Goal: Task Accomplishment & Management: Manage account settings

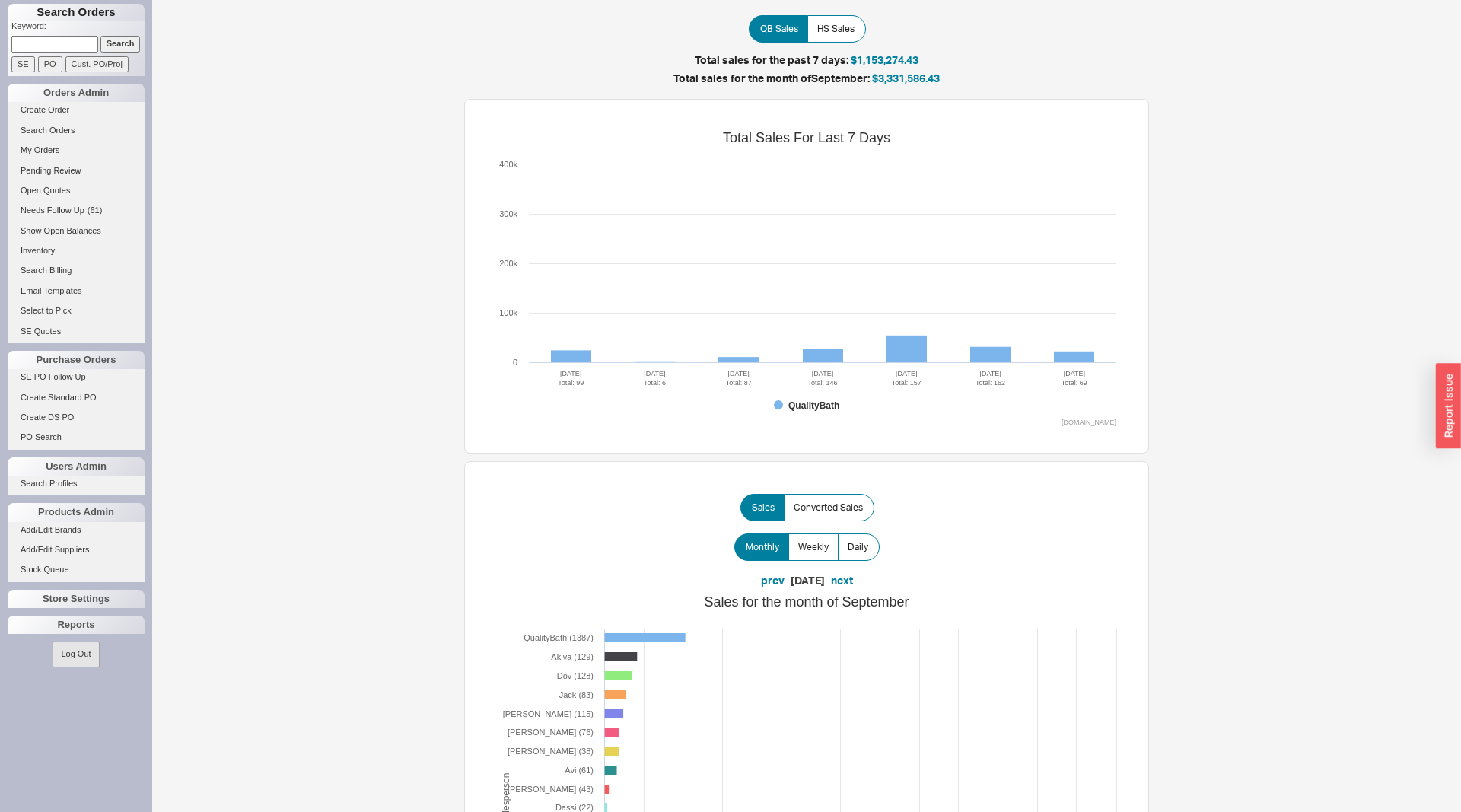
click at [59, 38] on input at bounding box center [55, 43] width 87 height 16
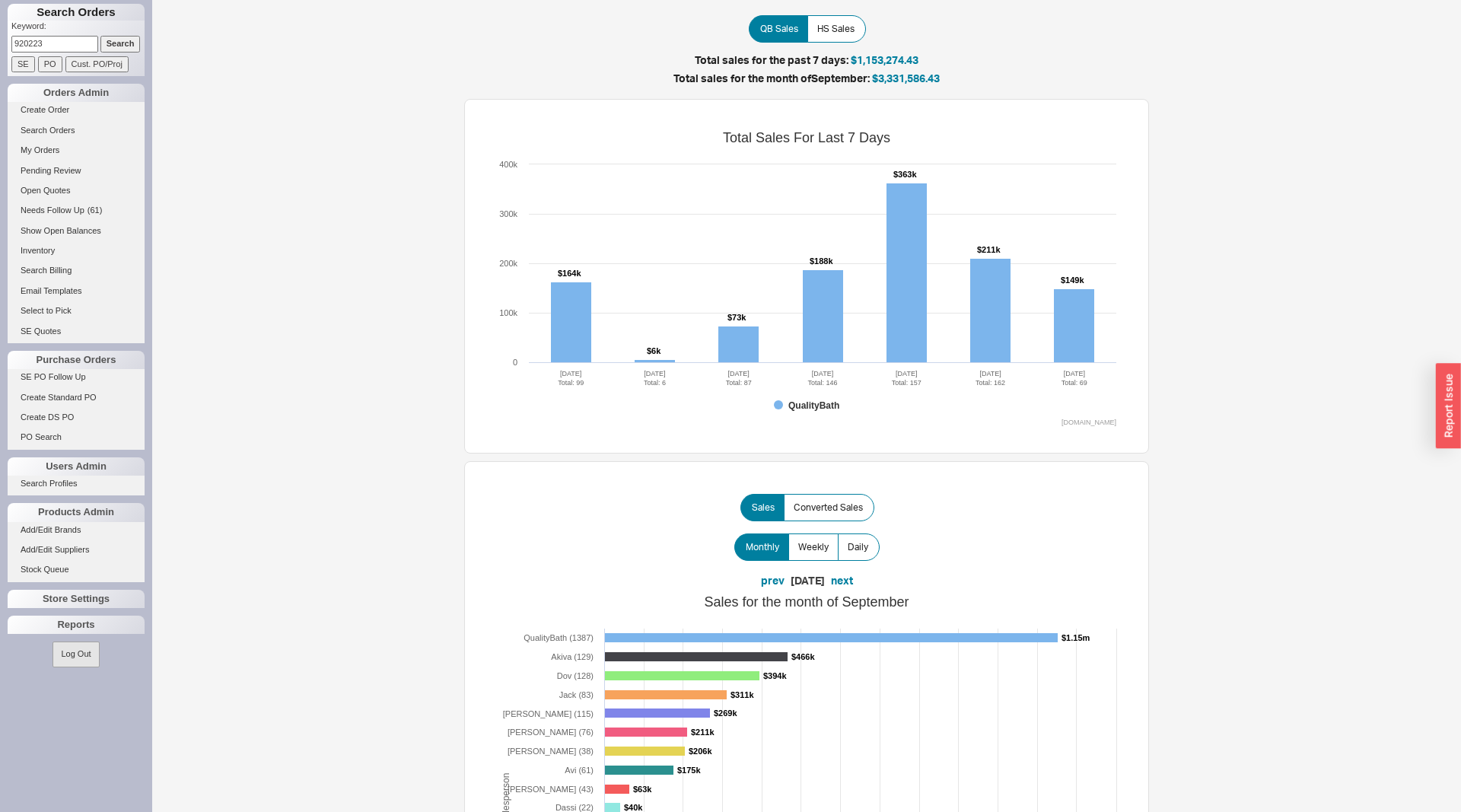
type input "920223"
click at [100, 35] on input "Search" at bounding box center [120, 43] width 40 height 16
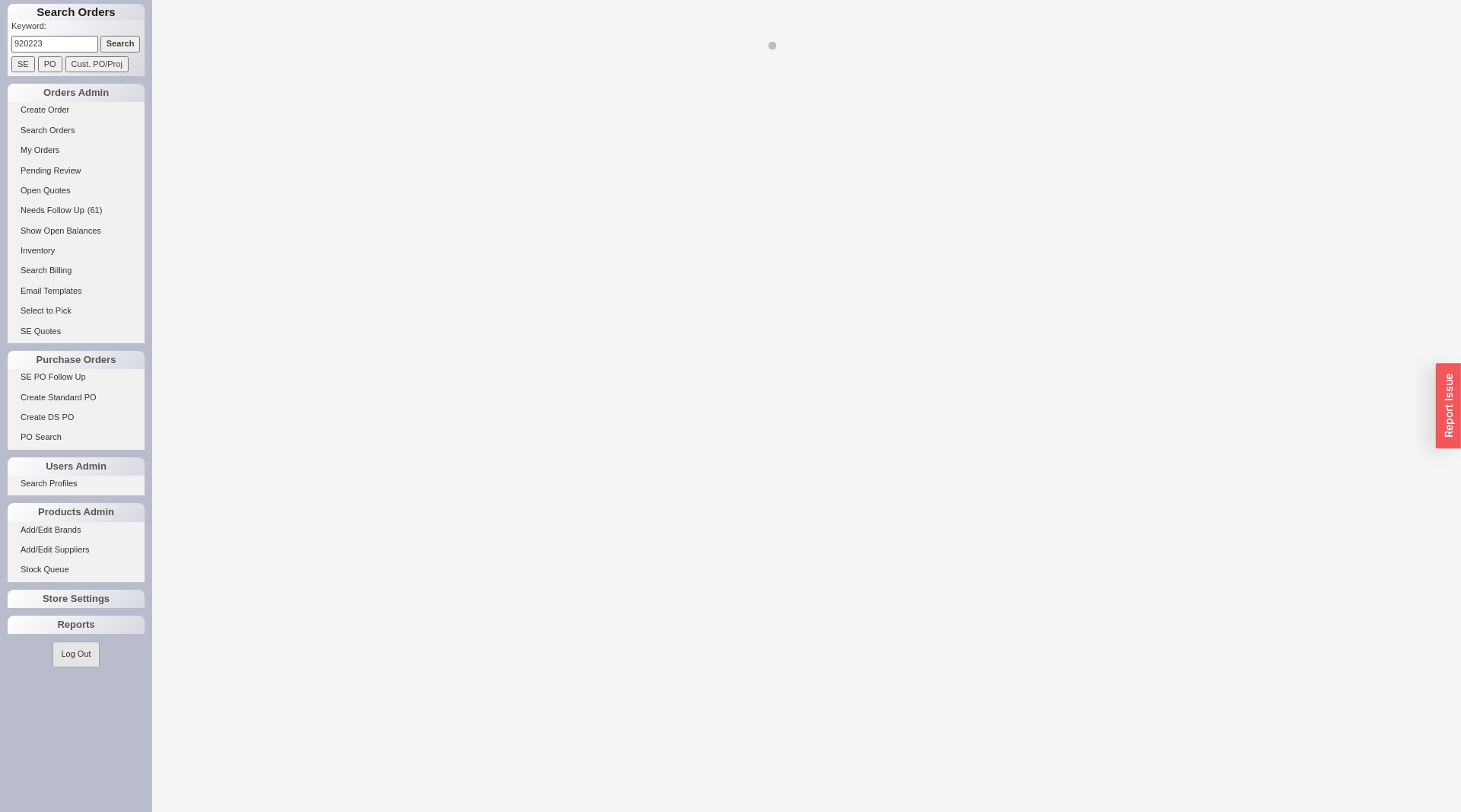
select select "LOW"
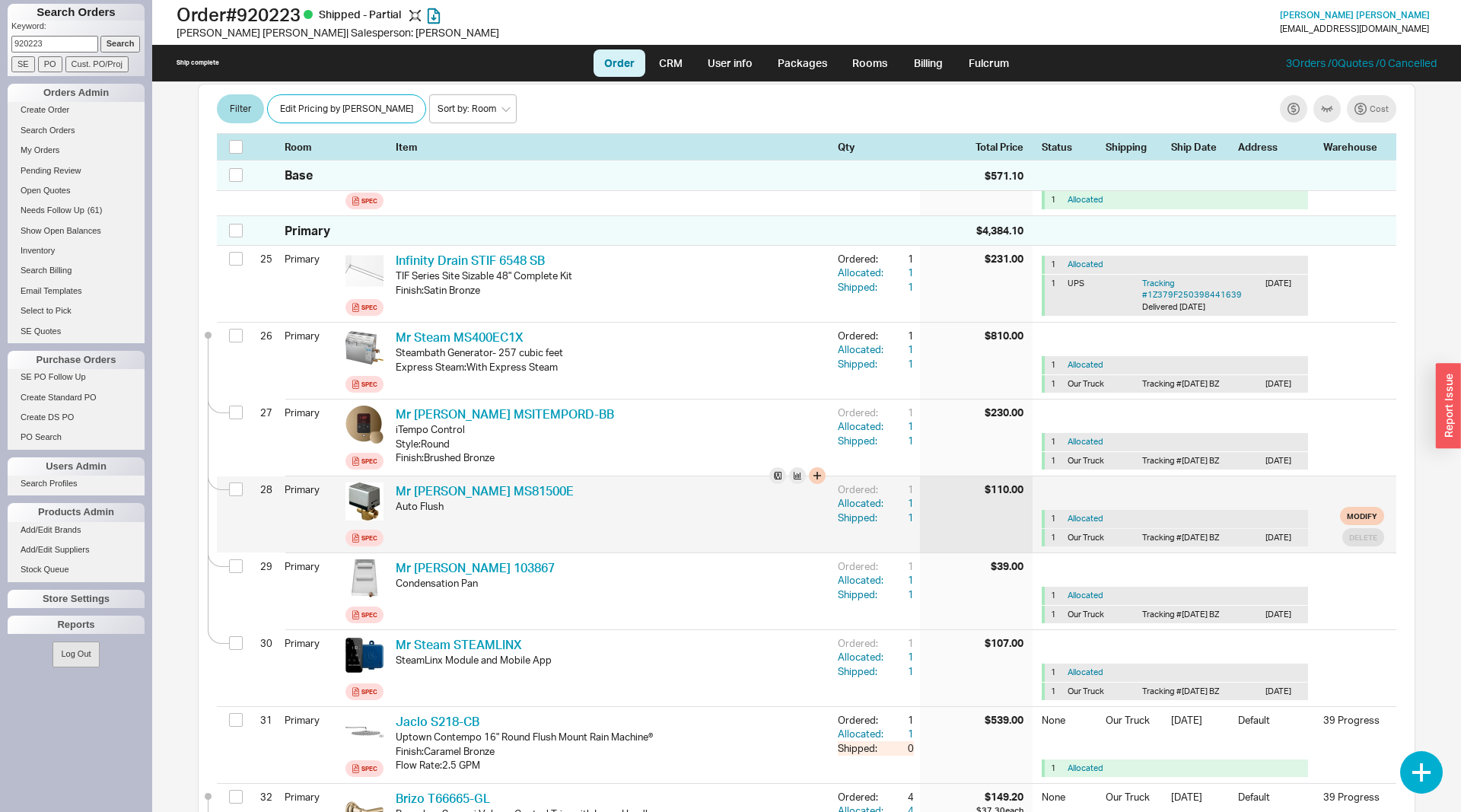
scroll to position [2716, 0]
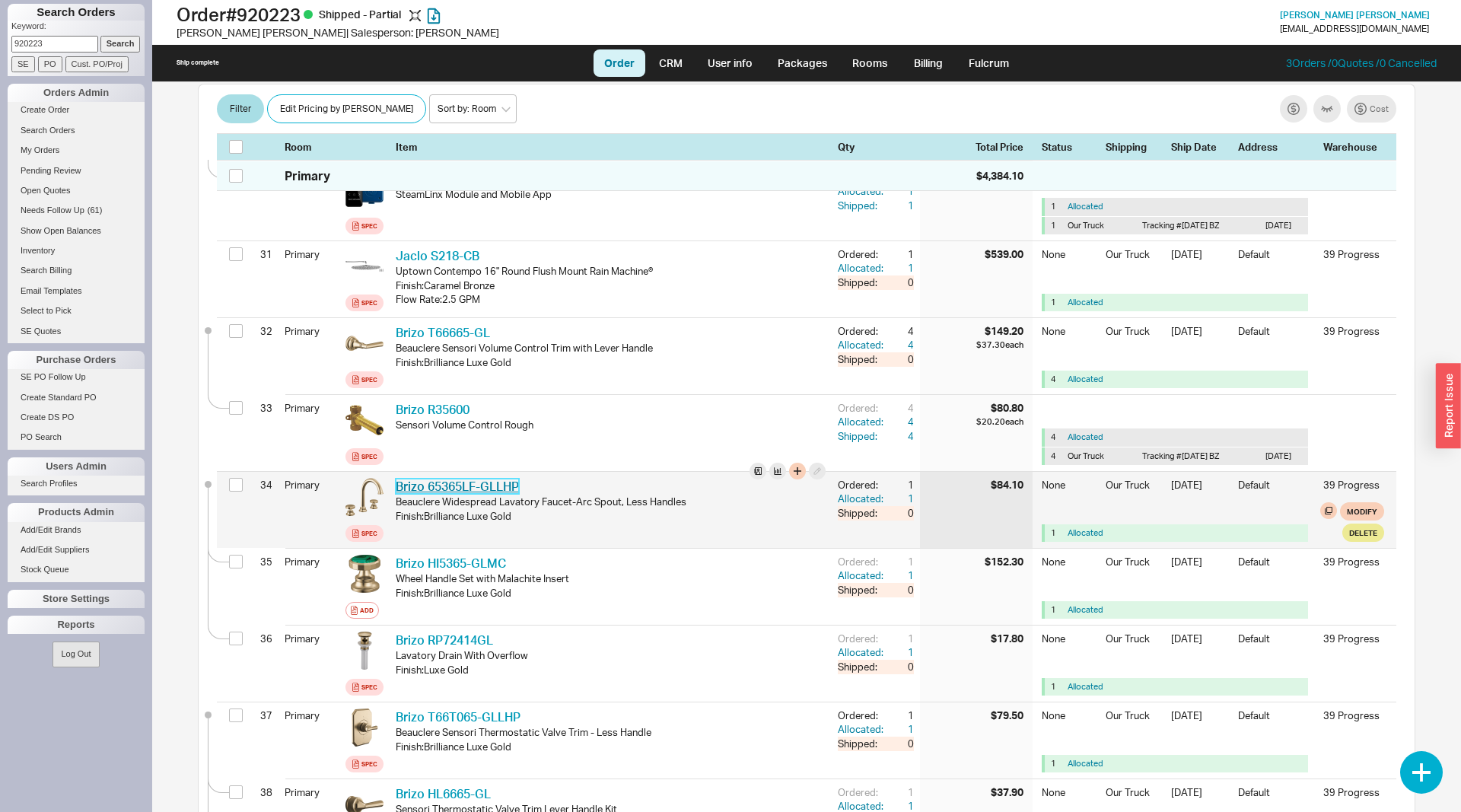
click at [483, 479] on link "Brizo 65365LF-GLLHP" at bounding box center [457, 486] width 123 height 15
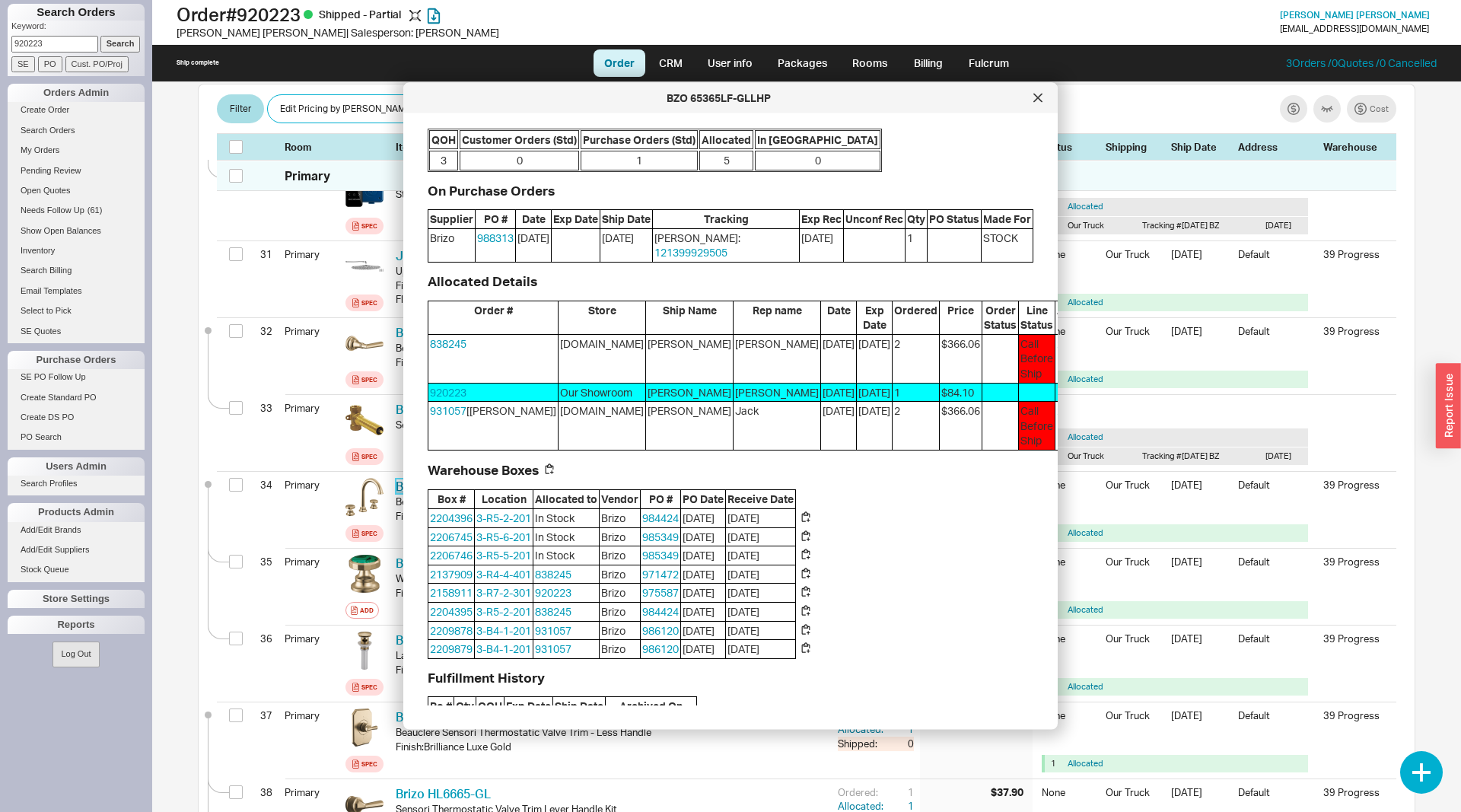
scroll to position [118, 0]
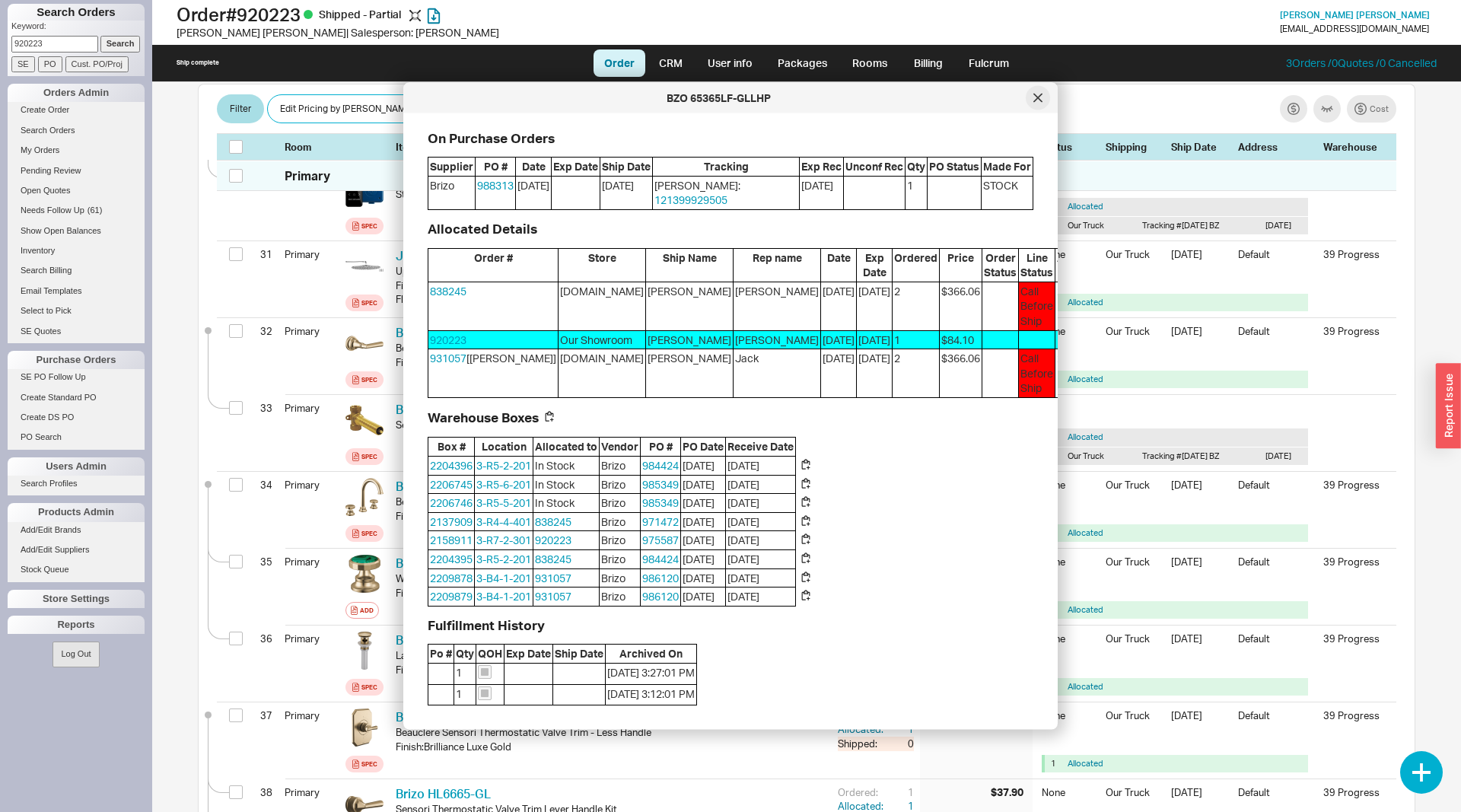
click at [1033, 96] on icon at bounding box center [1038, 98] width 9 height 9
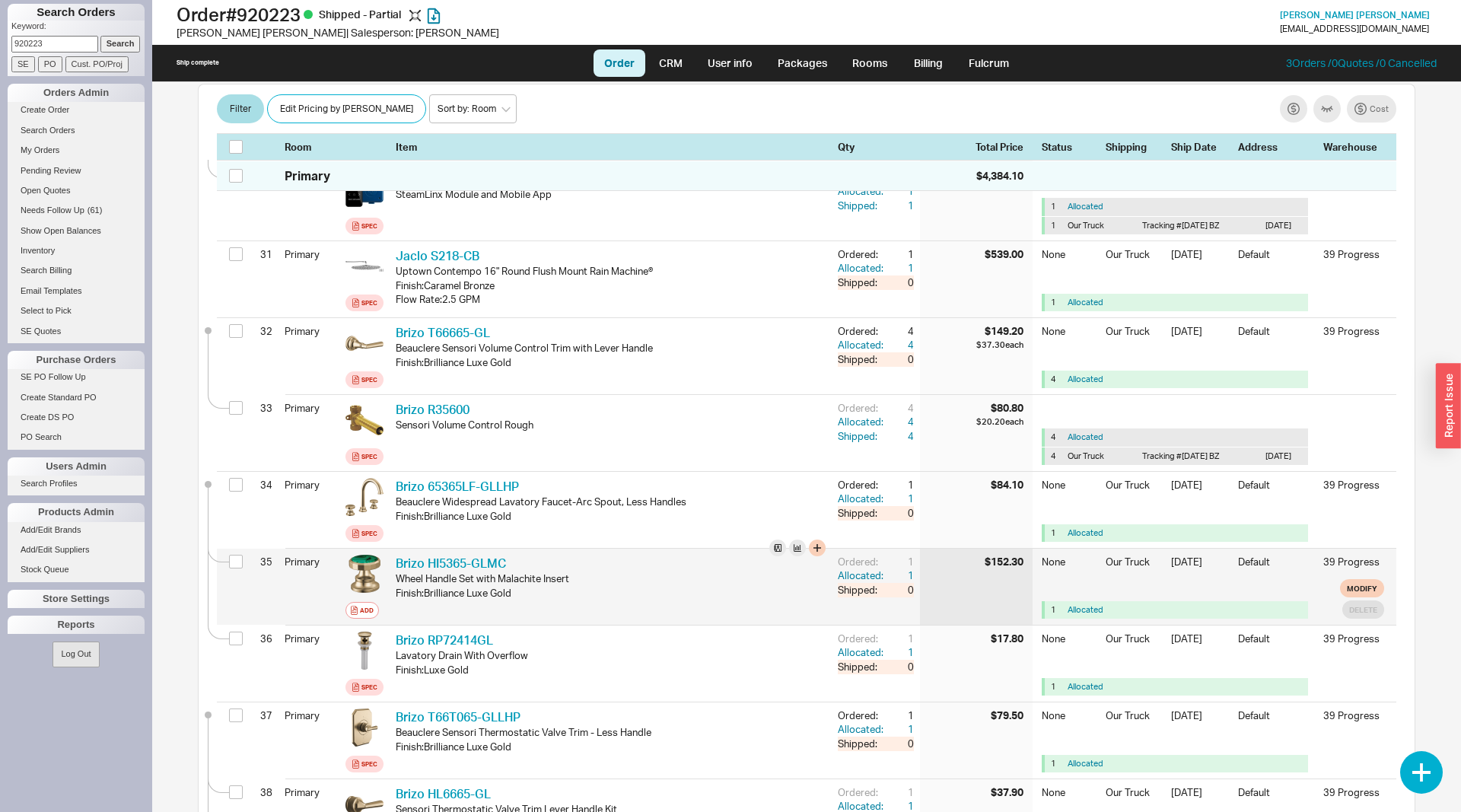
click at [454, 571] on div "Wheel Handle Set with Malachite Insert" at bounding box center [610, 578] width 430 height 13
click at [453, 555] on link "Brizo HI5365-GLMC" at bounding box center [450, 563] width 110 height 15
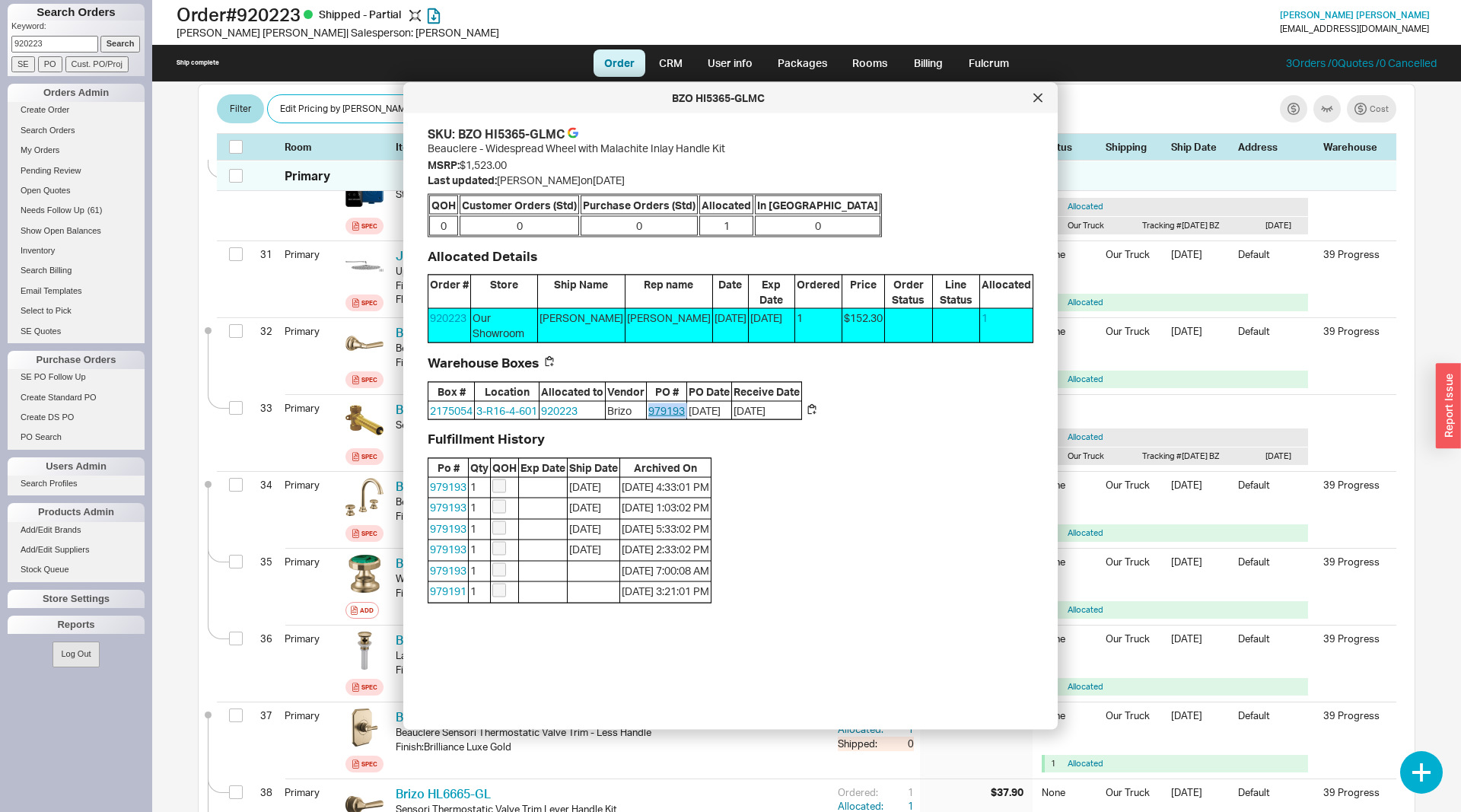
drag, startPoint x: 693, startPoint y: 409, endPoint x: 653, endPoint y: 411, distance: 40.0
click at [0, 0] on div "2175054 3-R16-4-601 920223 Brizo 979193 [DATE] [DATE]" at bounding box center [0, 0] width 0 height 0
copy link "979193"
click at [1036, 102] on icon at bounding box center [1038, 98] width 9 height 9
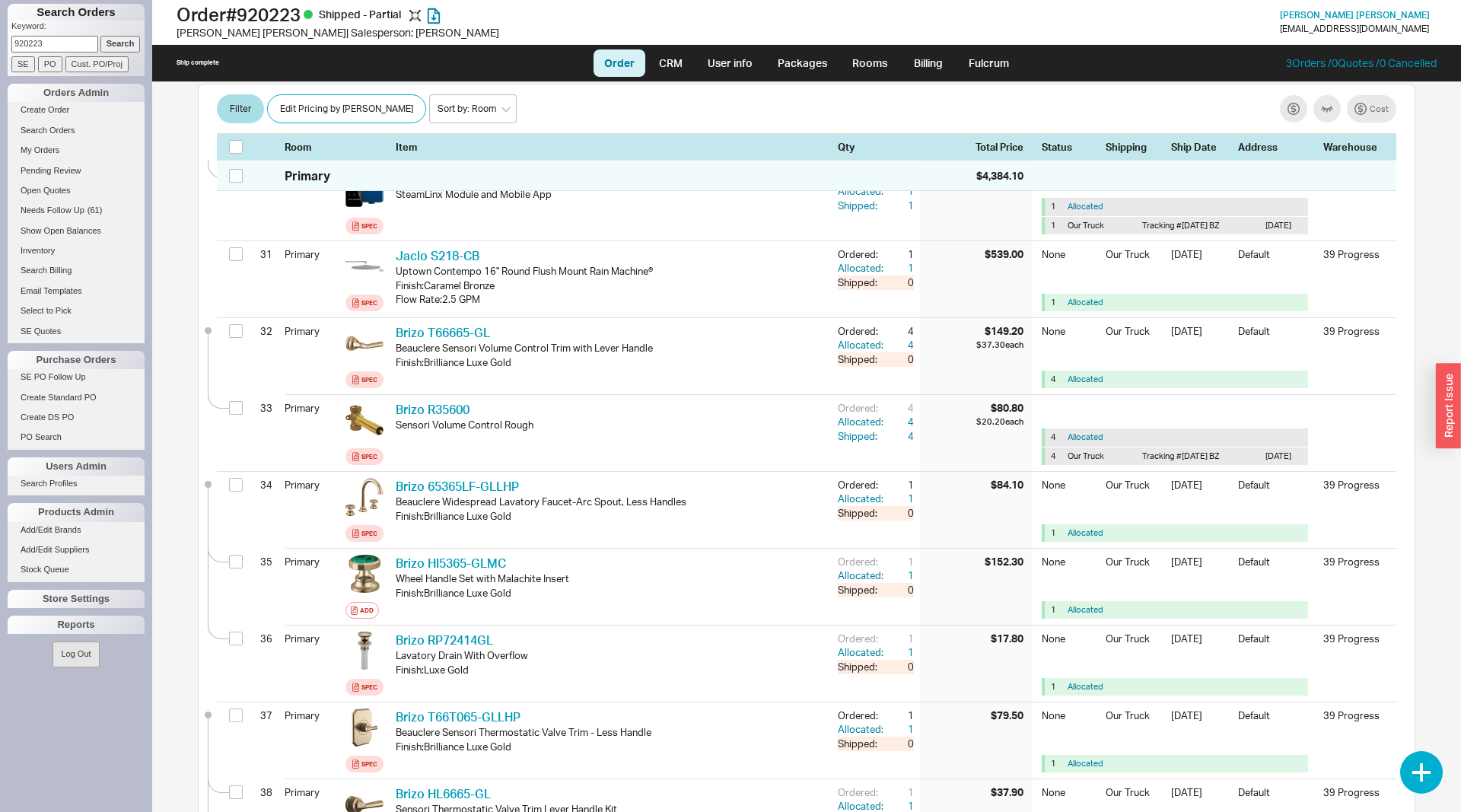
scroll to position [2406, 0]
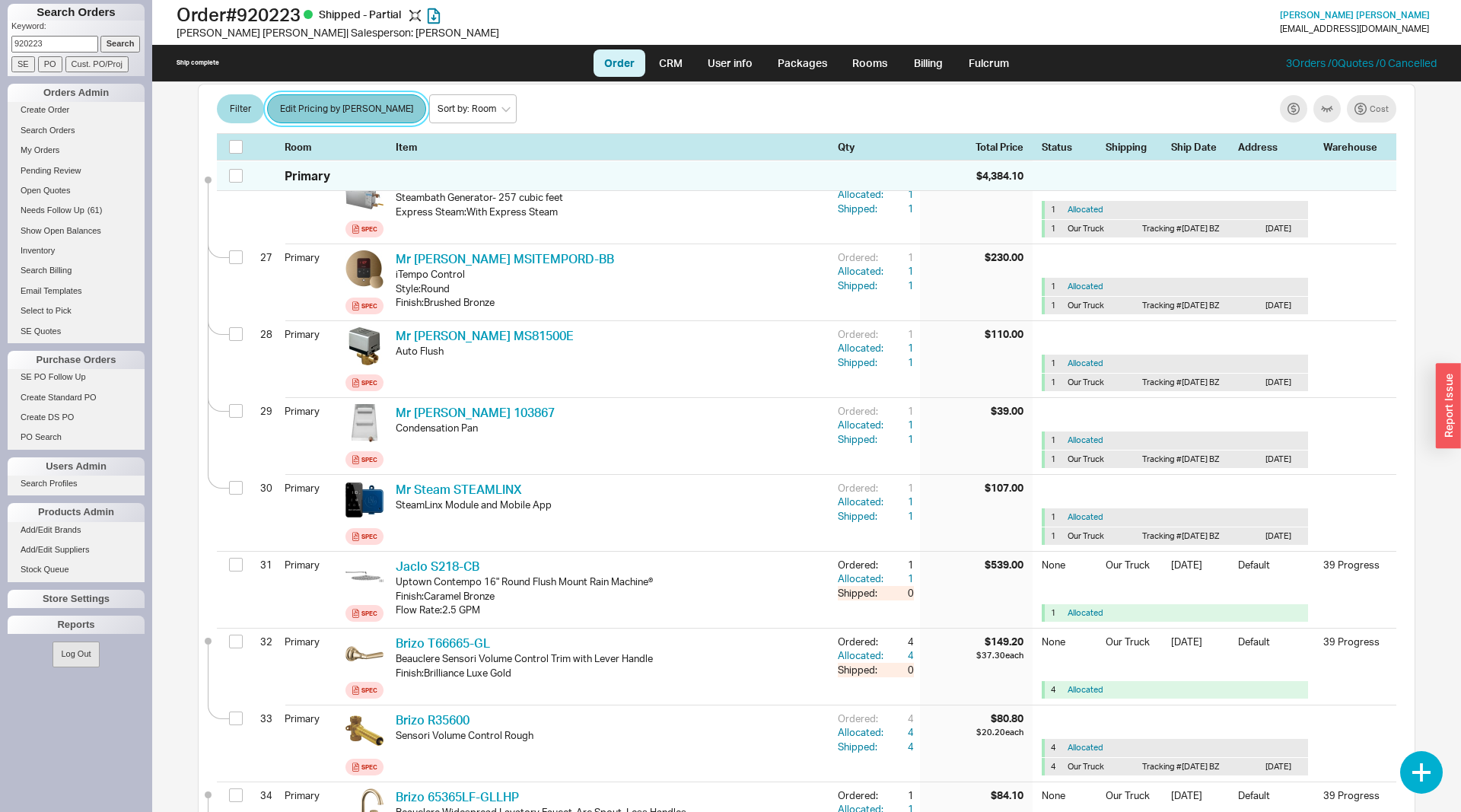
click at [300, 108] on button "Edit Pricing by [PERSON_NAME]" at bounding box center [346, 109] width 159 height 29
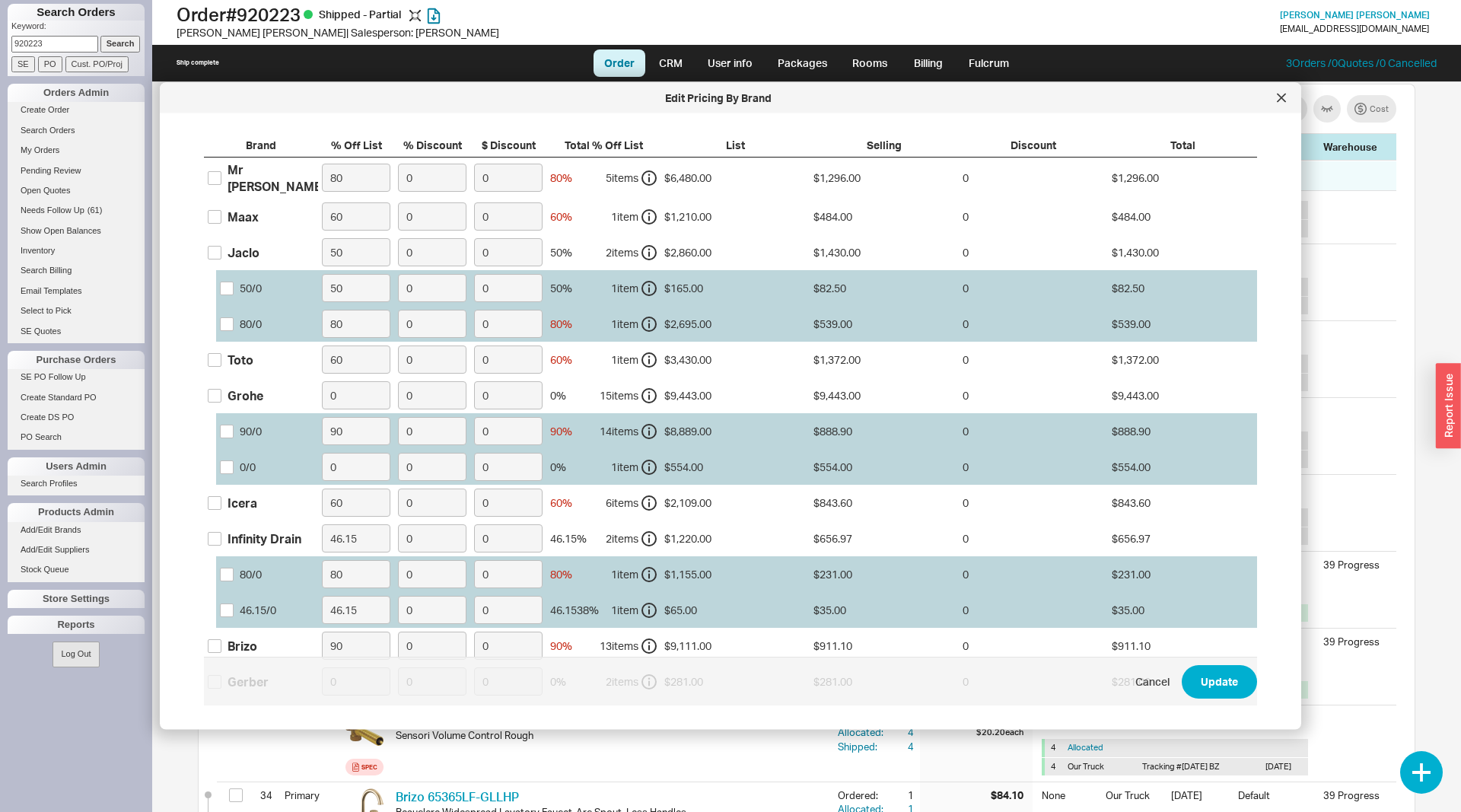
click at [217, 236] on div "Jaclo" at bounding box center [261, 252] width 114 height 35
click at [218, 247] on input "Jaclo" at bounding box center [215, 252] width 13 height 13
checkbox input "true"
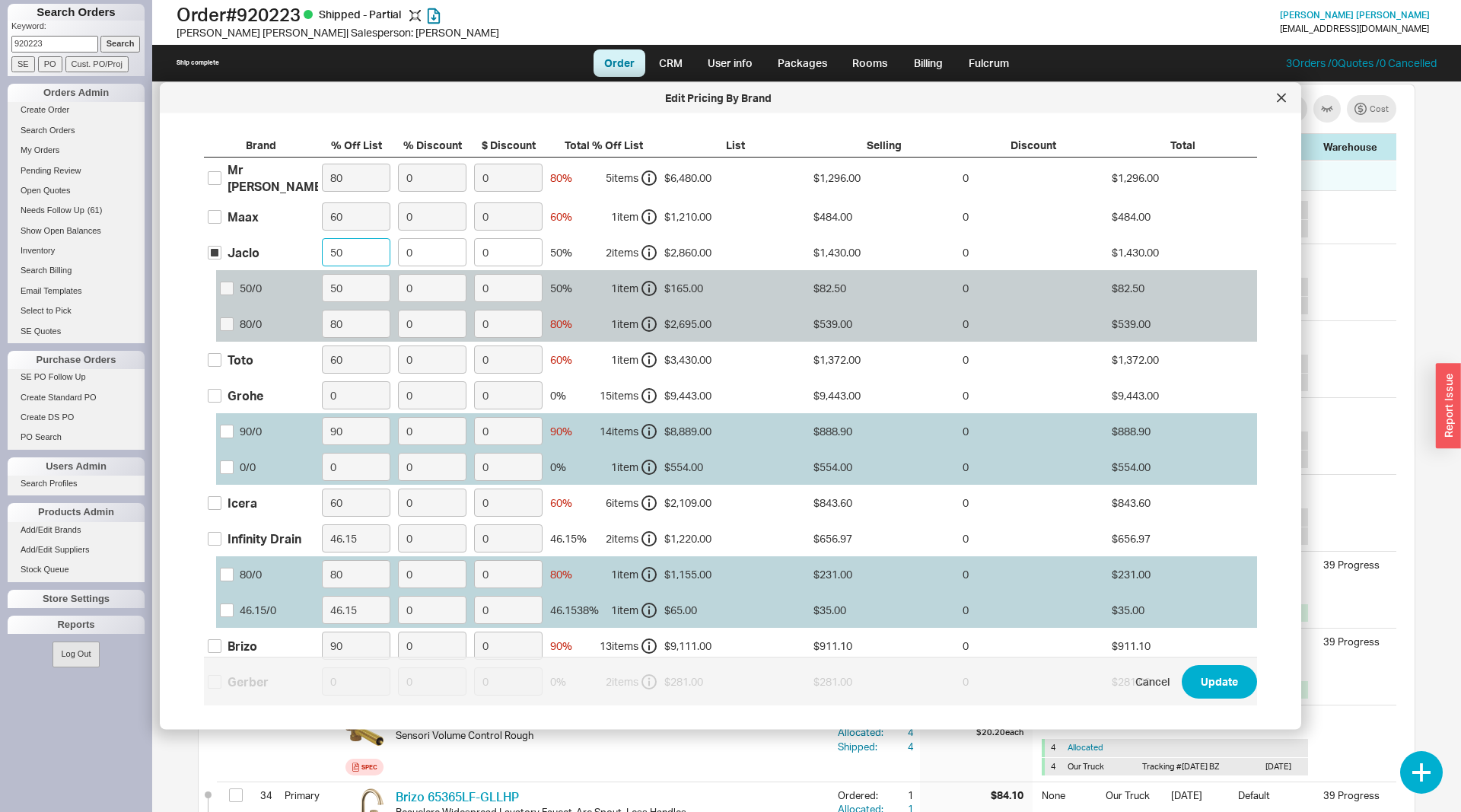
click at [342, 250] on input "50" at bounding box center [355, 252] width 68 height 28
click at [353, 244] on input "70" at bounding box center [355, 252] width 68 height 28
type input "50"
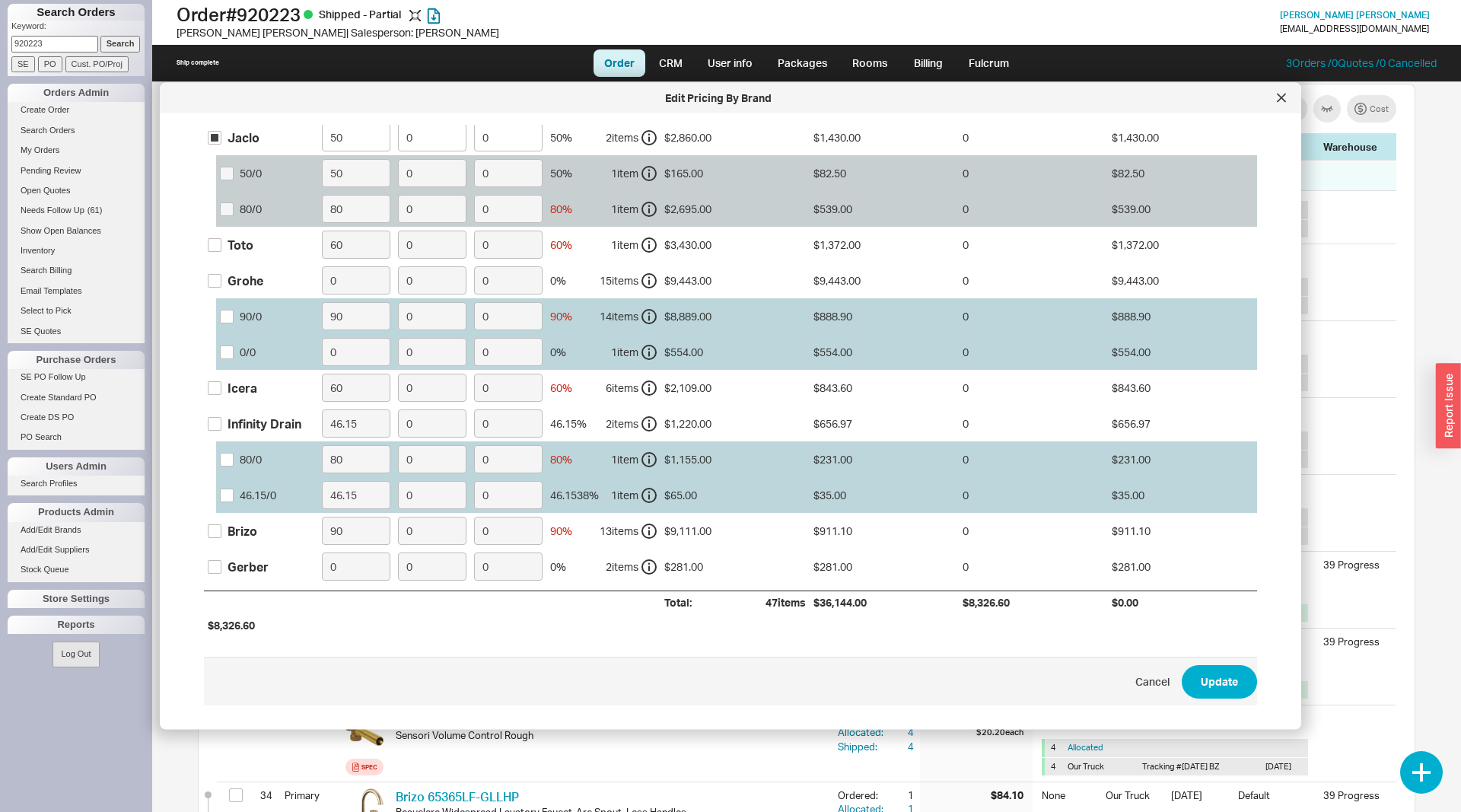
scroll to position [139, 0]
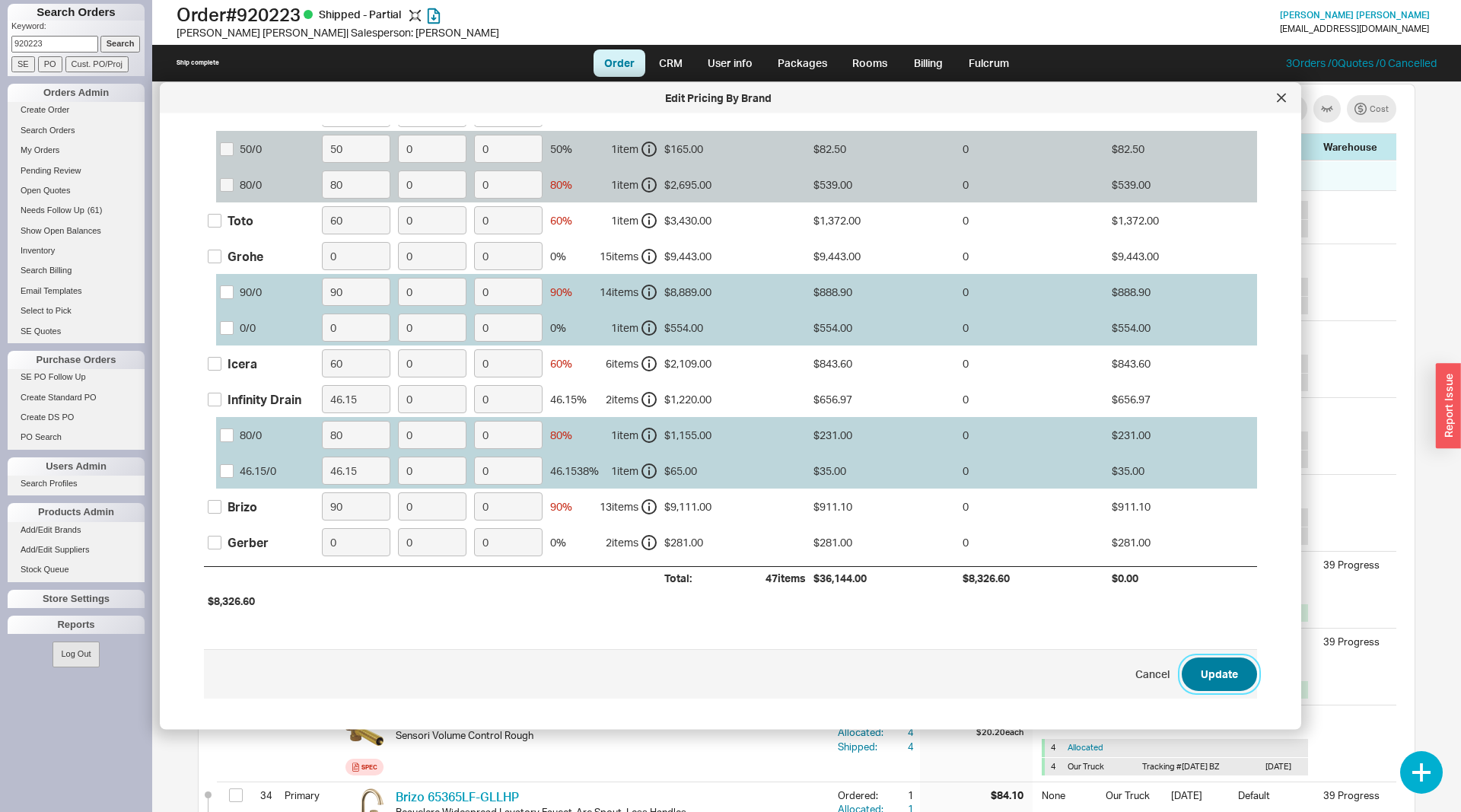
click at [1210, 669] on button "Update" at bounding box center [1219, 674] width 76 height 34
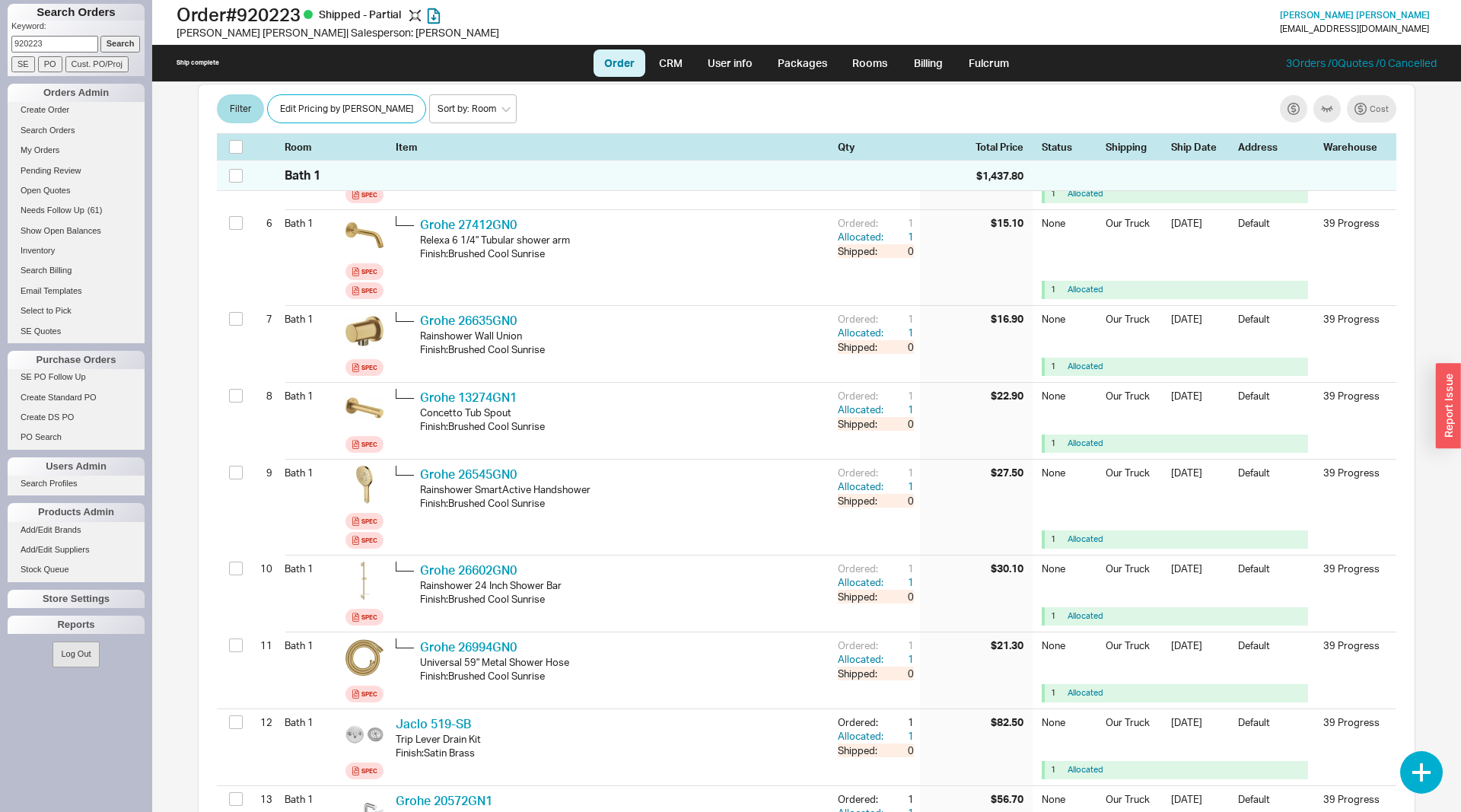
scroll to position [155, 0]
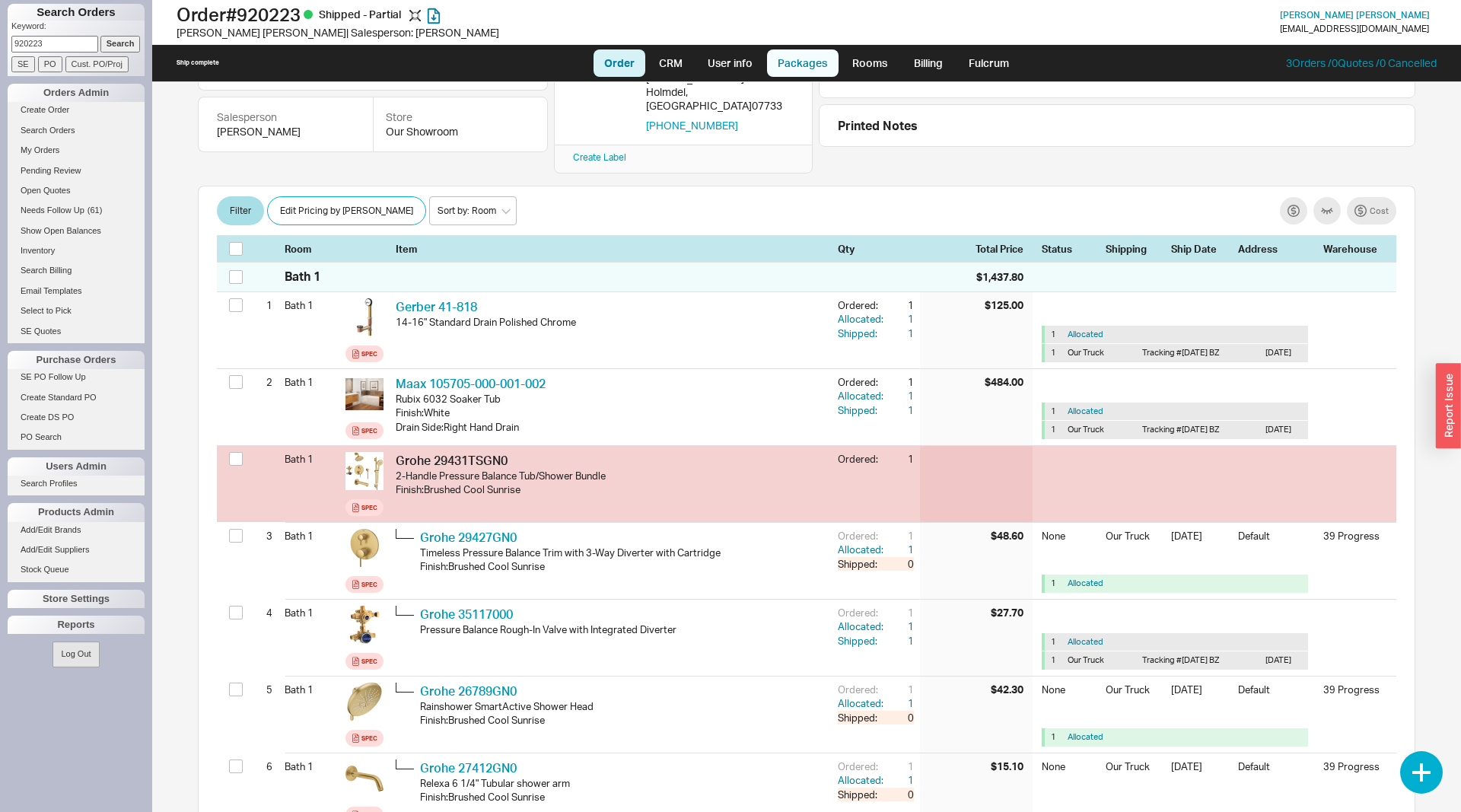
click at [789, 51] on link "Packages" at bounding box center [802, 63] width 72 height 28
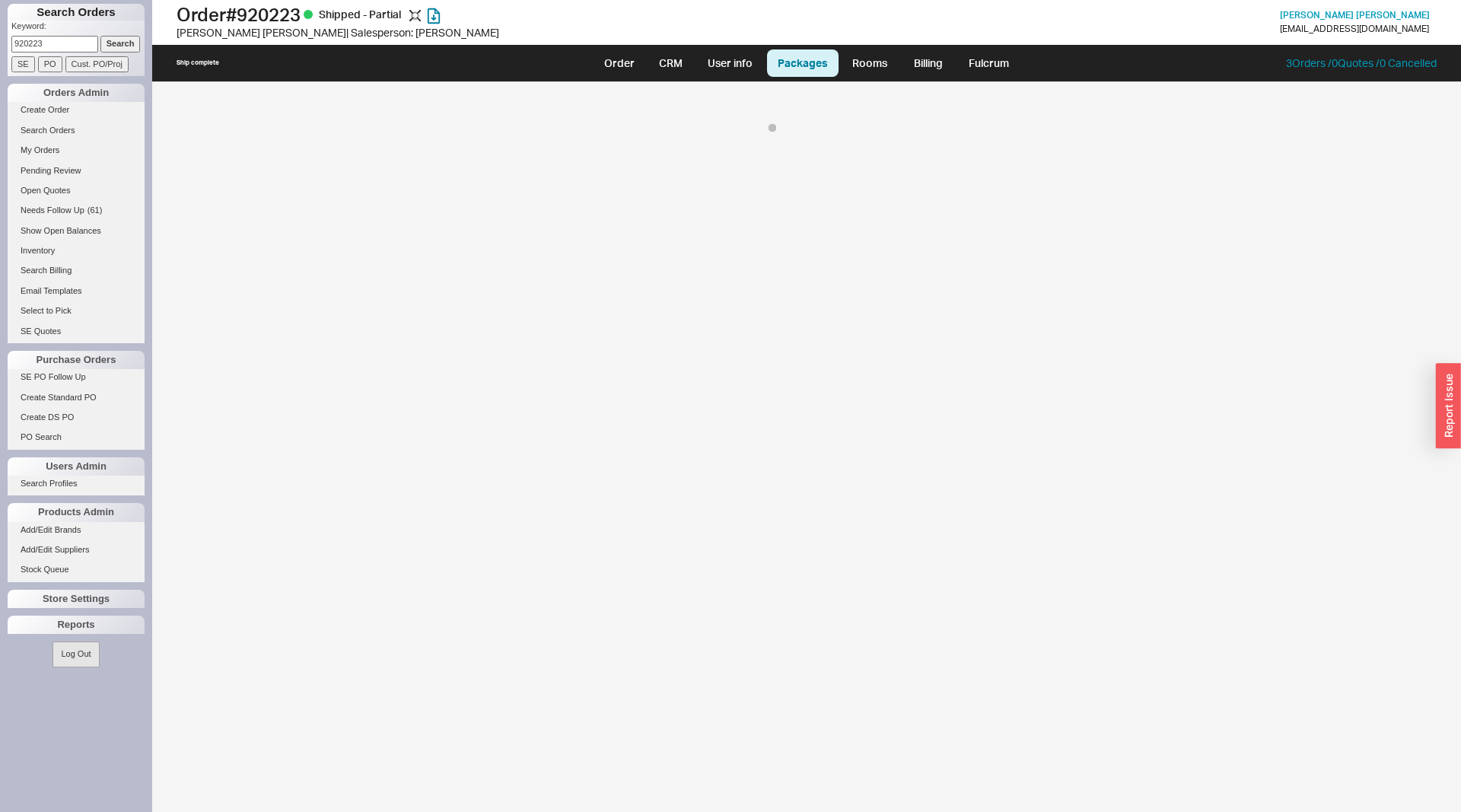
select select "8"
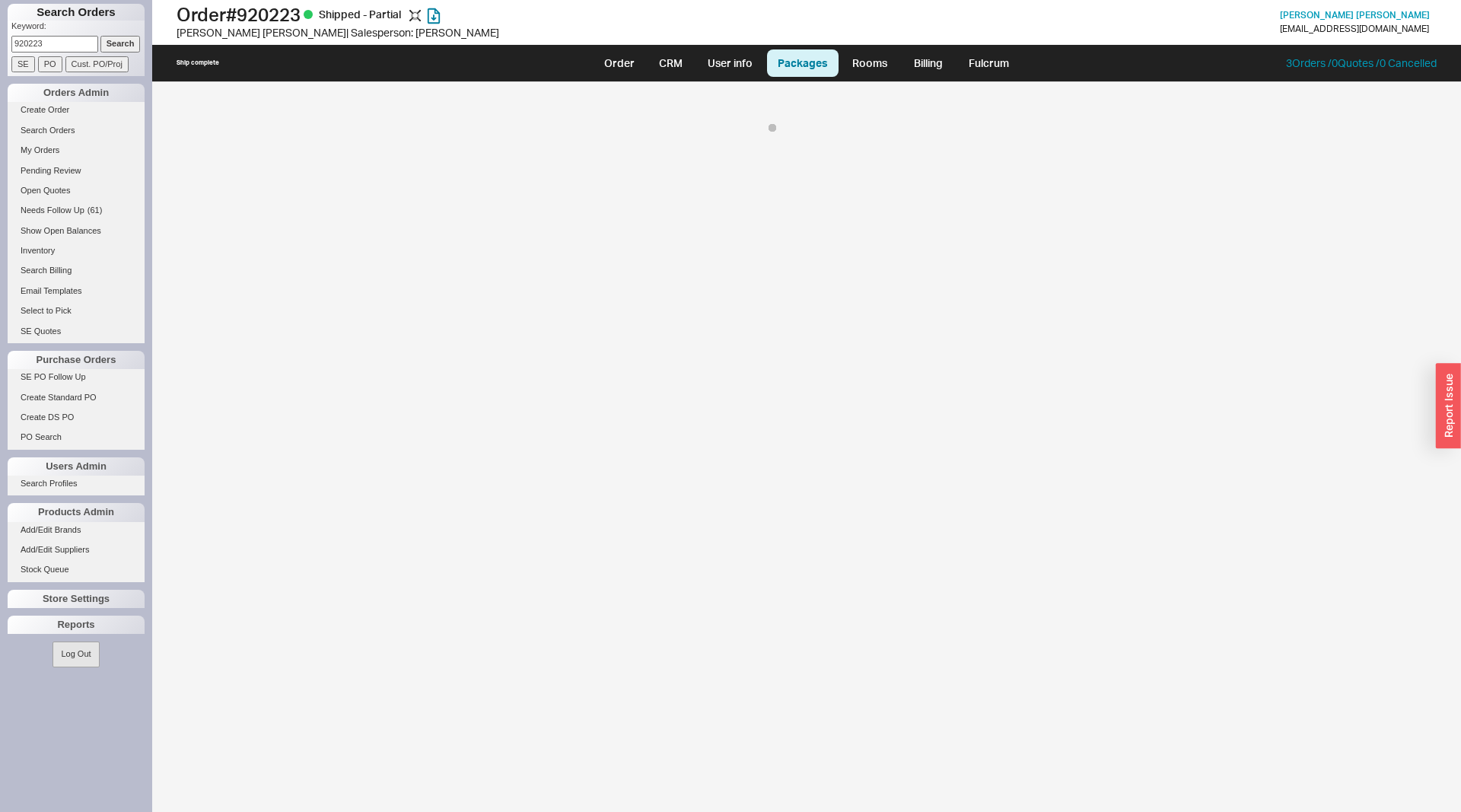
select select "8"
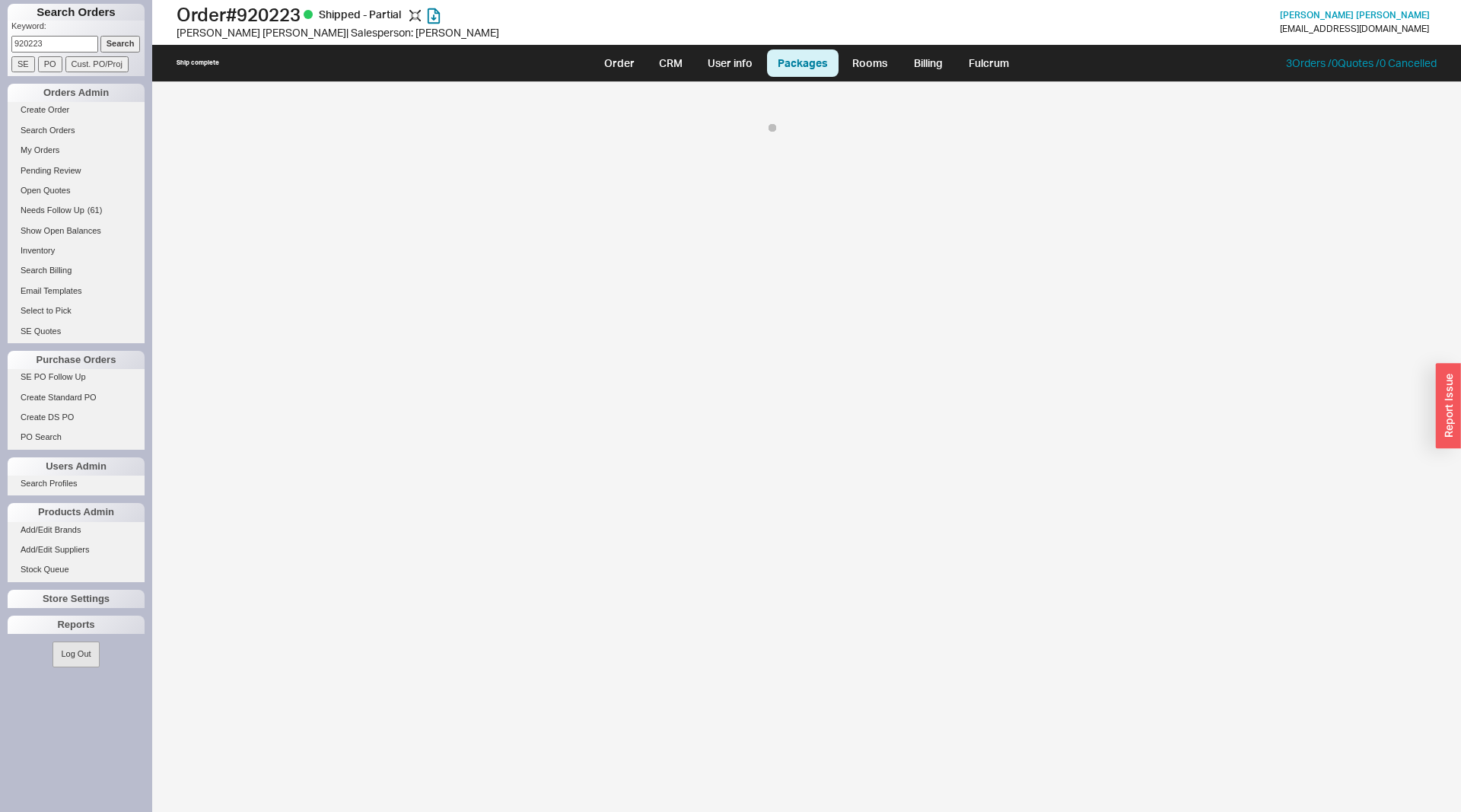
select select "On Hold"
select select "8"
select select "On Hold"
select select "8"
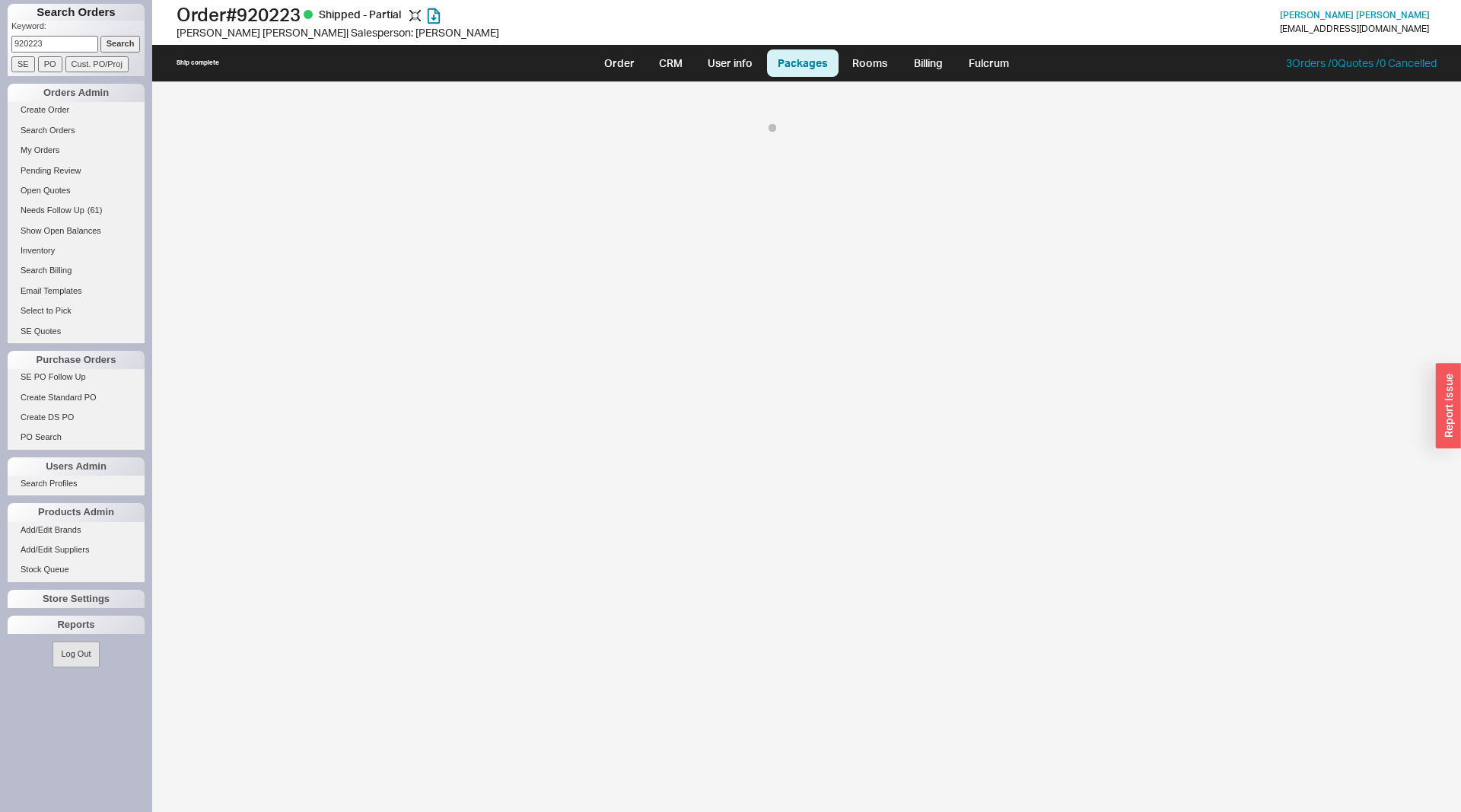
select select "On Hold"
select select "8"
select select "On Hold"
select select "8"
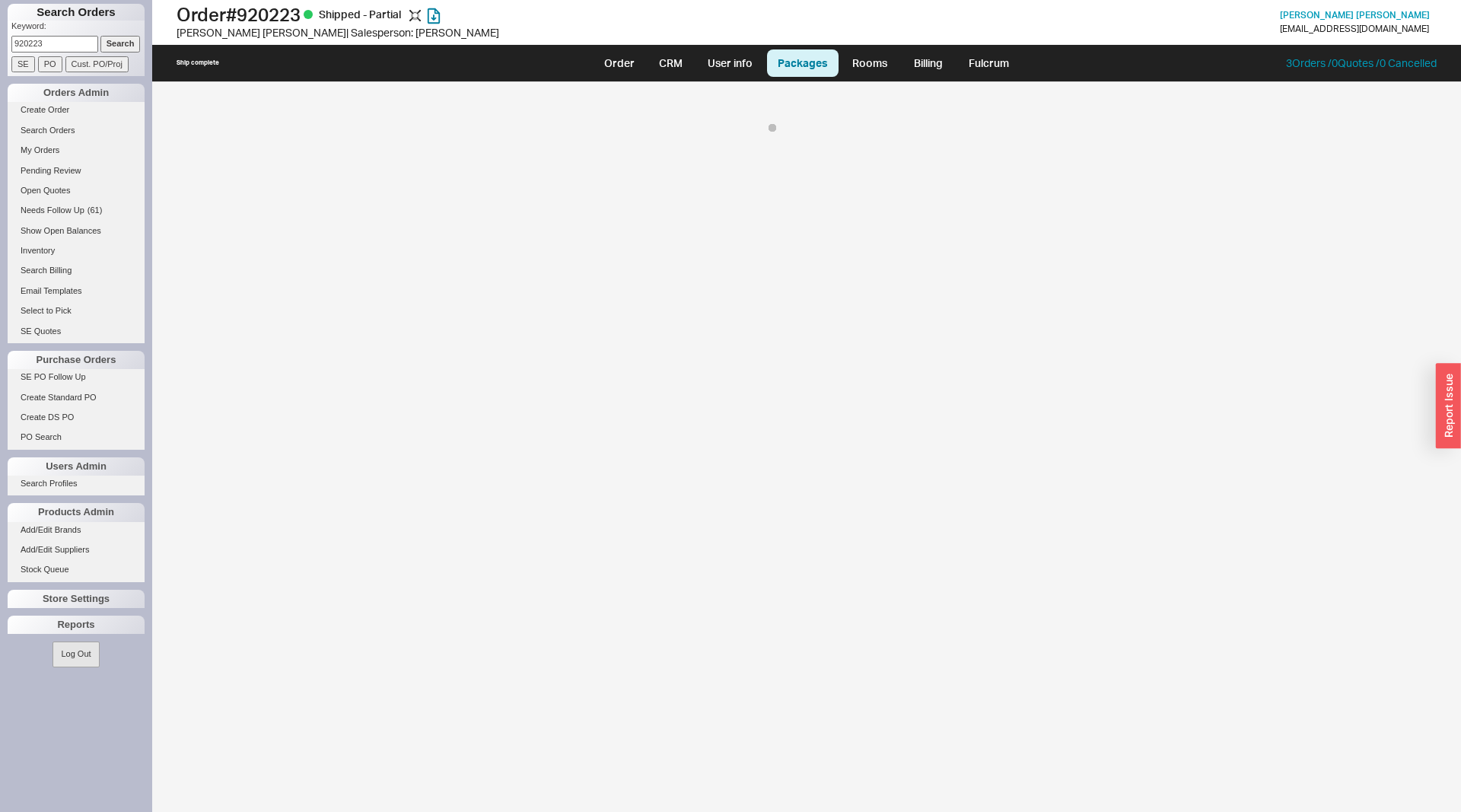
select select "8"
select select "On Hold"
select select "8"
select select "On Hold"
select select "8"
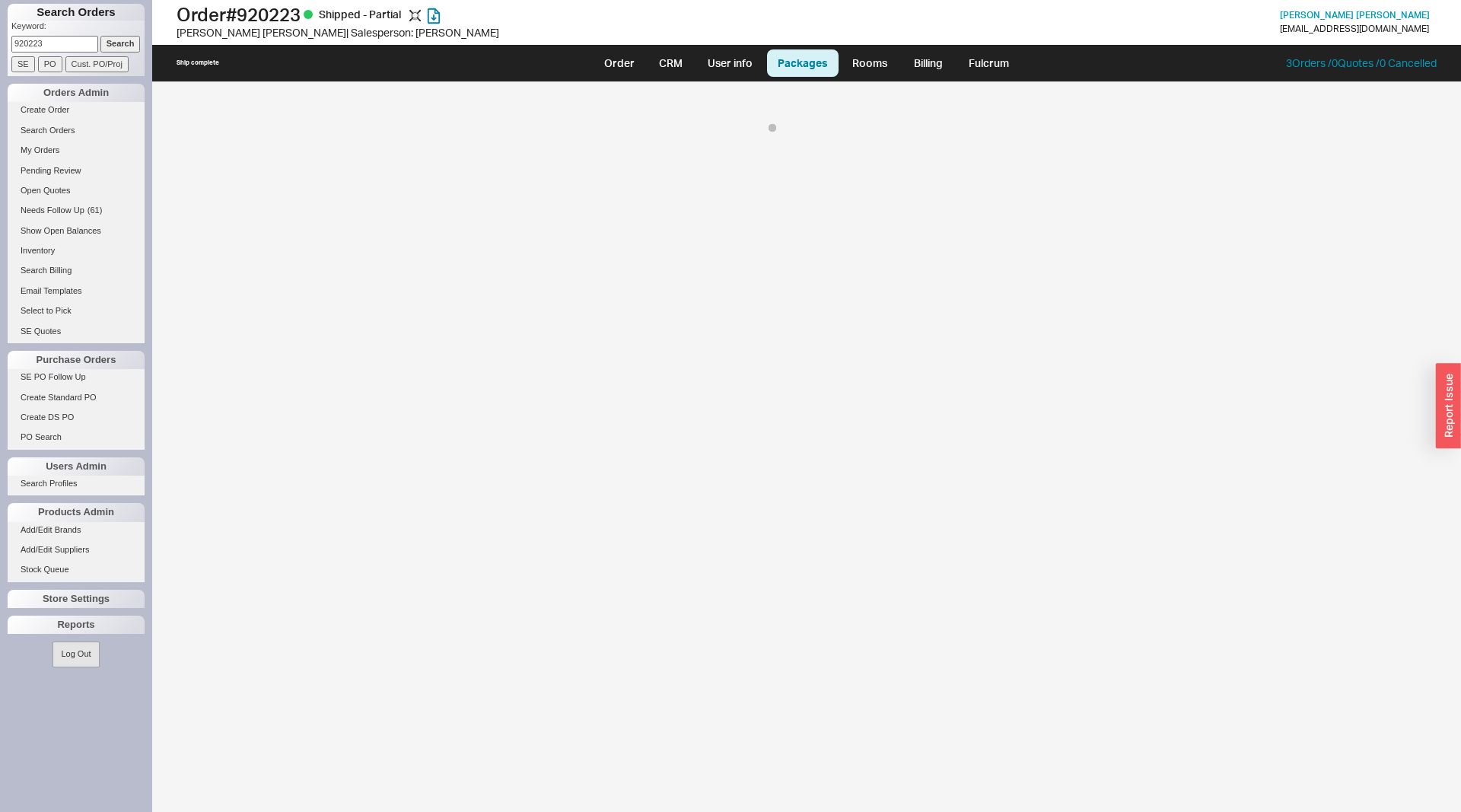
select select "8"
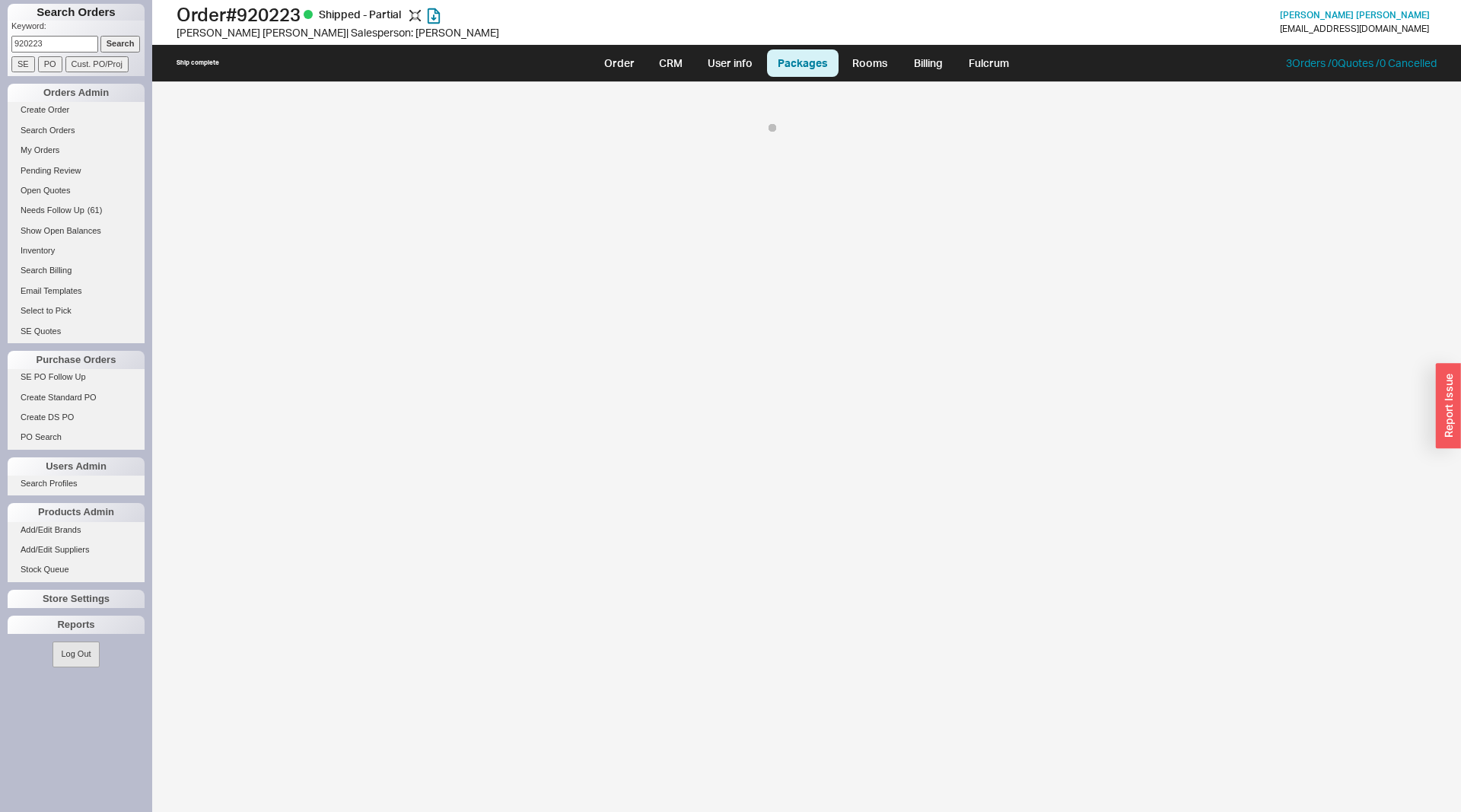
select select "8"
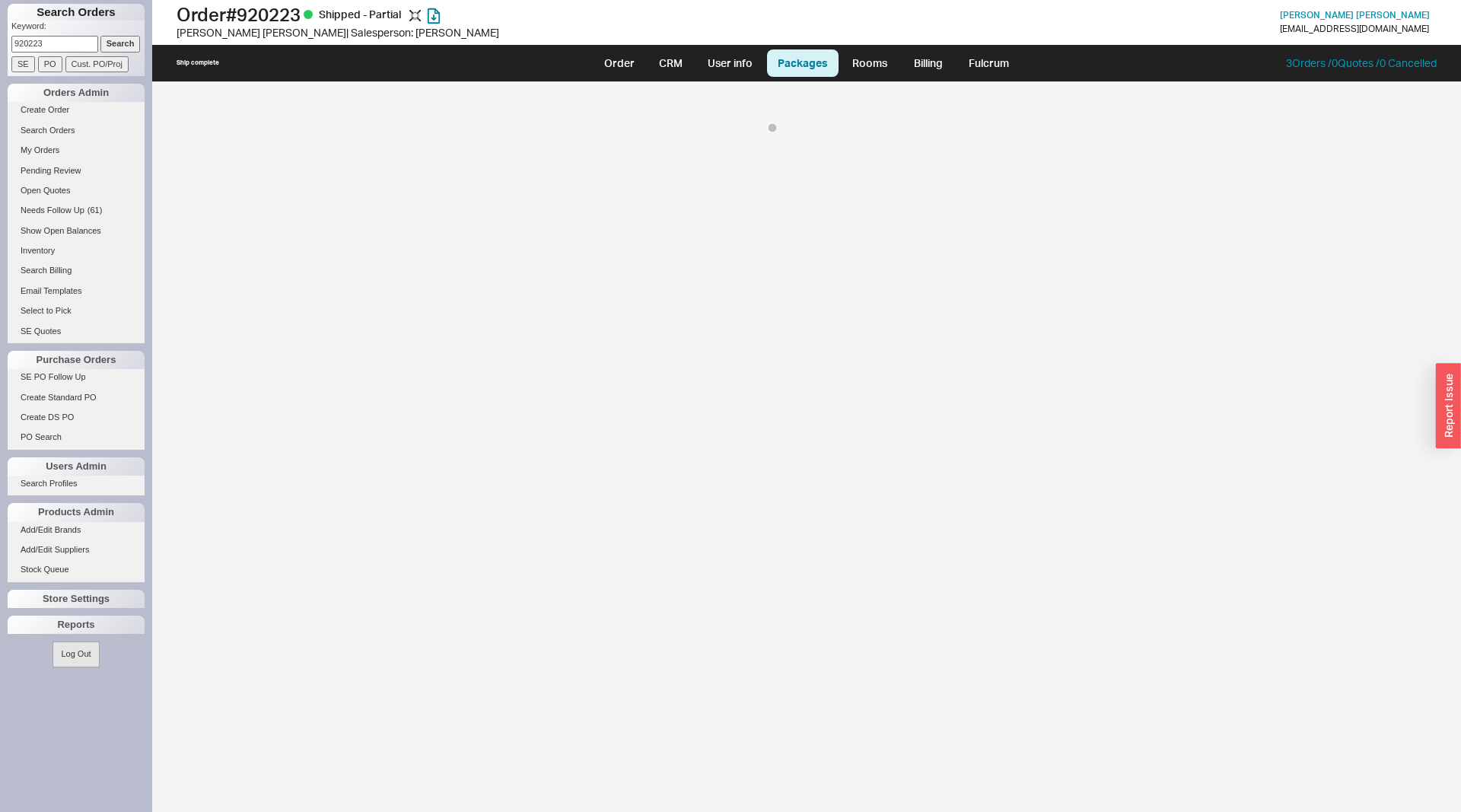
select select "8"
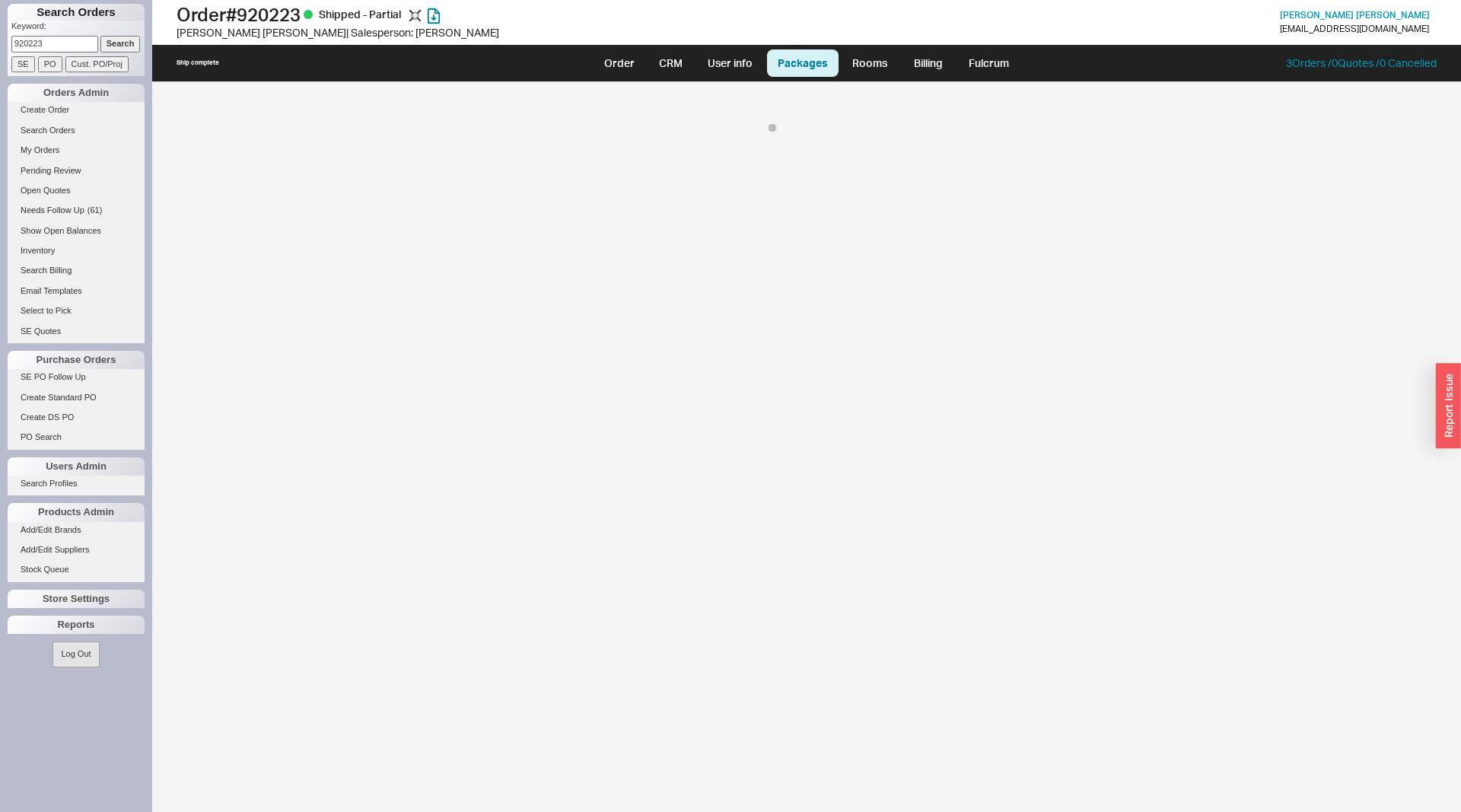
select select "8"
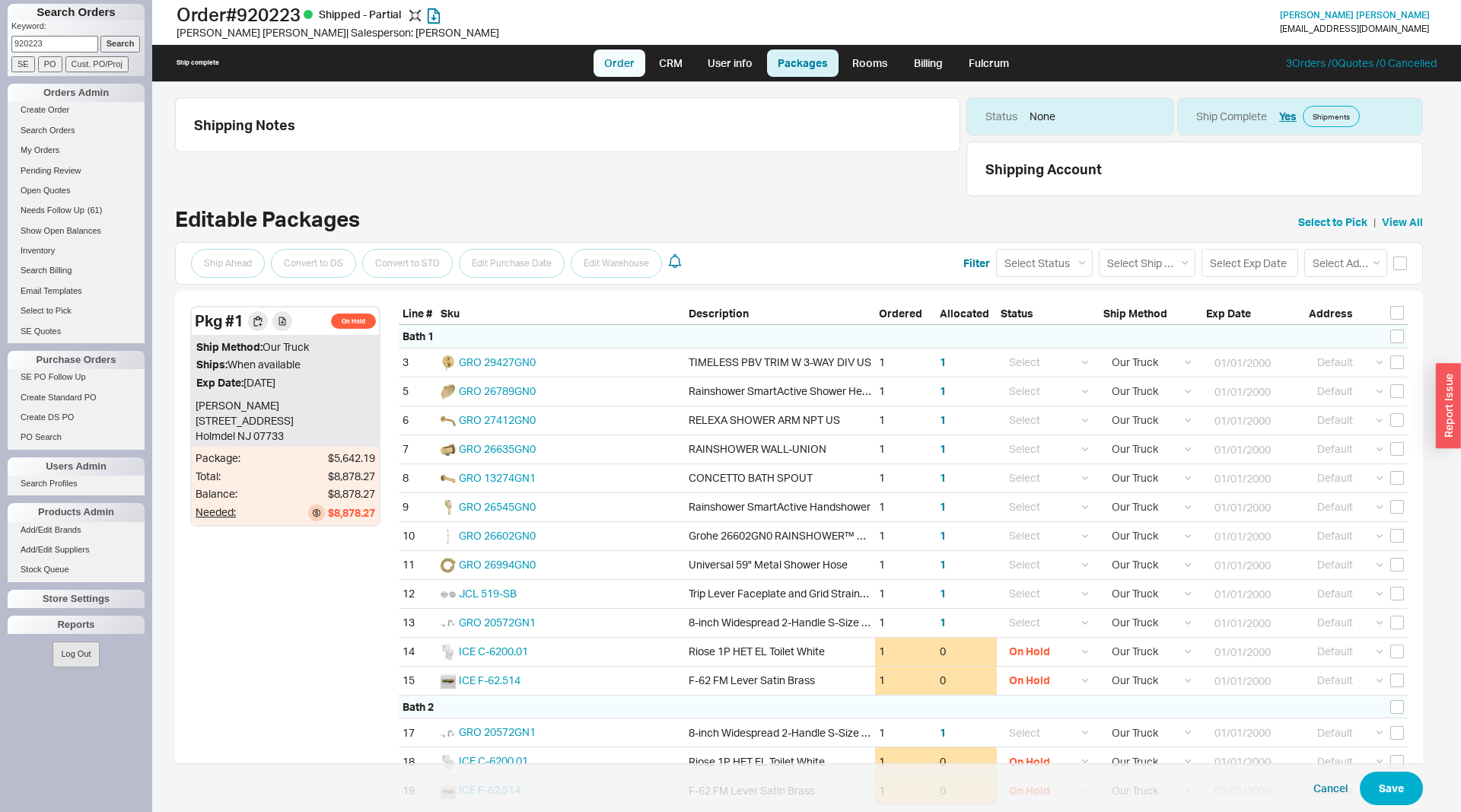
click at [617, 66] on link "Order" at bounding box center [619, 63] width 51 height 28
select select "LOW"
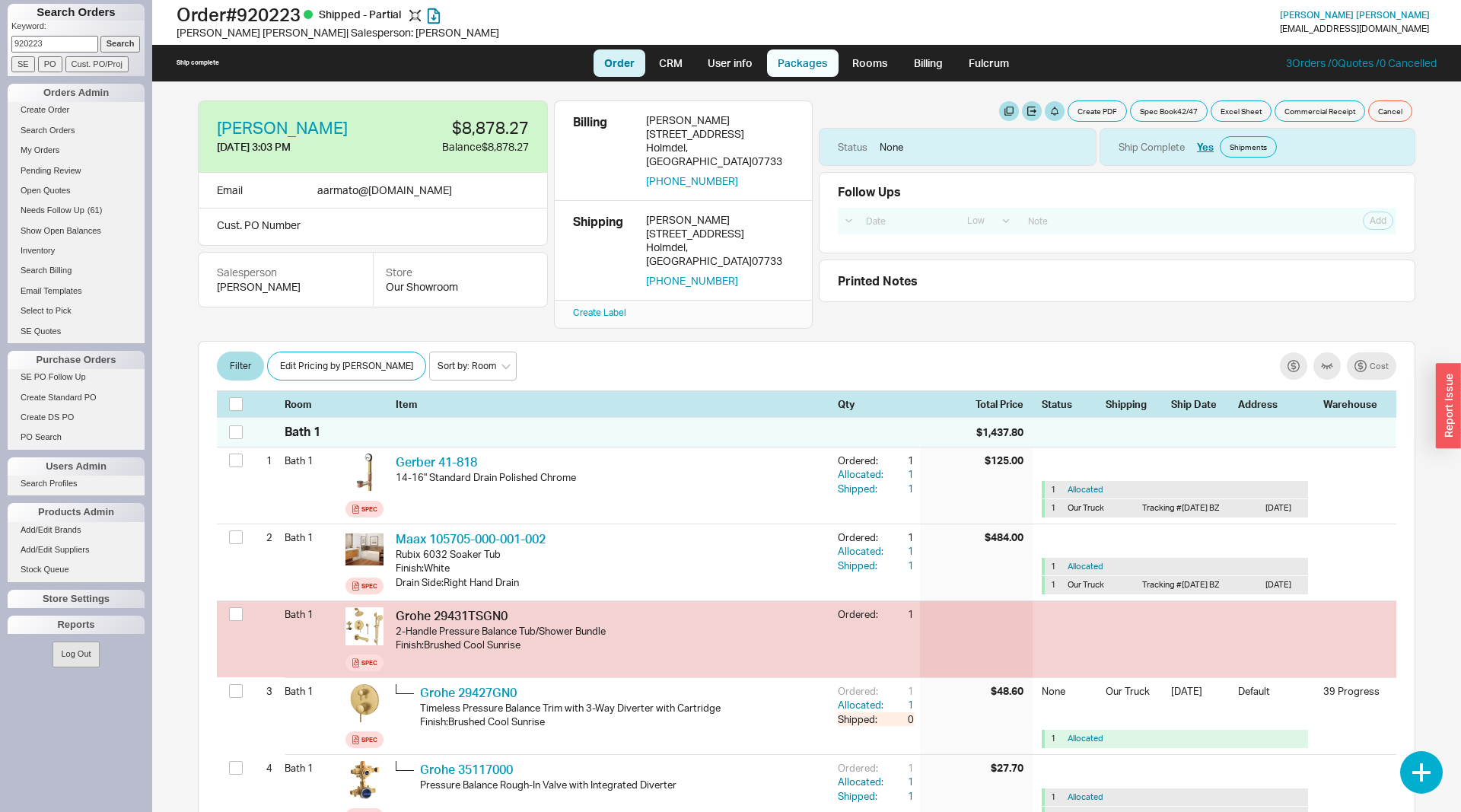
click at [809, 65] on link "Packages" at bounding box center [802, 63] width 72 height 28
select select "8"
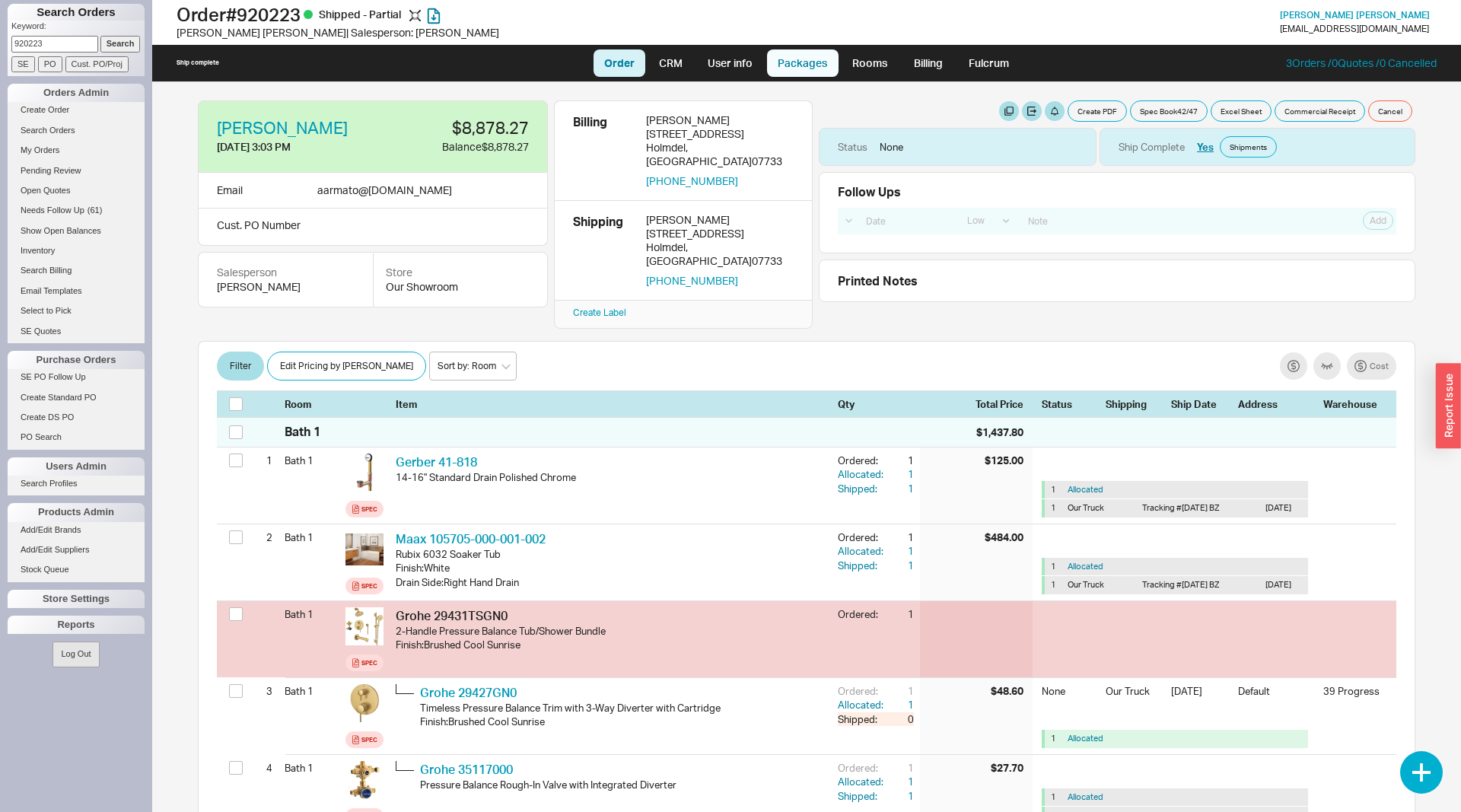
select select "8"
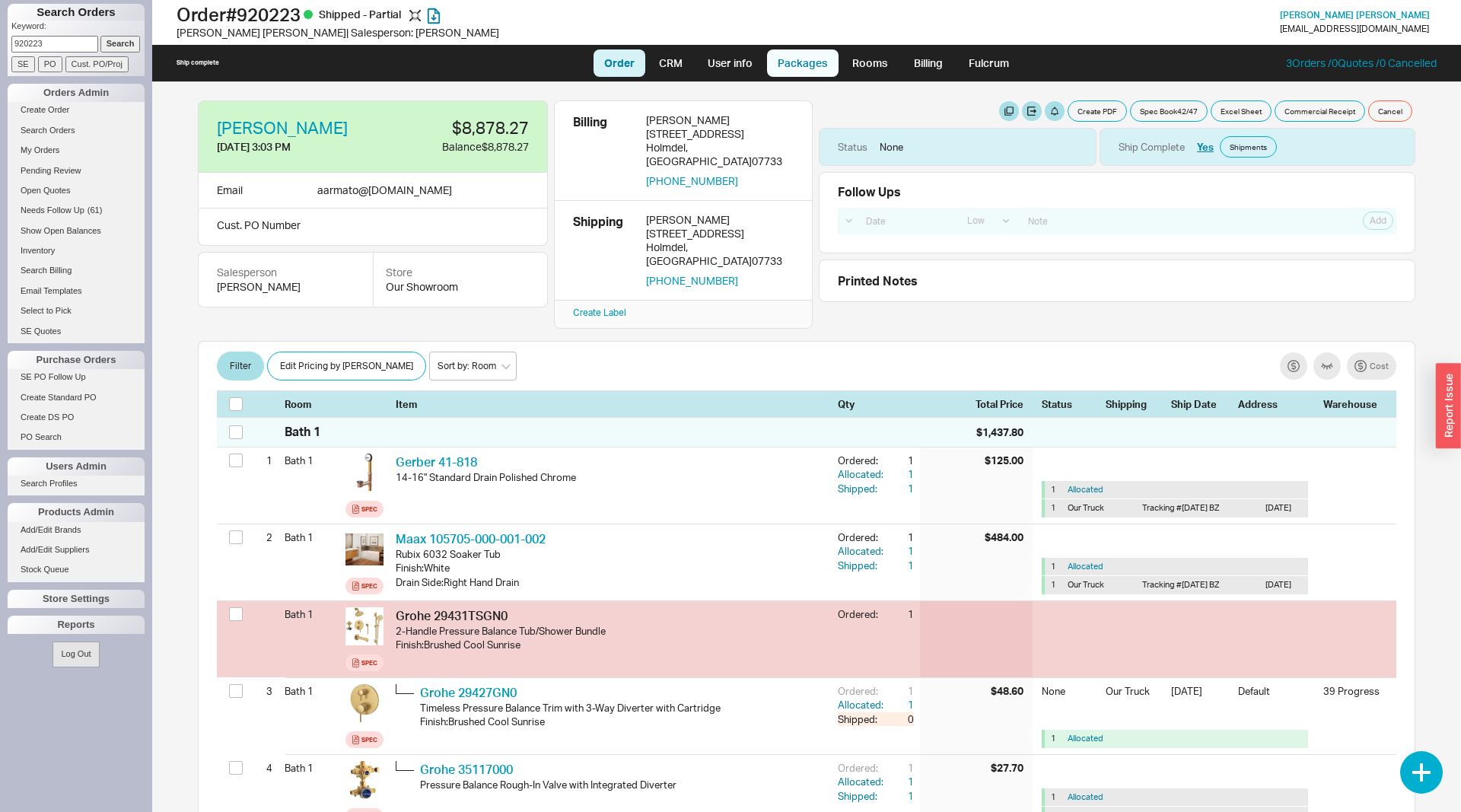
select select "8"
select select "On Hold"
select select "8"
select select "On Hold"
select select "8"
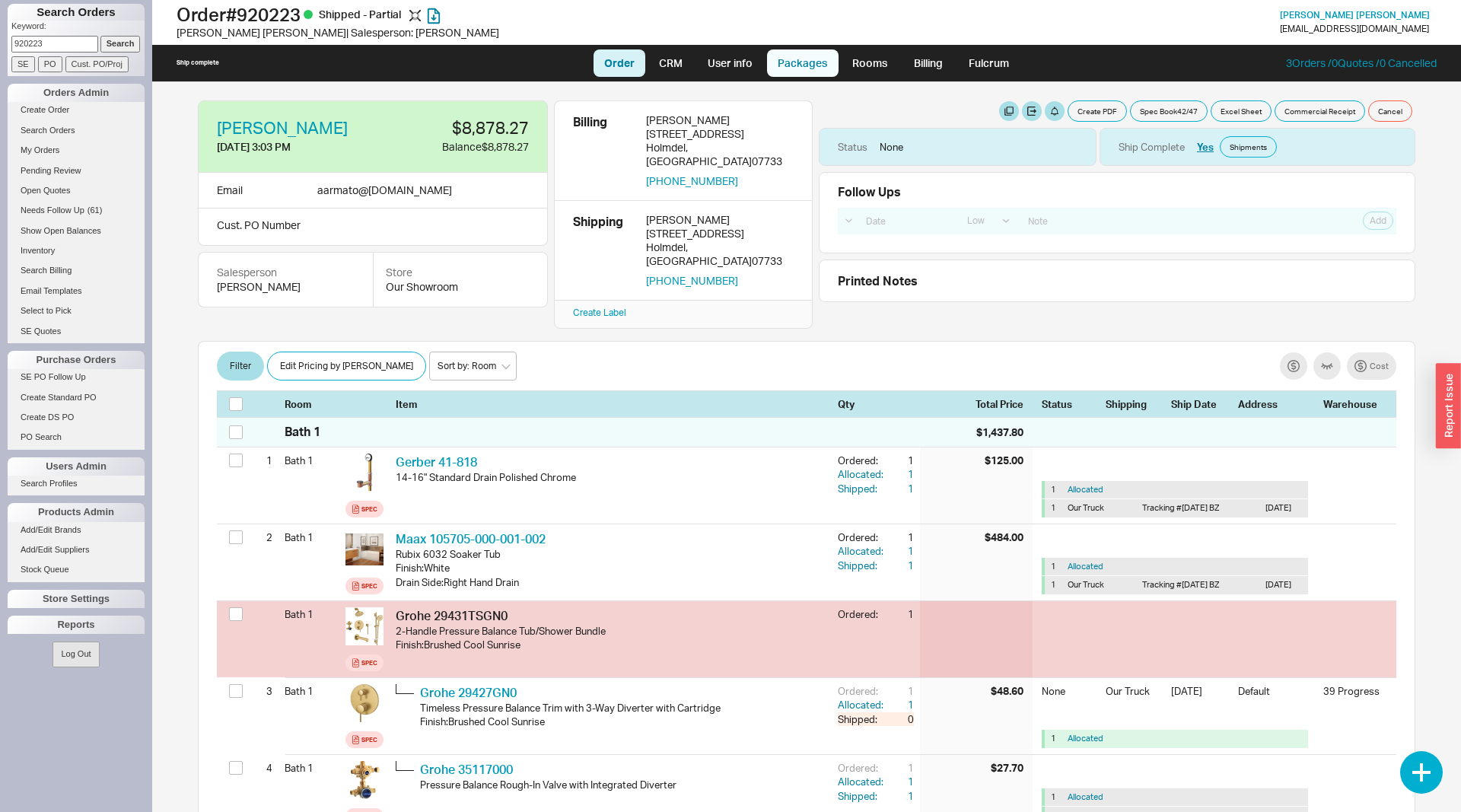
select select "8"
select select "On Hold"
select select "8"
select select "On Hold"
select select "8"
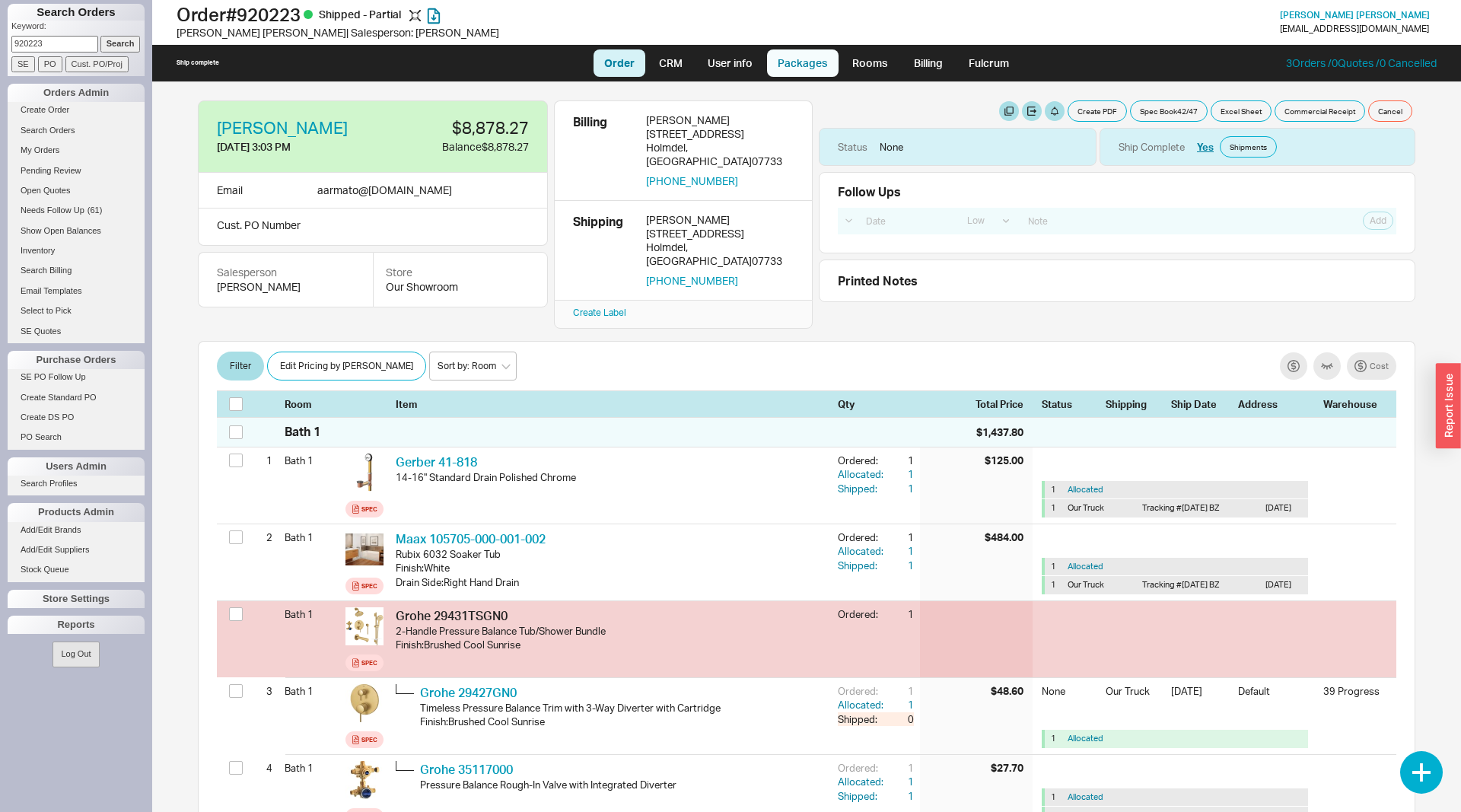
select select "8"
select select "On Hold"
select select "8"
select select "On Hold"
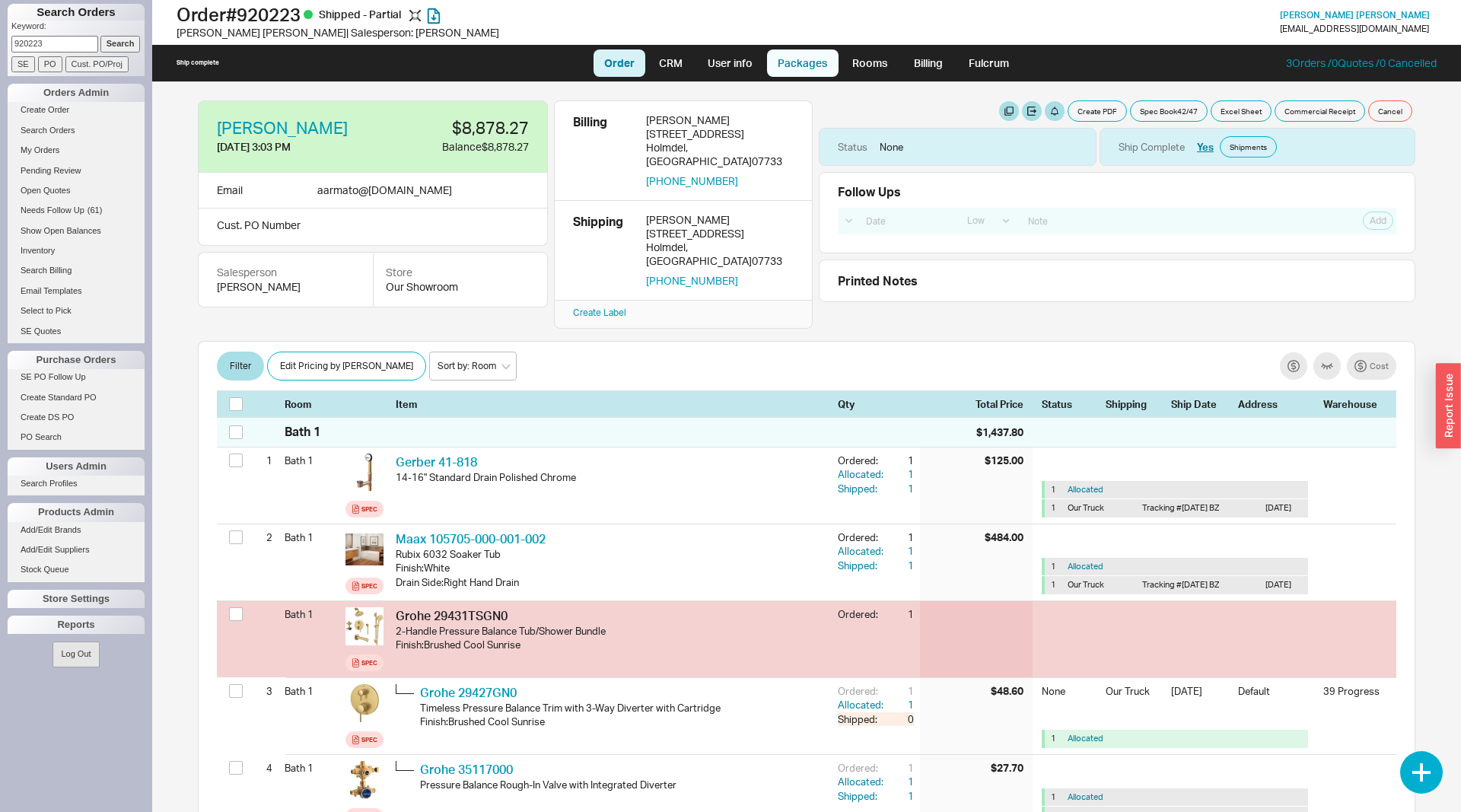
select select "8"
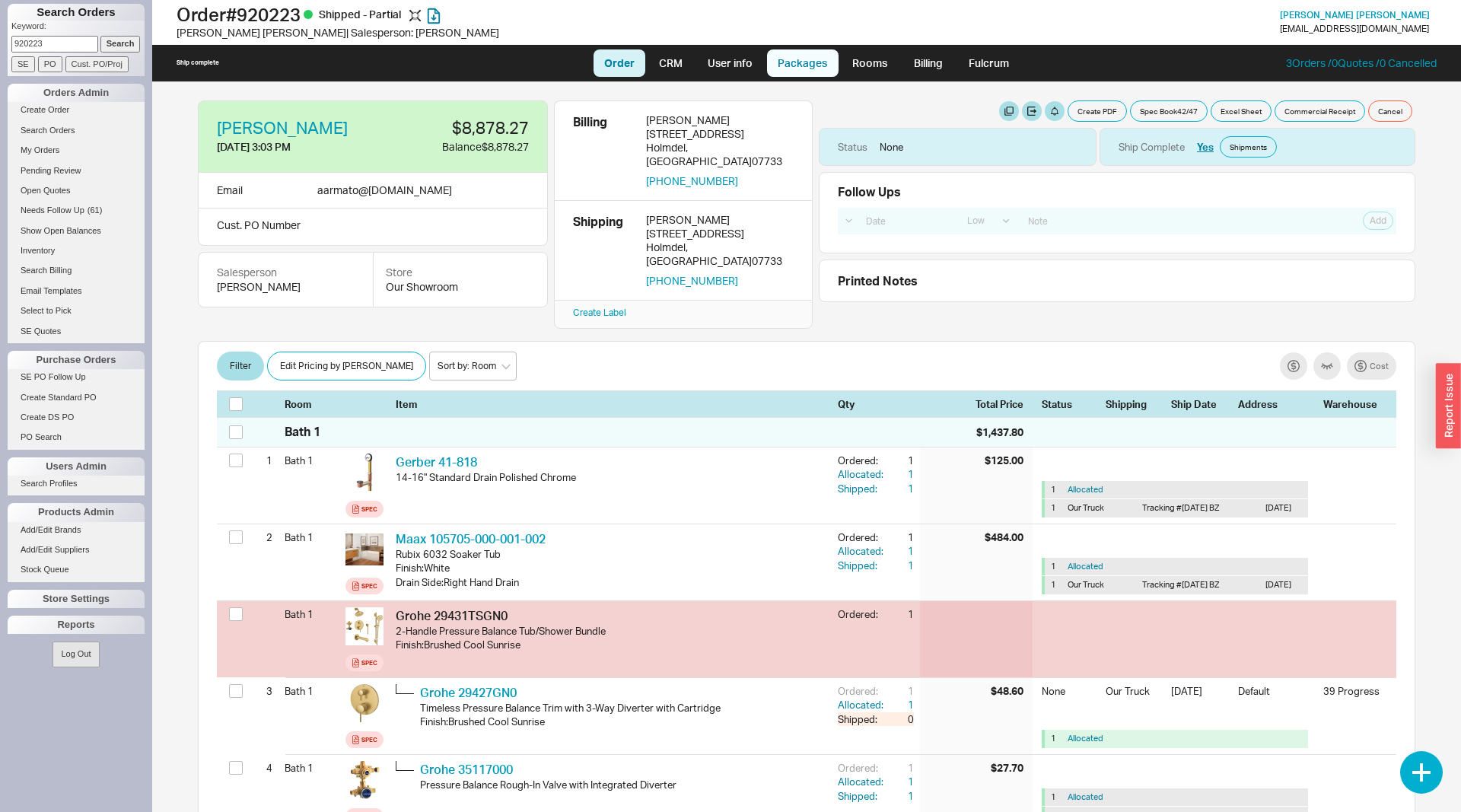
select select "8"
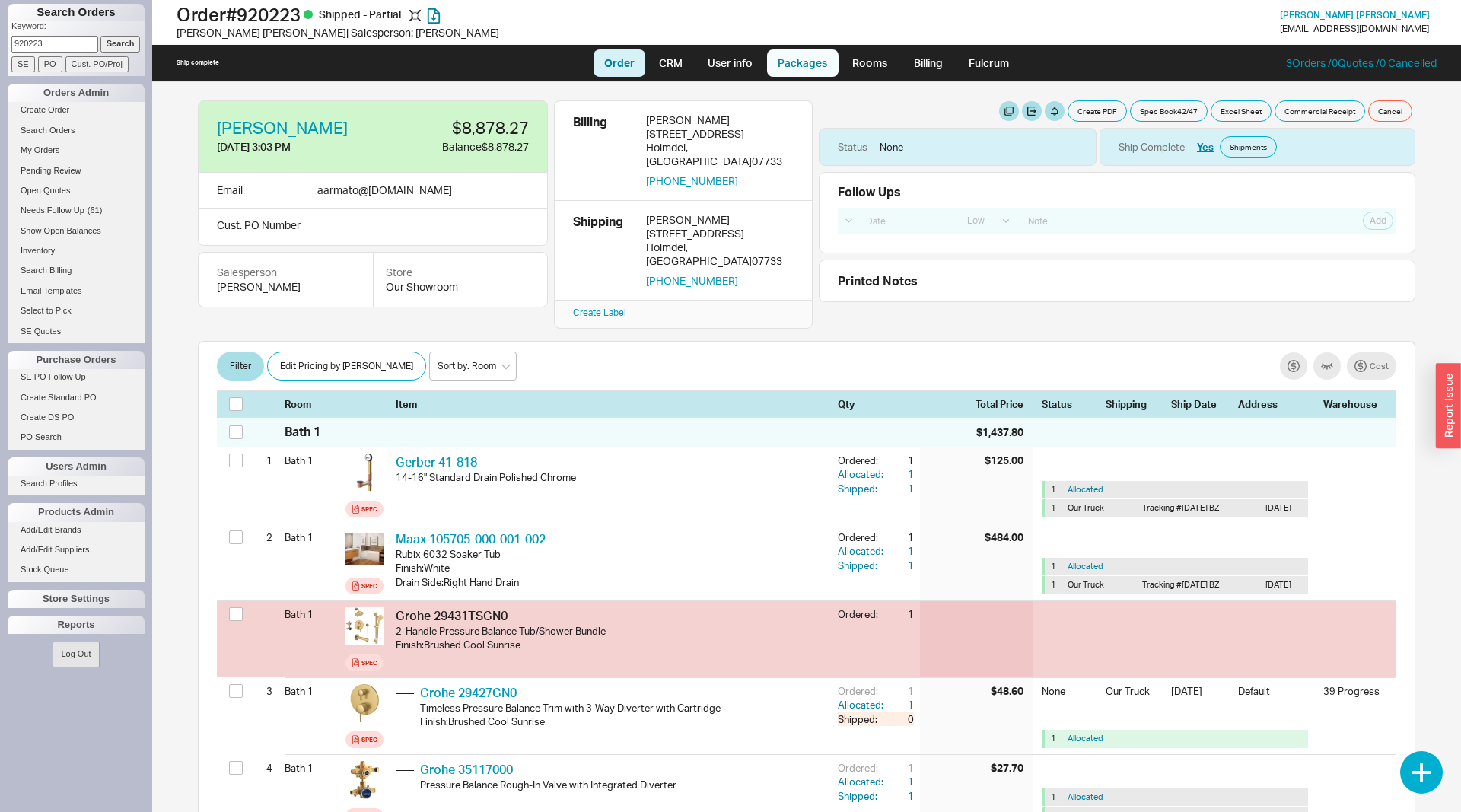
select select "8"
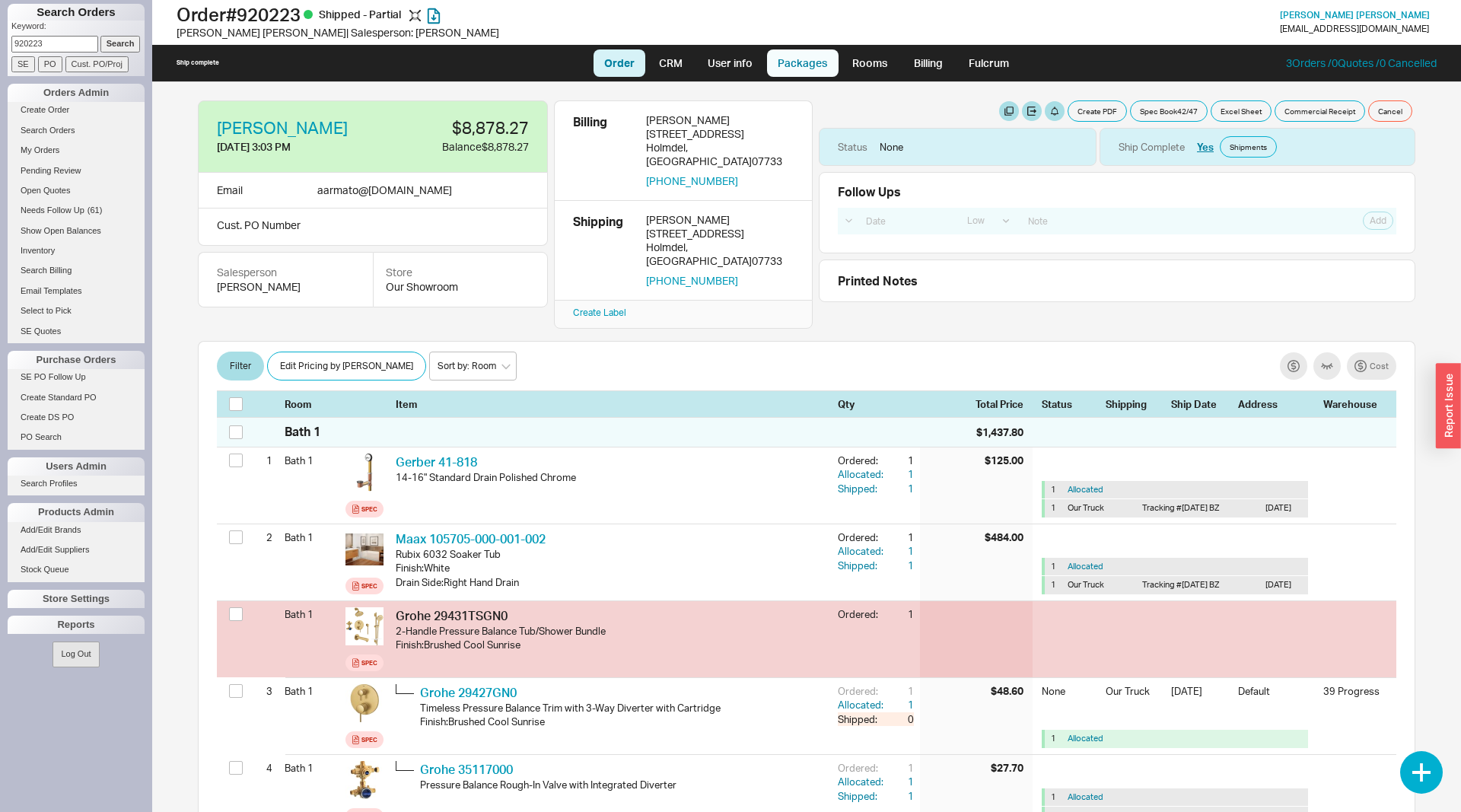
select select "8"
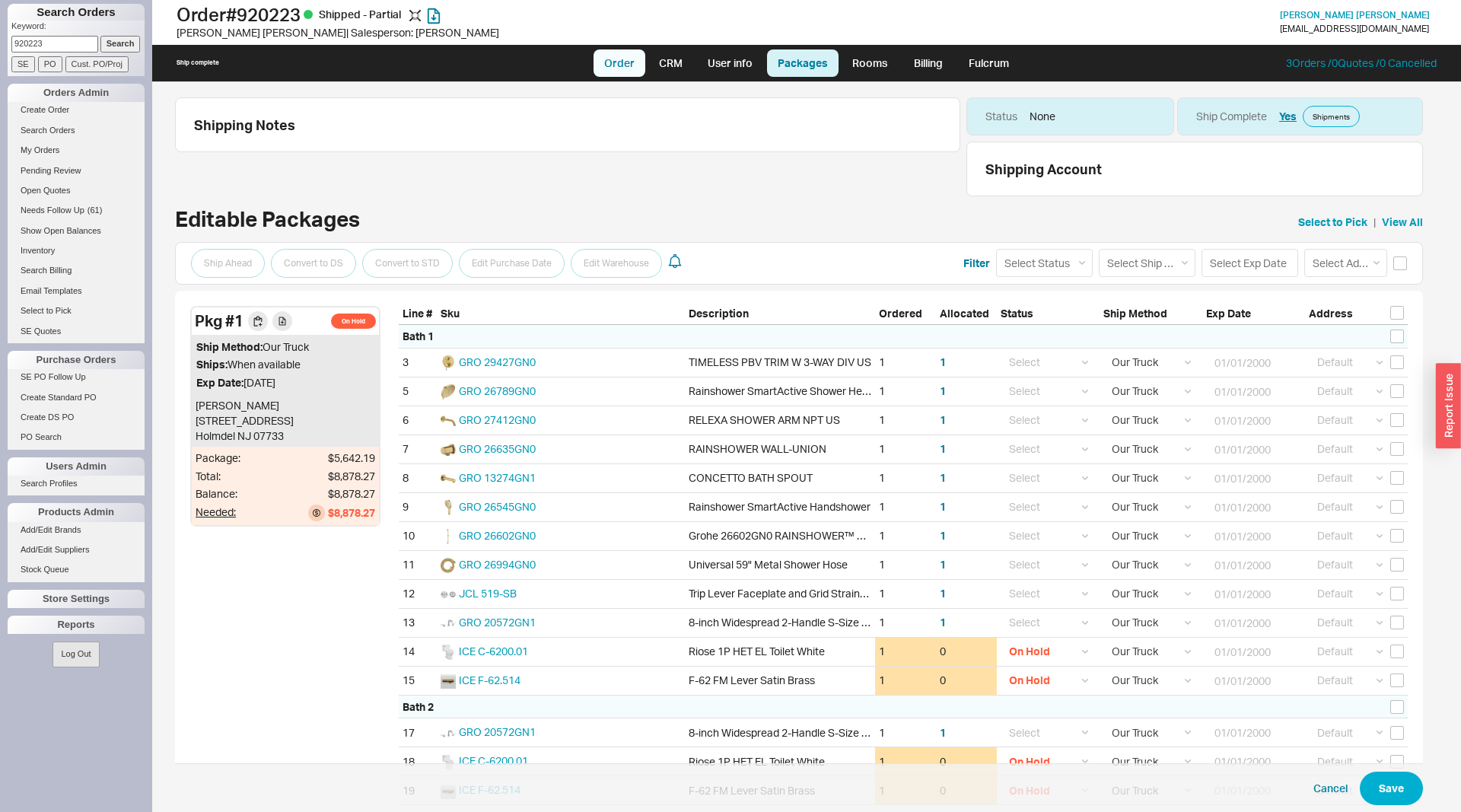
click at [622, 69] on link "Order" at bounding box center [619, 63] width 51 height 28
select select "LOW"
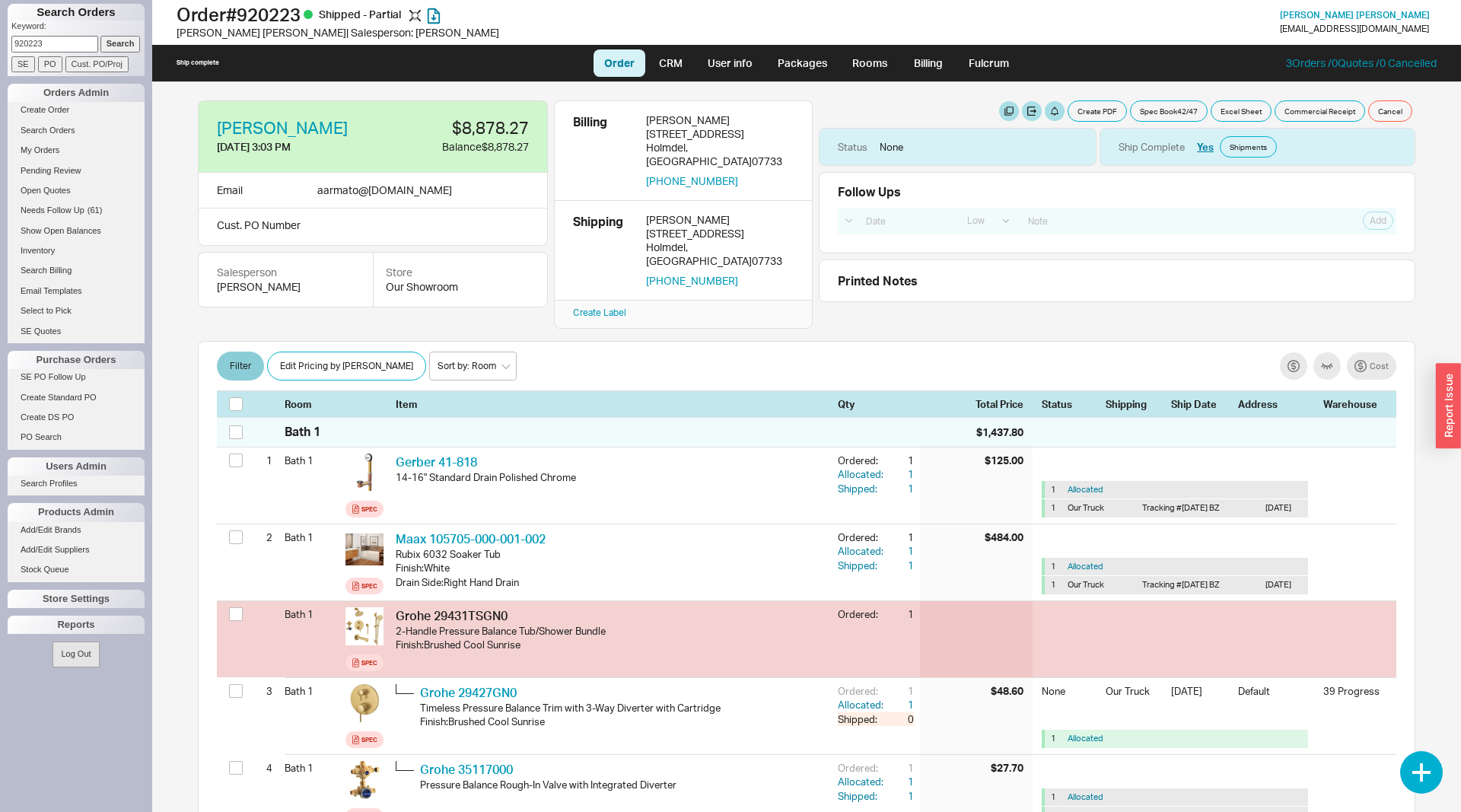
click at [255, 352] on button "Filter" at bounding box center [241, 366] width 47 height 29
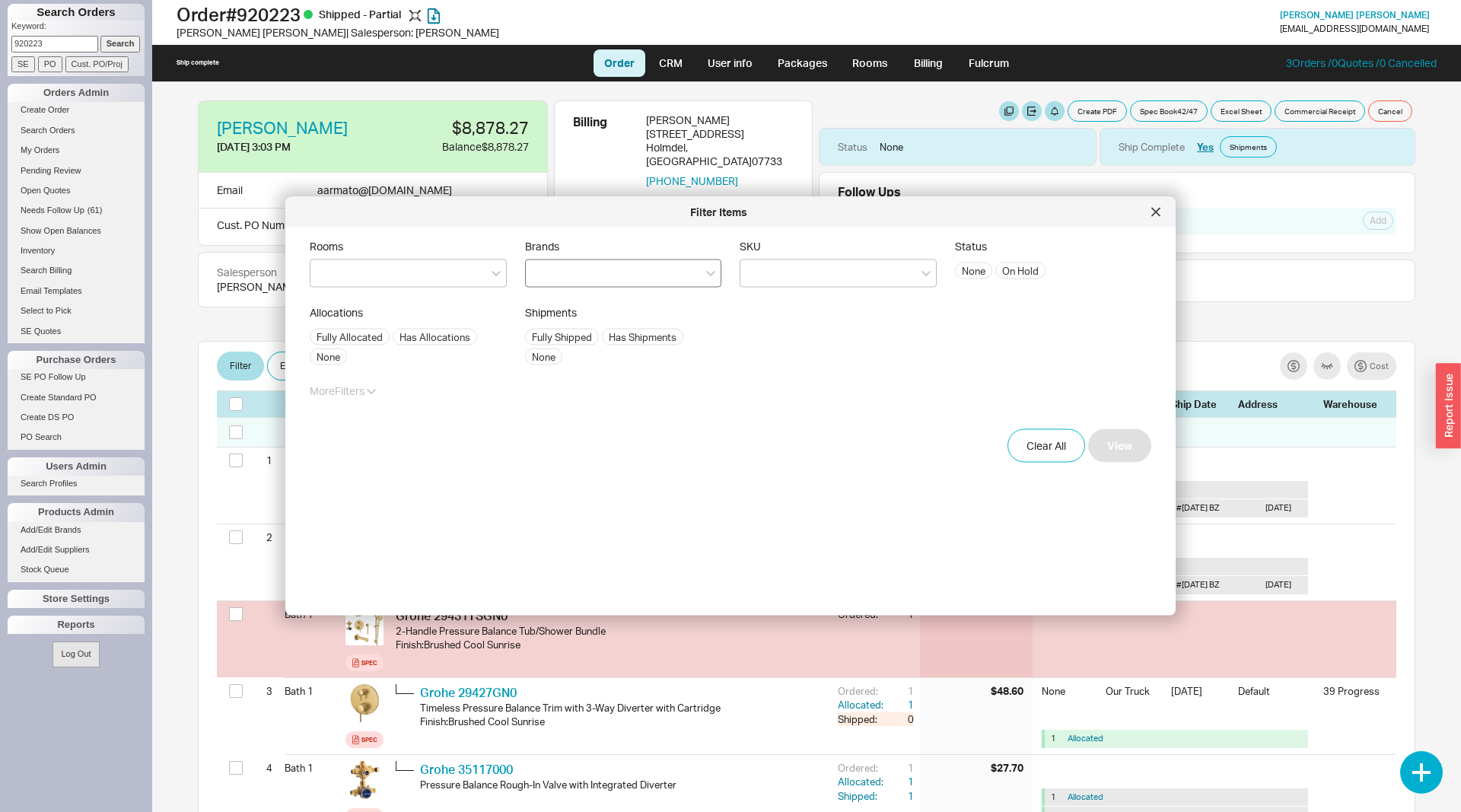
click at [621, 284] on div at bounding box center [624, 273] width 197 height 28
click at [544, 282] on input "Brands" at bounding box center [539, 273] width 11 height 18
click at [577, 383] on div "Icera" at bounding box center [624, 385] width 195 height 28
click at [1115, 438] on button "View" at bounding box center [1119, 445] width 63 height 34
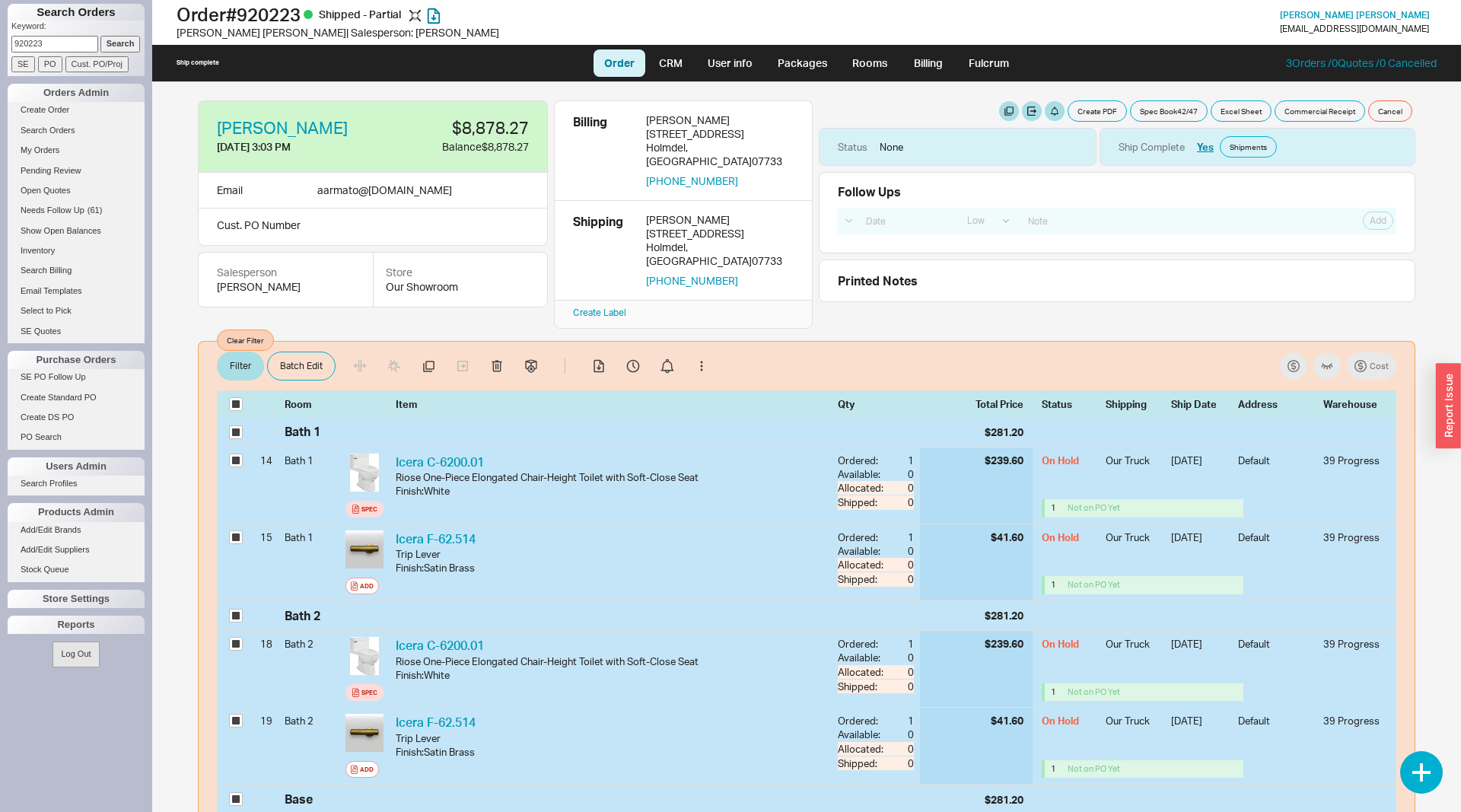
checkbox input "true"
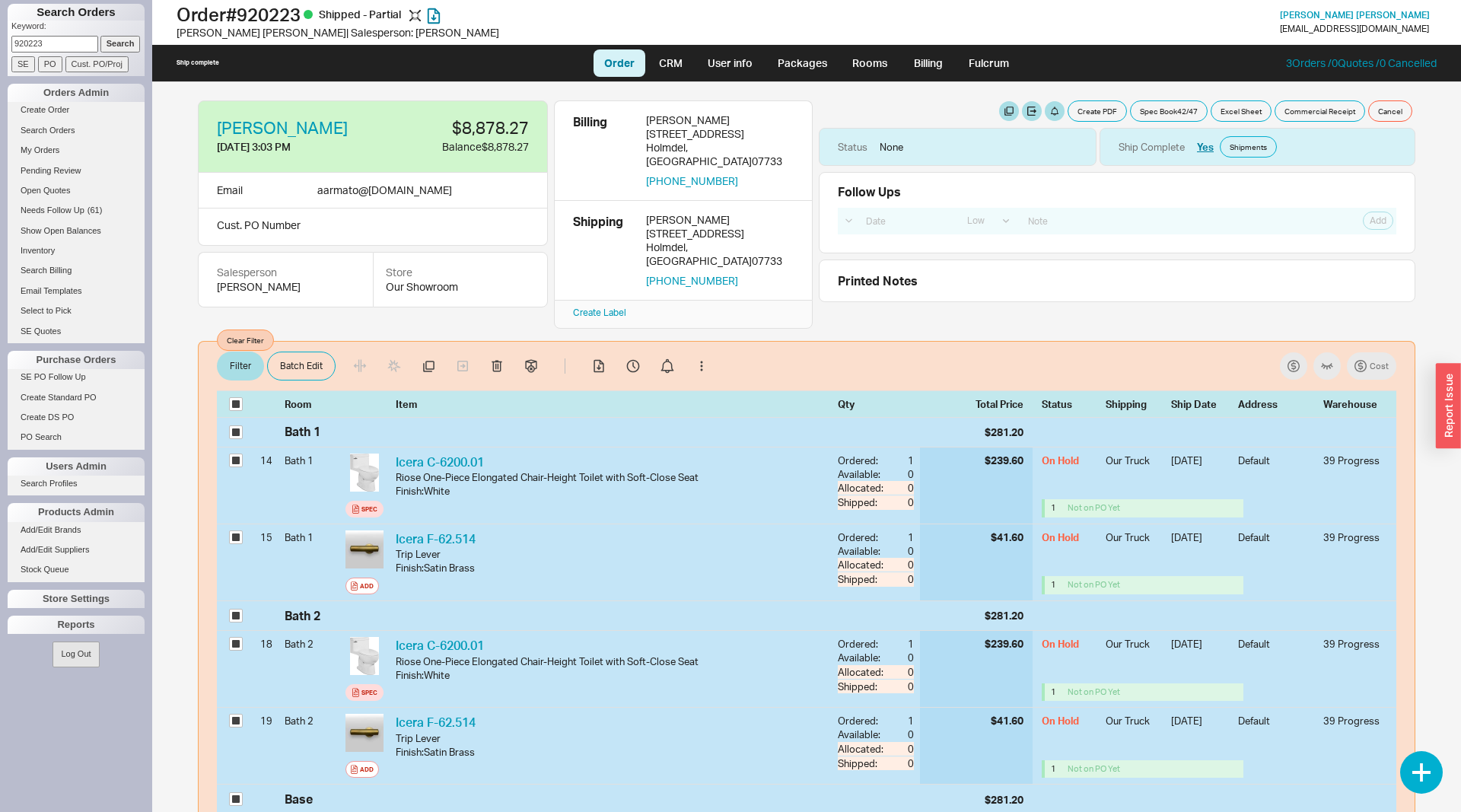
checkbox input "true"
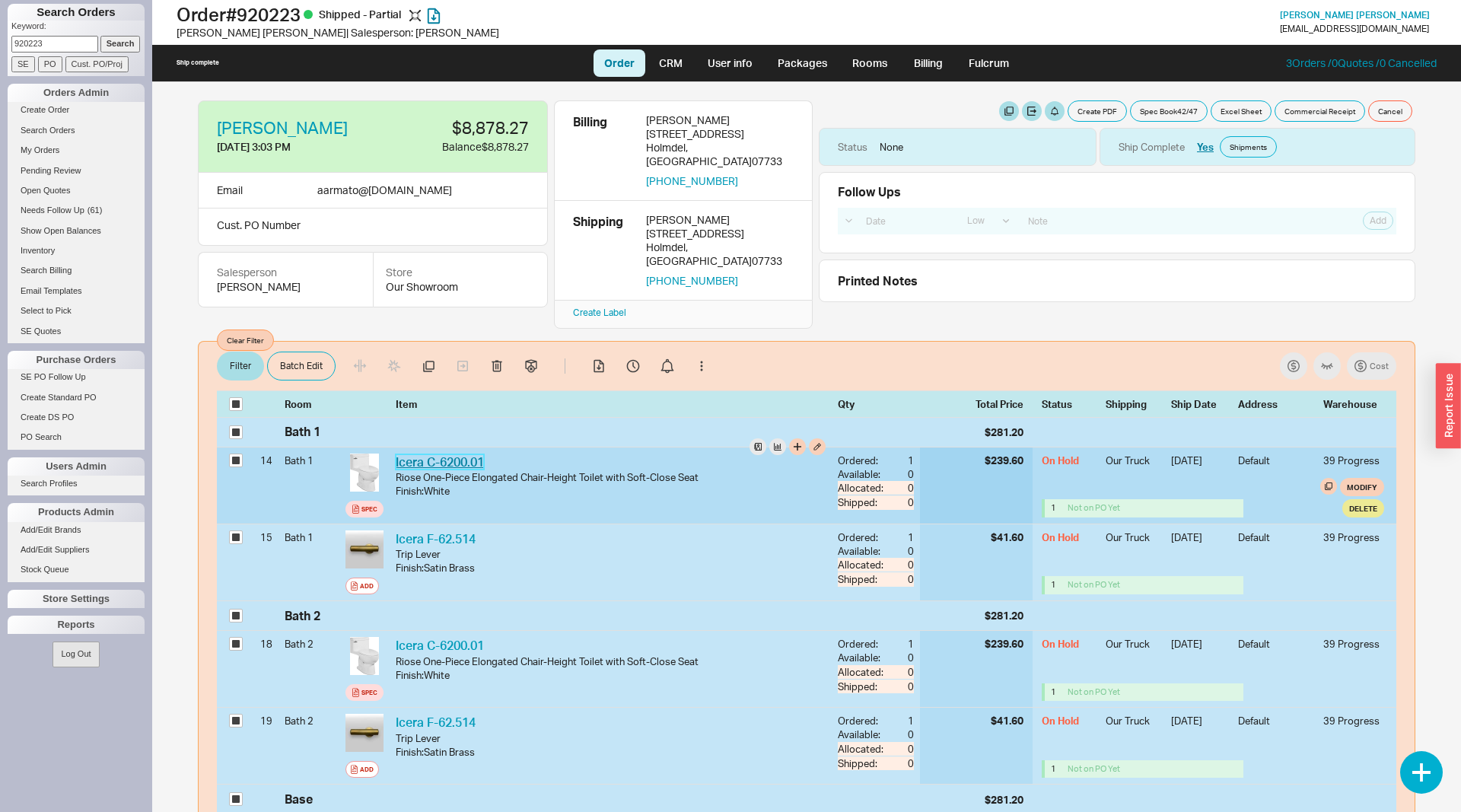
click at [470, 454] on link "Icera C-6200.01" at bounding box center [439, 462] width 88 height 15
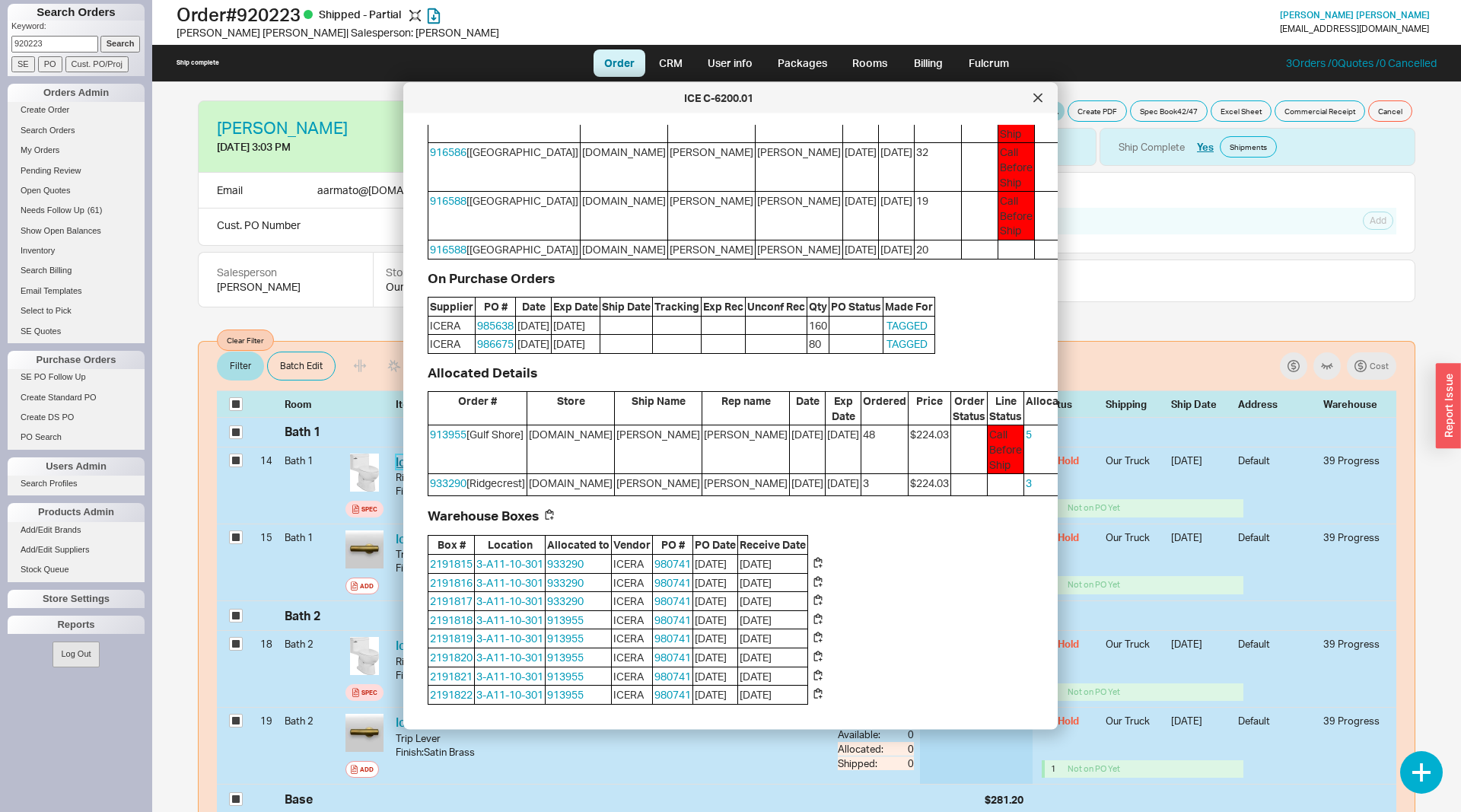
scroll to position [454, 0]
click at [500, 319] on link "985638" at bounding box center [495, 325] width 36 height 13
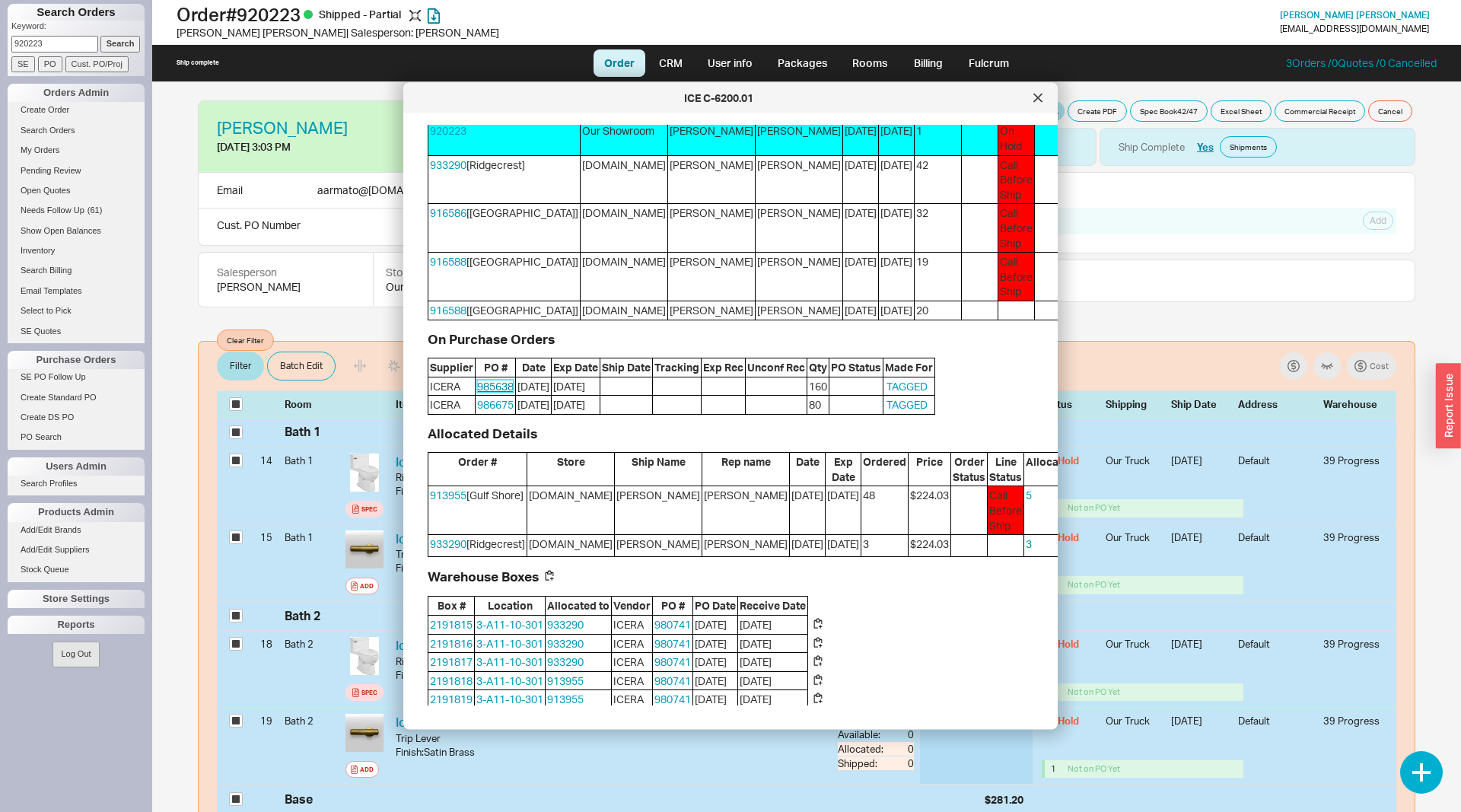
scroll to position [388, 0]
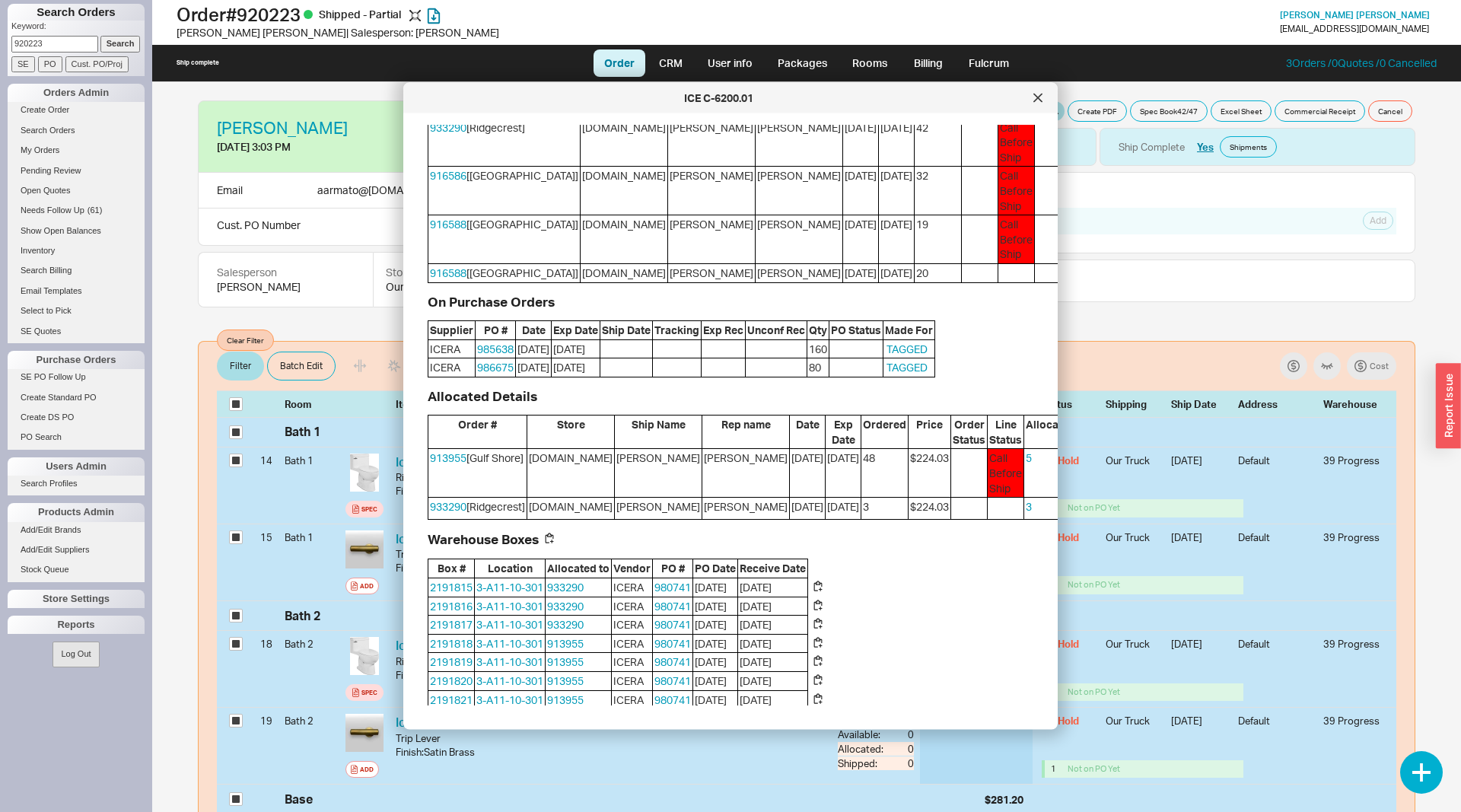
click at [1082, 470] on button "Steal" at bounding box center [1099, 460] width 35 height 19
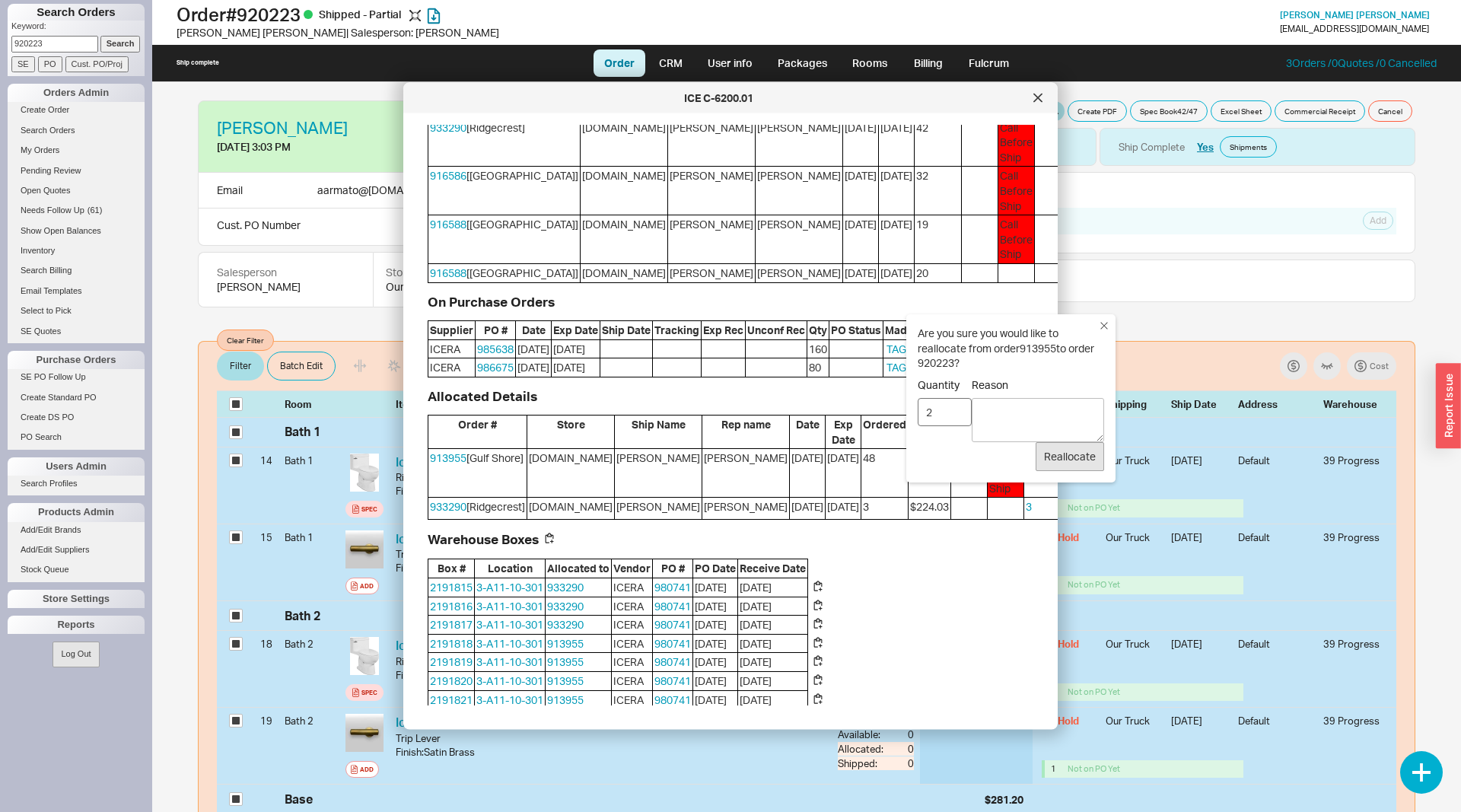
click at [956, 411] on input "2" at bounding box center [944, 411] width 54 height 28
click at [956, 411] on input "3" at bounding box center [944, 411] width 54 height 28
click at [957, 422] on input "3" at bounding box center [944, 411] width 54 height 28
click at [957, 417] on input "2" at bounding box center [944, 411] width 54 height 28
type input "1"
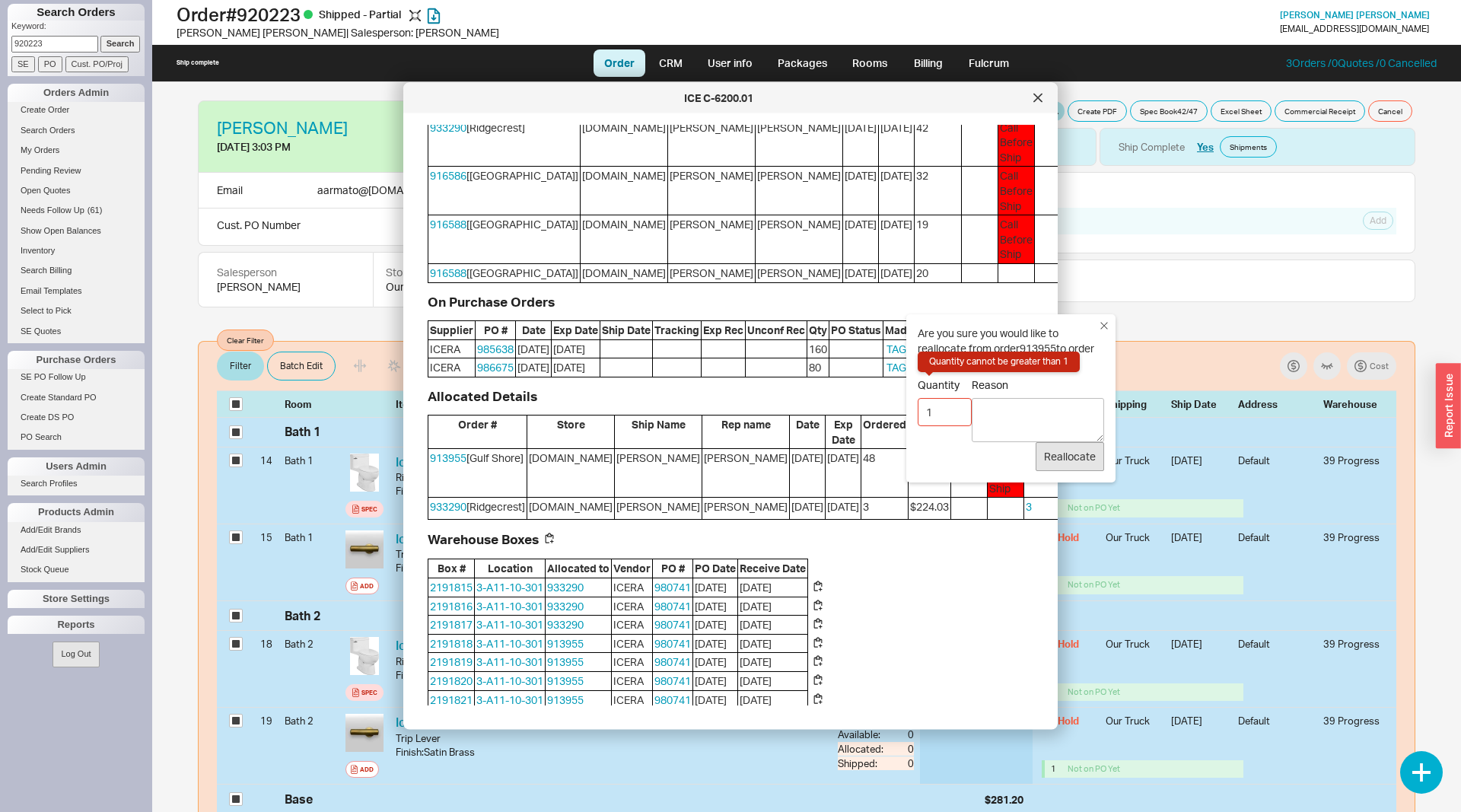
click at [957, 417] on input "1" at bounding box center [944, 411] width 54 height 28
click at [1107, 317] on div "Are you sure you would like to reallocate from order 913955 to order 920223 ? Q…" at bounding box center [1011, 397] width 210 height 167
click at [1102, 329] on icon at bounding box center [1104, 326] width 15 height 15
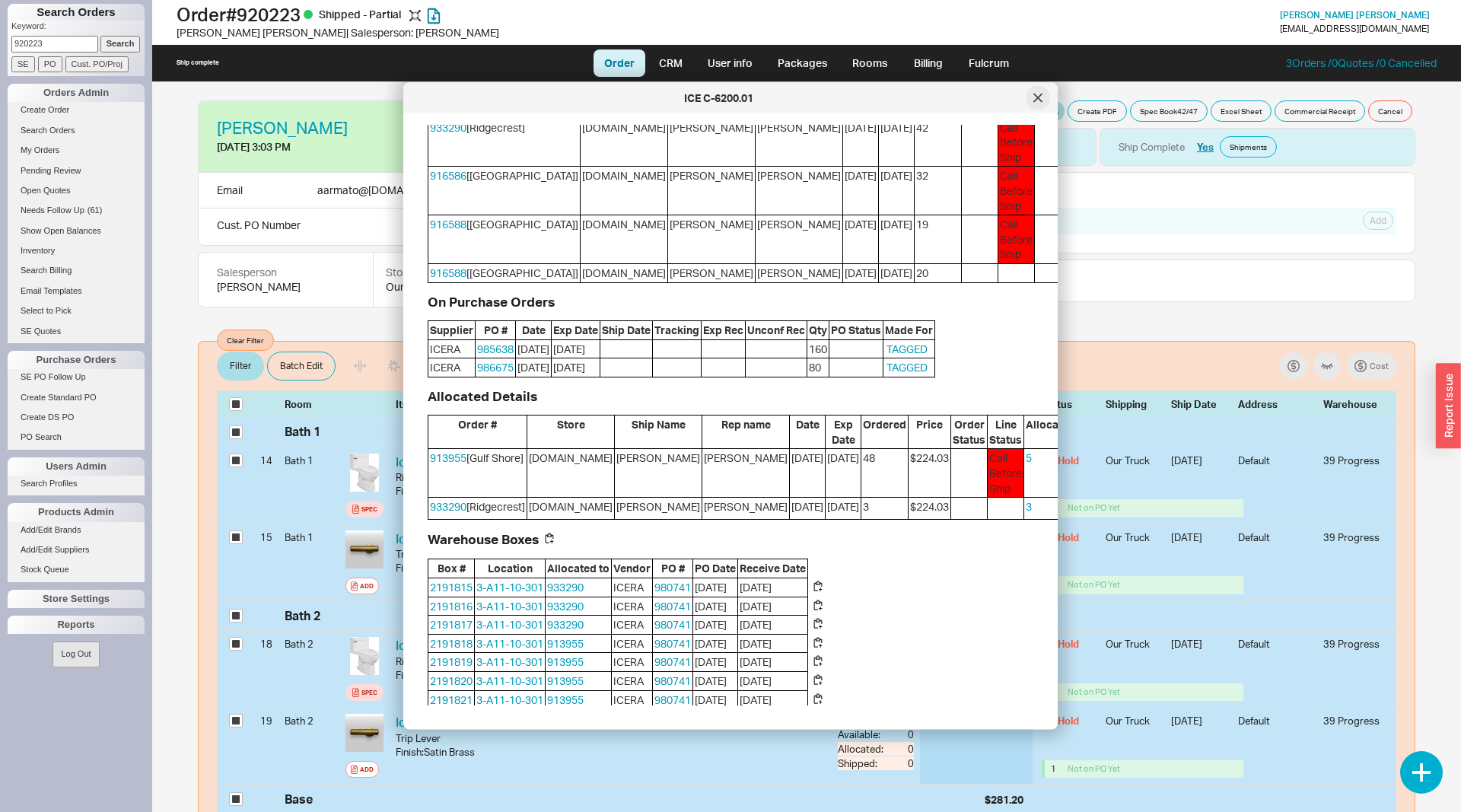
click at [1039, 97] on icon at bounding box center [1038, 97] width 8 height 8
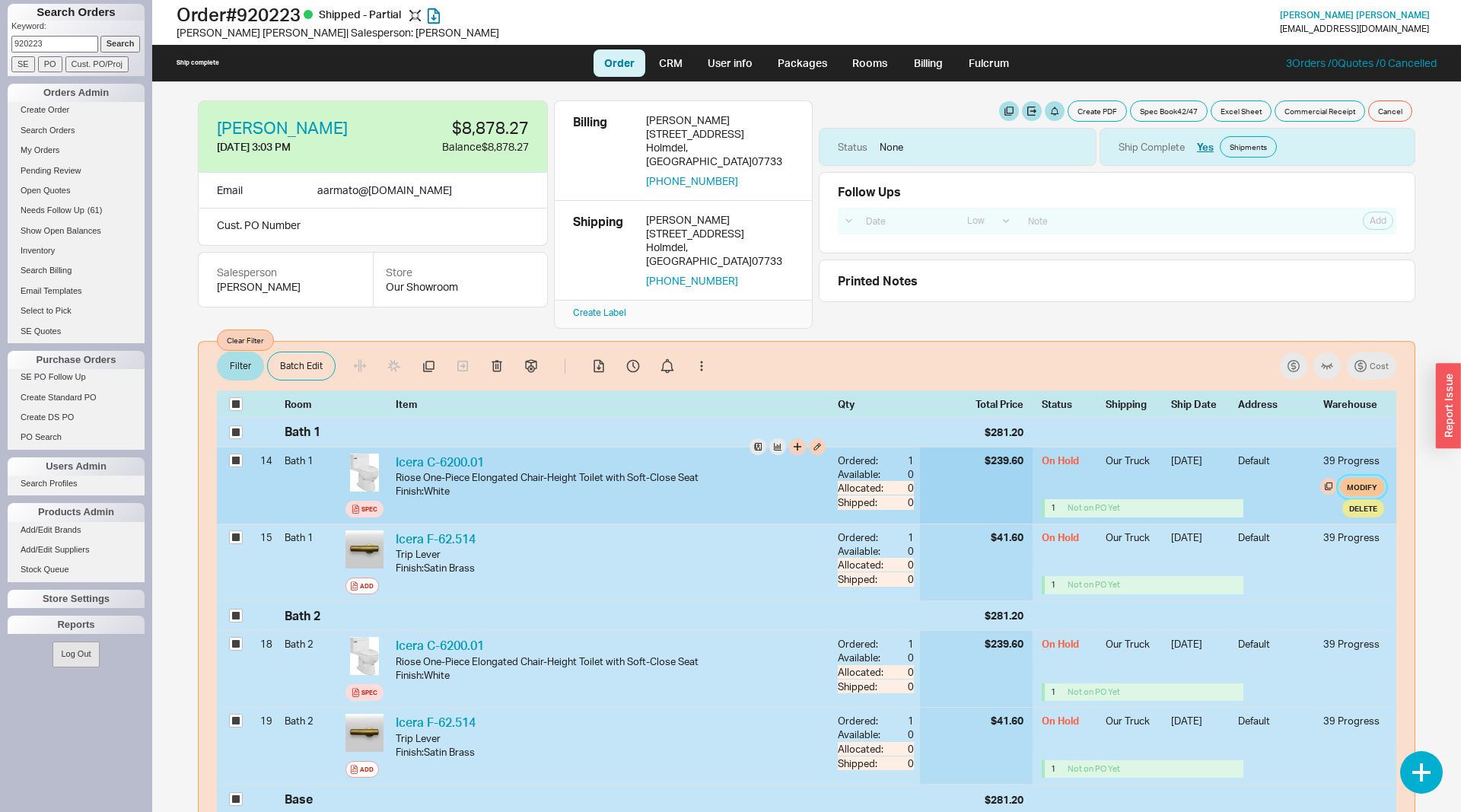
click at [1368, 478] on button "Modify" at bounding box center [1362, 487] width 44 height 19
select select "8"
select select "3"
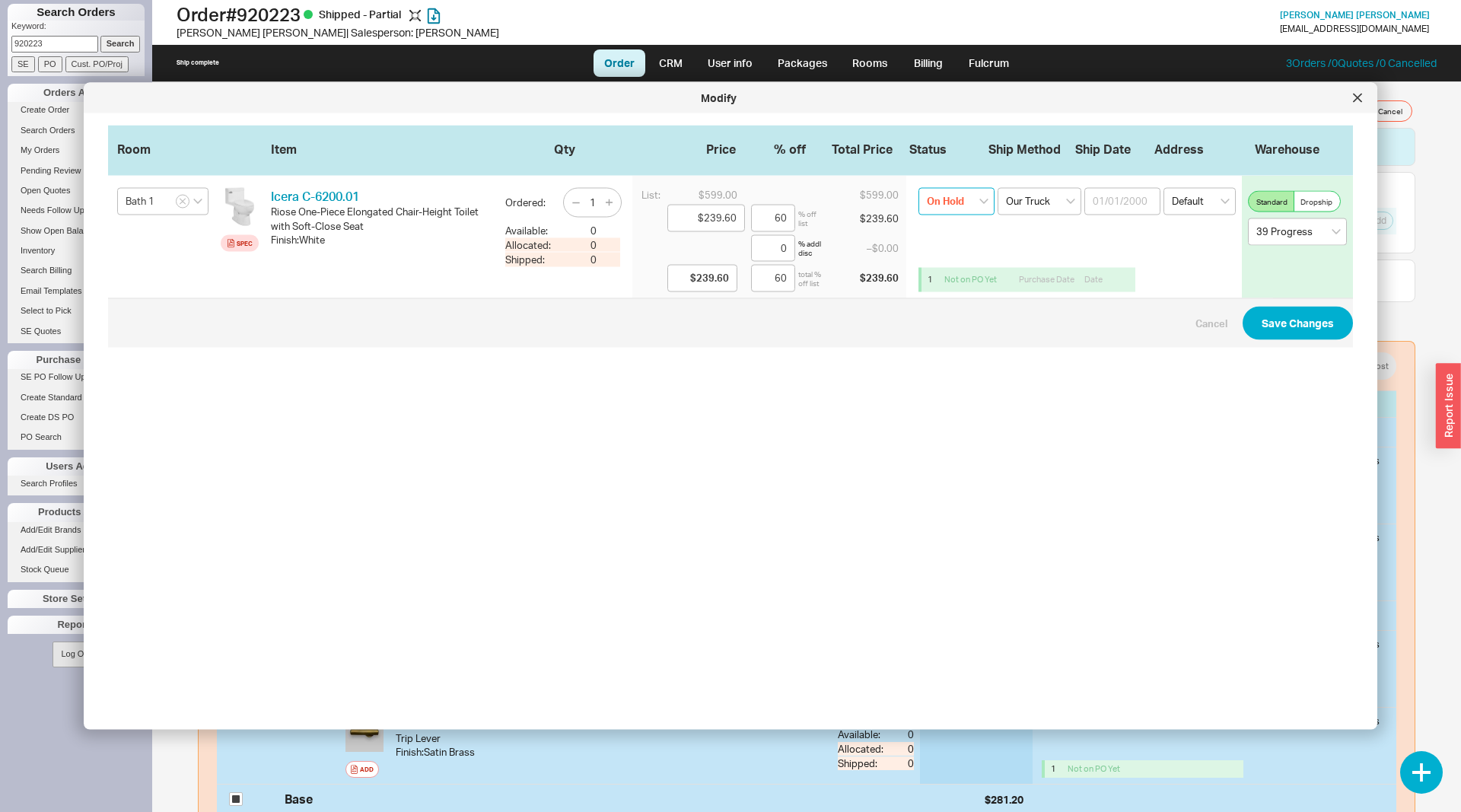
select select
click option "None" at bounding box center [0, 0] width 0 height 0
click at [1283, 329] on button "Save Changes" at bounding box center [1297, 322] width 110 height 34
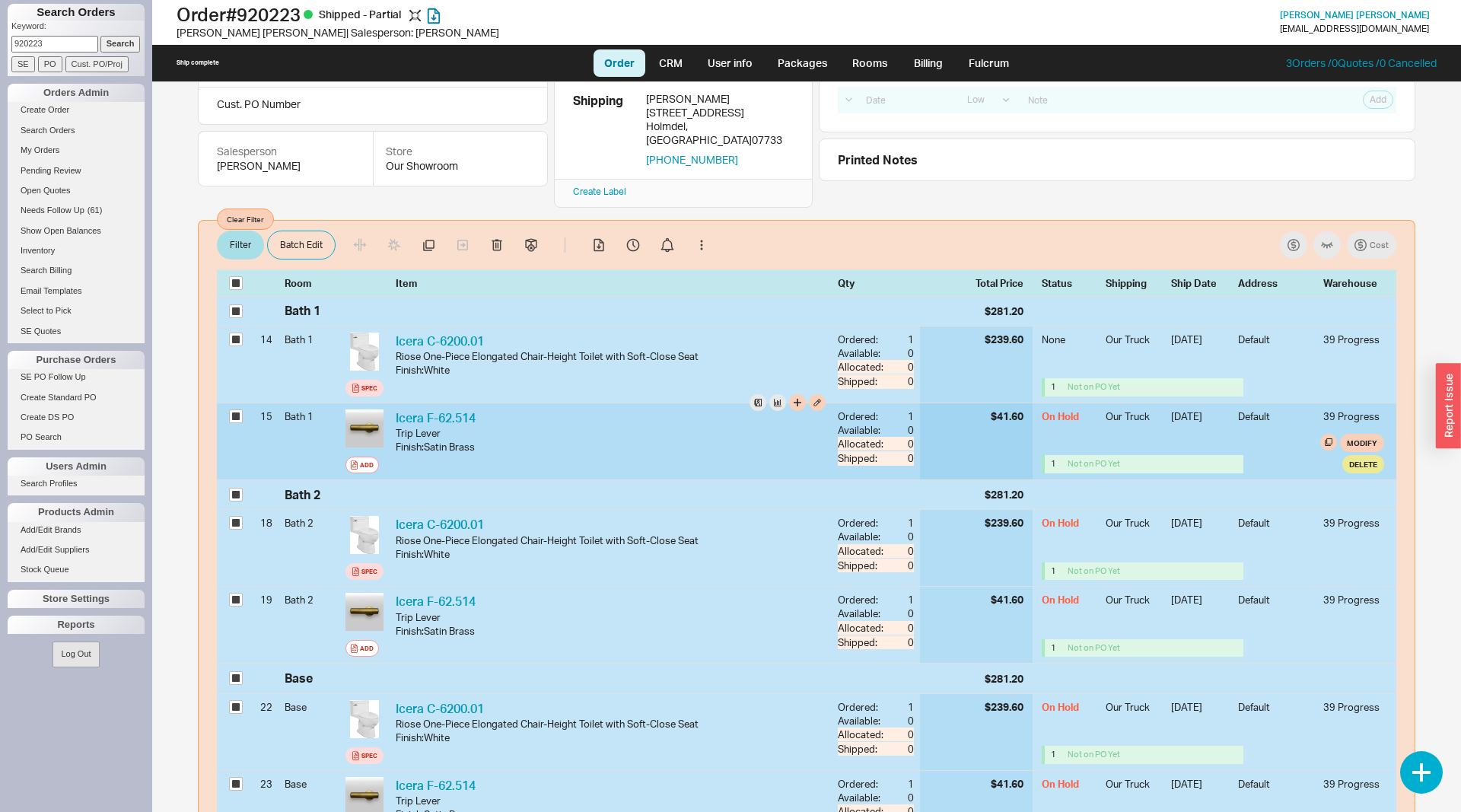
scroll to position [155, 0]
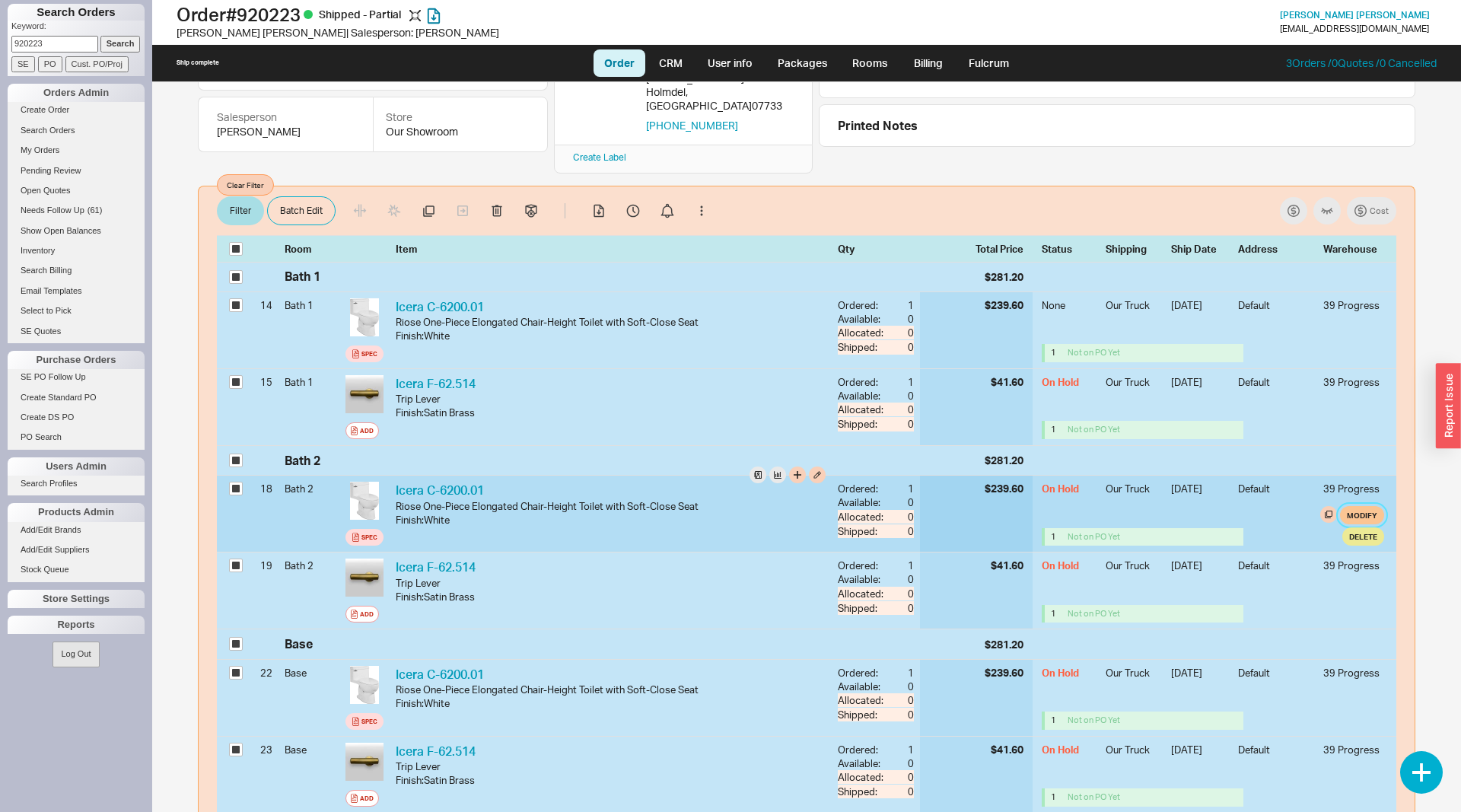
click at [1362, 506] on button "Modify" at bounding box center [1362, 515] width 44 height 19
select select "8"
select select "3"
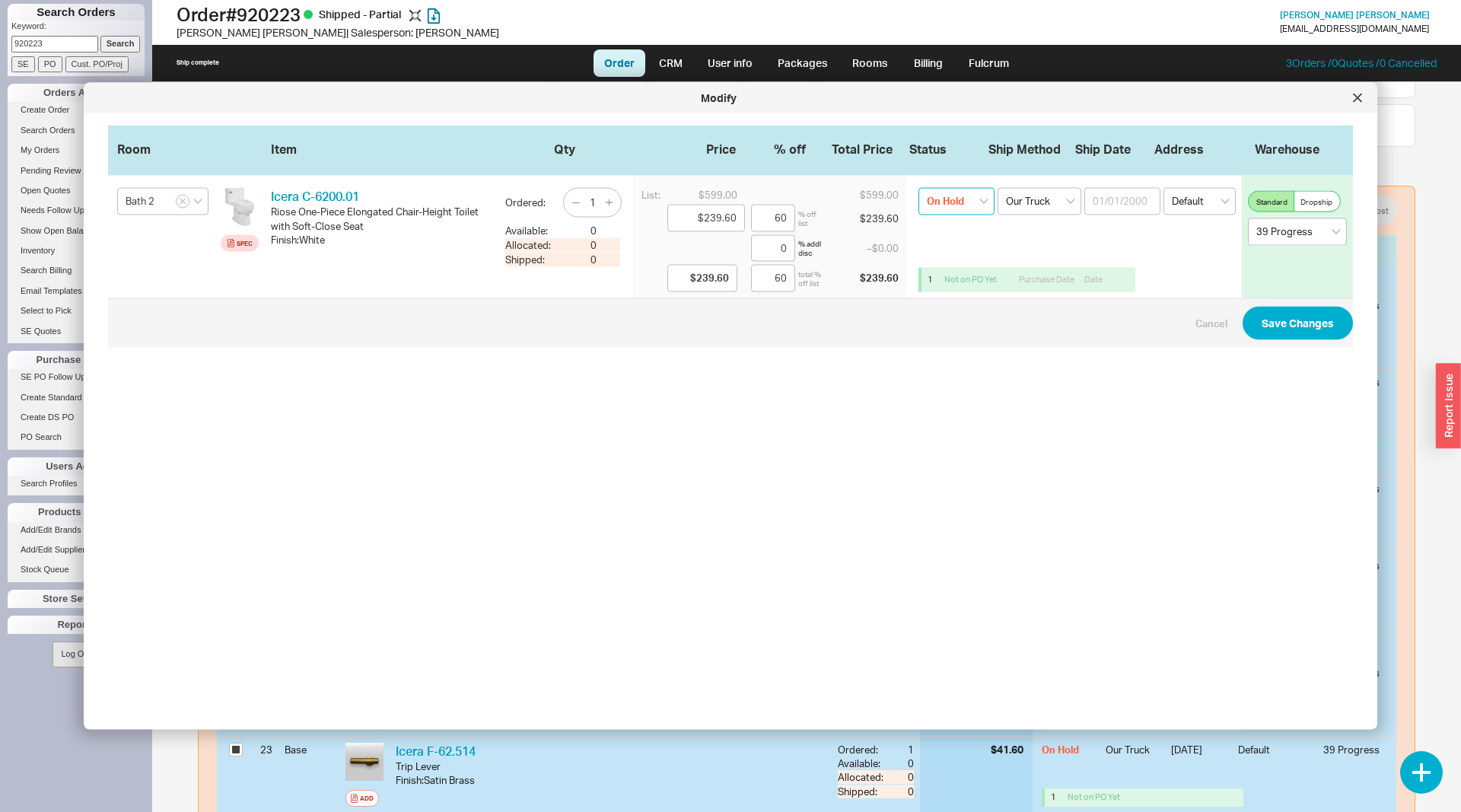
click at [918, 188] on select "On Hold None On Hold Call Before Ship Hold for Balance Wait For Cust. Call Wait…" at bounding box center [956, 201] width 76 height 28
select select
click option "None" at bounding box center [0, 0] width 0 height 0
click at [1303, 337] on button "Save Changes" at bounding box center [1297, 322] width 110 height 34
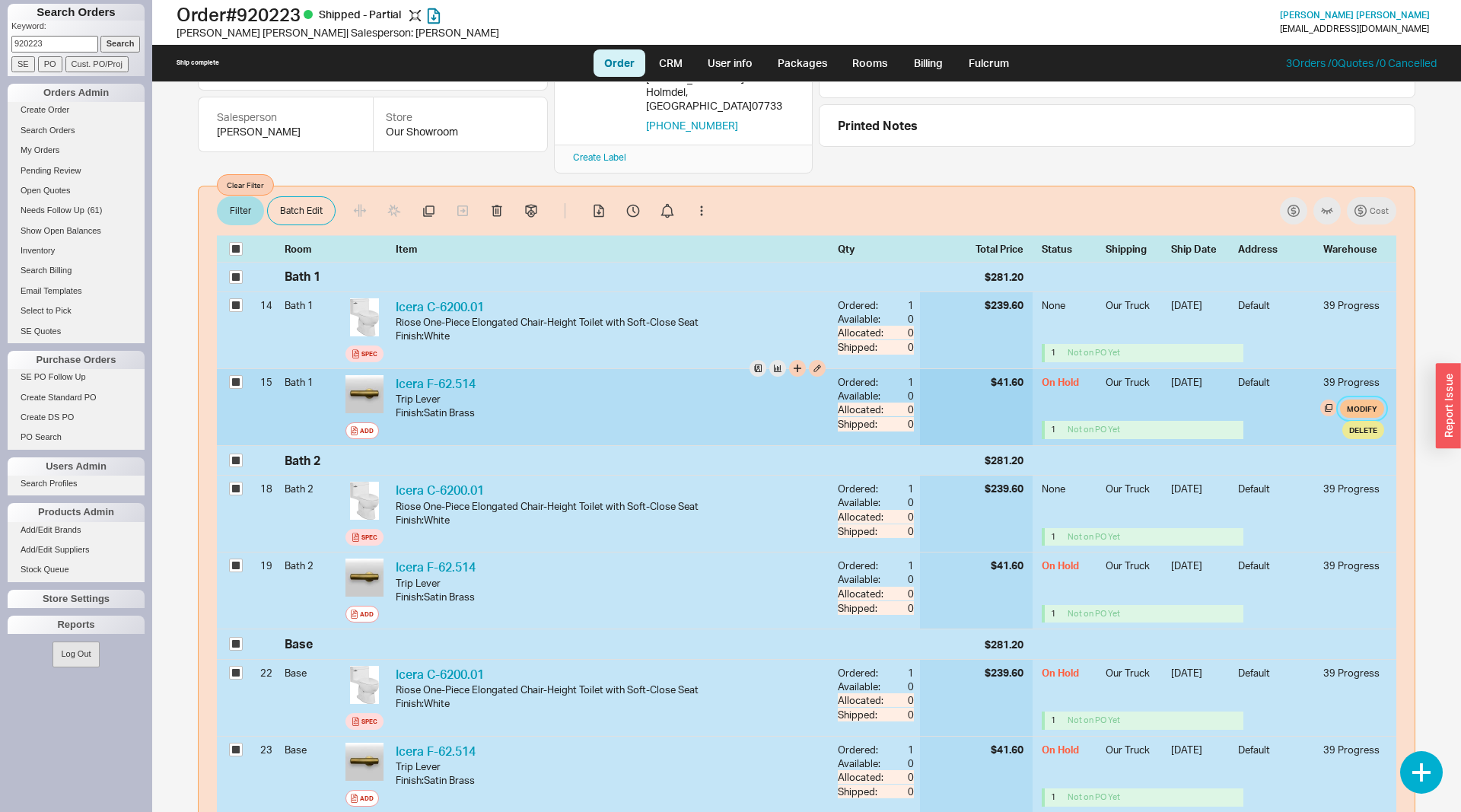
click at [1368, 400] on button "Modify" at bounding box center [1362, 409] width 44 height 19
select select "8"
select select "3"
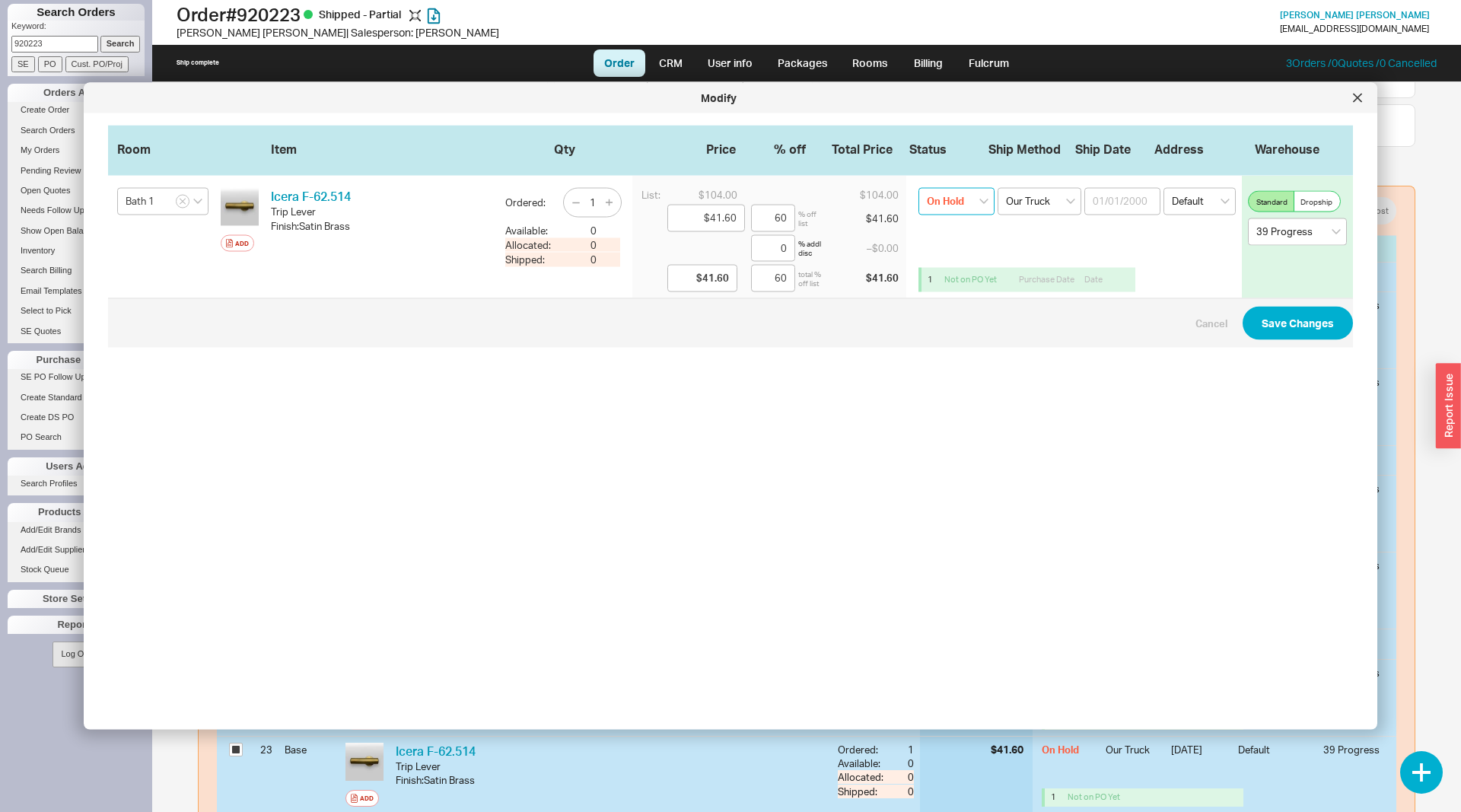
click at [918, 188] on select "On Hold None On Hold Call Before Ship Hold for Balance Wait For Cust. Call Wait…" at bounding box center [956, 201] width 76 height 28
select select
click option "None" at bounding box center [0, 0] width 0 height 0
click at [1321, 330] on button "Save Changes" at bounding box center [1297, 322] width 110 height 34
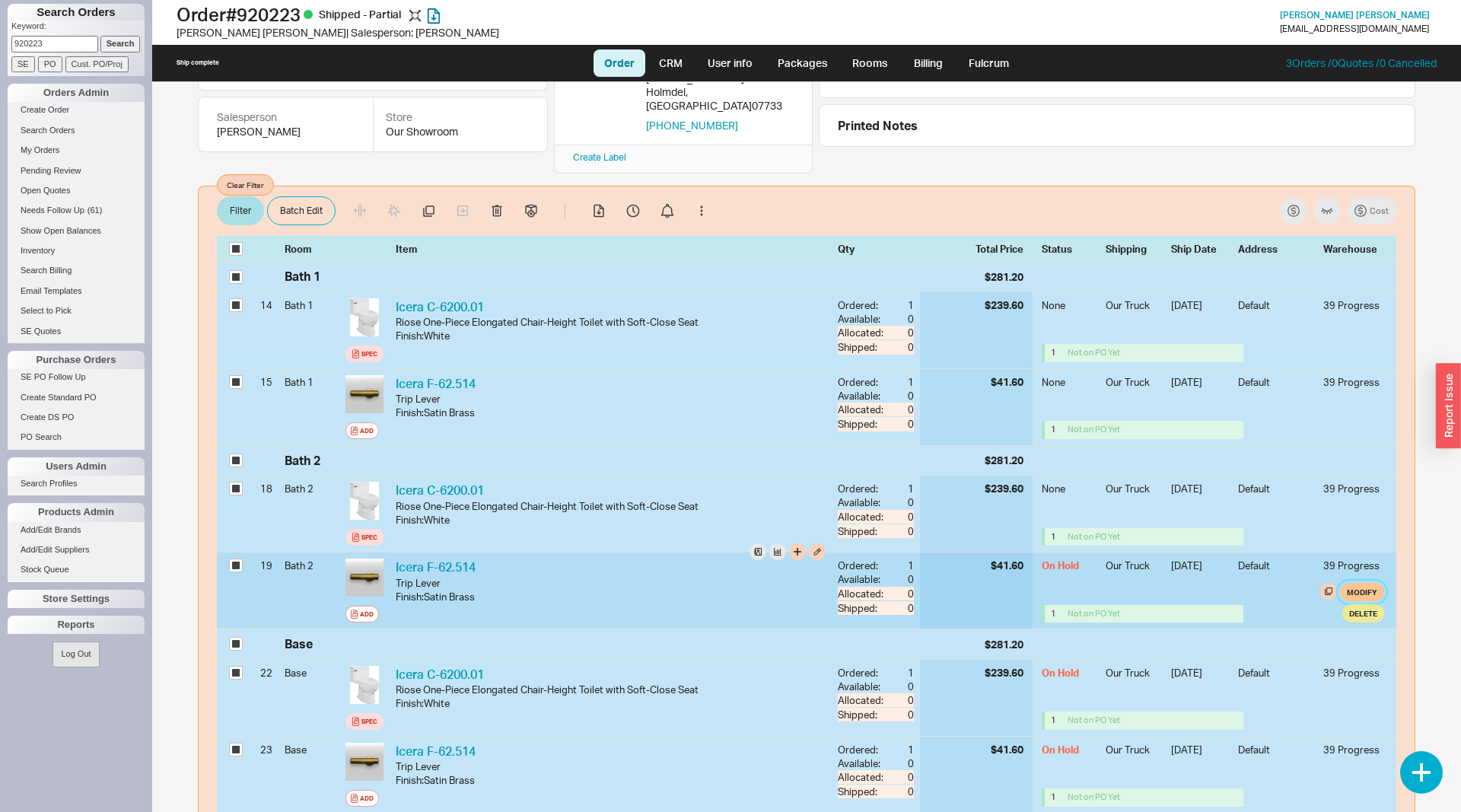
click at [1353, 583] on button "Modify" at bounding box center [1362, 592] width 44 height 19
select select "8"
select select "3"
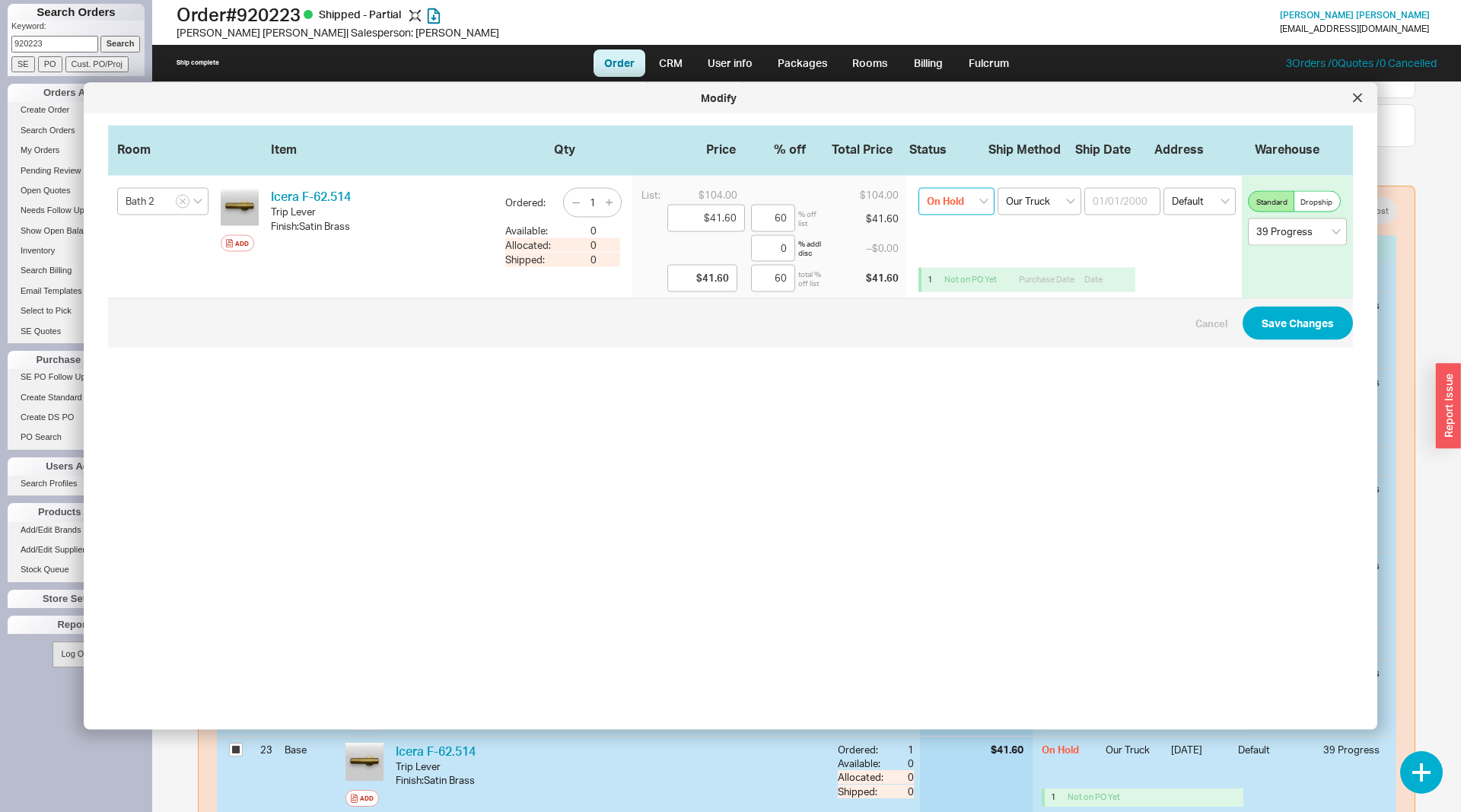
click at [918, 188] on select "On Hold None On Hold Call Before Ship Hold for Balance Wait For Cust. Call Wait…" at bounding box center [956, 201] width 76 height 28
select select
click option "None" at bounding box center [0, 0] width 0 height 0
click at [1304, 329] on button "Save Changes" at bounding box center [1297, 322] width 110 height 34
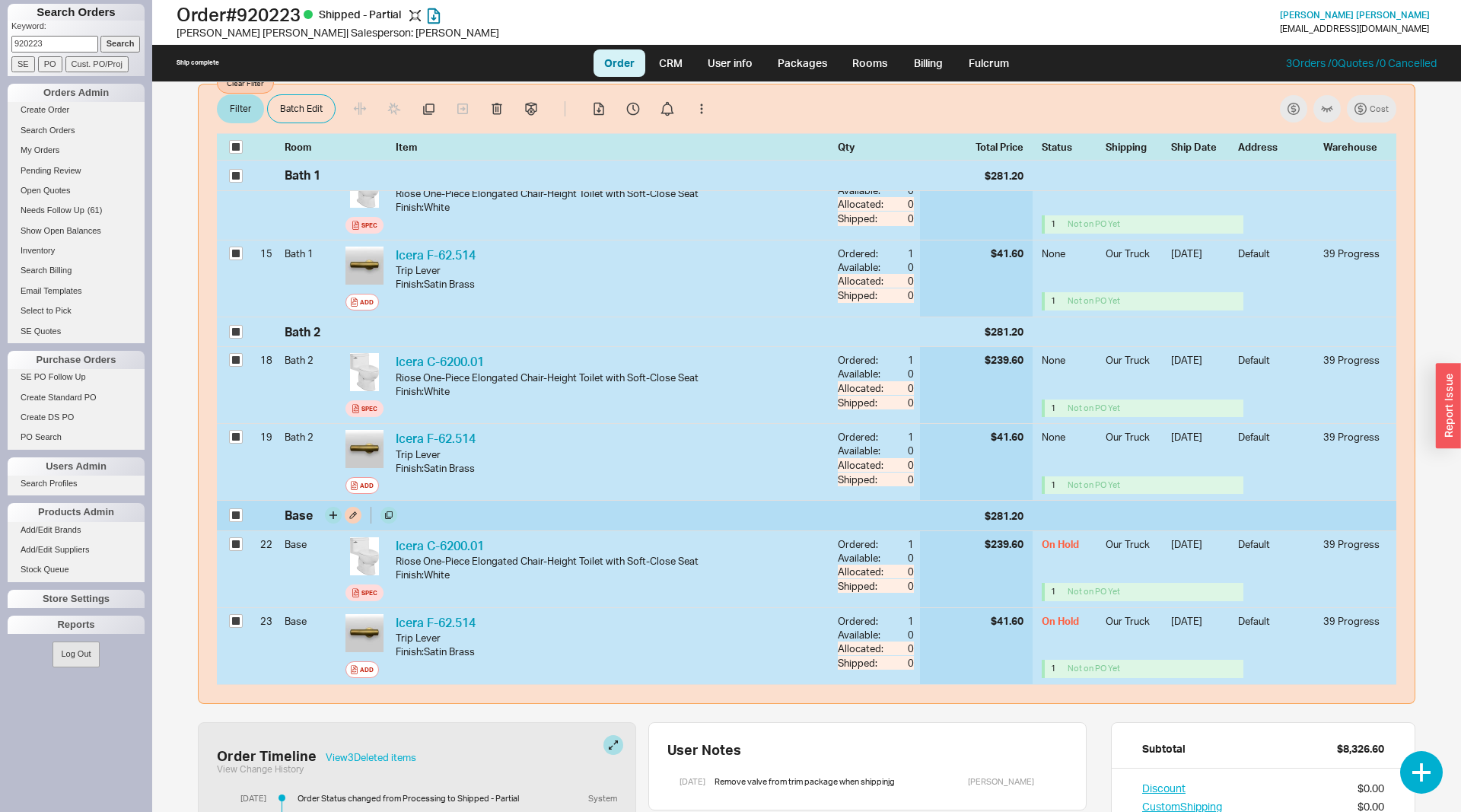
scroll to position [310, 0]
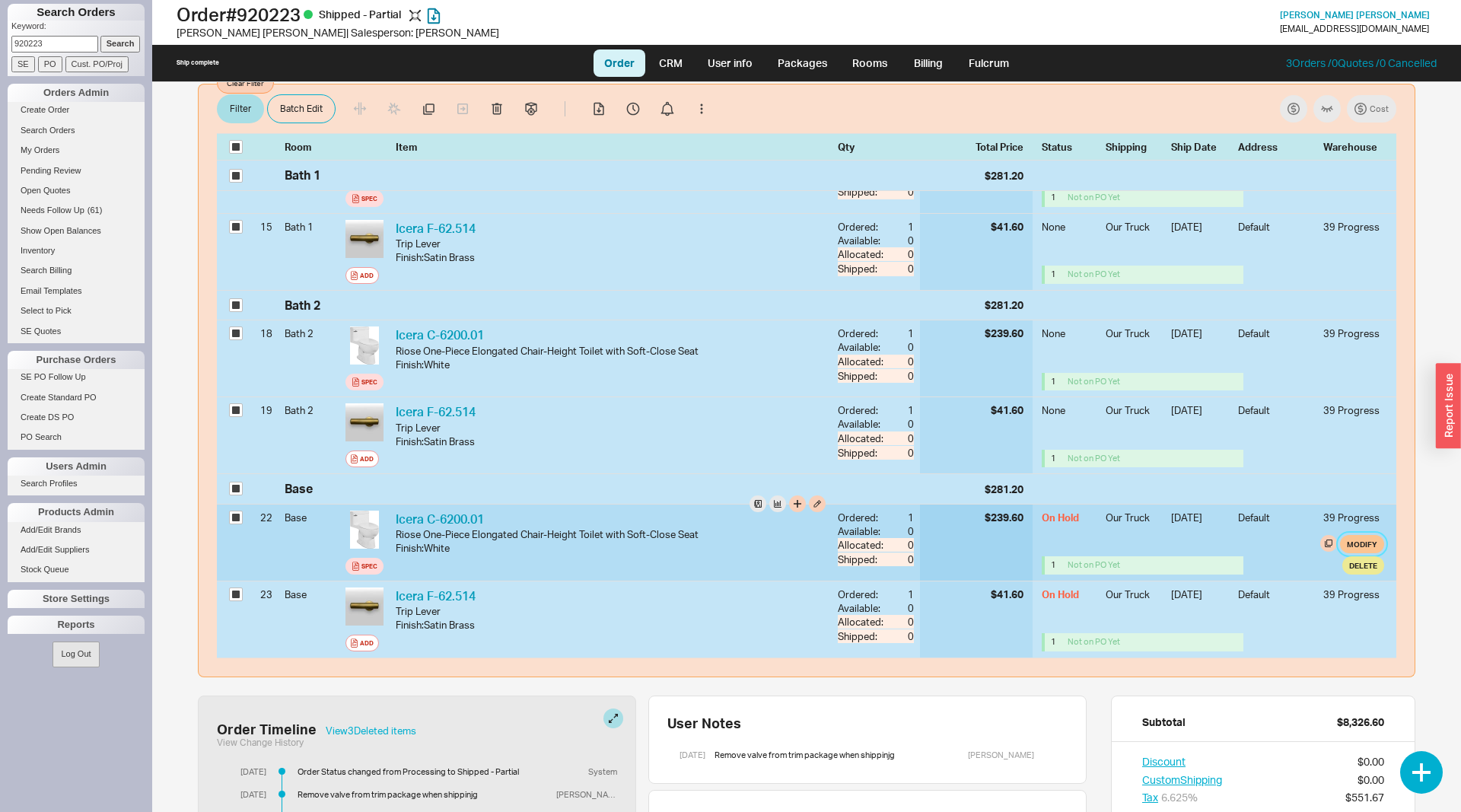
click at [1367, 535] on button "Modify" at bounding box center [1362, 544] width 44 height 19
select select "8"
select select "3"
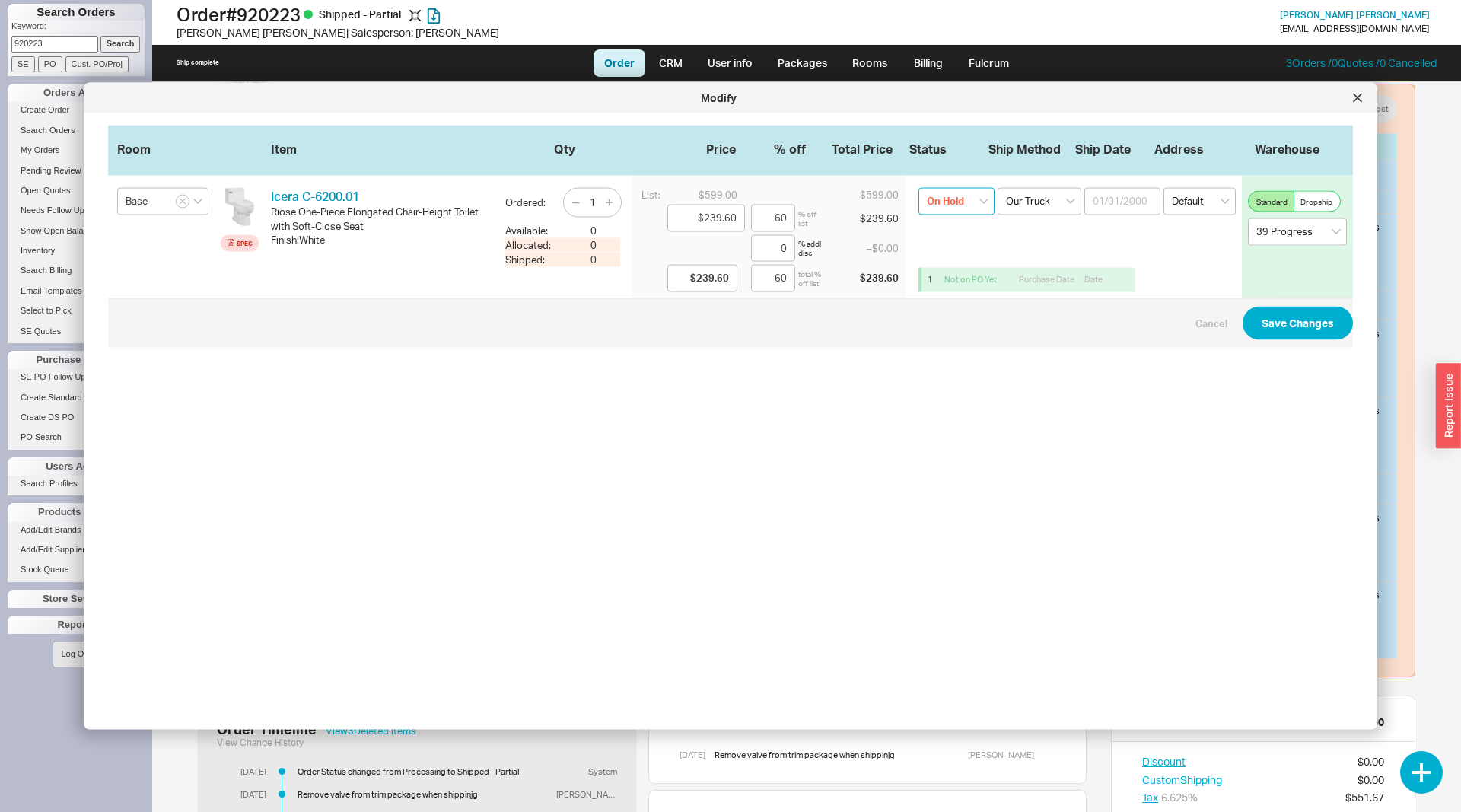
click at [918, 188] on select "On Hold None On Hold Call Before Ship Hold for Balance Wait For Cust. Call Wait…" at bounding box center [956, 201] width 76 height 28
select select
click option "None" at bounding box center [0, 0] width 0 height 0
click at [1303, 312] on button "Save Changes" at bounding box center [1297, 322] width 110 height 34
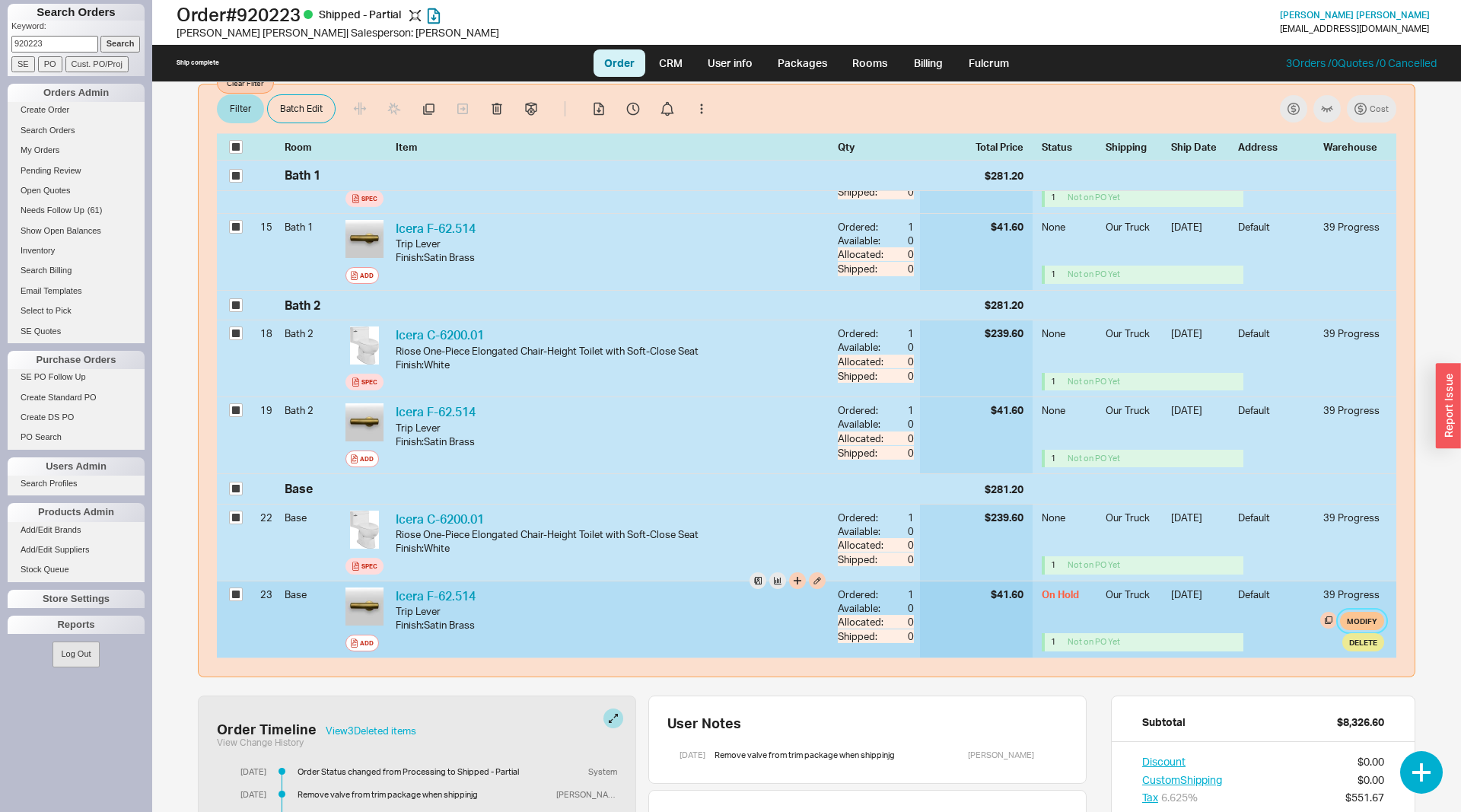
click at [1361, 612] on button "Modify" at bounding box center [1362, 621] width 44 height 19
select select "8"
select select "3"
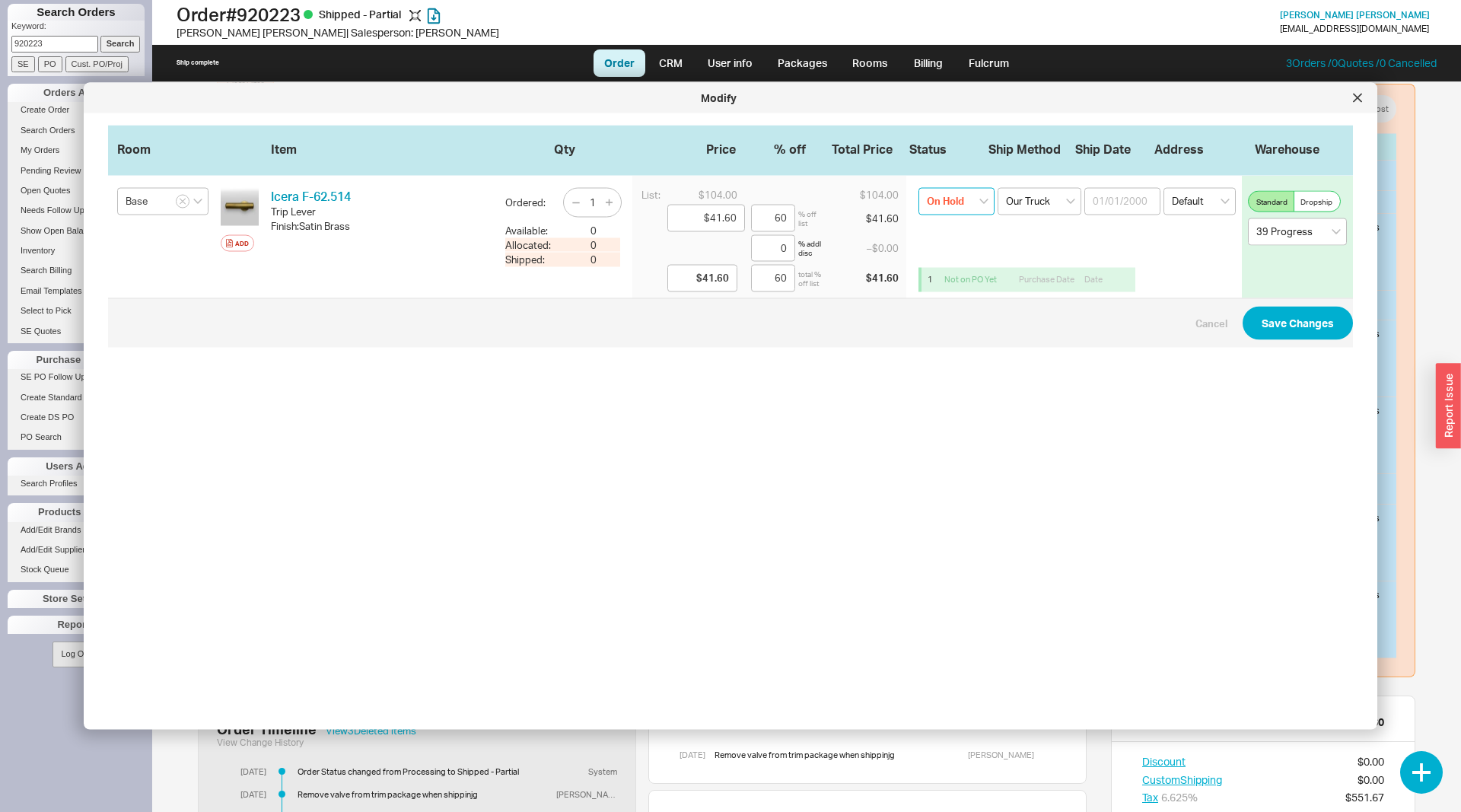
click at [918, 188] on select "On Hold None On Hold Call Before Ship Hold for Balance Wait For Cust. Call Wait…" at bounding box center [956, 201] width 76 height 28
select select
click option "None" at bounding box center [0, 0] width 0 height 0
click at [1288, 327] on button "Save Changes" at bounding box center [1297, 322] width 110 height 34
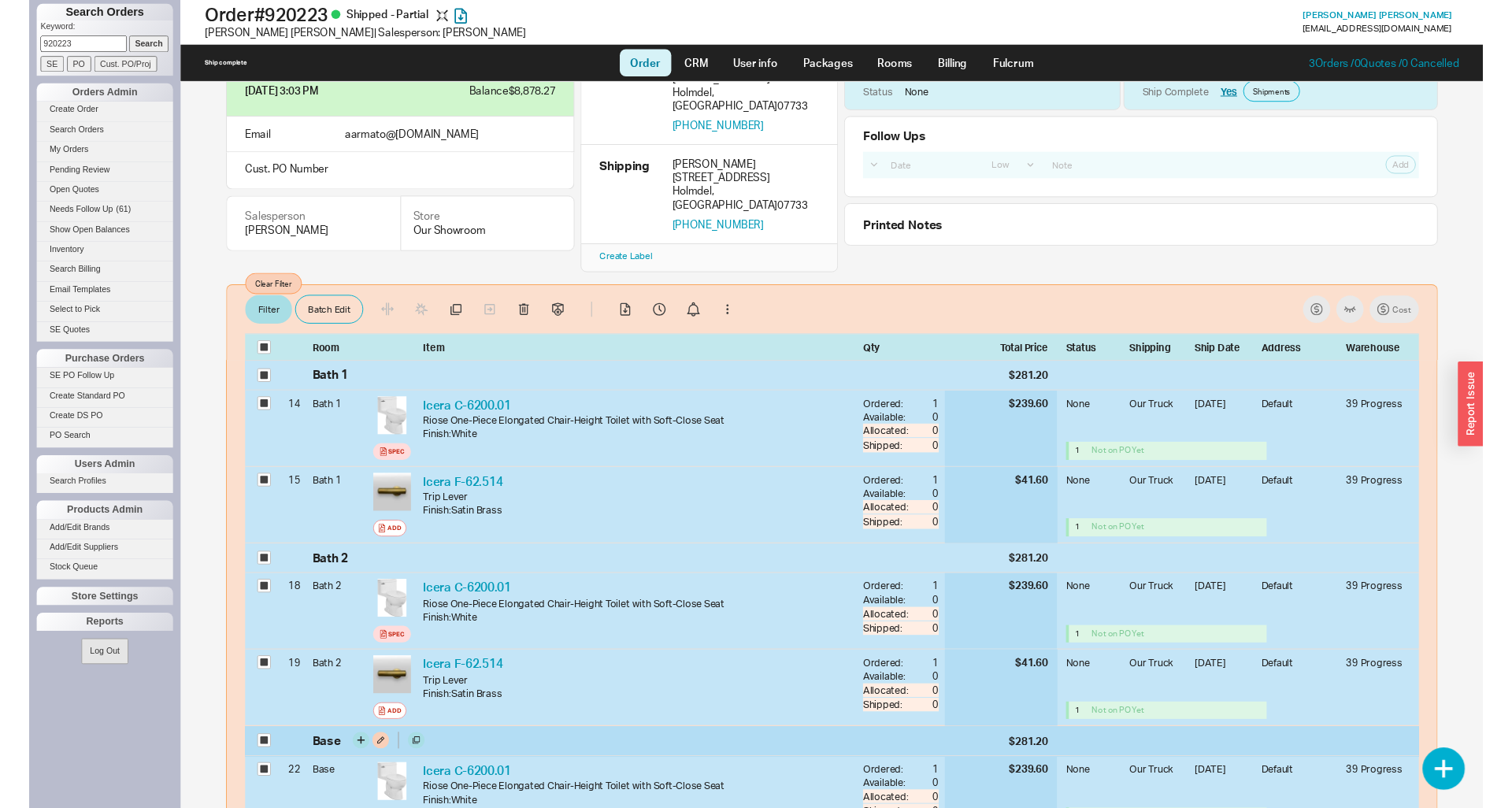
scroll to position [80, 0]
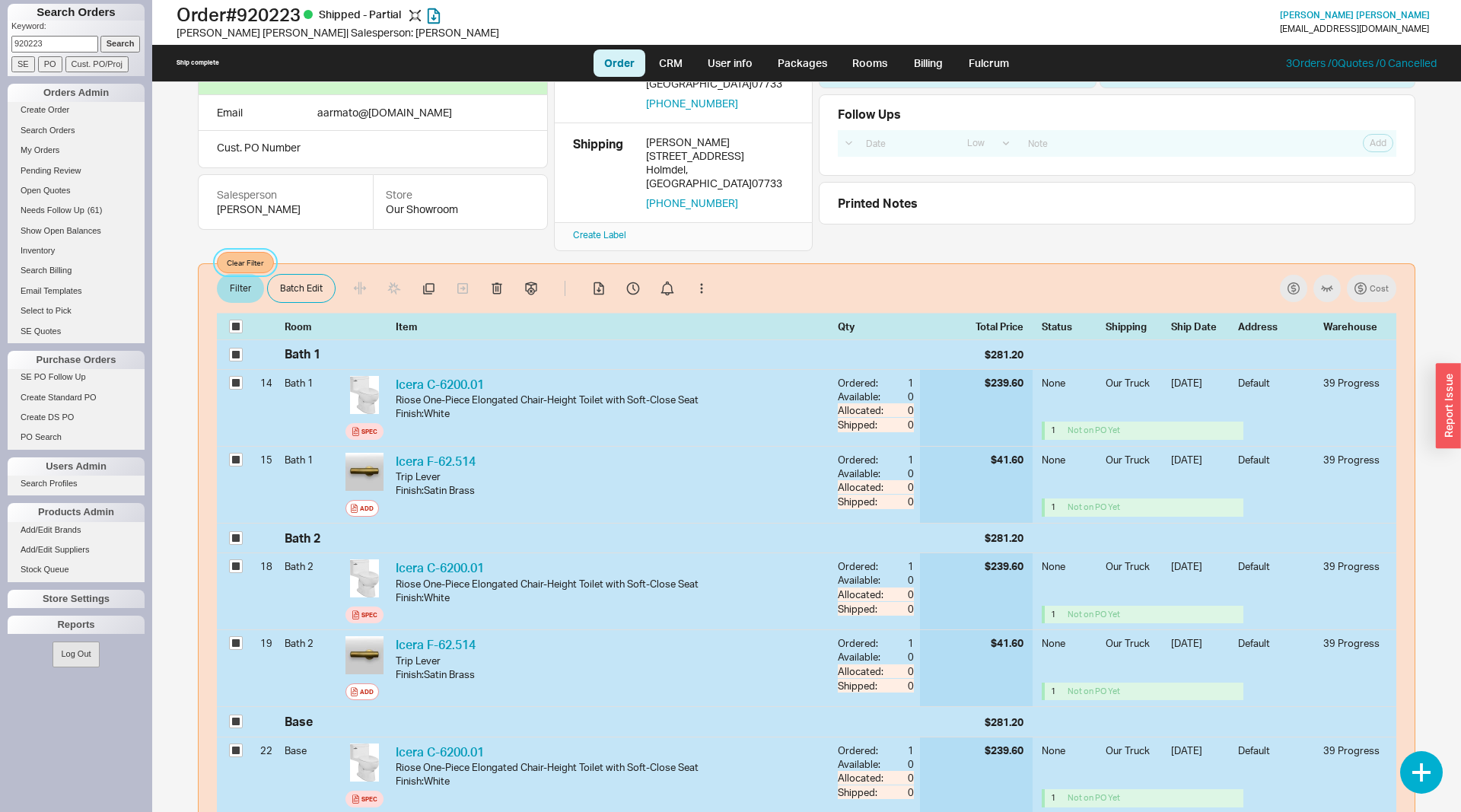
click at [252, 252] on button "Clear Filter" at bounding box center [246, 262] width 57 height 21
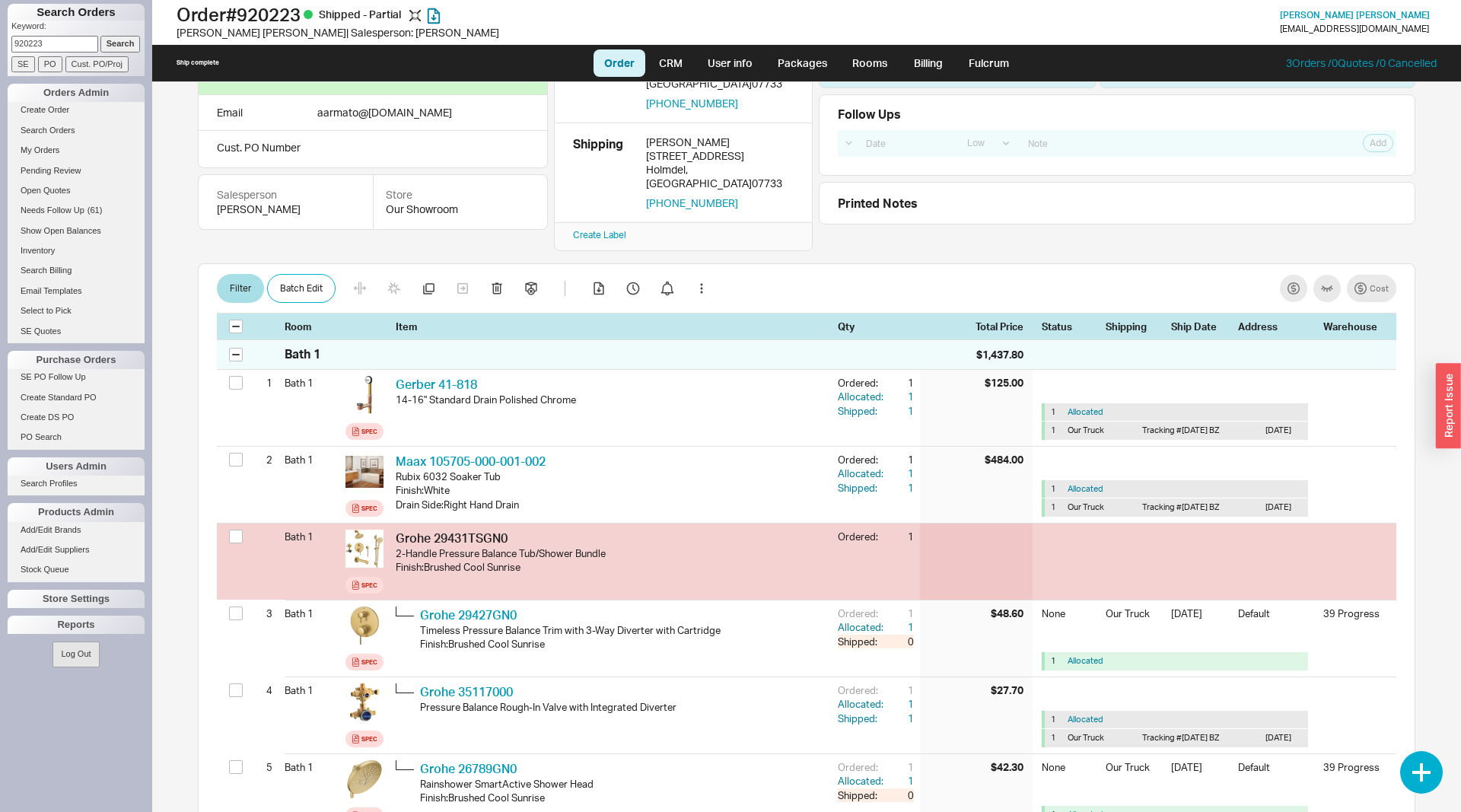
checkbox input "false"
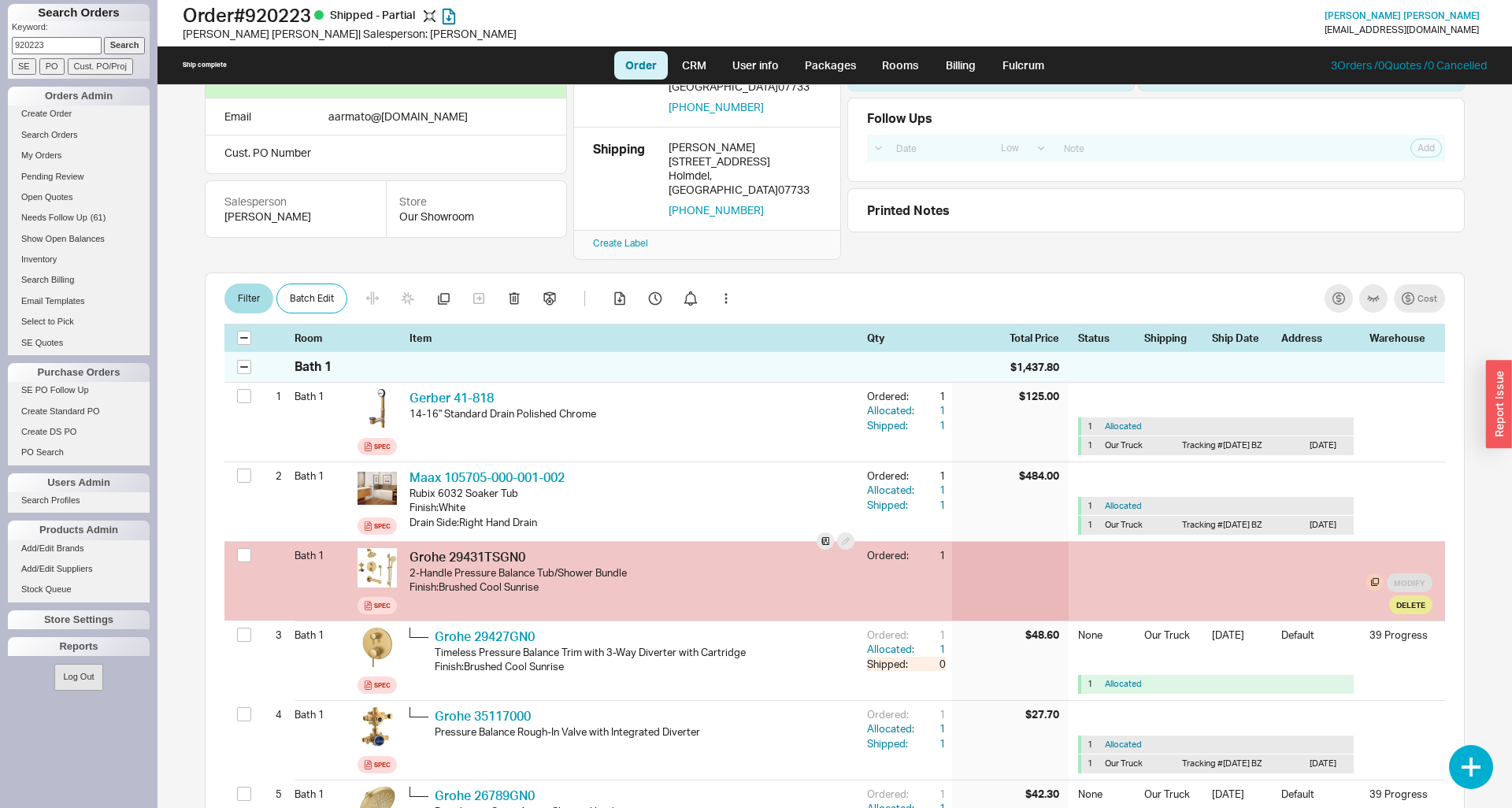
scroll to position [1162, 0]
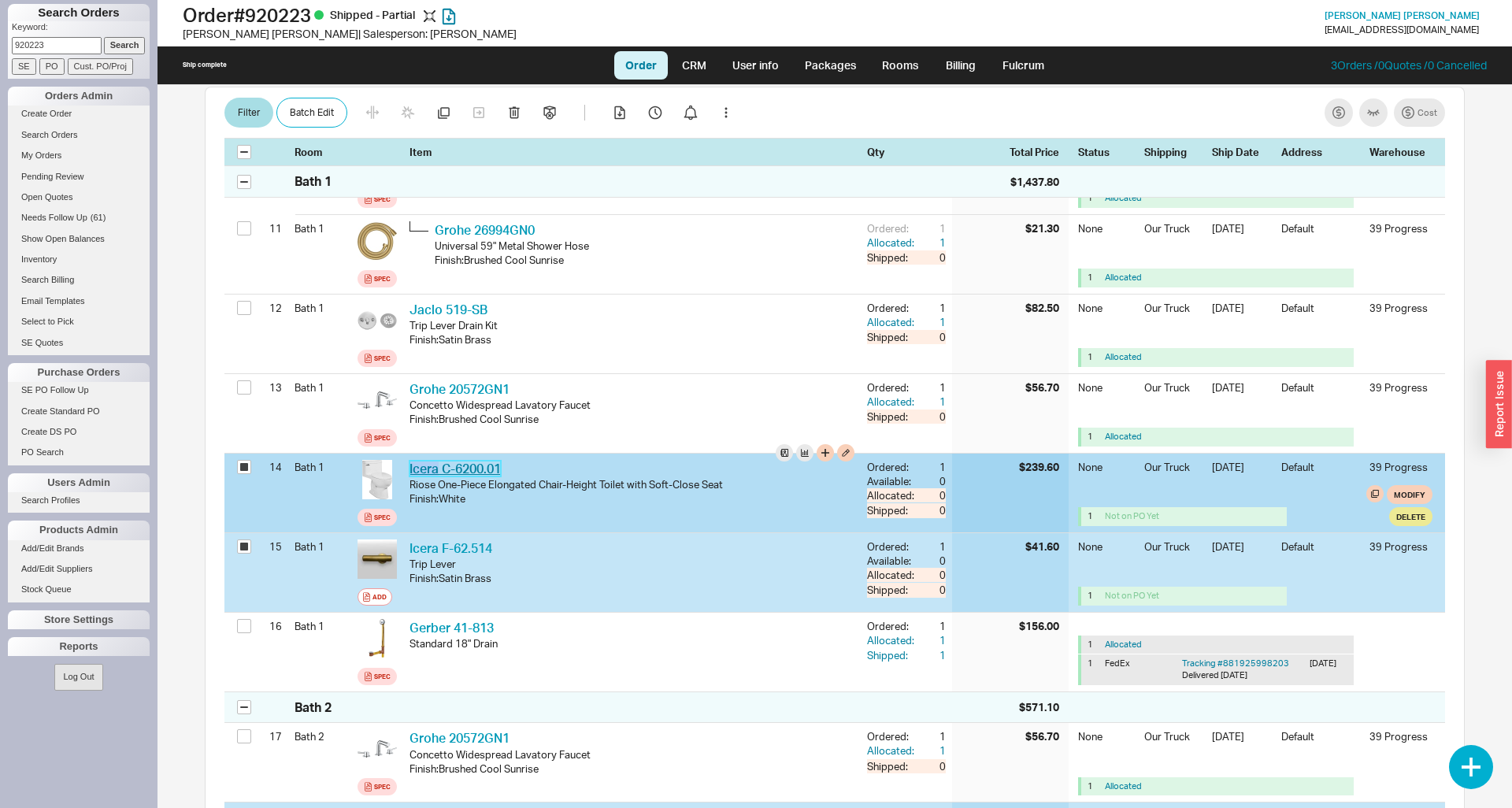
click at [490, 461] on link "Icera C-6200.01" at bounding box center [455, 468] width 91 height 16
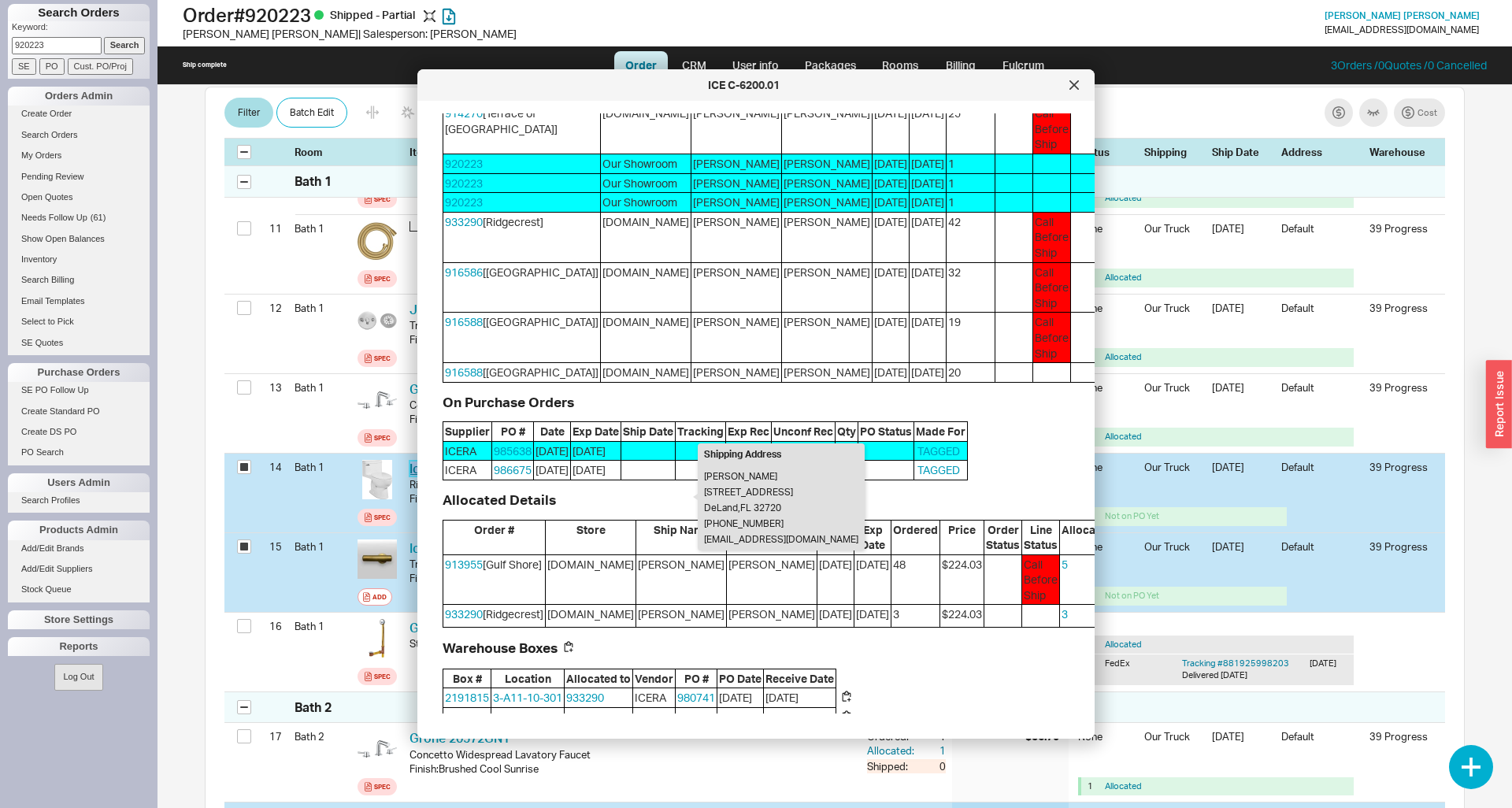
scroll to position [401, 0]
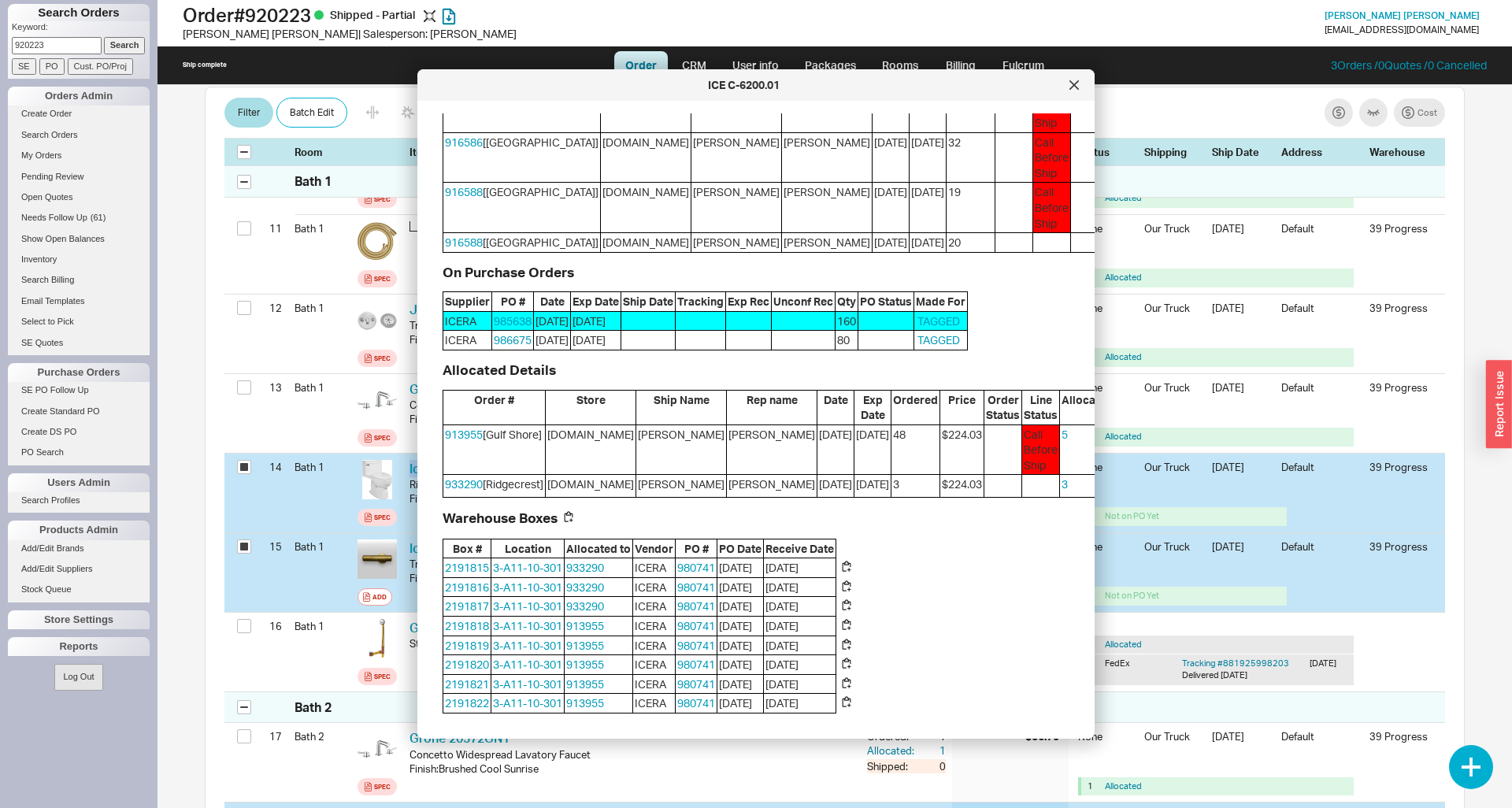
click at [1120, 446] on button "Steal" at bounding box center [1137, 436] width 36 height 19
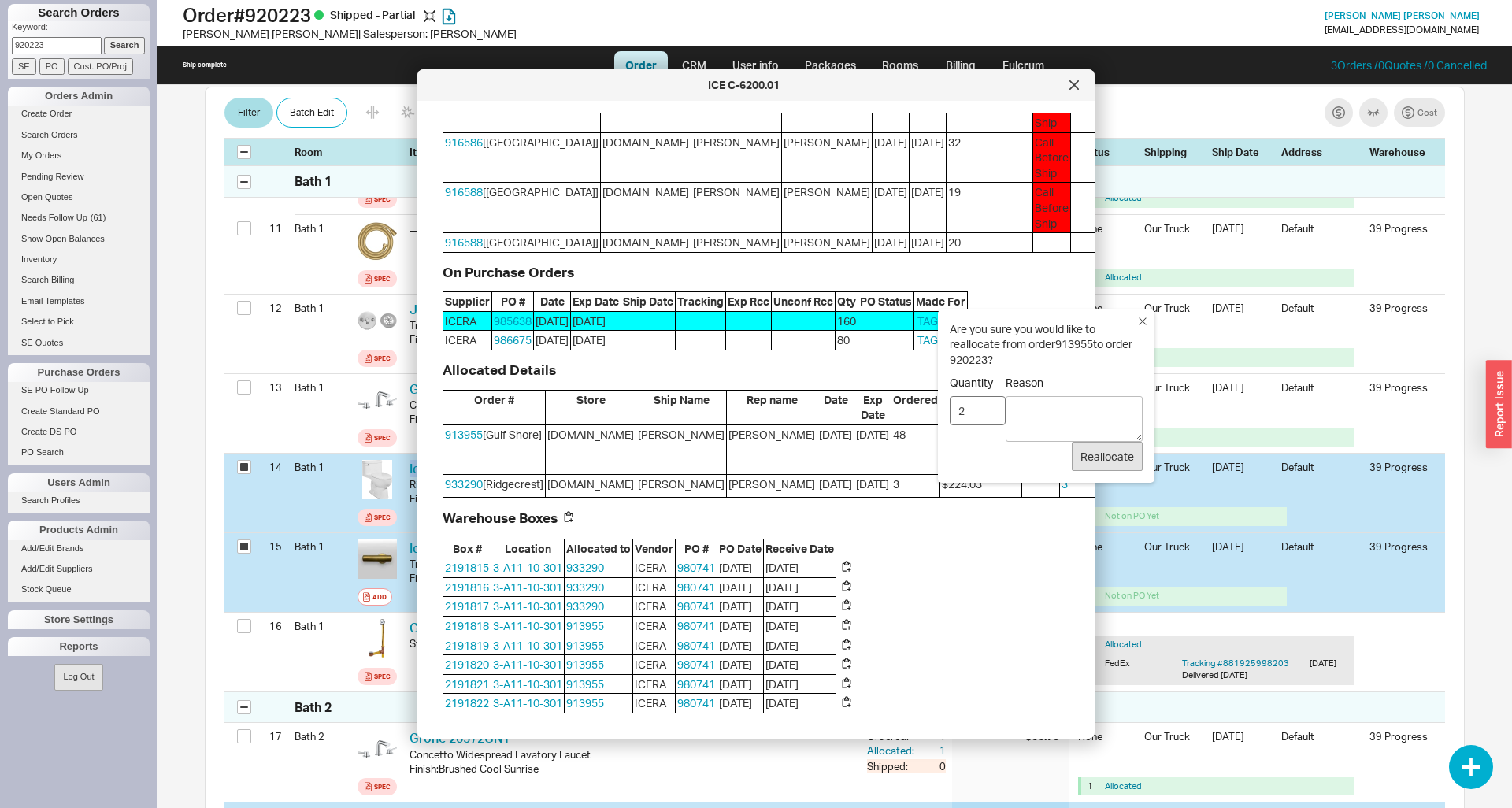
click at [989, 407] on input "2" at bounding box center [977, 410] width 56 height 29
type input "3"
click at [989, 407] on input "3" at bounding box center [977, 410] width 56 height 29
click at [1146, 321] on icon at bounding box center [1143, 321] width 16 height 16
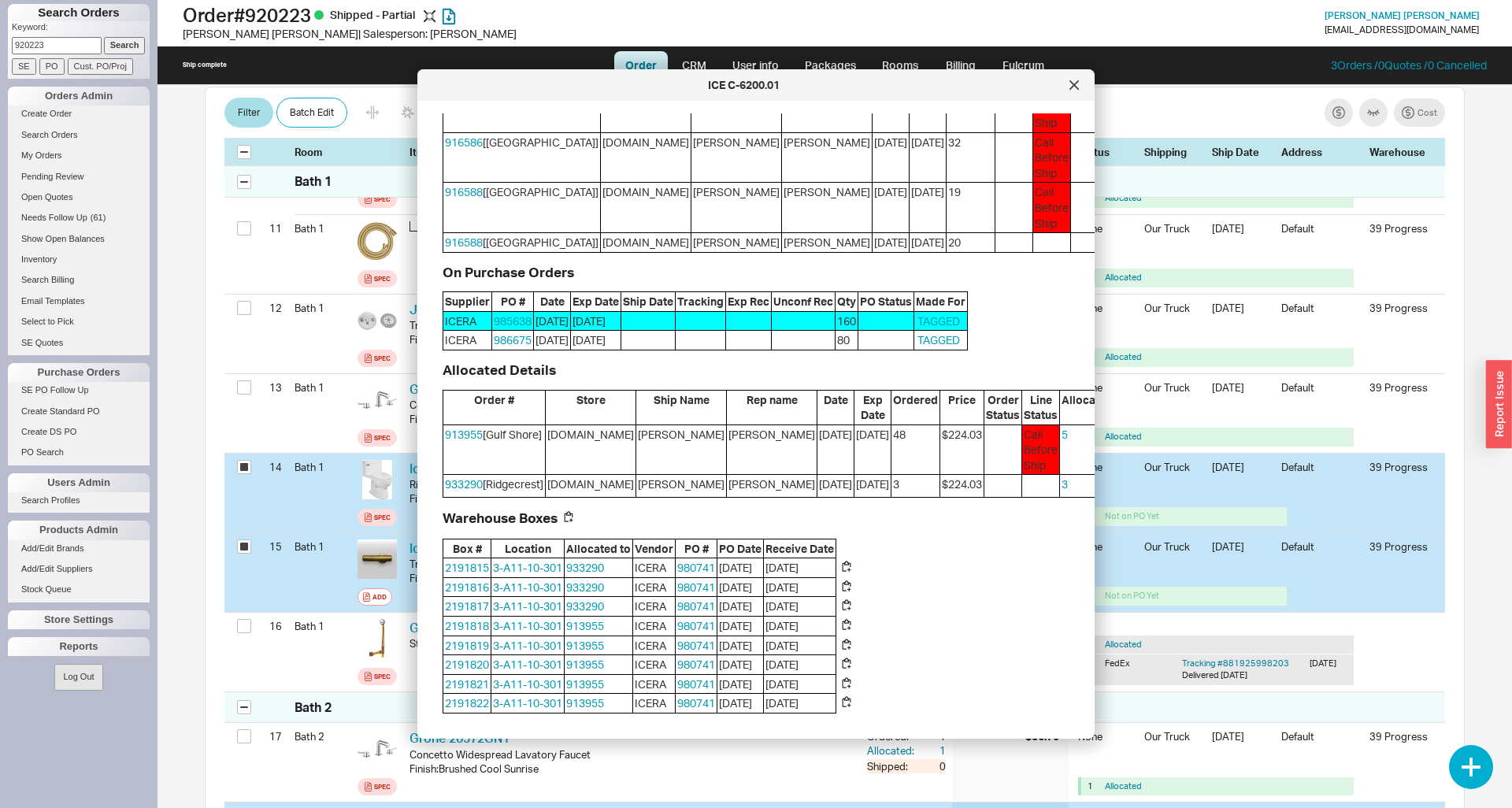
click at [1120, 495] on button "Steal" at bounding box center [1137, 486] width 36 height 19
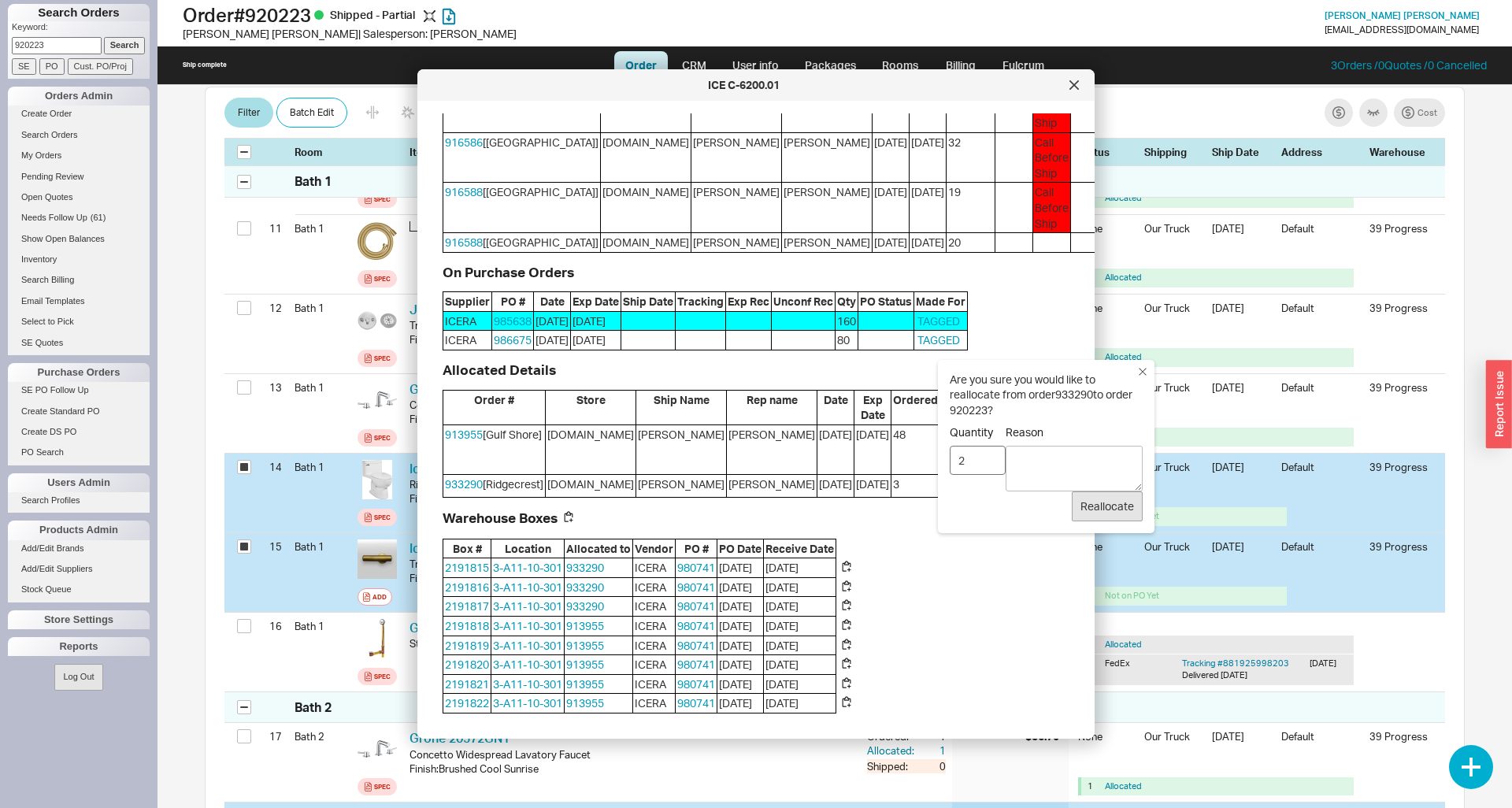
click at [994, 460] on input "2" at bounding box center [977, 460] width 56 height 29
click at [994, 460] on input "3" at bounding box center [977, 460] width 56 height 29
click at [989, 469] on input "3" at bounding box center [977, 460] width 56 height 29
type input "2"
click at [989, 465] on input "2" at bounding box center [977, 460] width 56 height 29
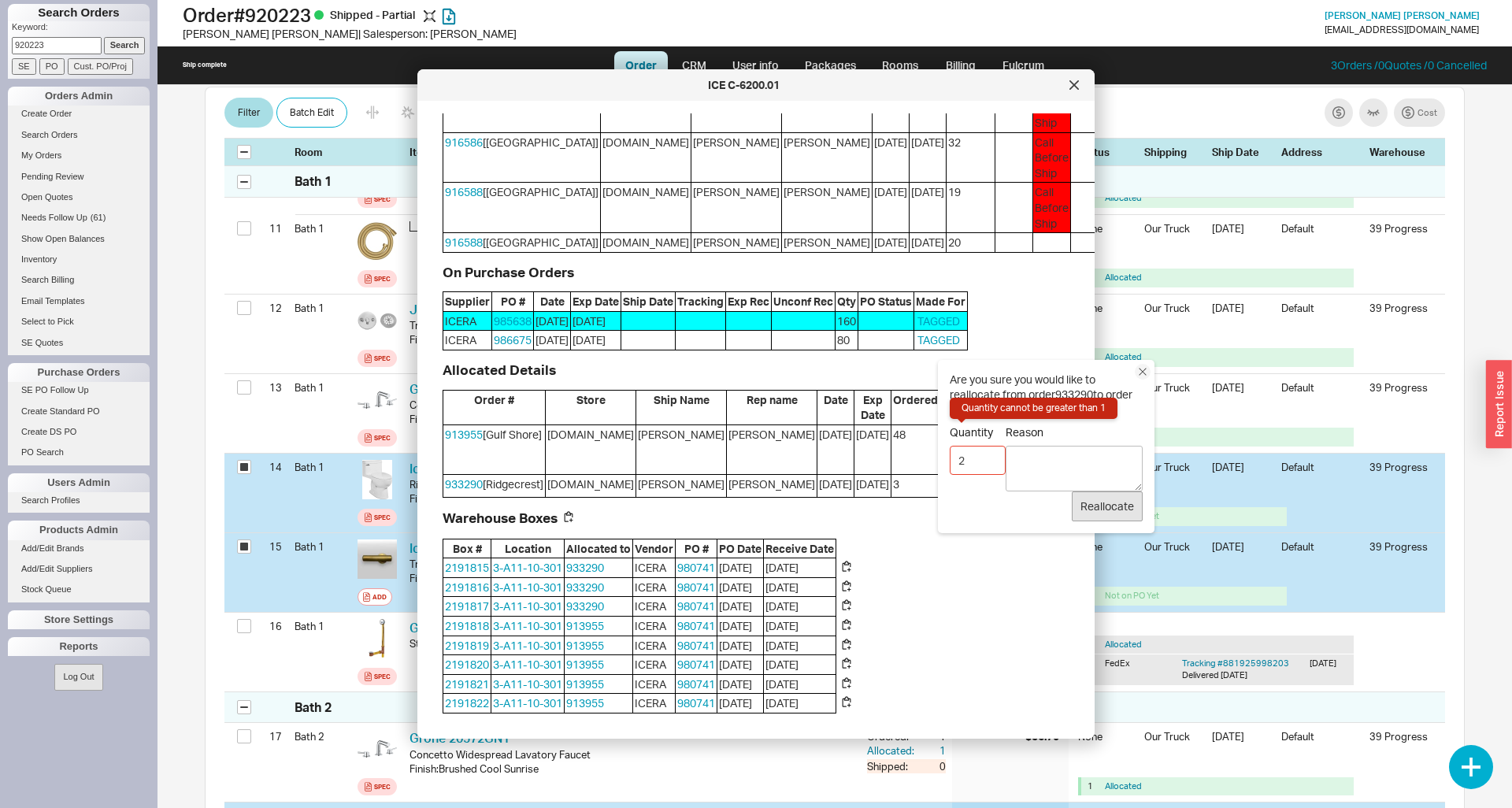
click at [1144, 374] on icon at bounding box center [1143, 372] width 16 height 16
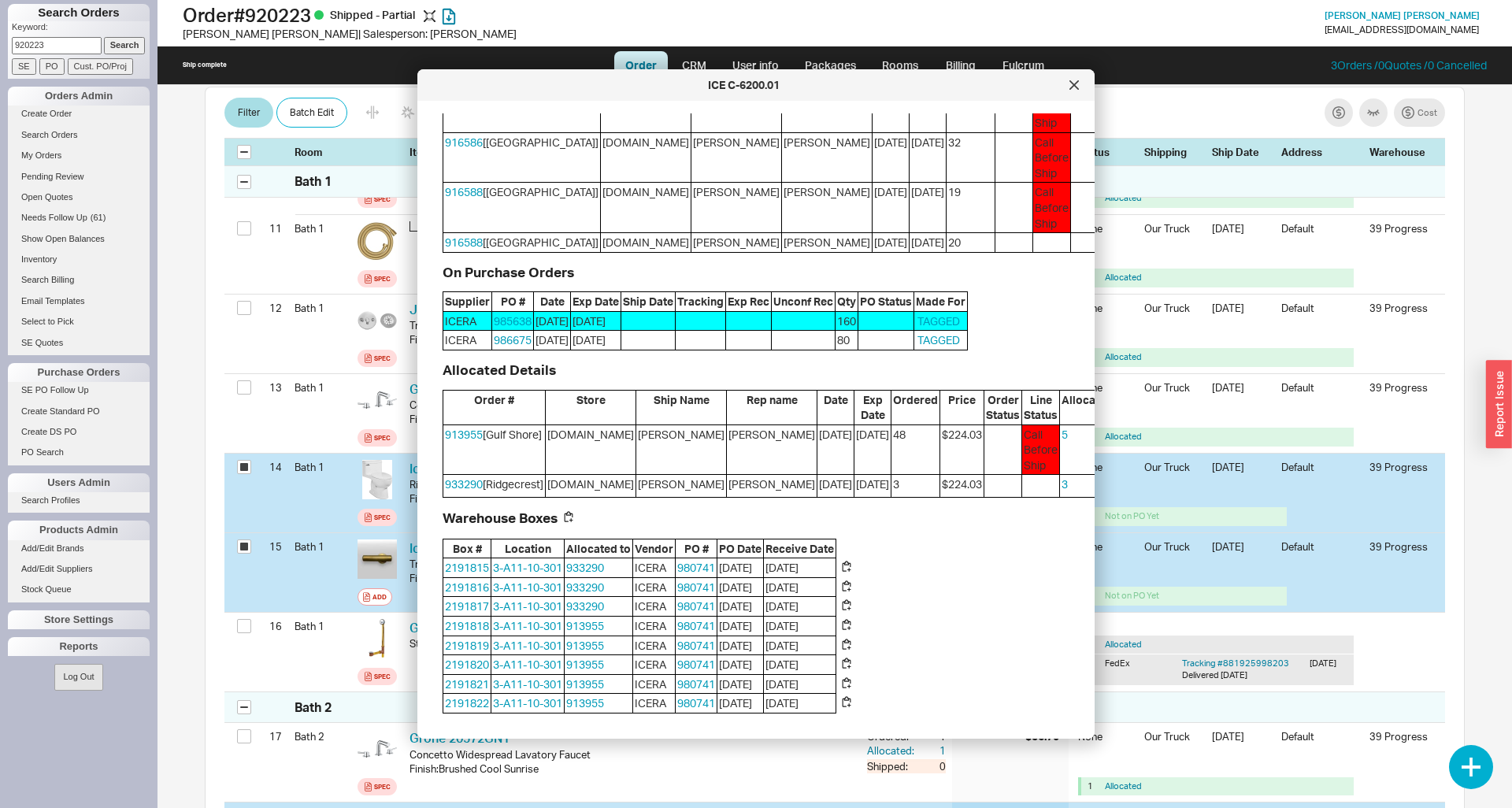
click at [1120, 446] on button "Steal" at bounding box center [1137, 436] width 36 height 19
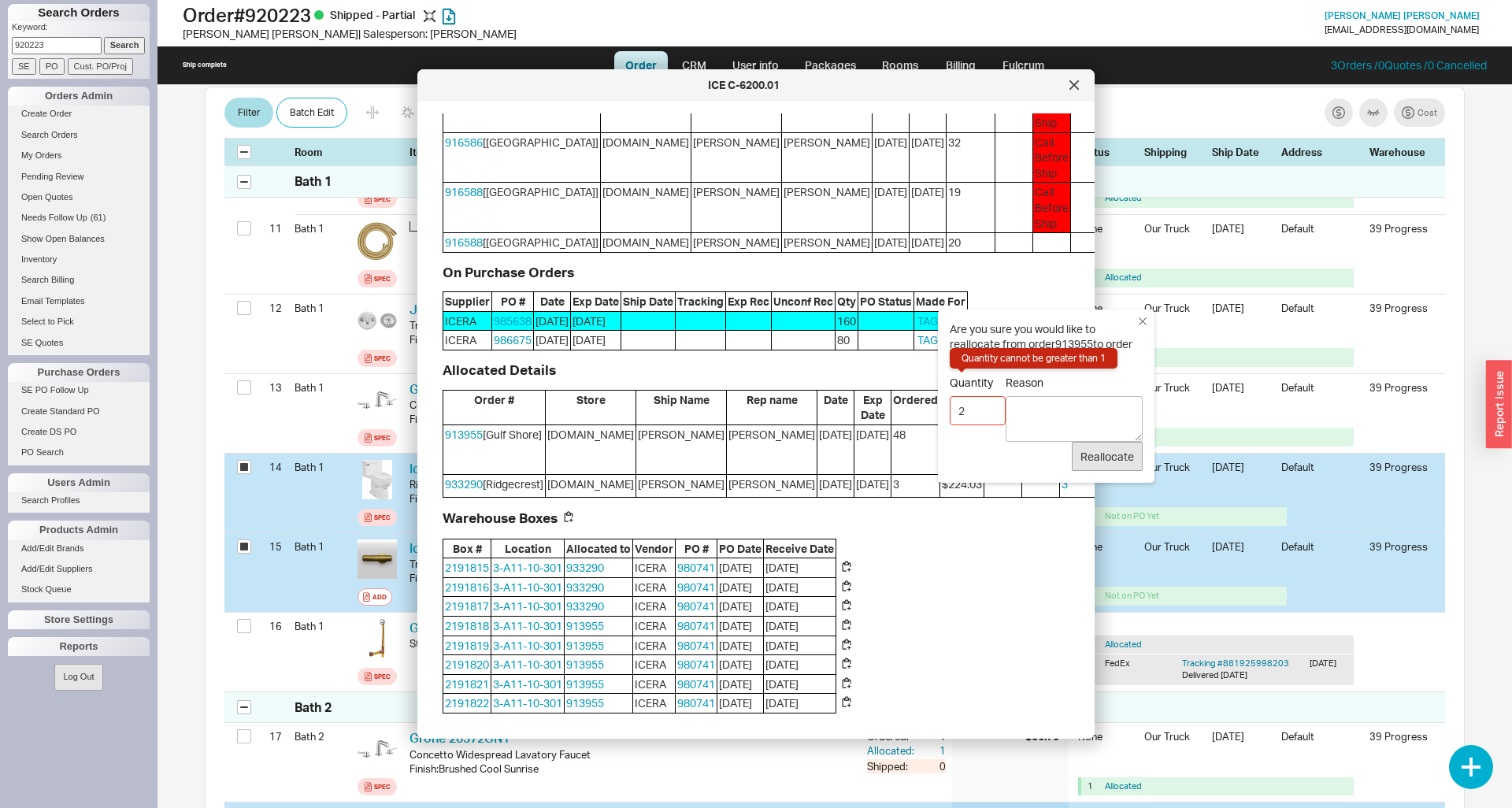
click at [993, 413] on input "2" at bounding box center [977, 410] width 56 height 29
type input "1"
click at [993, 413] on input "1" at bounding box center [977, 410] width 56 height 29
click at [1072, 83] on icon at bounding box center [1074, 84] width 8 height 8
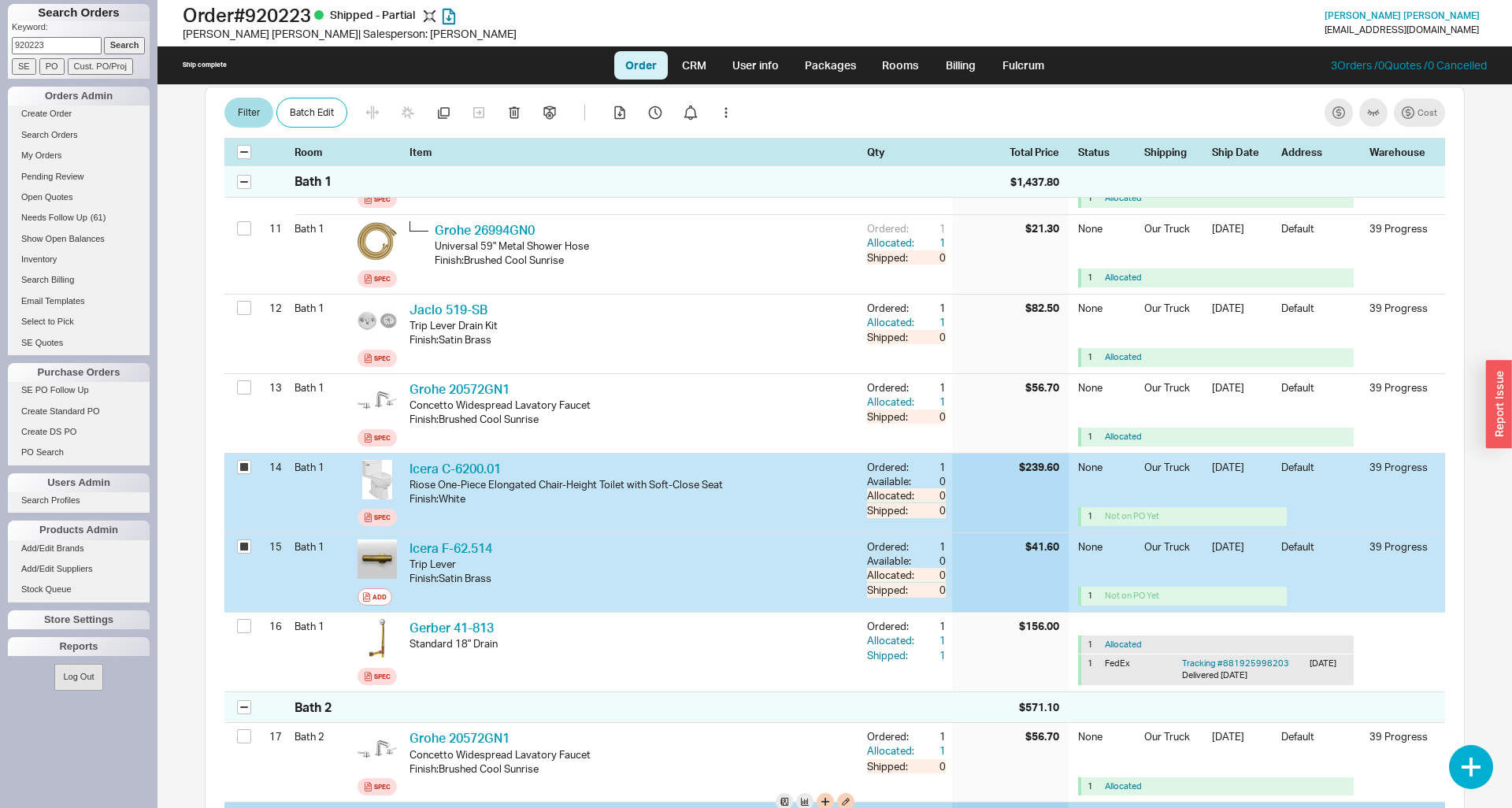
scroll to position [1590, 0]
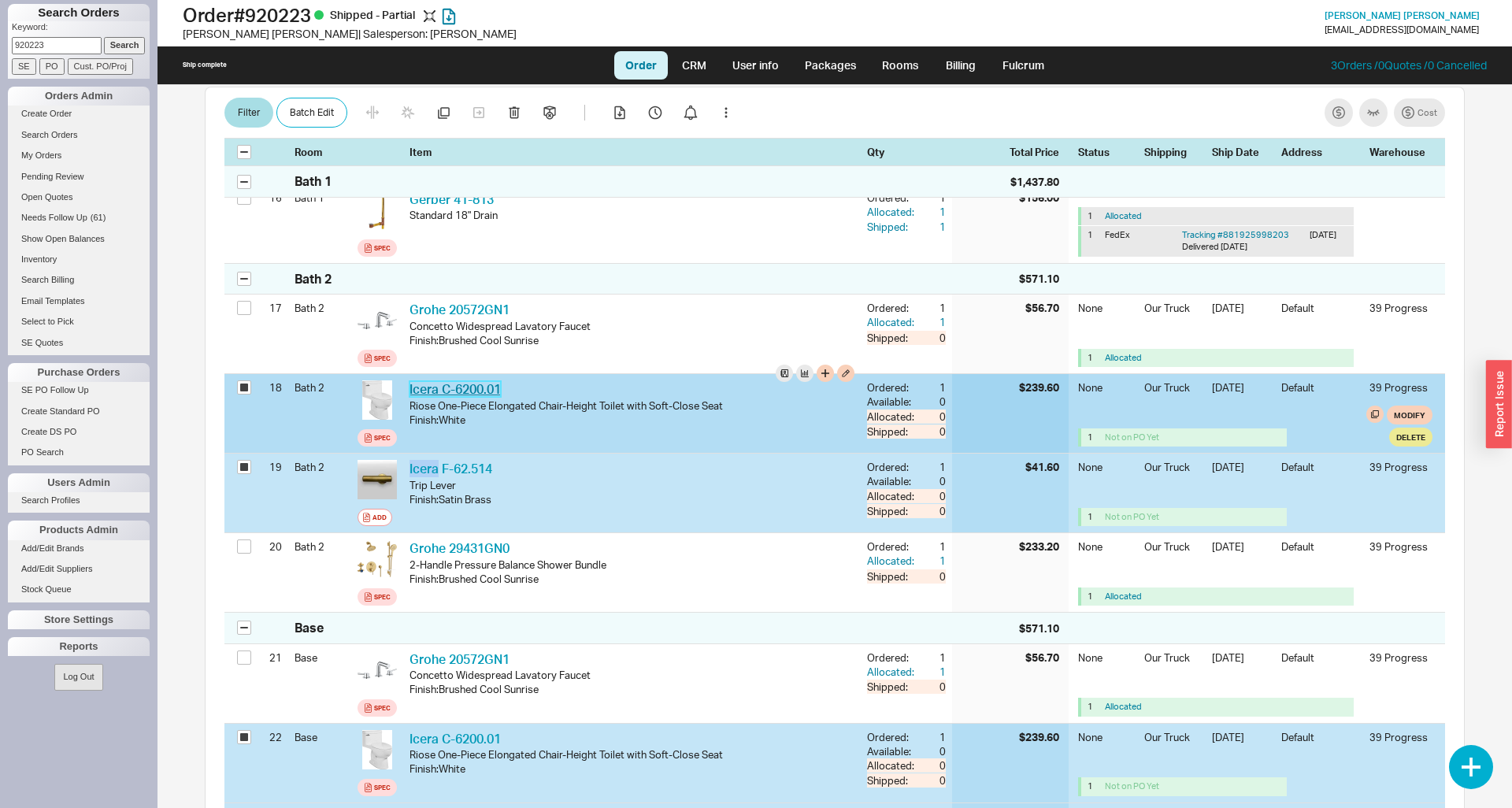
click at [472, 381] on link "Icera C-6200.01" at bounding box center [455, 389] width 91 height 16
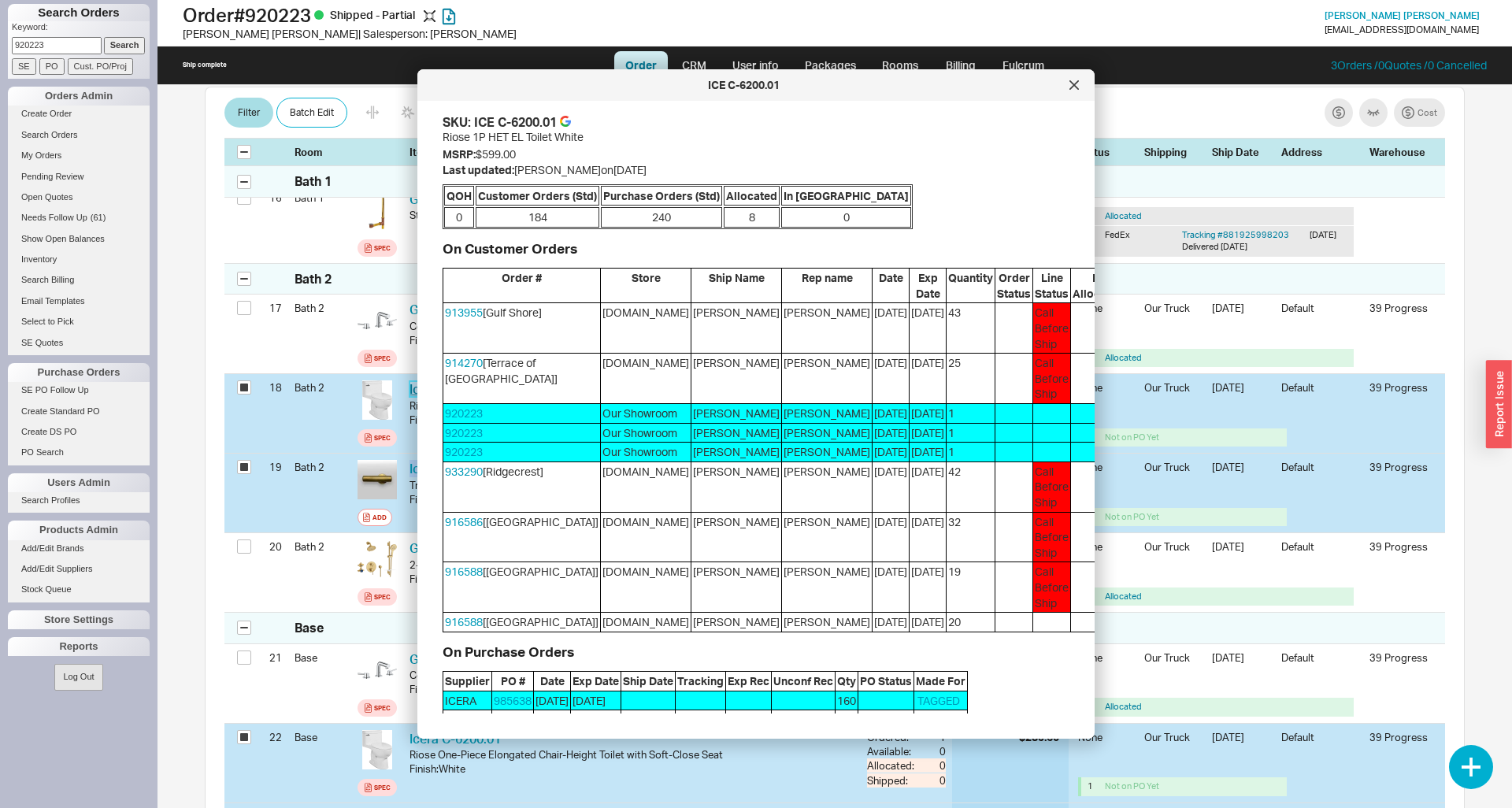
scroll to position [321, 0]
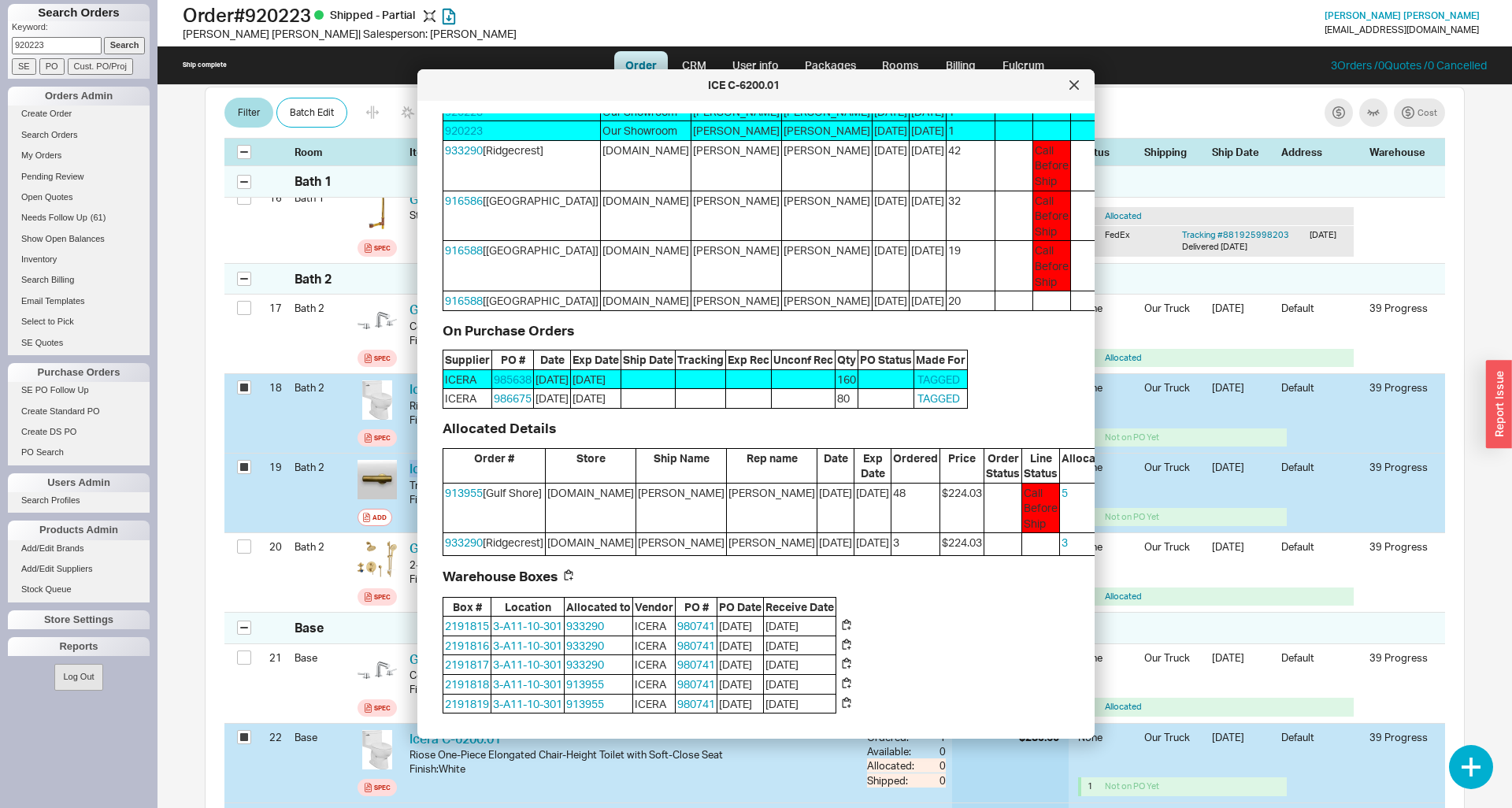
click at [1120, 504] on button "Steal" at bounding box center [1137, 495] width 36 height 19
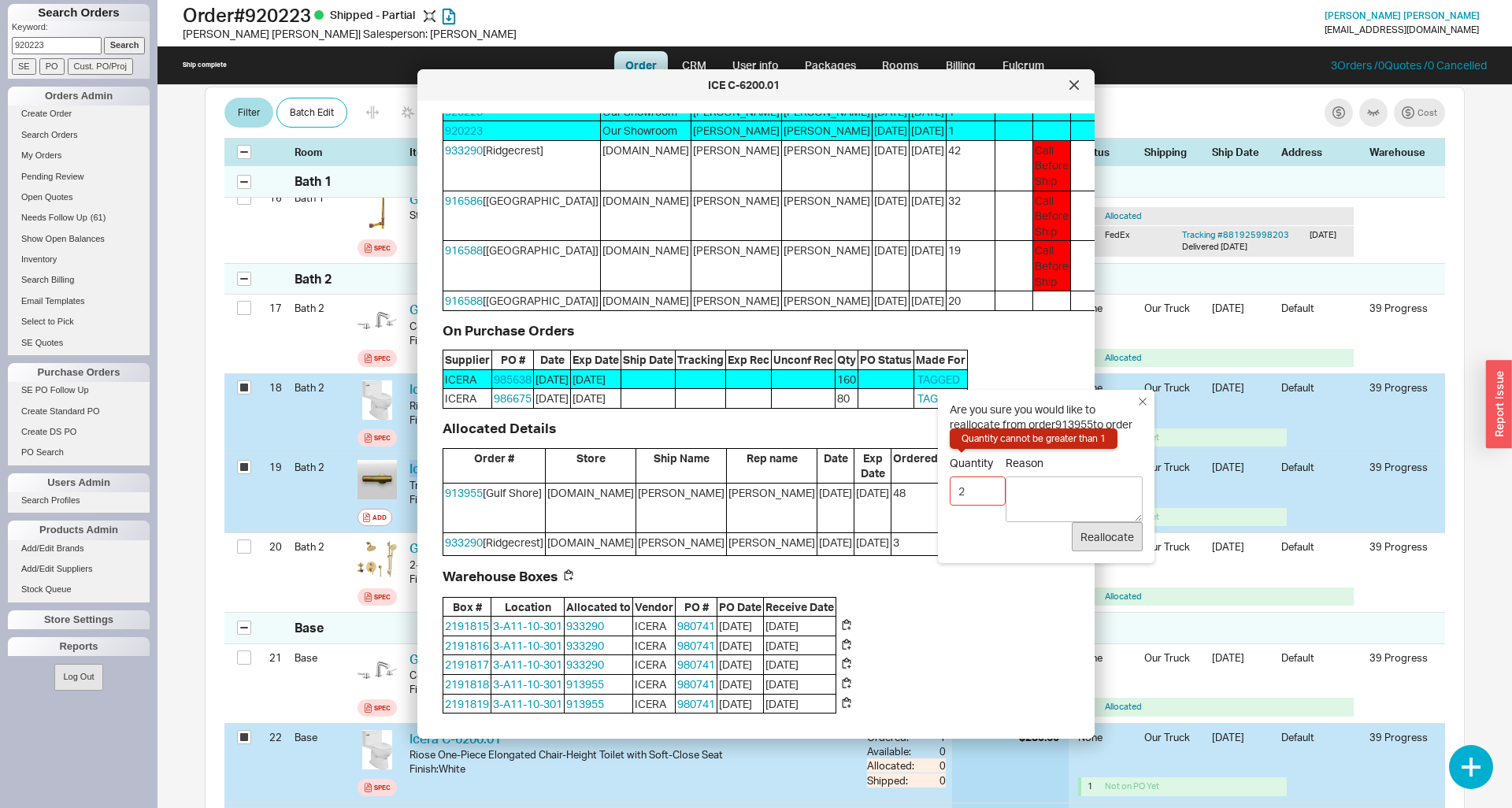
click at [989, 488] on input "2" at bounding box center [977, 490] width 56 height 29
type input "1"
click at [991, 497] on input "1" at bounding box center [977, 490] width 56 height 29
click at [1097, 539] on button "Reallocate" at bounding box center [1107, 536] width 71 height 30
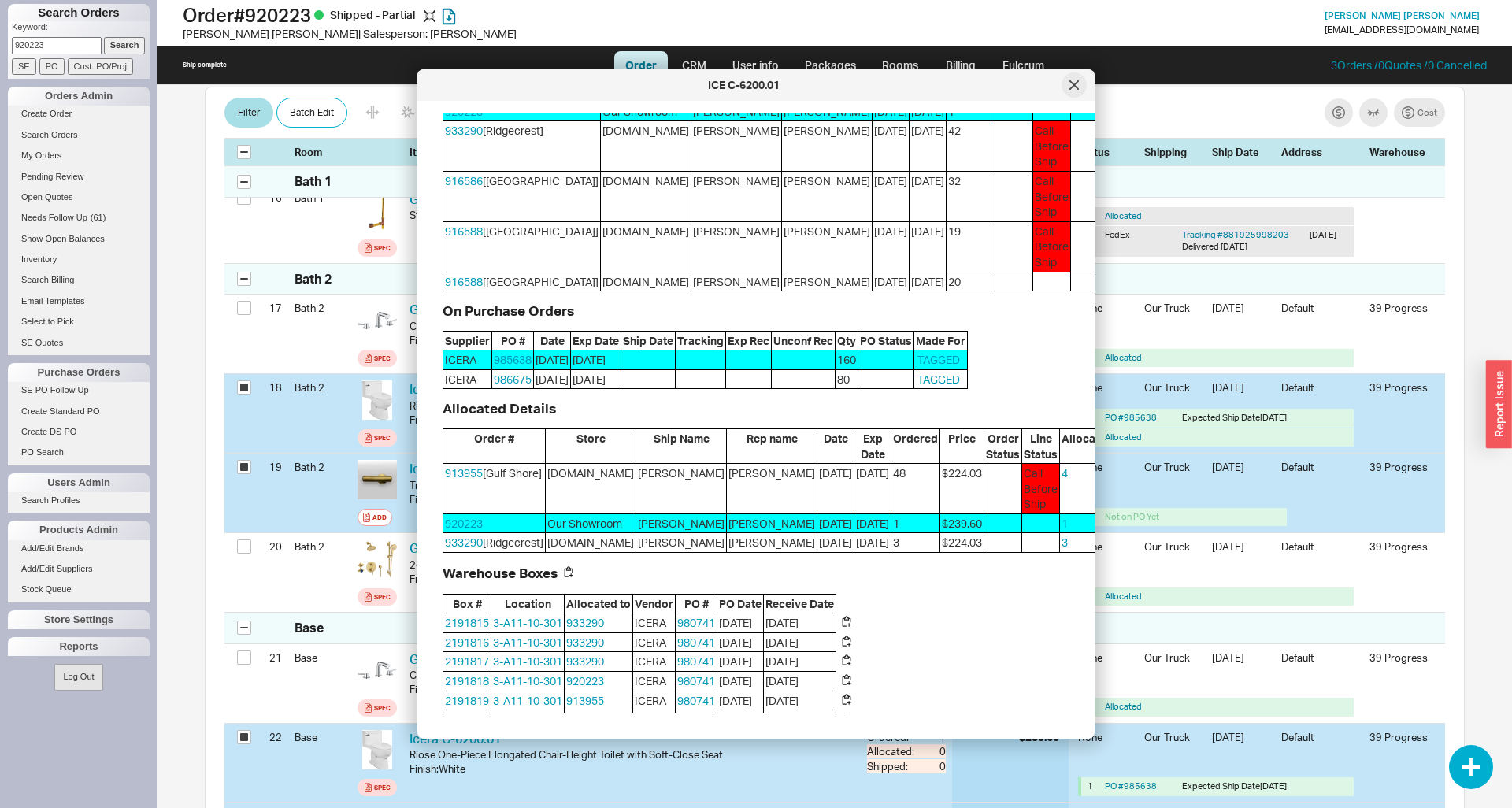
click at [1080, 85] on div at bounding box center [1074, 84] width 25 height 25
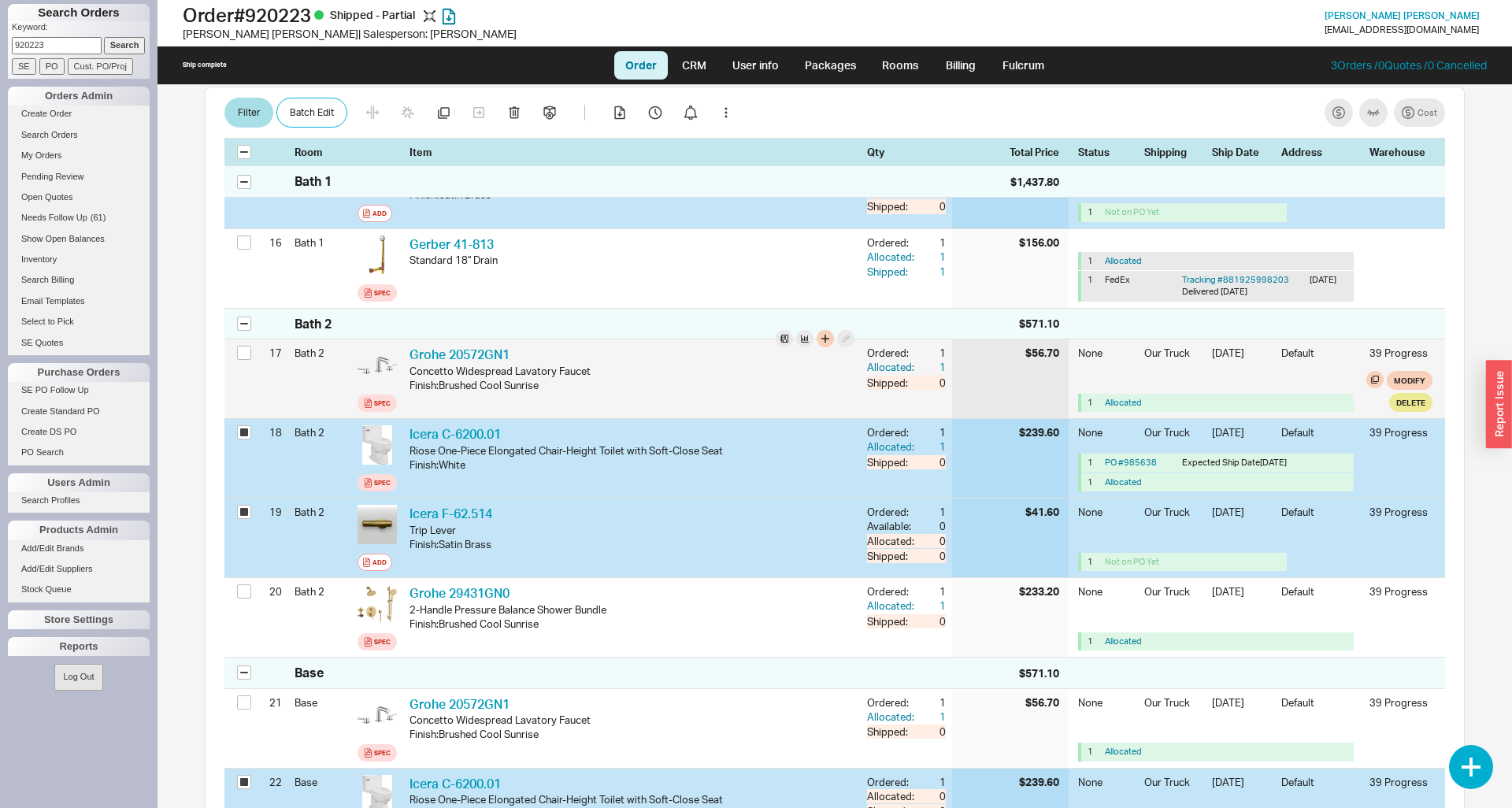
scroll to position [1510, 0]
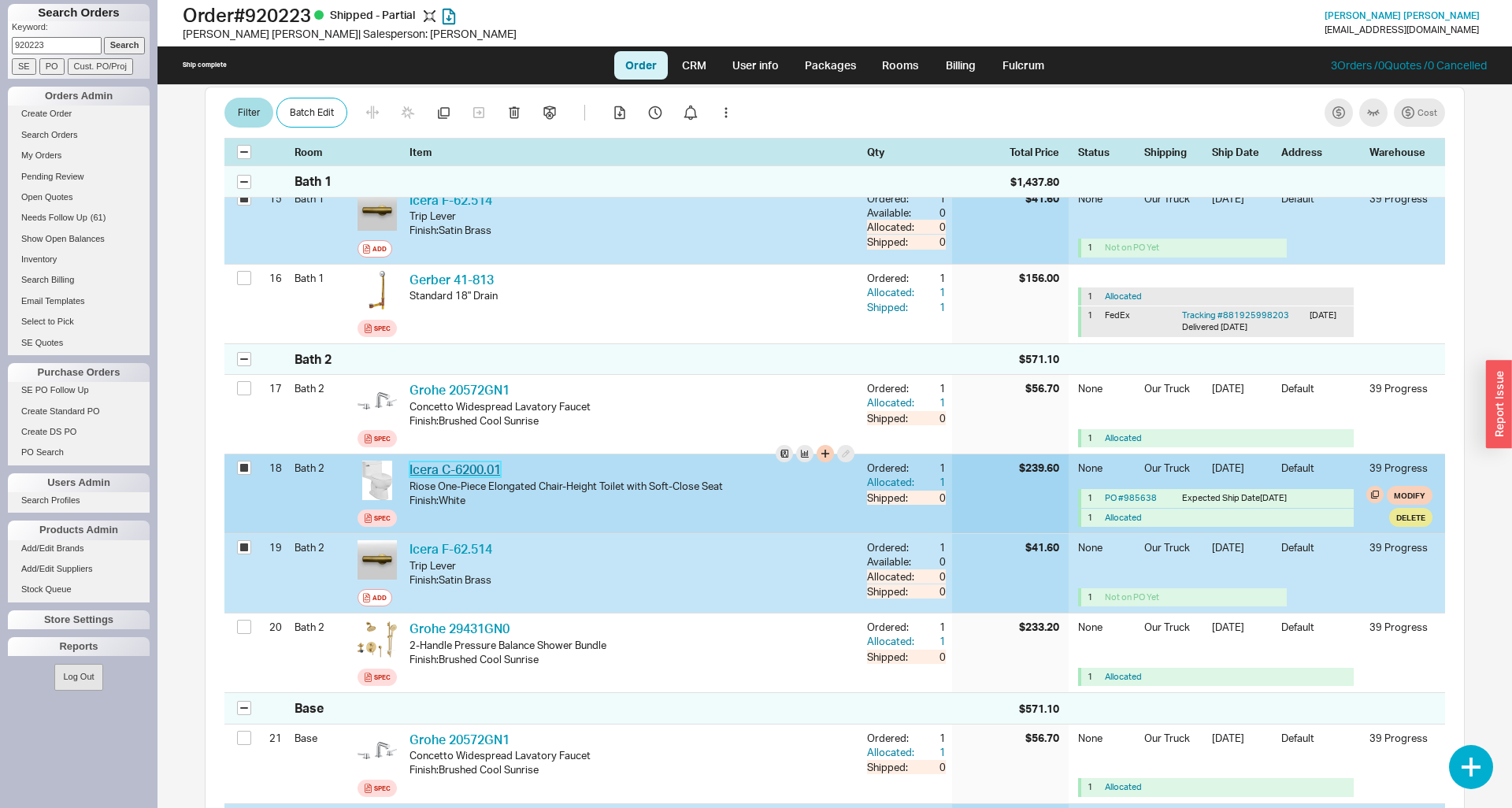
click at [456, 461] on link "Icera C-6200.01" at bounding box center [455, 469] width 91 height 16
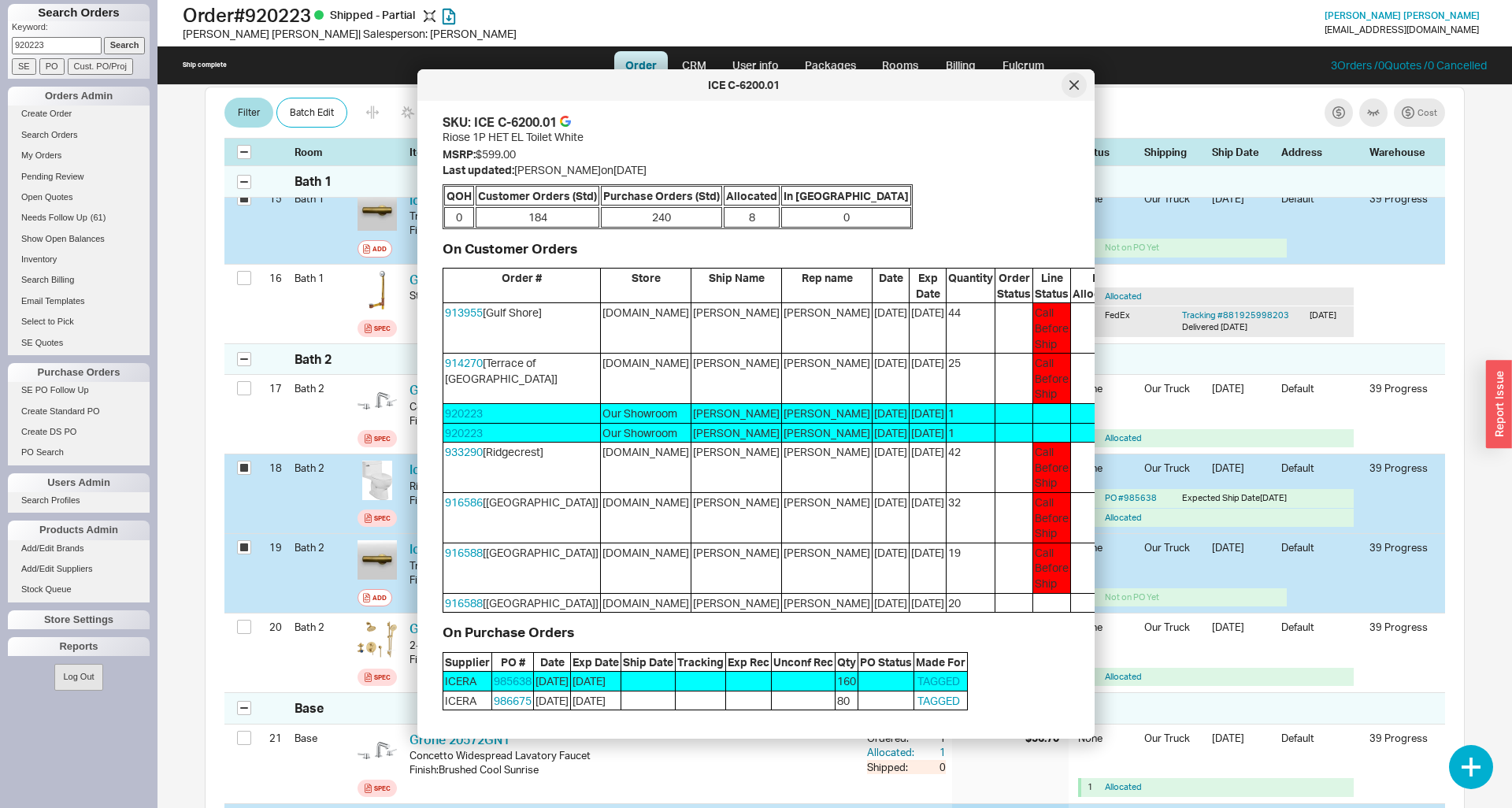
click at [1072, 84] on icon at bounding box center [1074, 84] width 8 height 8
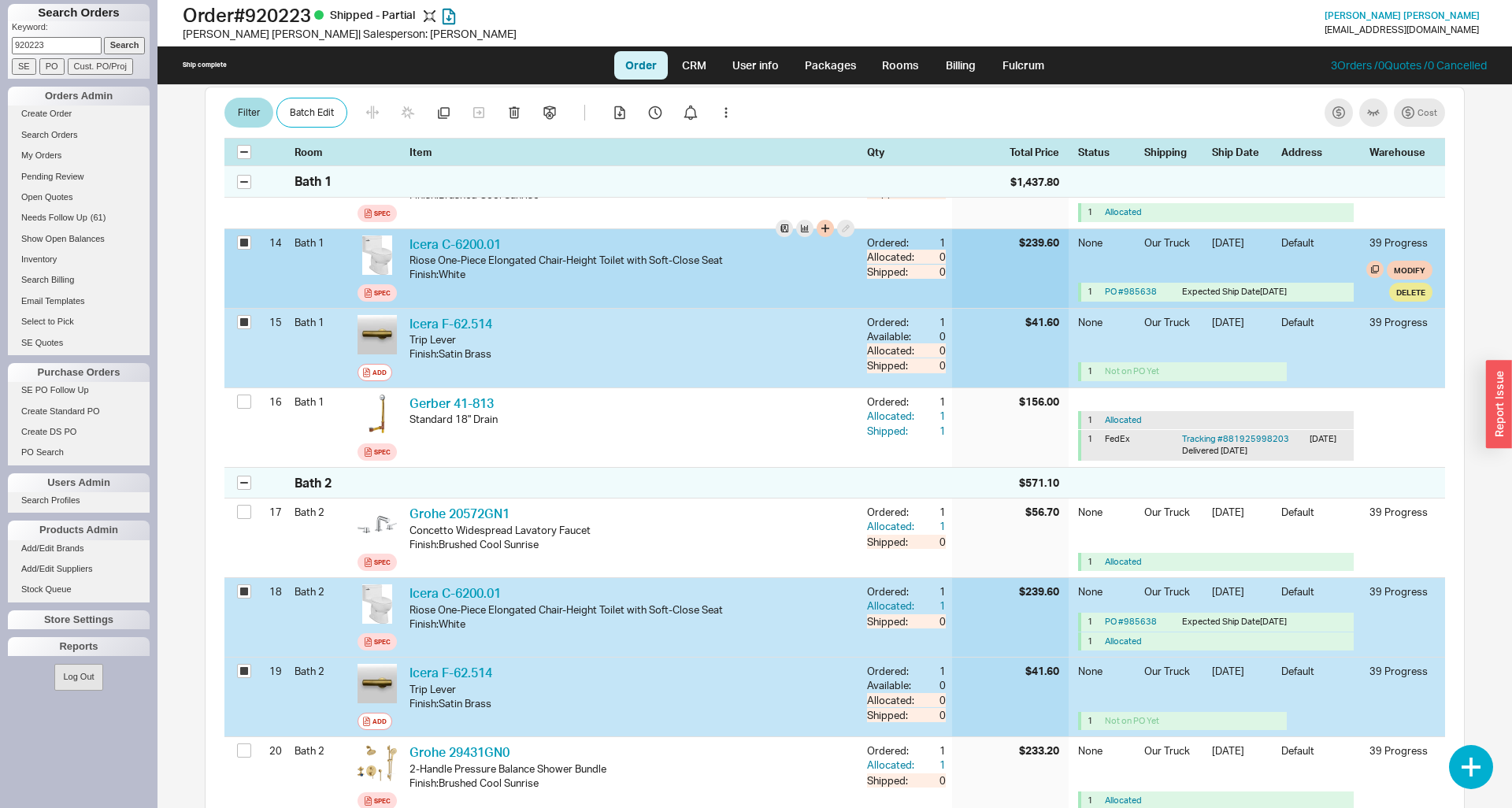
scroll to position [1269, 0]
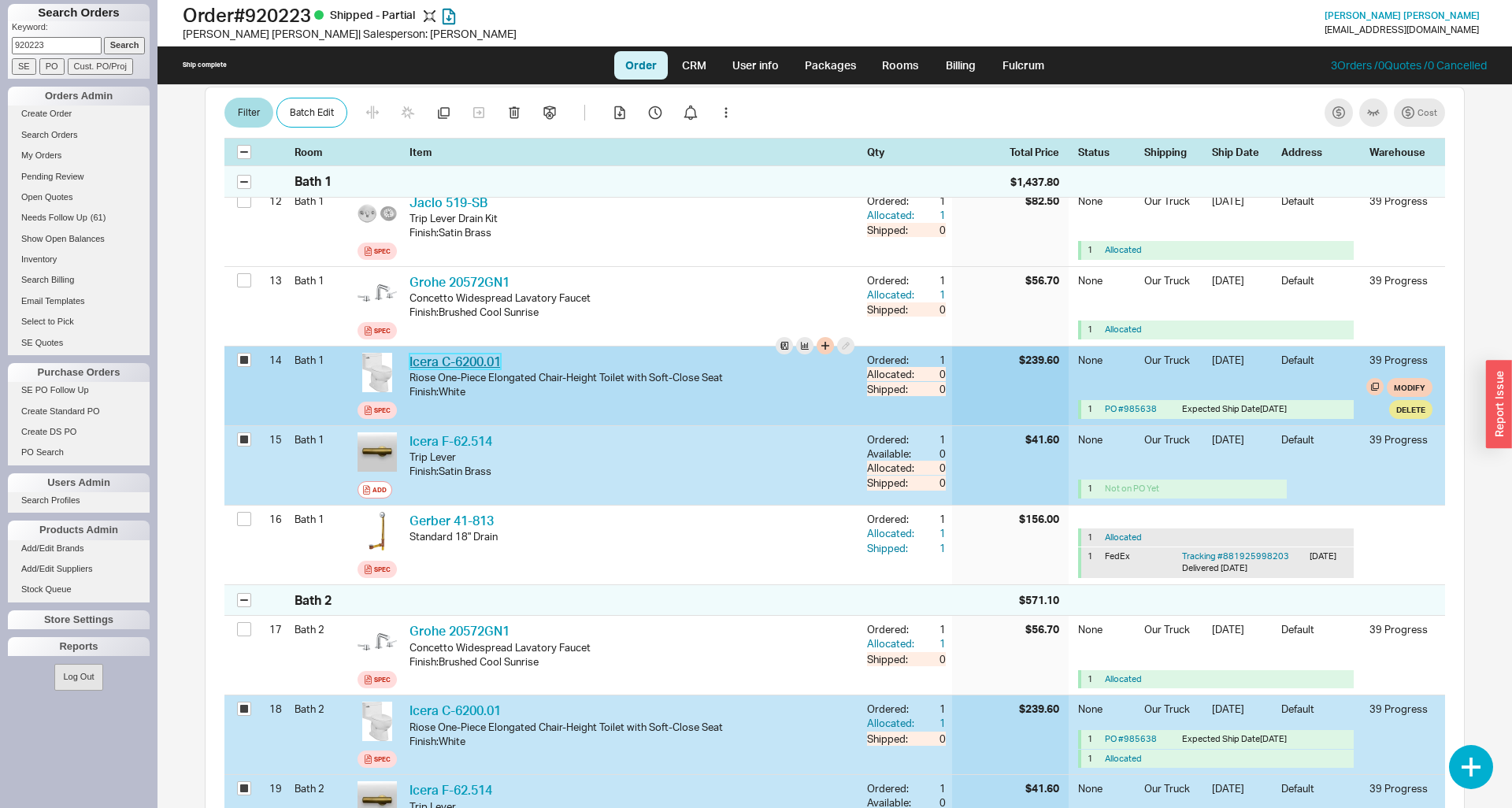
click at [496, 354] on link "Icera C-6200.01" at bounding box center [455, 361] width 91 height 16
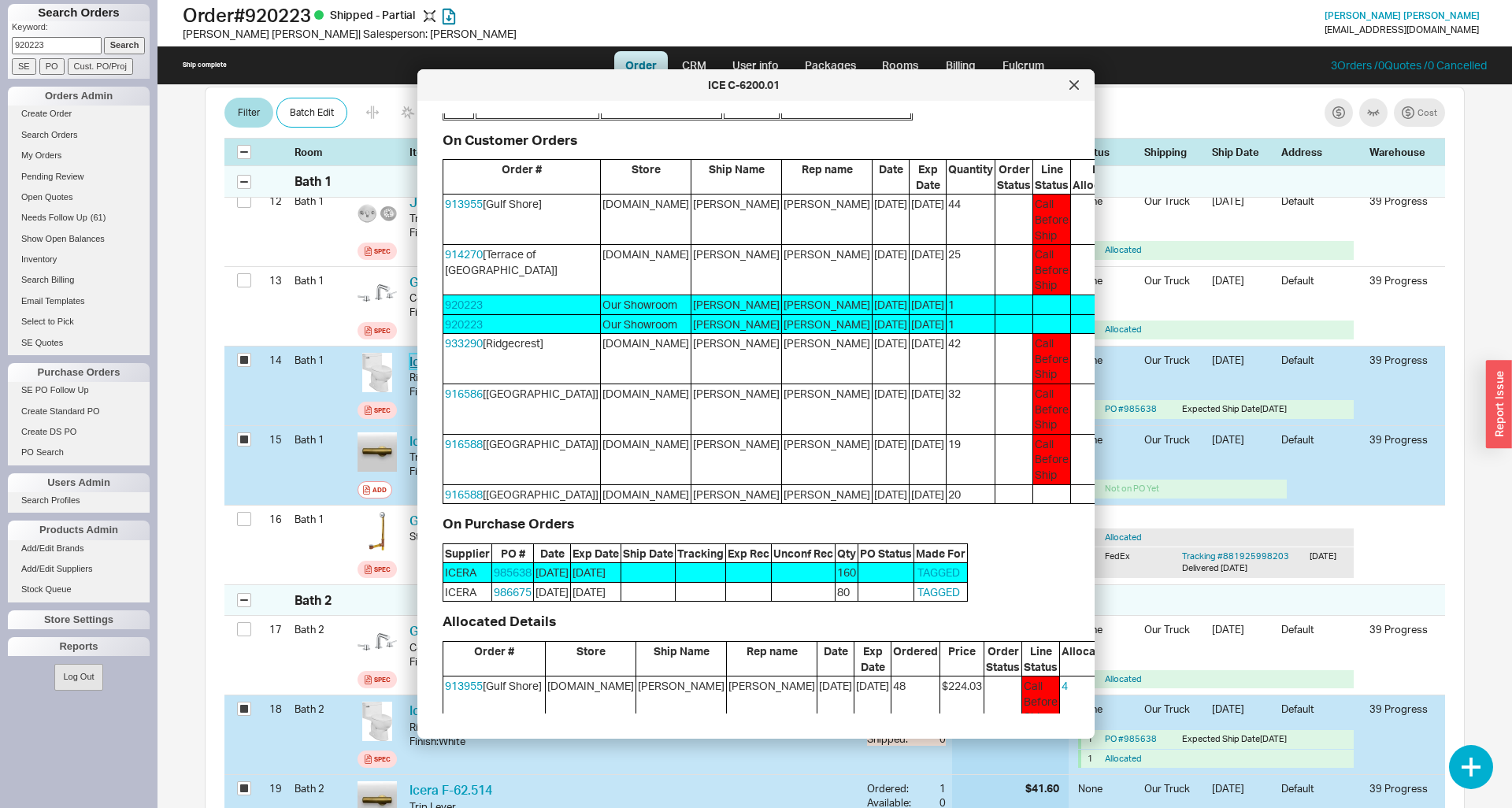
scroll to position [241, 0]
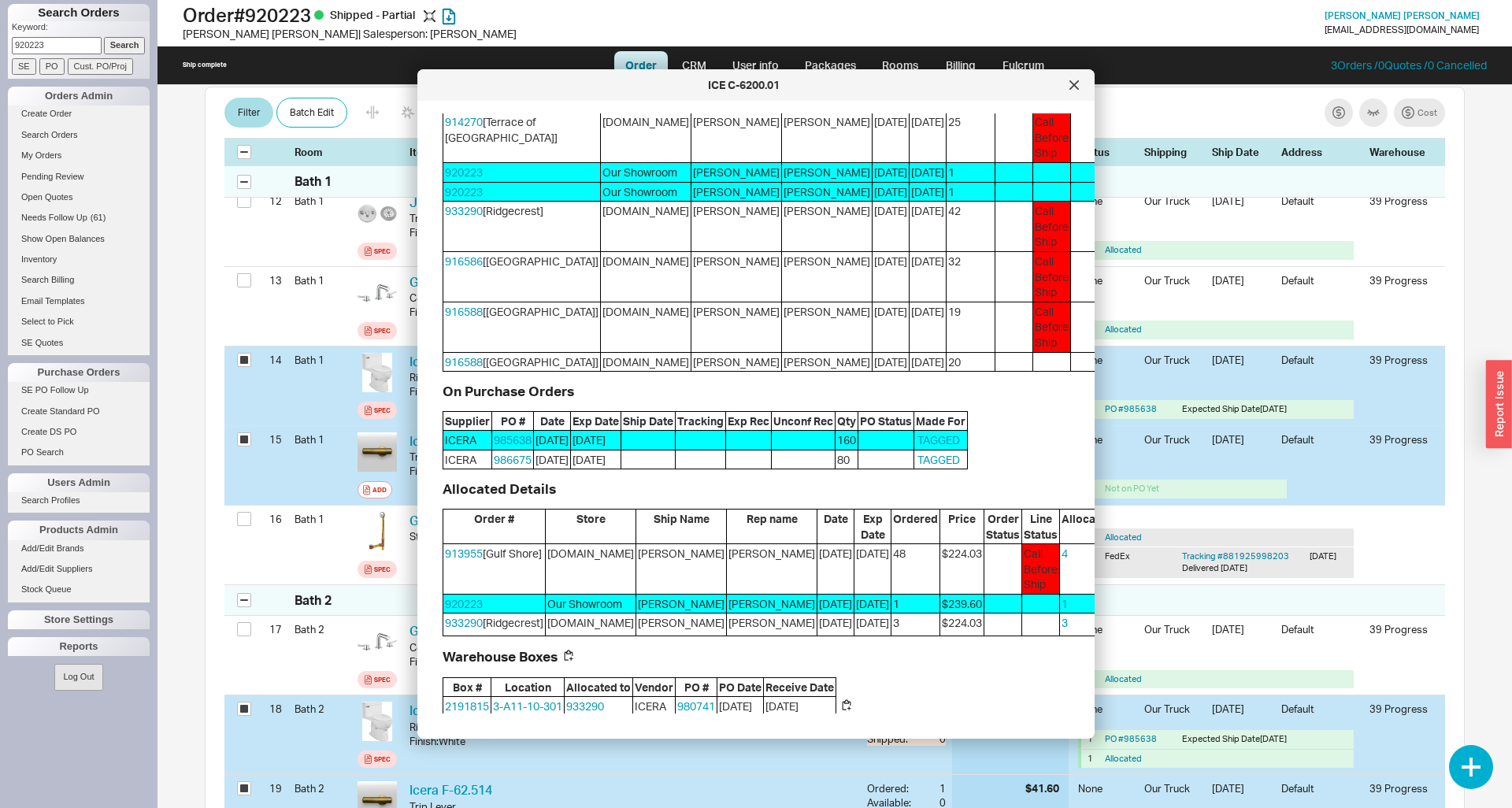
click at [1120, 564] on button "Steal" at bounding box center [1137, 556] width 36 height 19
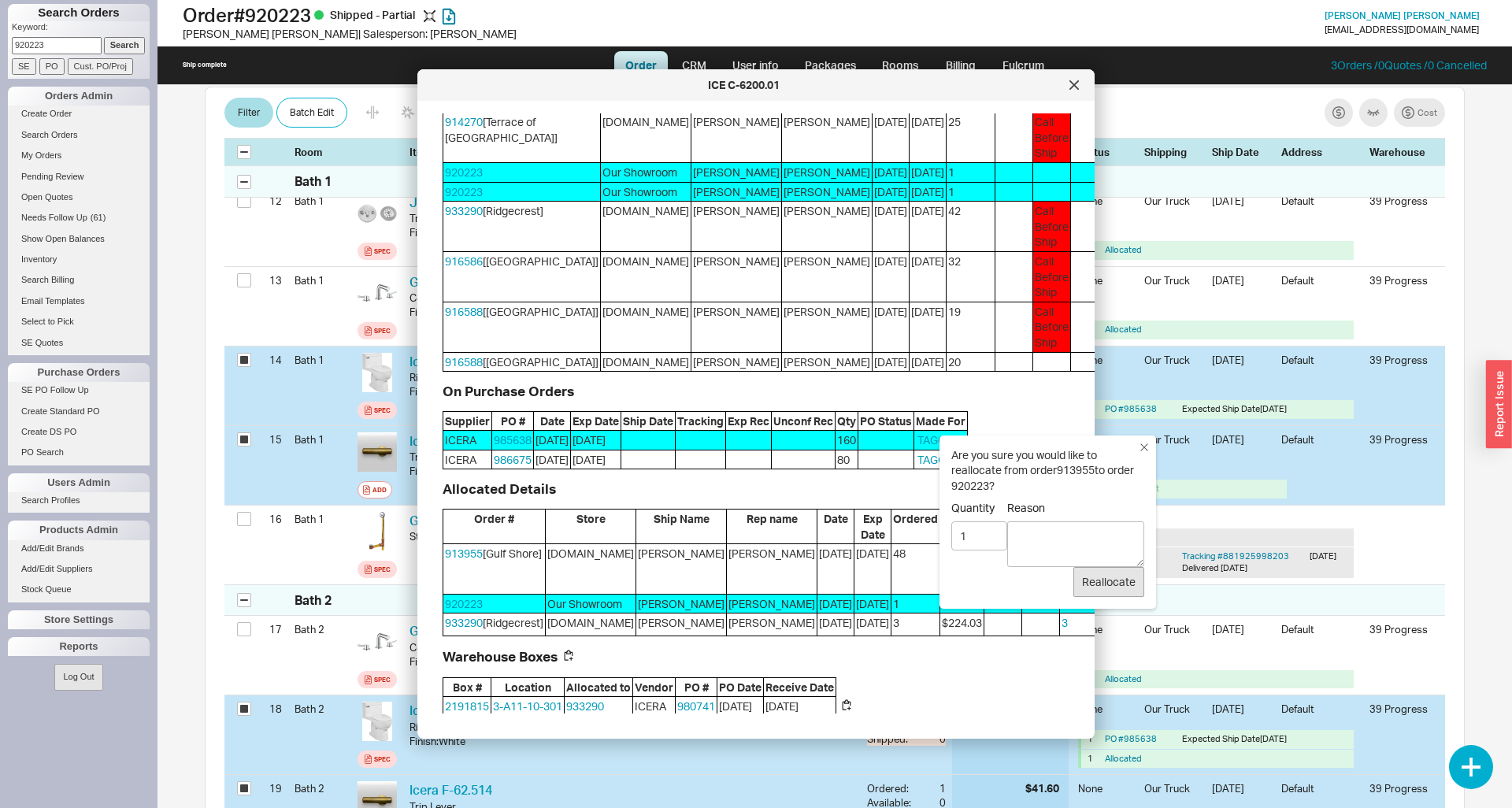
click at [1088, 578] on button "Reallocate" at bounding box center [1108, 582] width 71 height 30
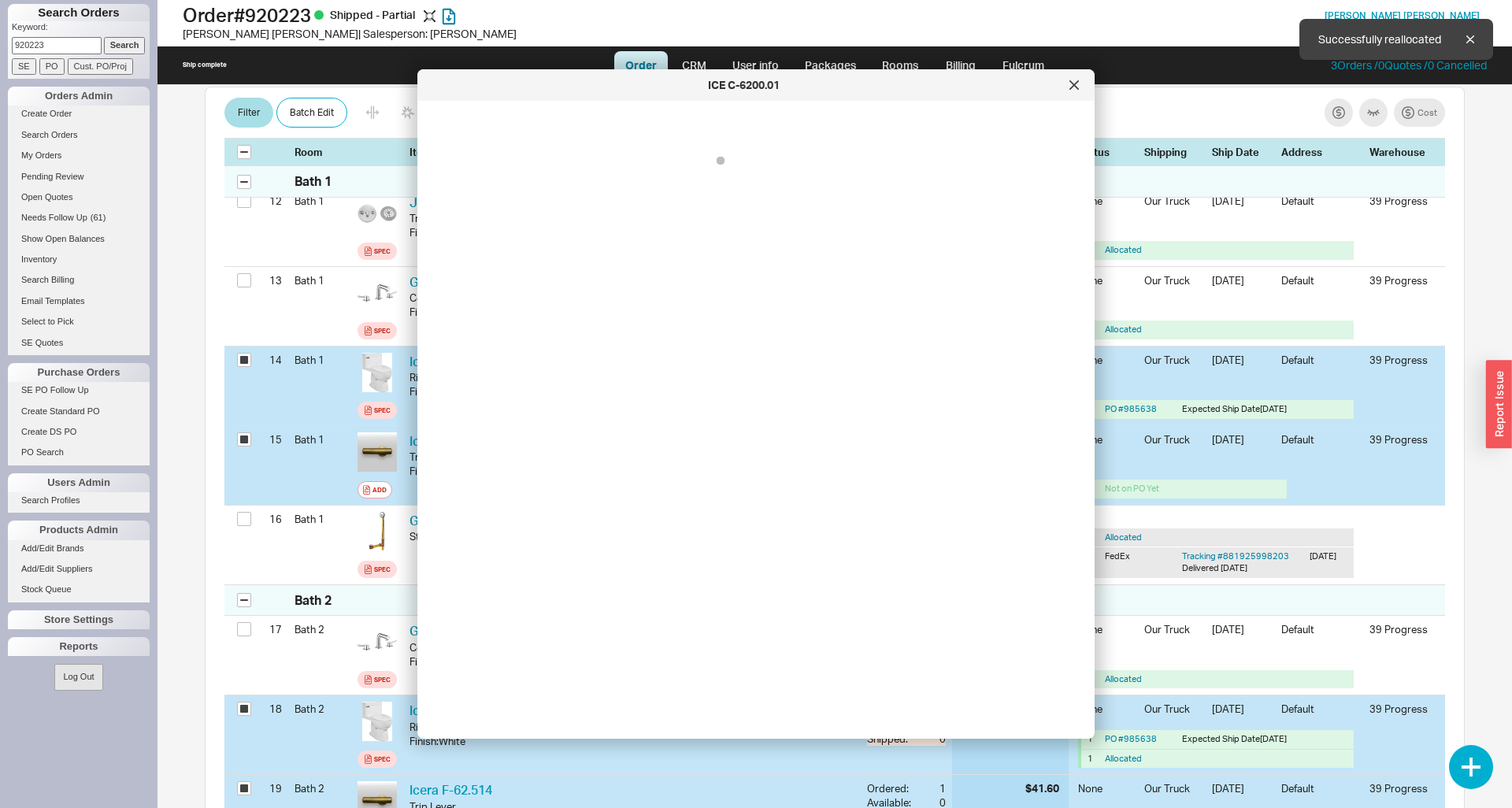
scroll to position [0, 0]
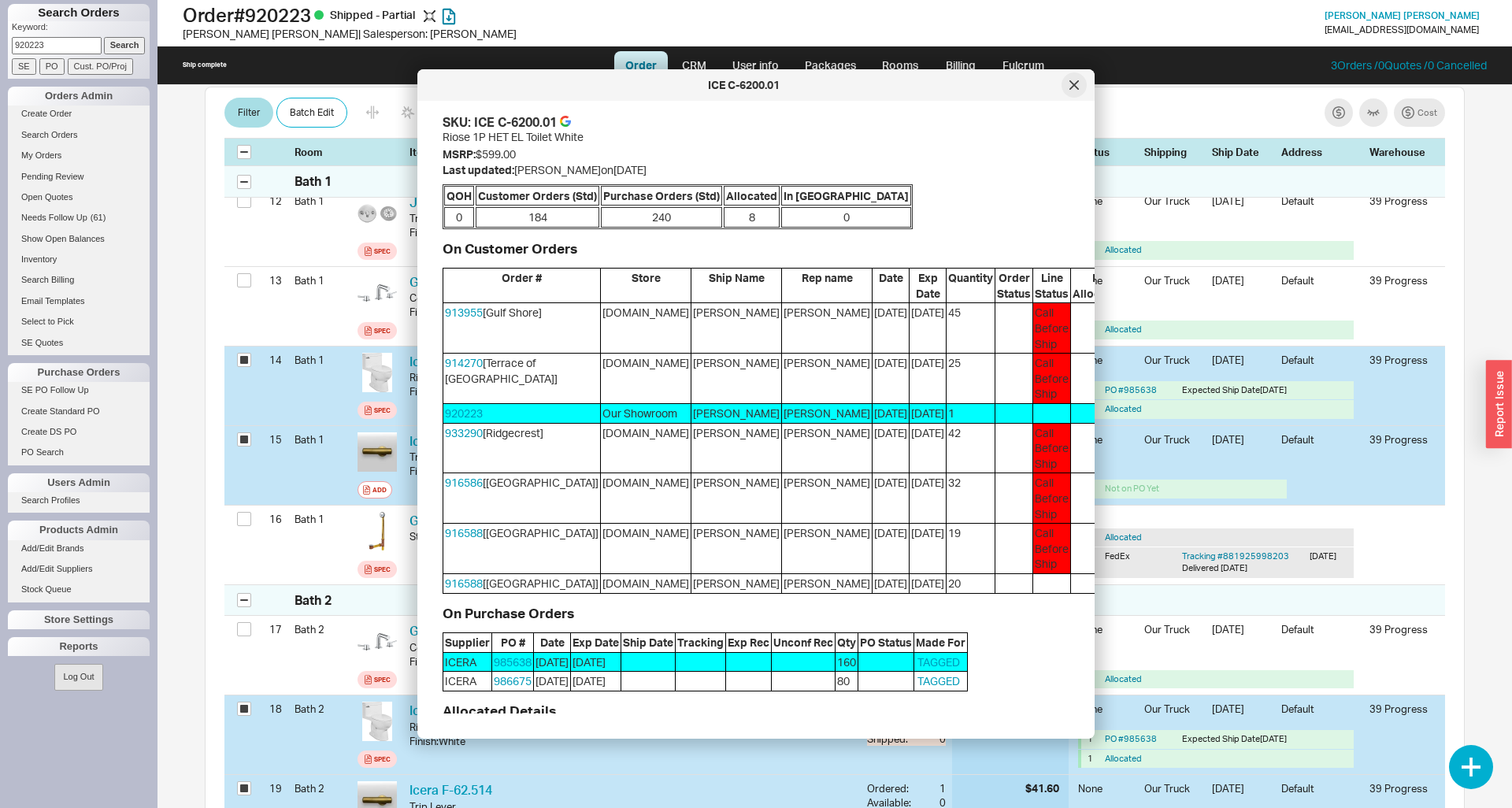
click at [1078, 86] on icon at bounding box center [1074, 84] width 10 height 10
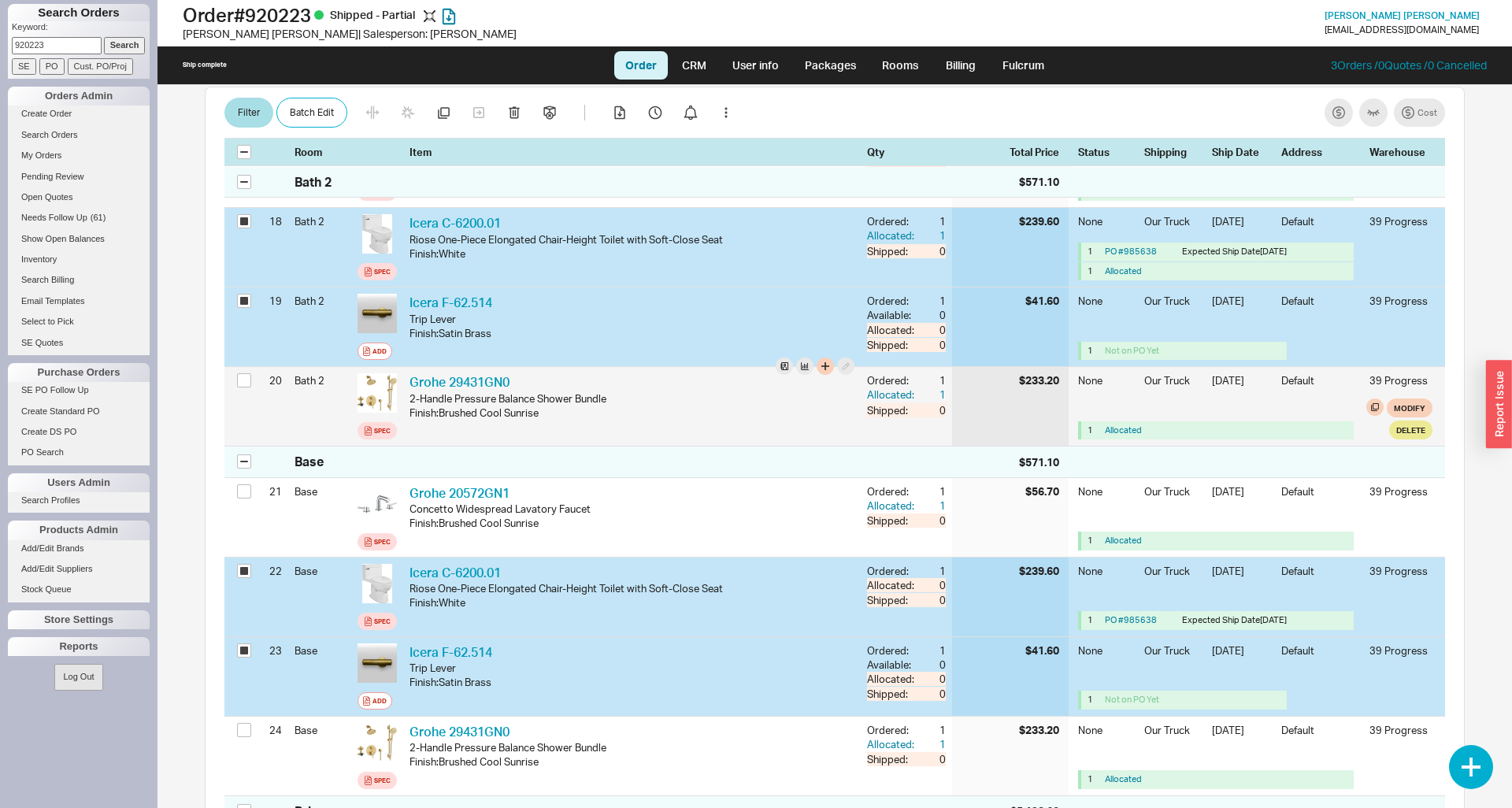
scroll to position [1991, 0]
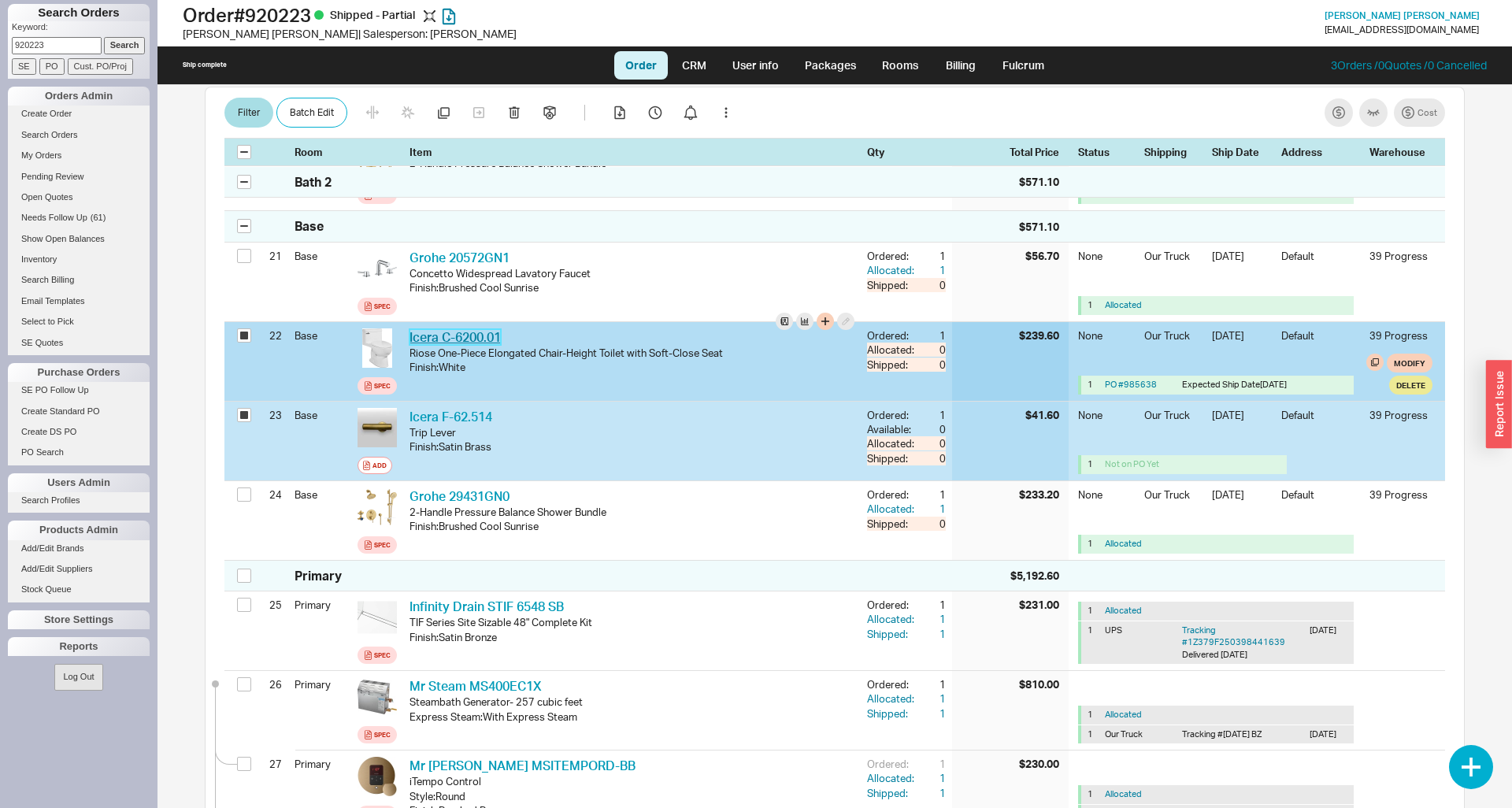
click at [457, 329] on link "Icera C-6200.01" at bounding box center [455, 337] width 91 height 16
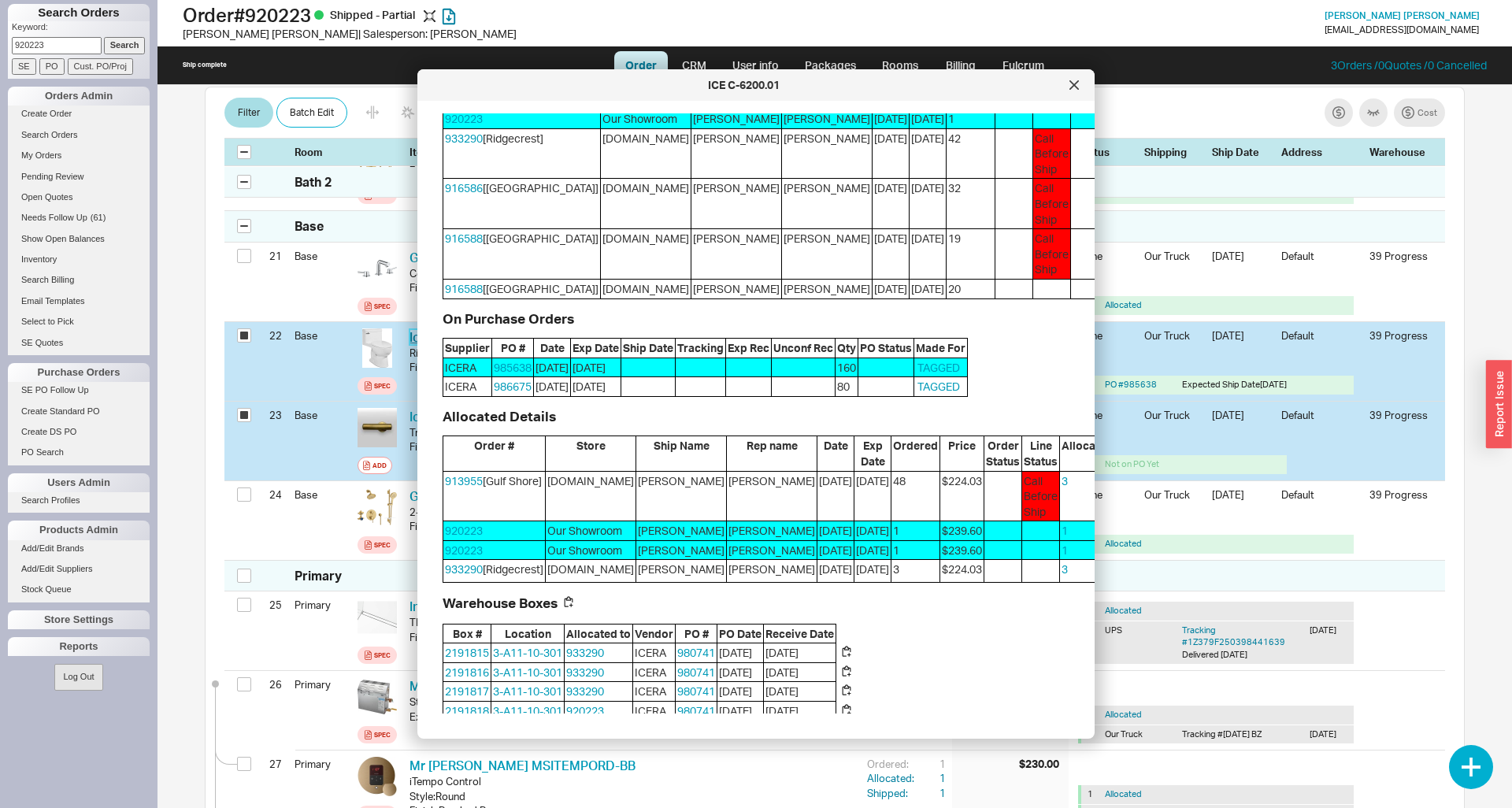
scroll to position [321, 0]
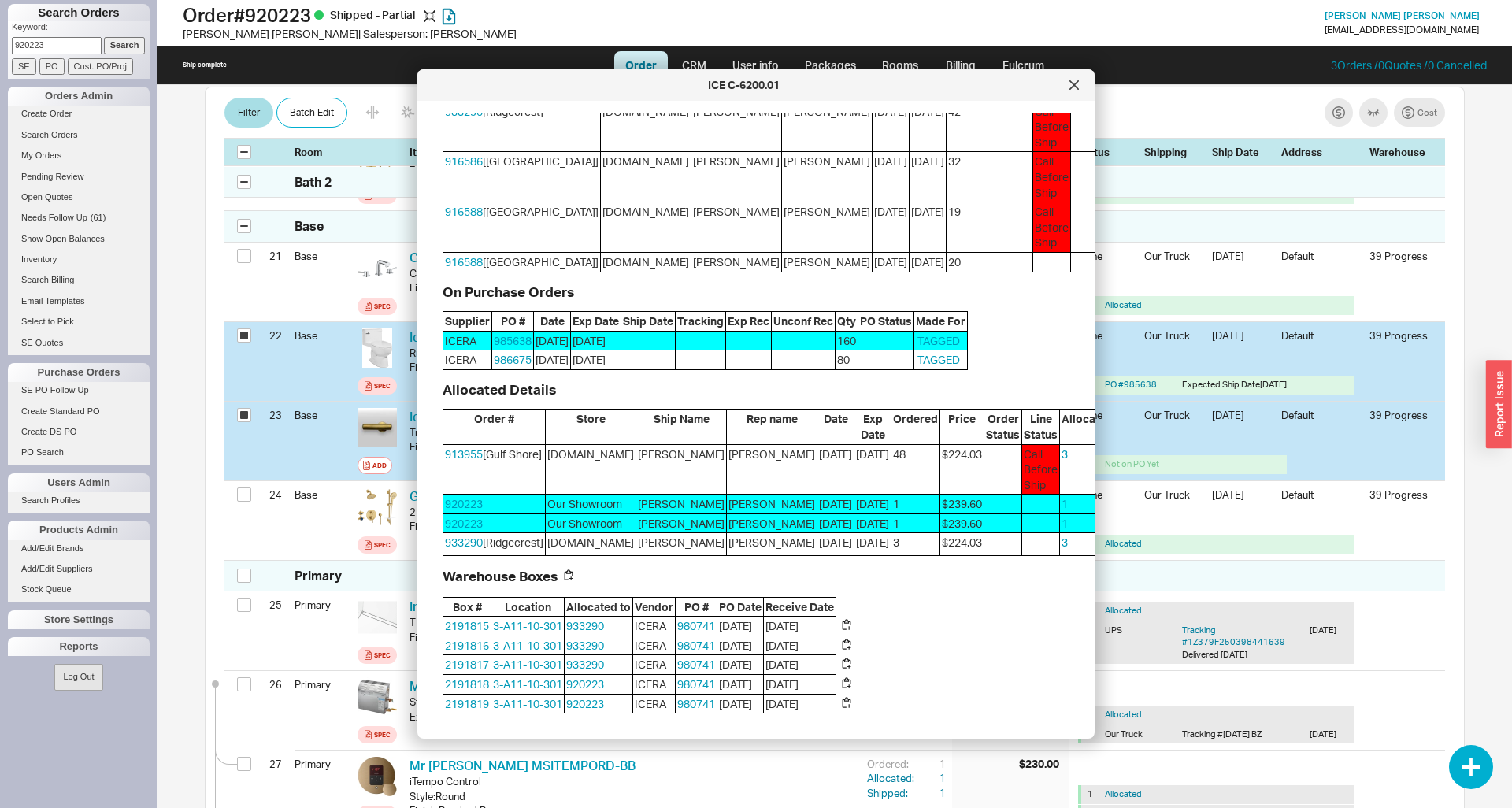
click at [1120, 465] on button "Steal" at bounding box center [1137, 456] width 36 height 19
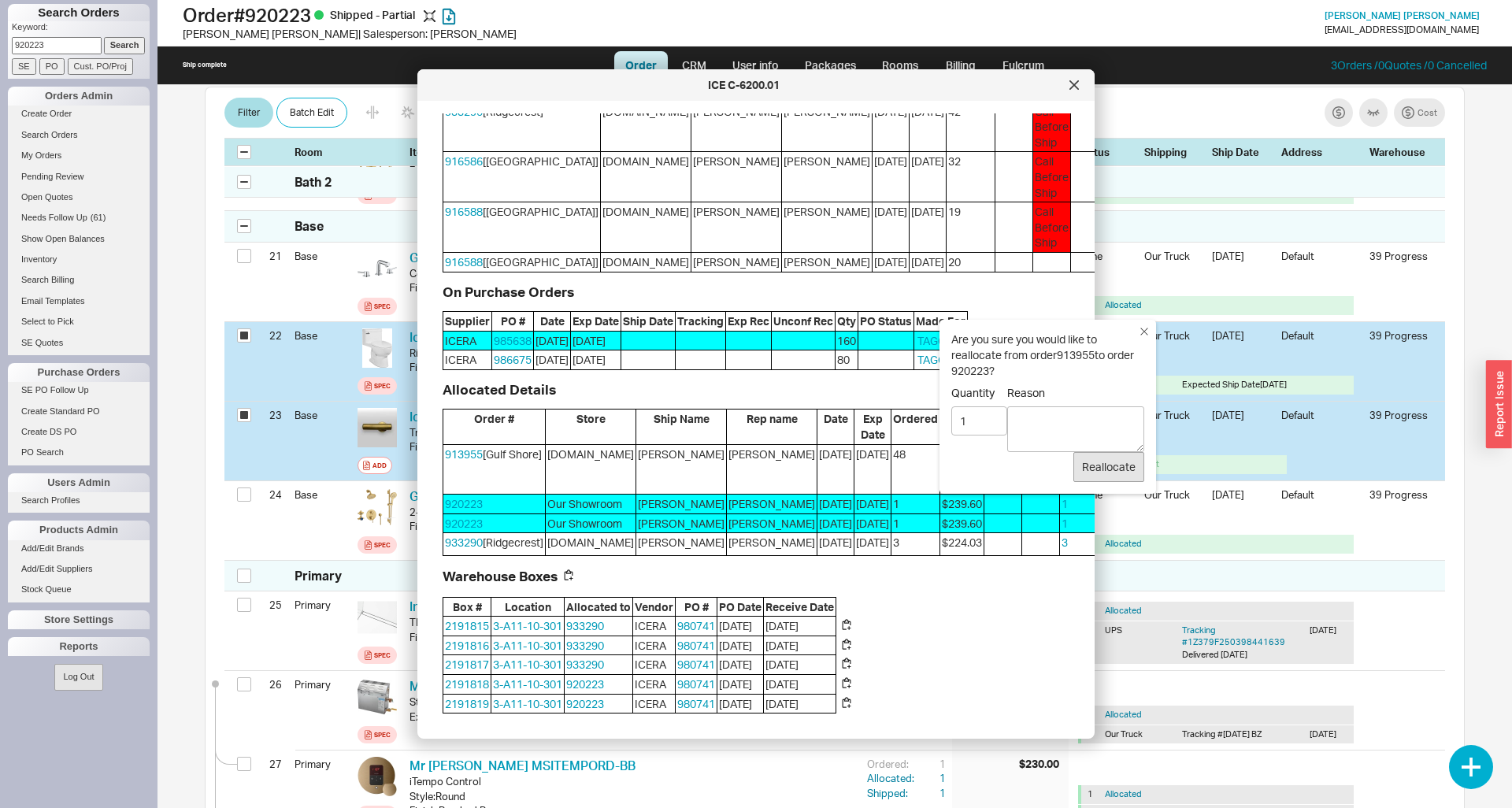
click at [1099, 464] on button "Reallocate" at bounding box center [1108, 467] width 71 height 30
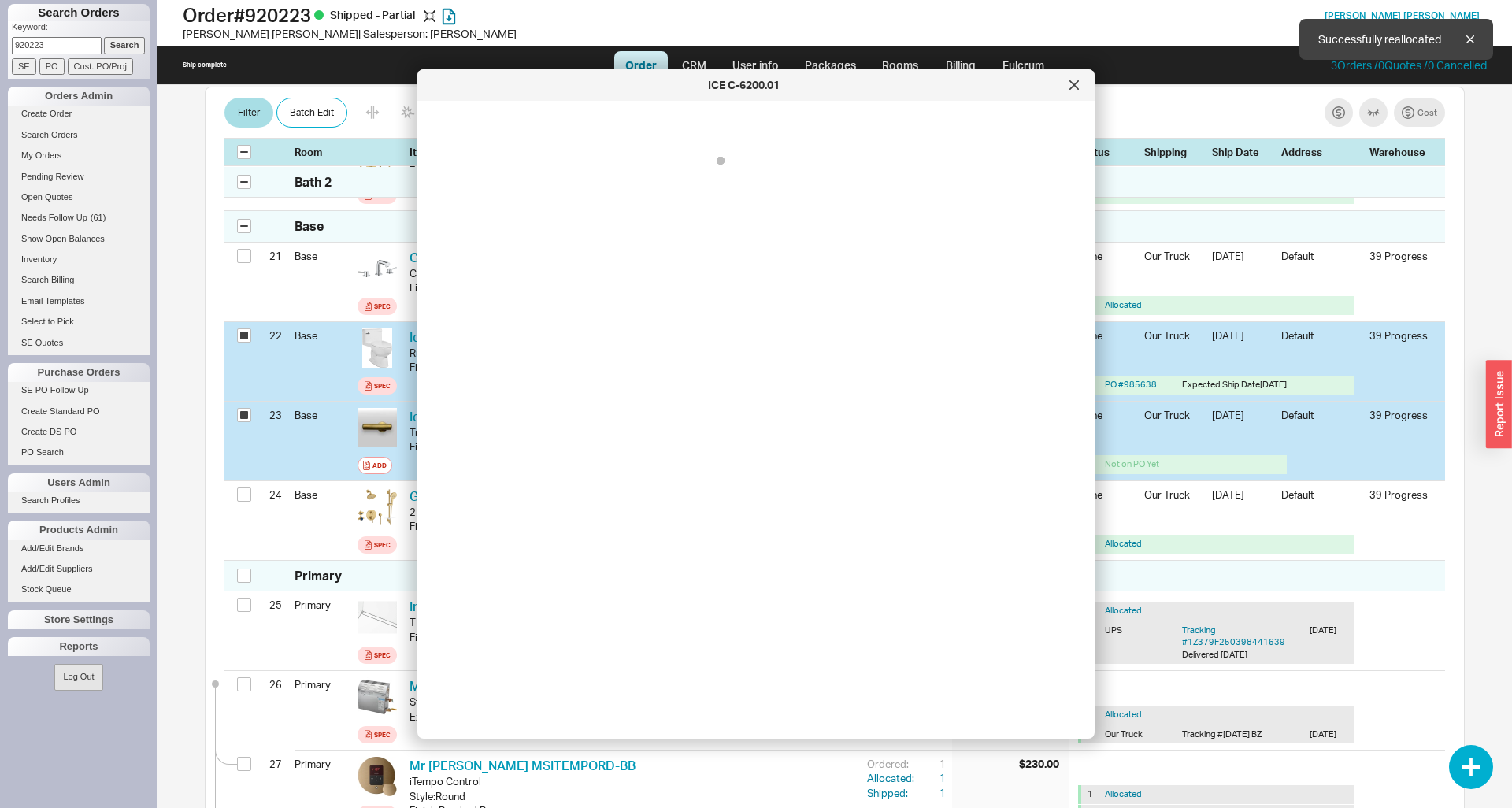
scroll to position [0, 0]
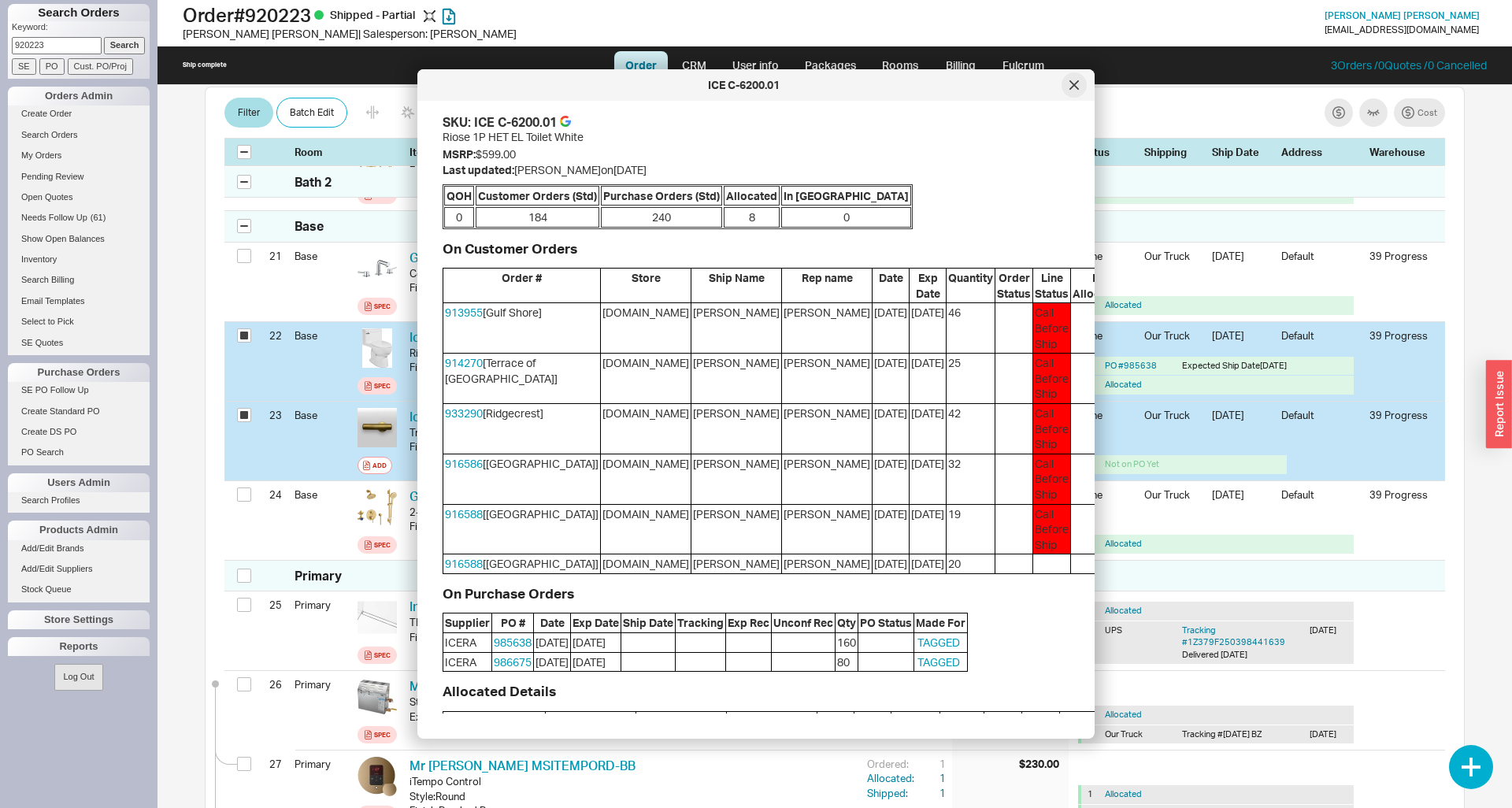
click at [1076, 84] on icon at bounding box center [1074, 84] width 8 height 8
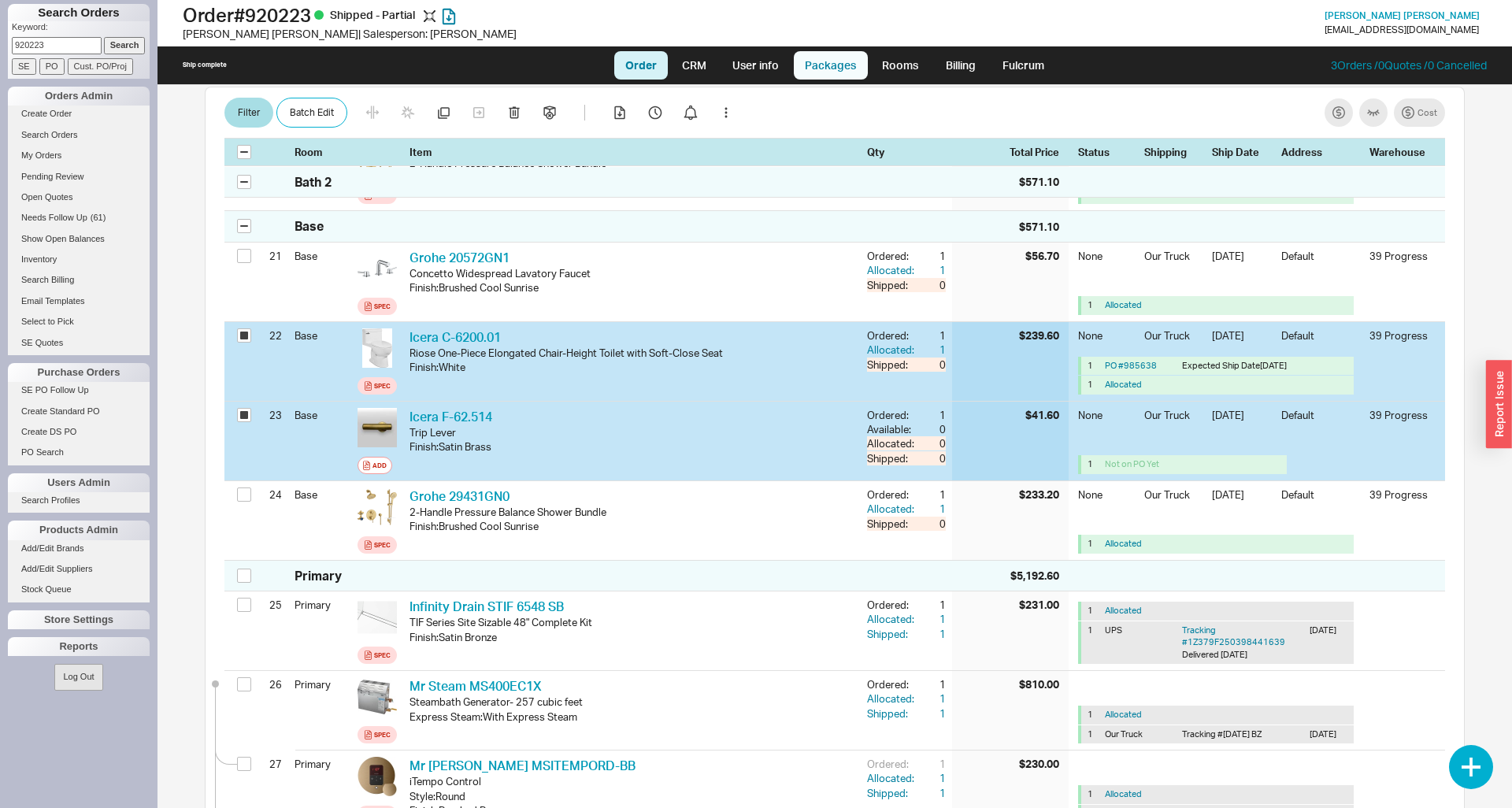
click at [821, 67] on link "Packages" at bounding box center [830, 65] width 74 height 29
select select "8"
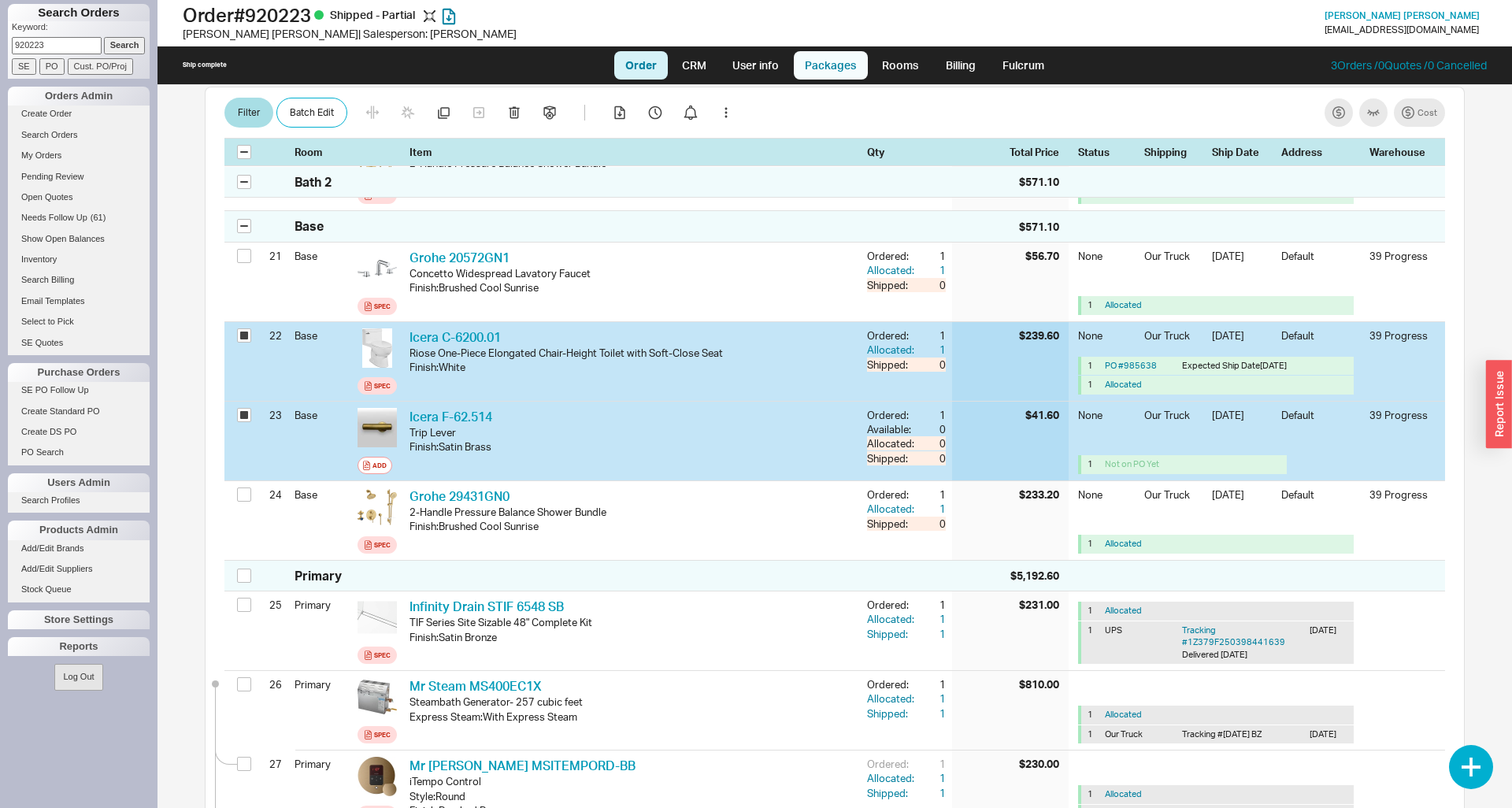
select select "8"
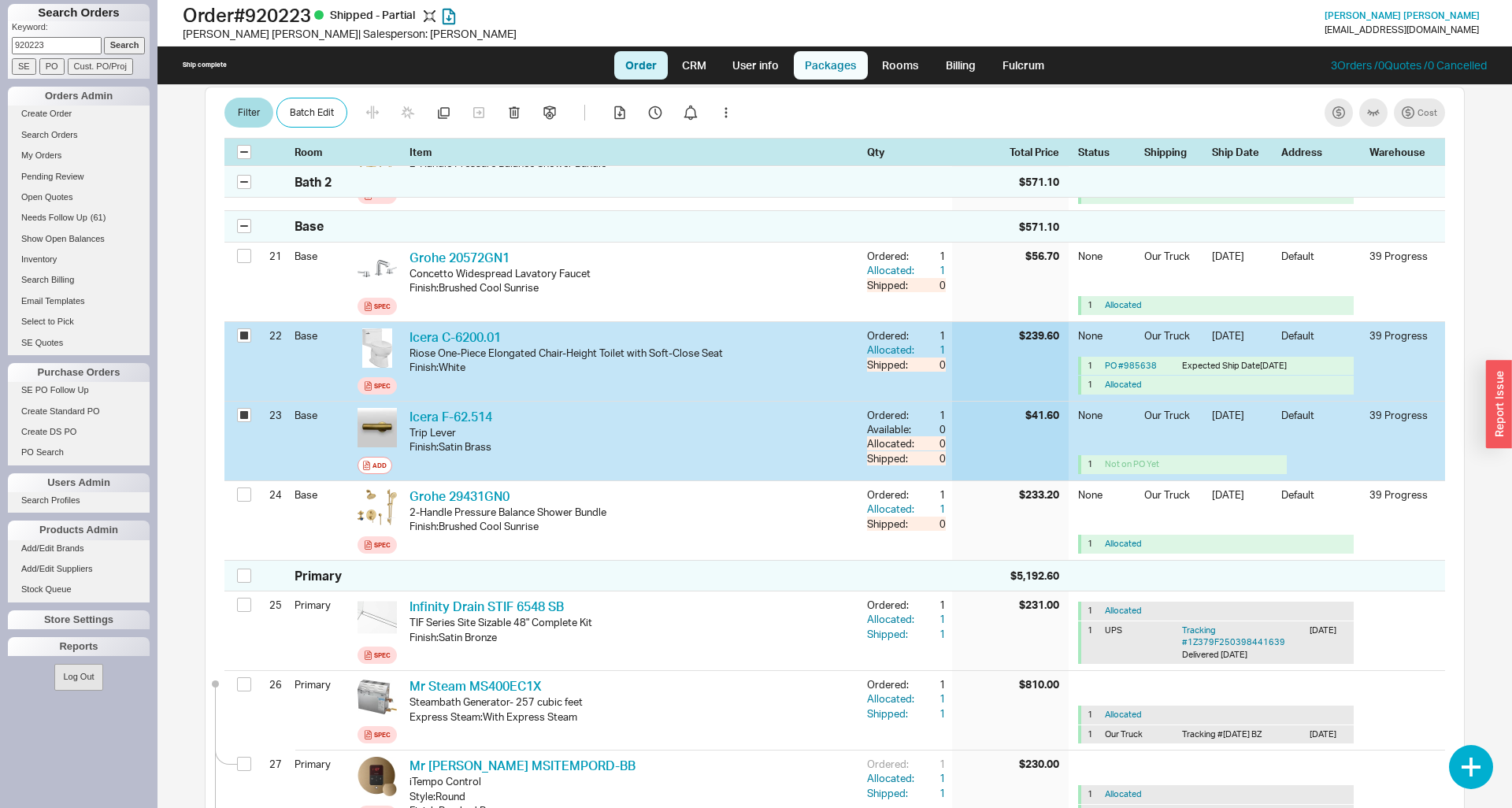
select select "8"
select select "On Hold"
select select "8"
select select "On Hold"
select select "8"
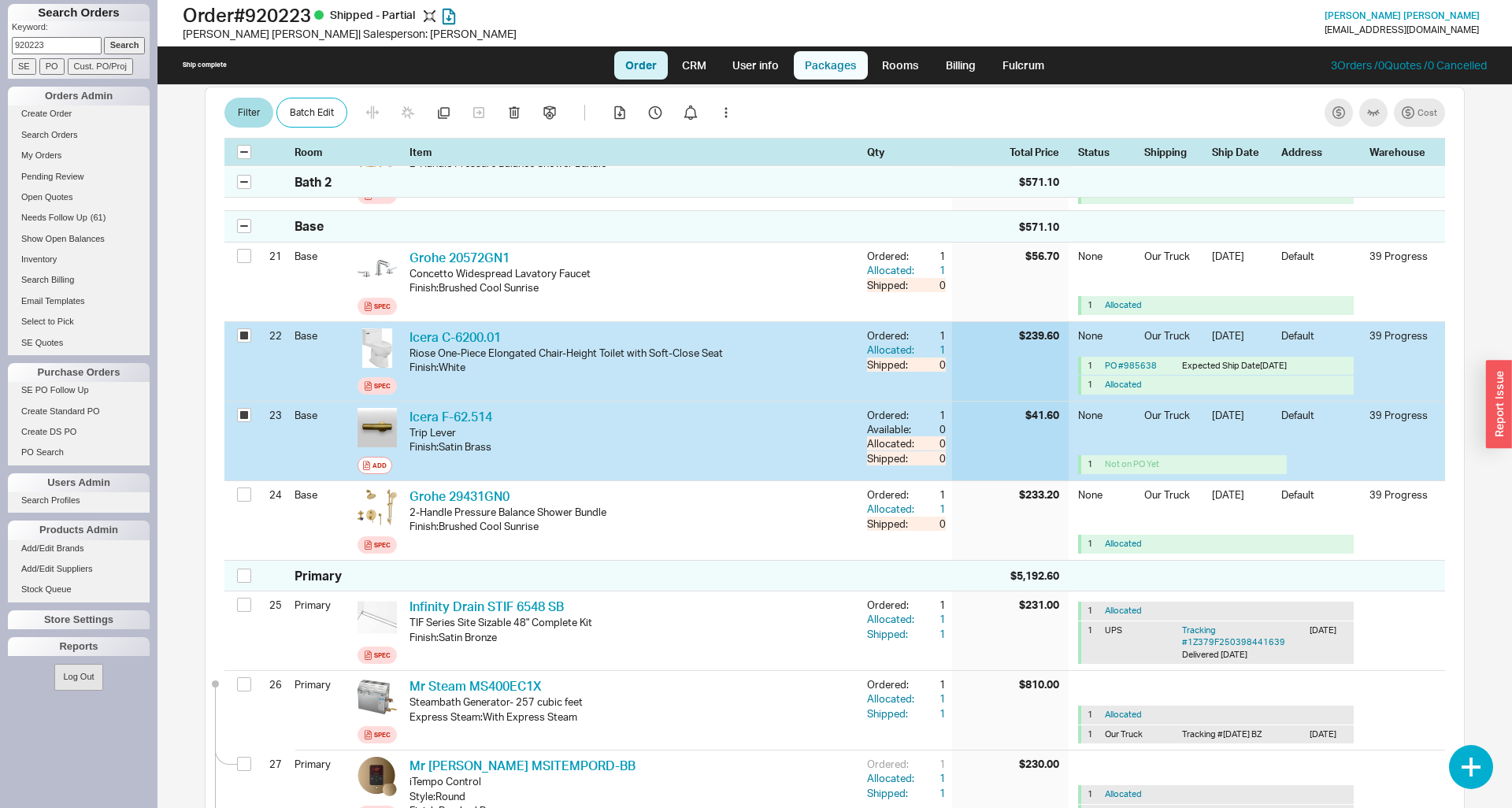
select select "8"
select select "On Hold"
select select "8"
select select "On Hold"
select select "8"
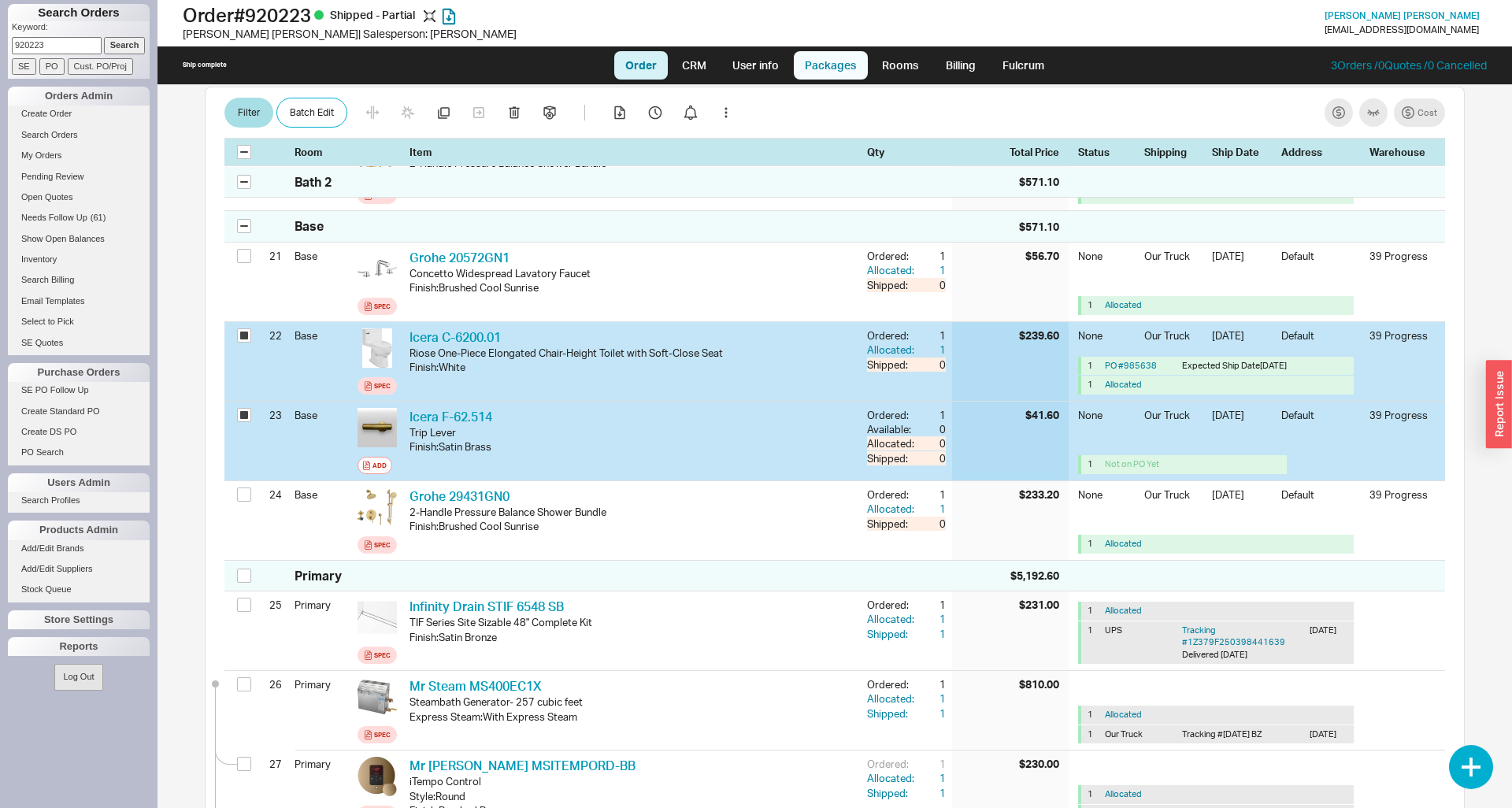
select select "8"
select select "On Hold"
select select "8"
select select "On Hold"
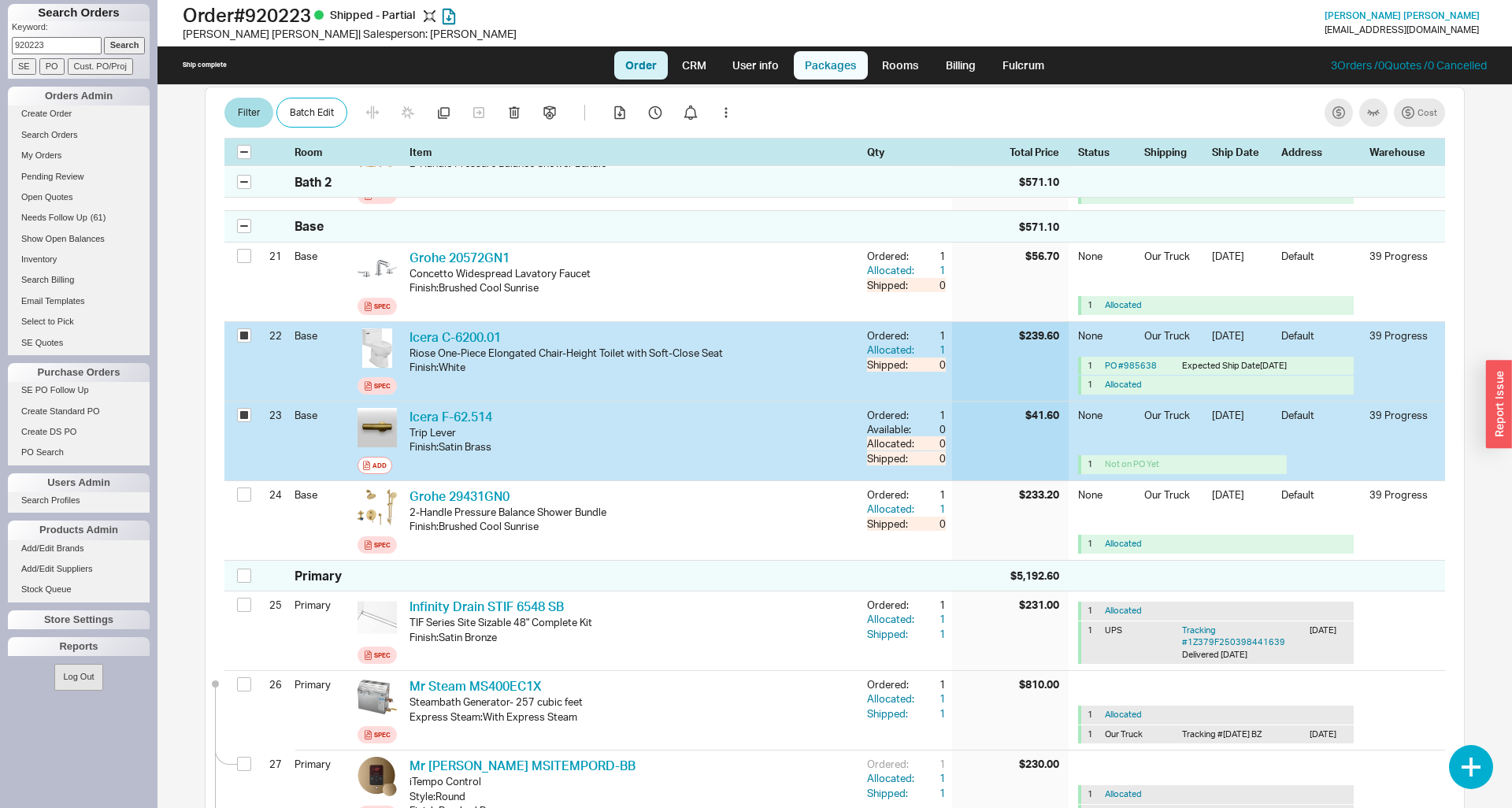
select select "8"
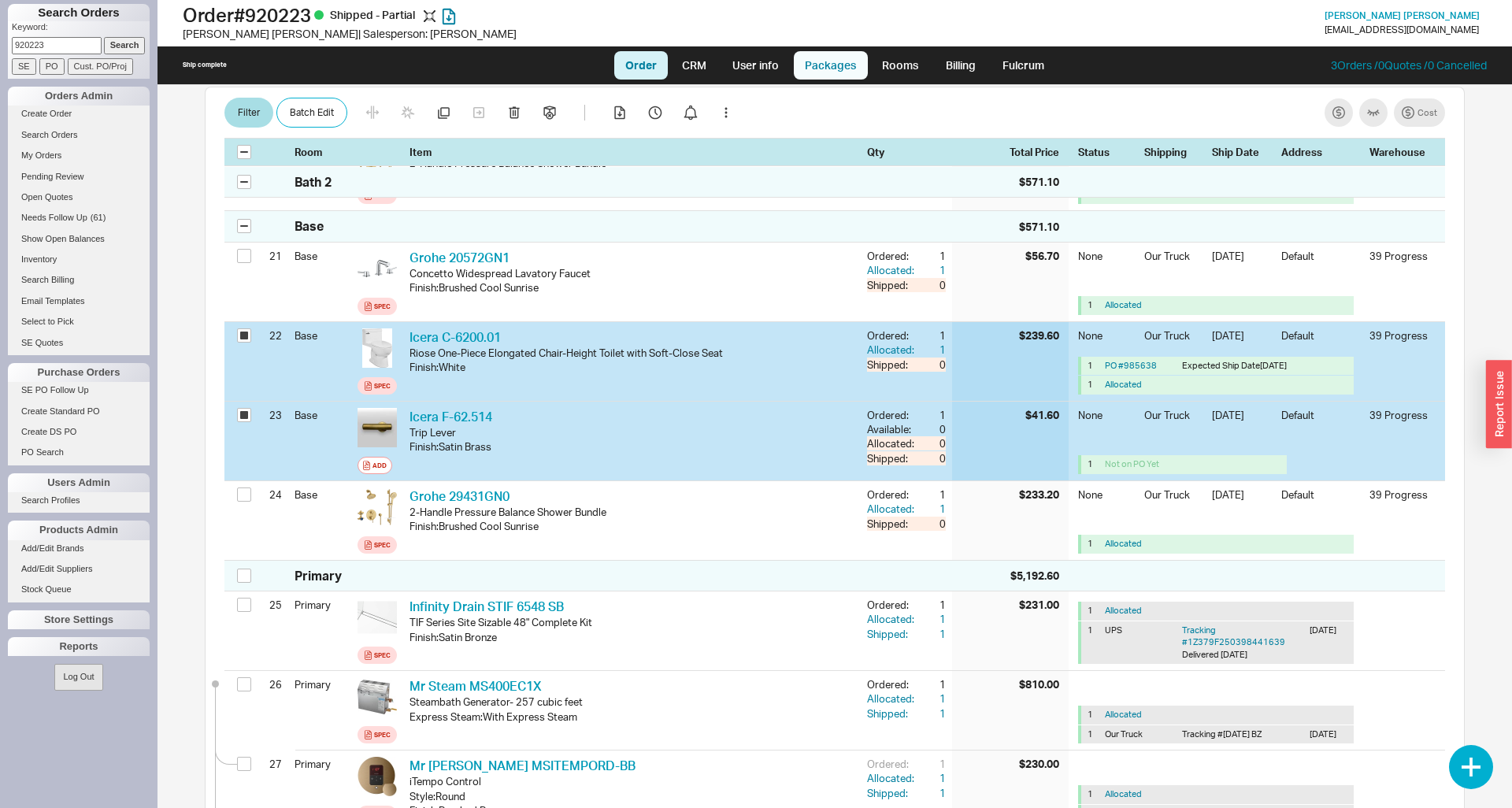
select select "8"
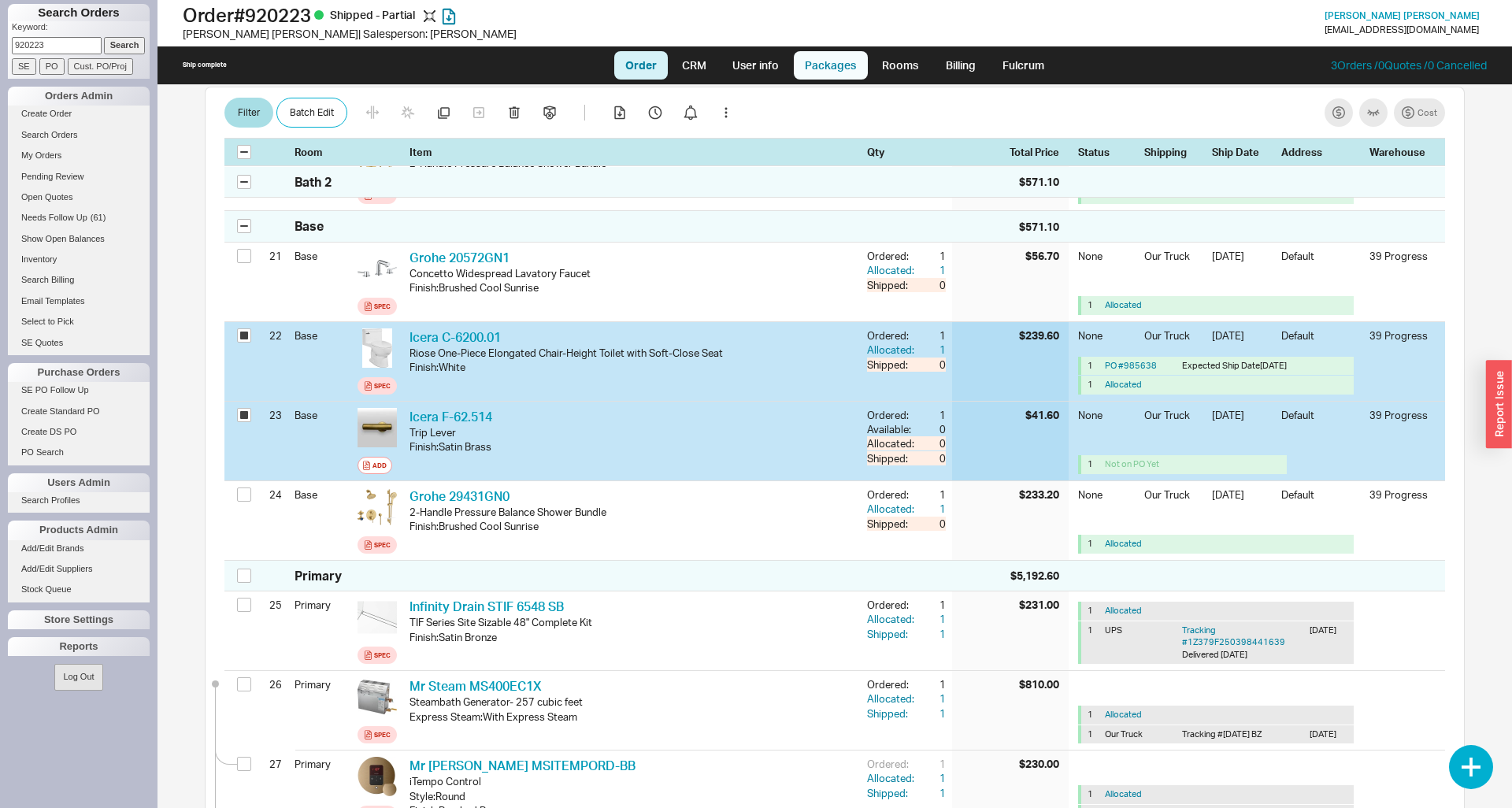
select select "8"
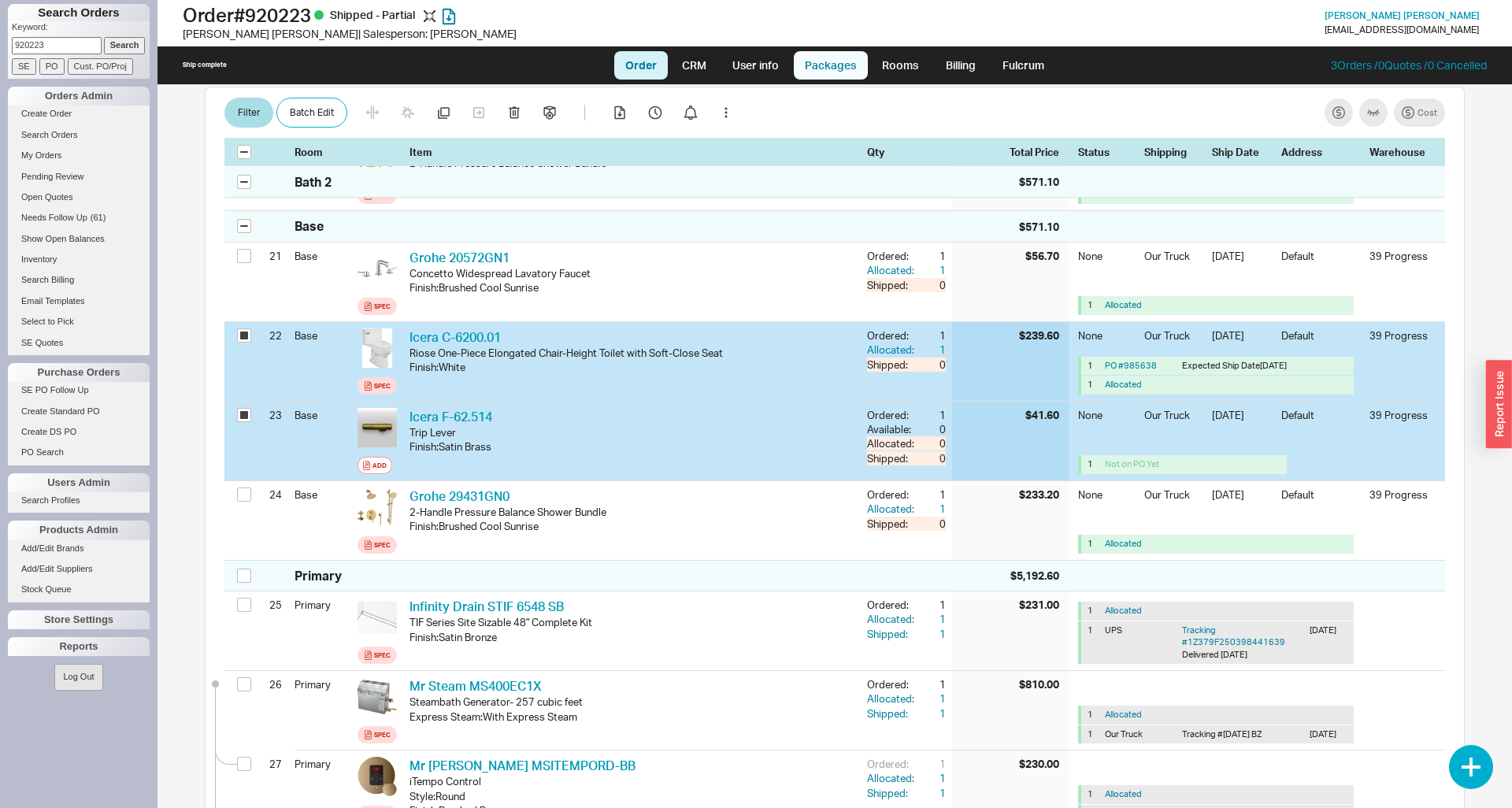
select select "8"
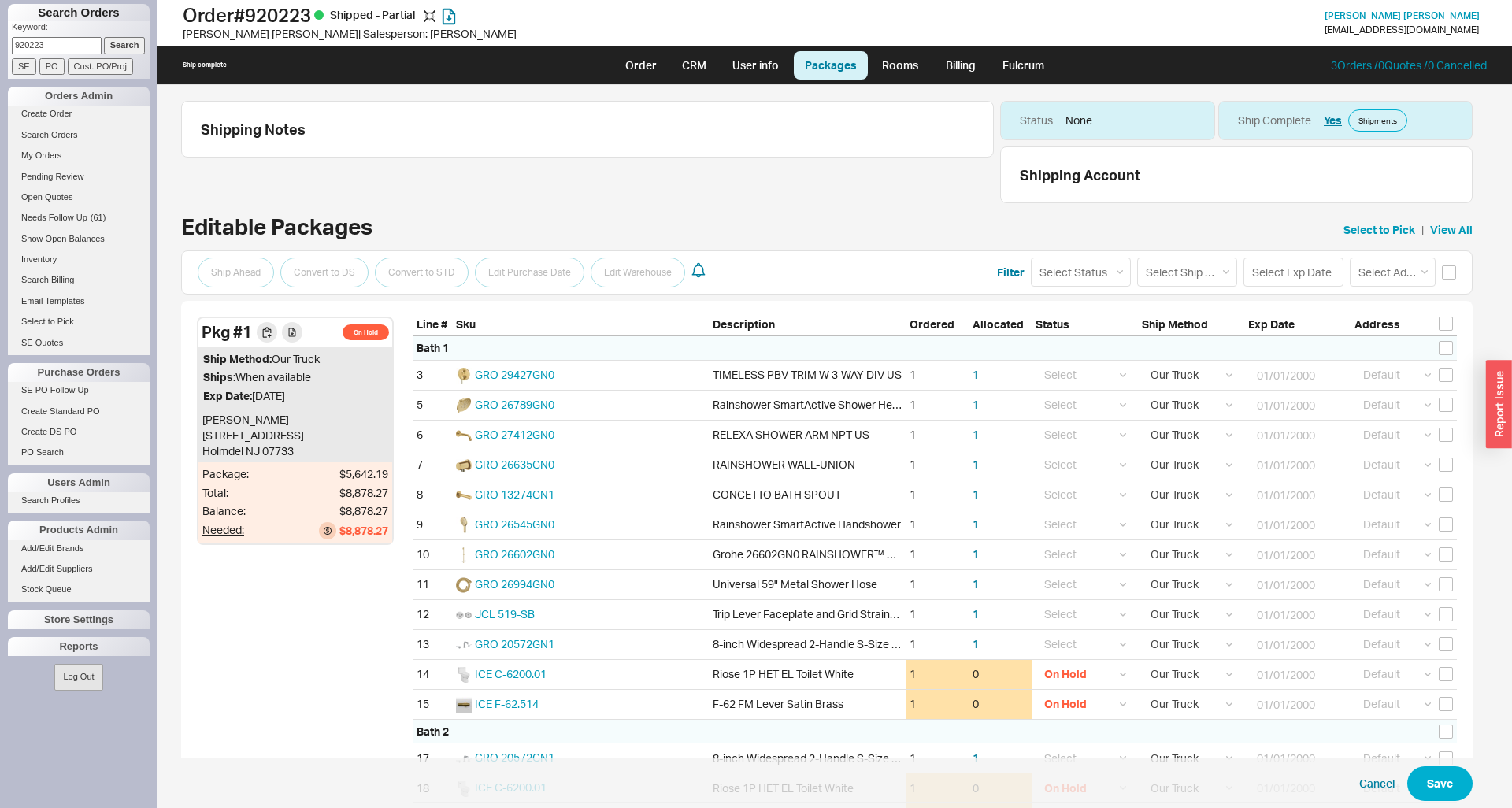
select select
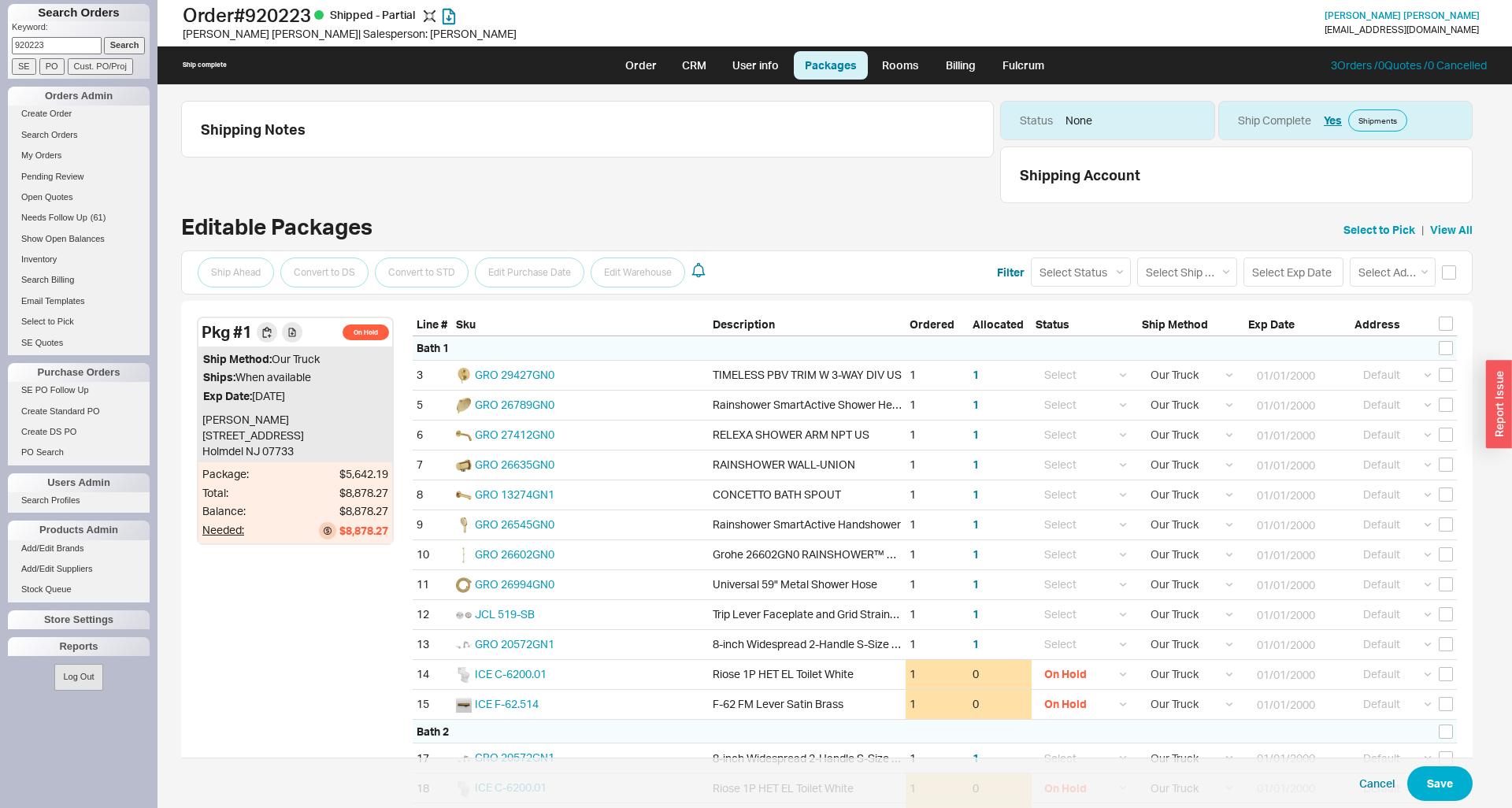
select select
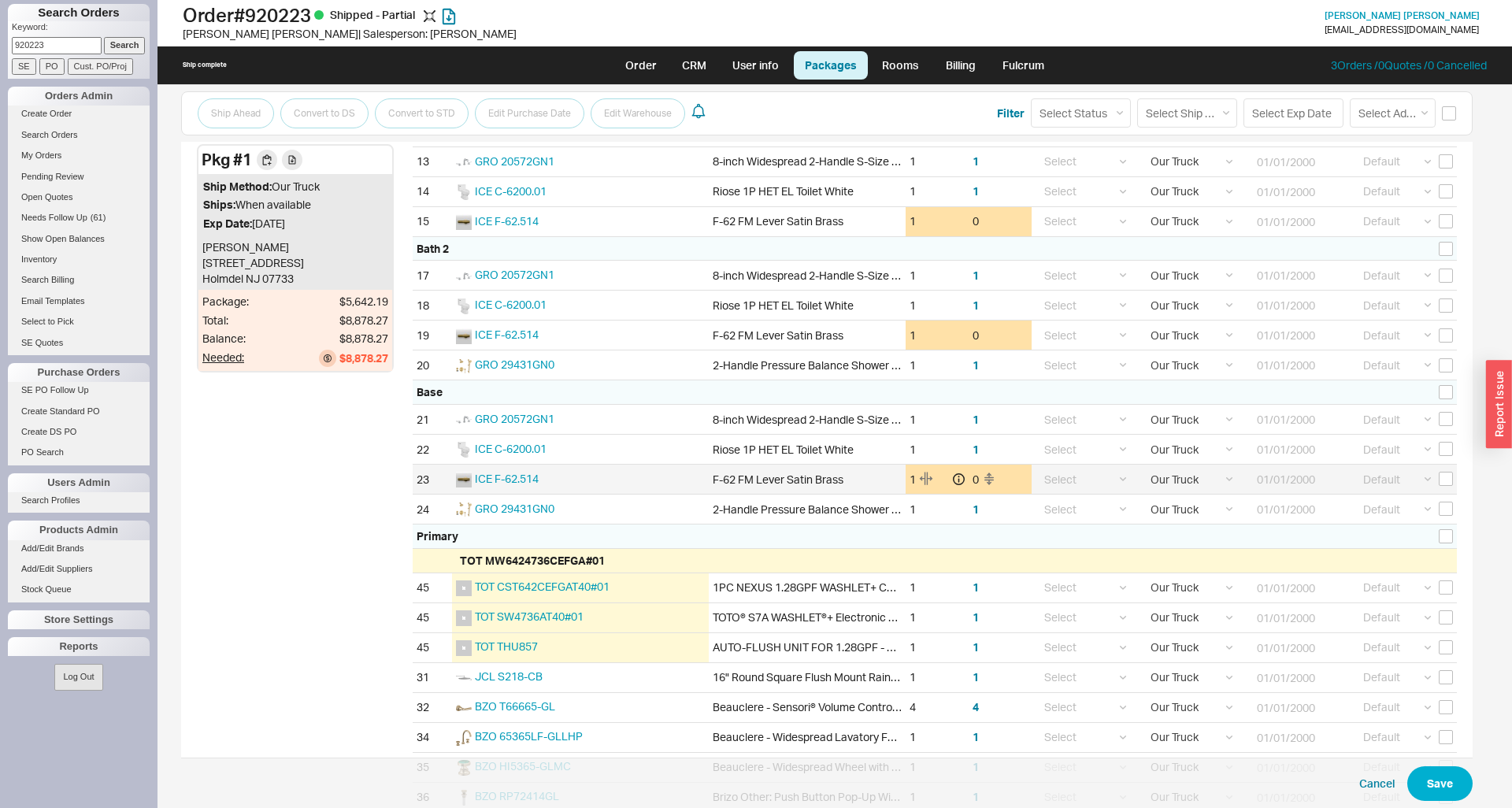
scroll to position [481, 0]
click at [1445, 480] on input "checkbox" at bounding box center [1446, 479] width 14 height 14
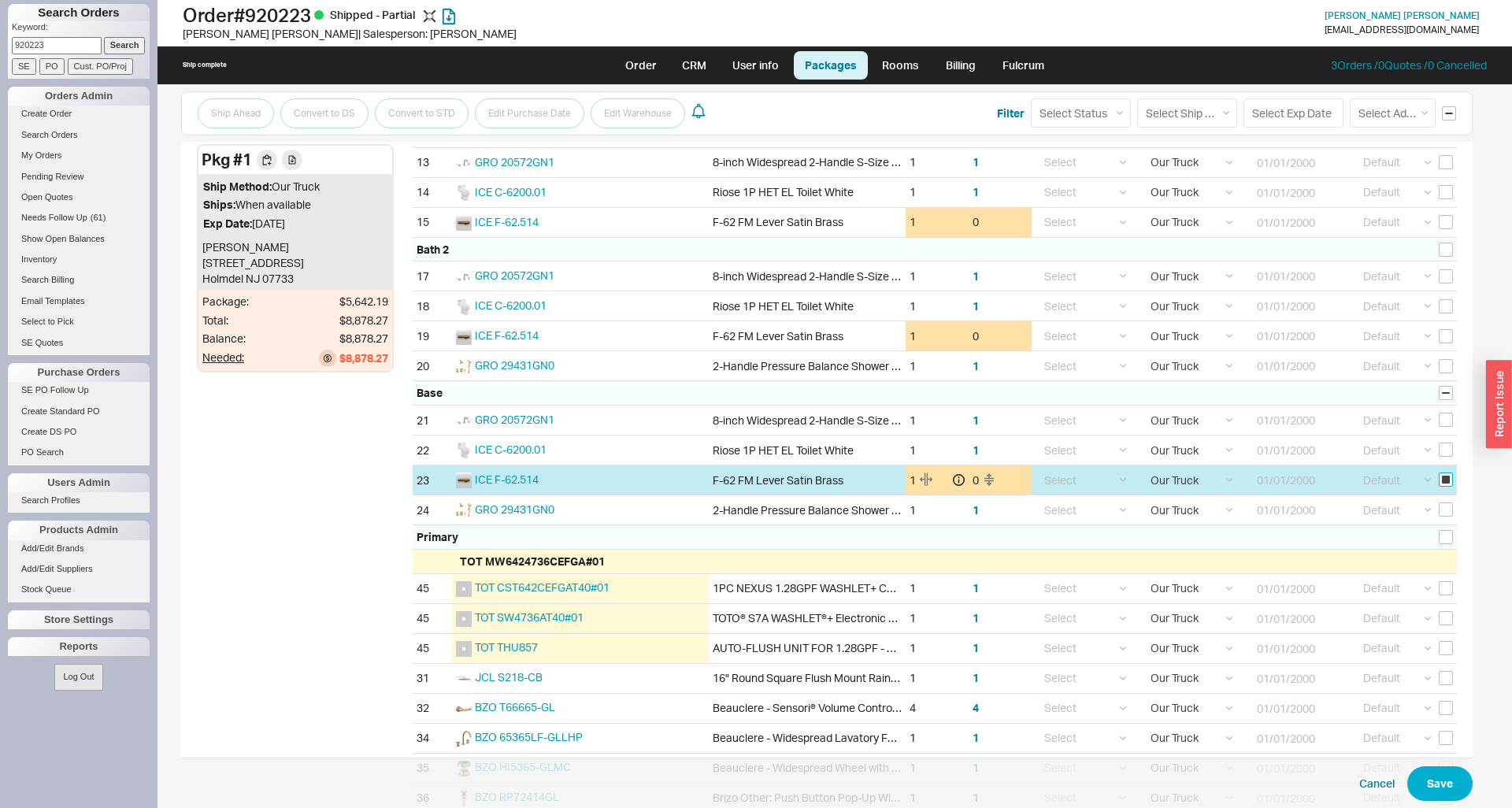
checkbox input "true"
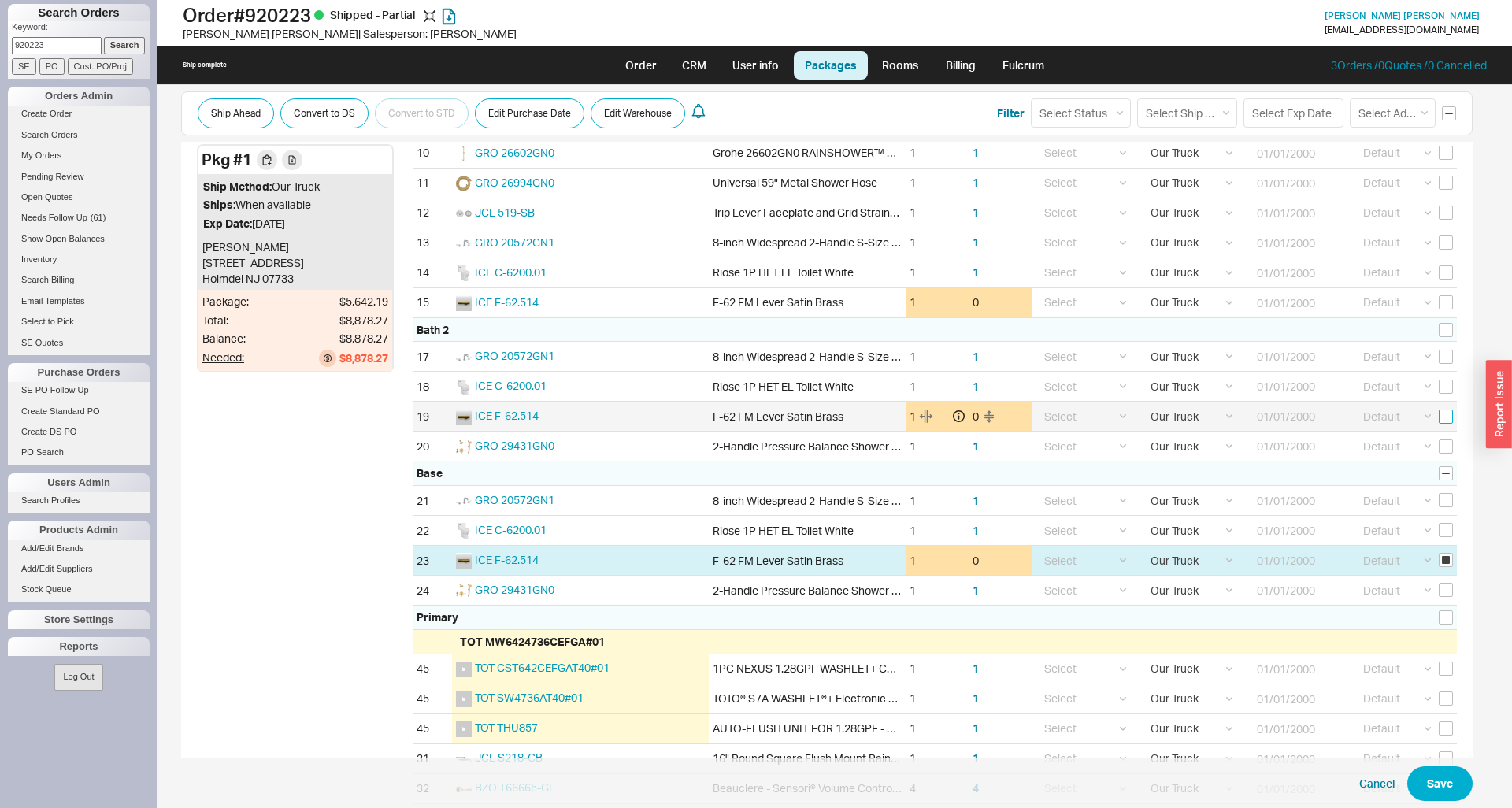
click at [1442, 421] on input "checkbox" at bounding box center [1446, 416] width 14 height 14
checkbox input "true"
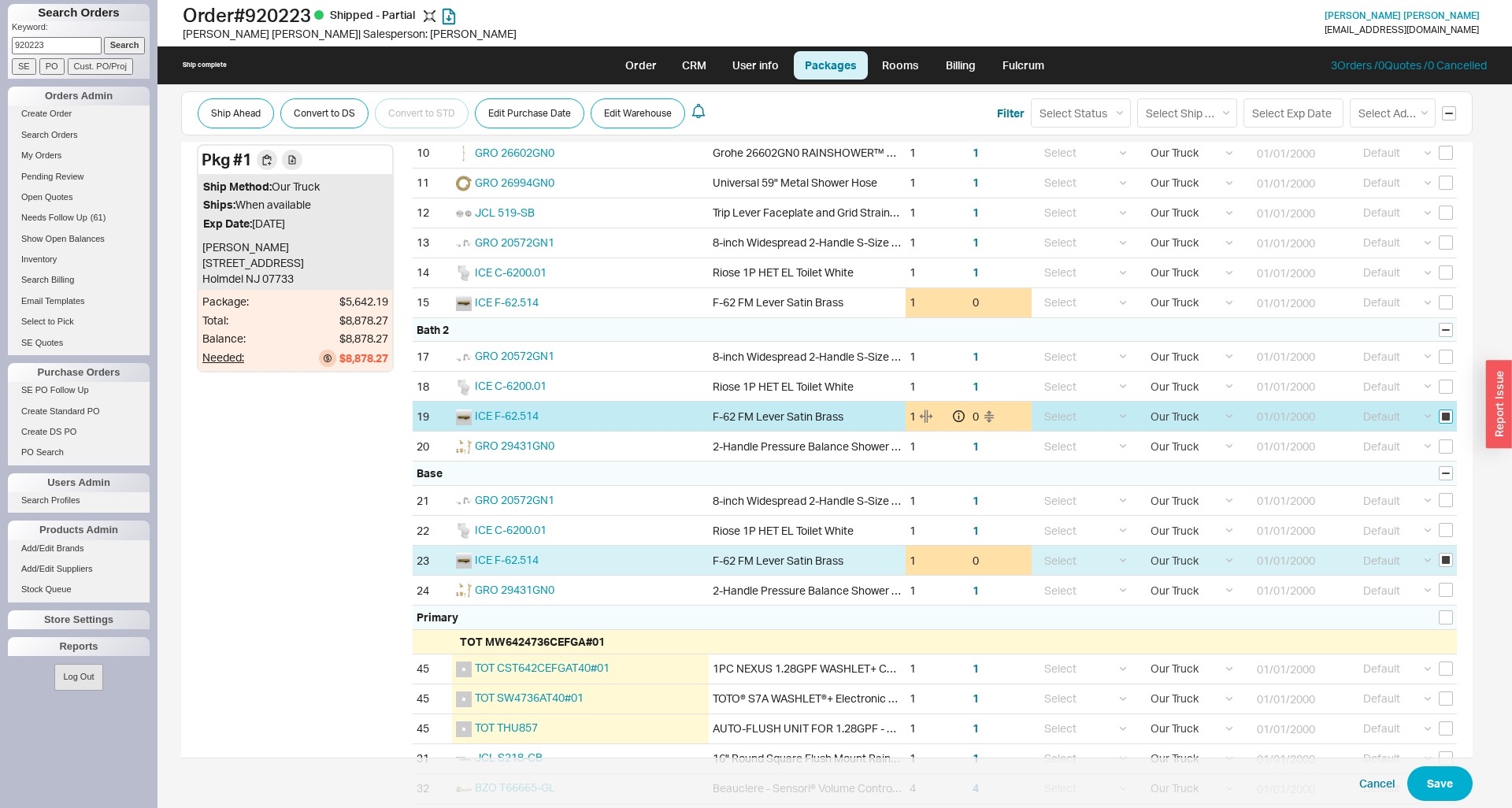
checkbox input "true"
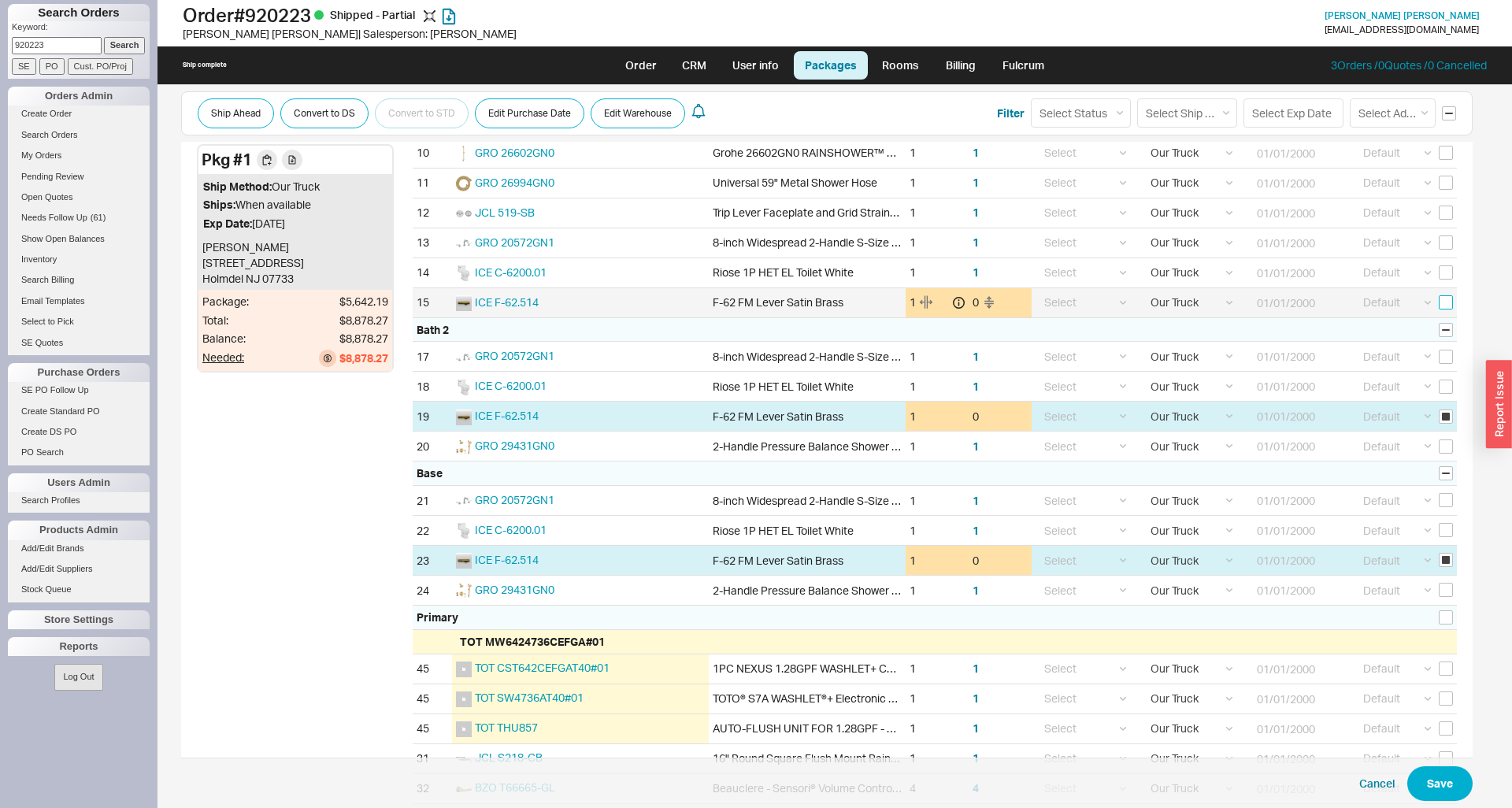
click at [1441, 297] on input "checkbox" at bounding box center [1446, 302] width 14 height 14
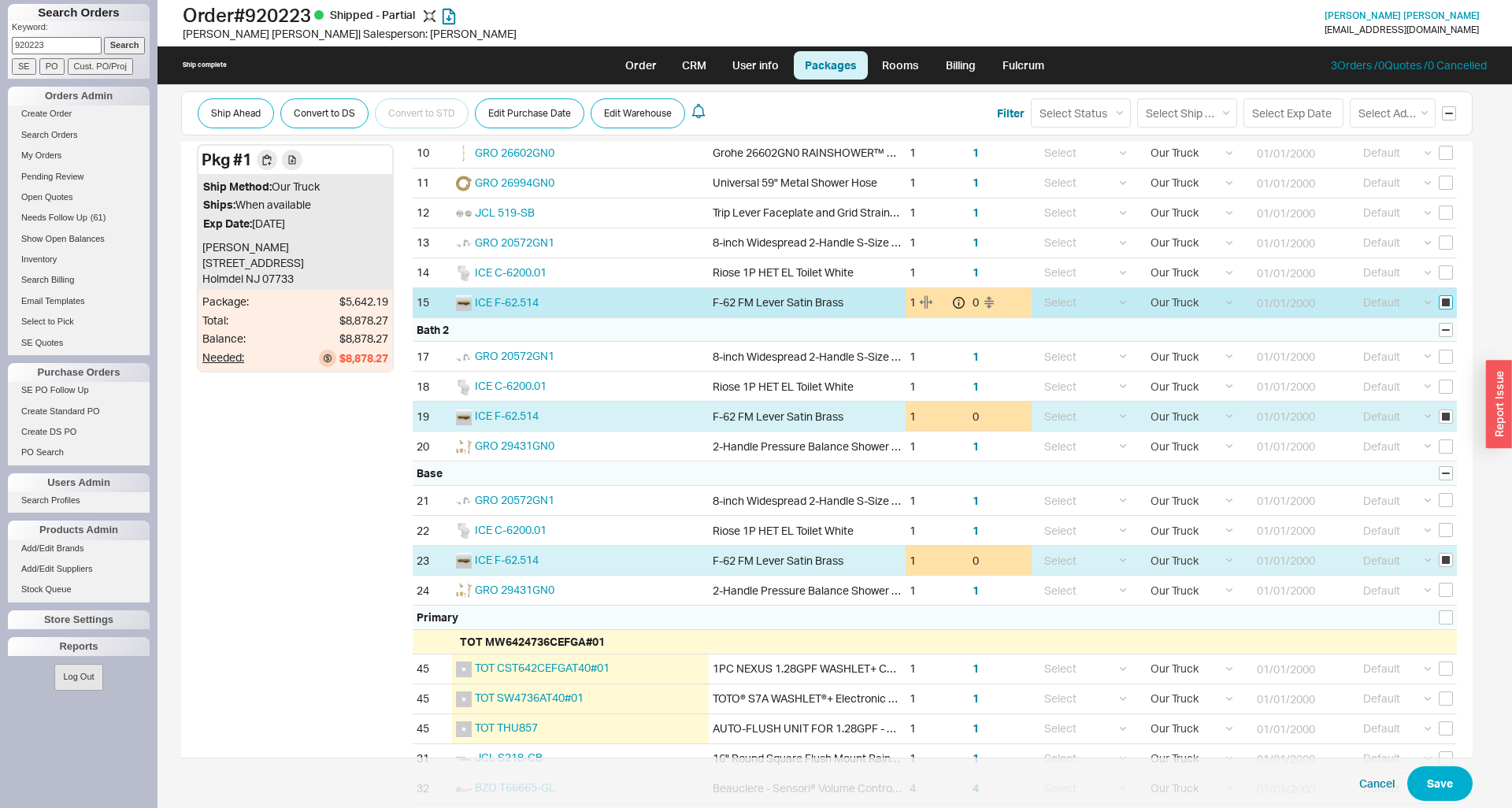
checkbox input "true"
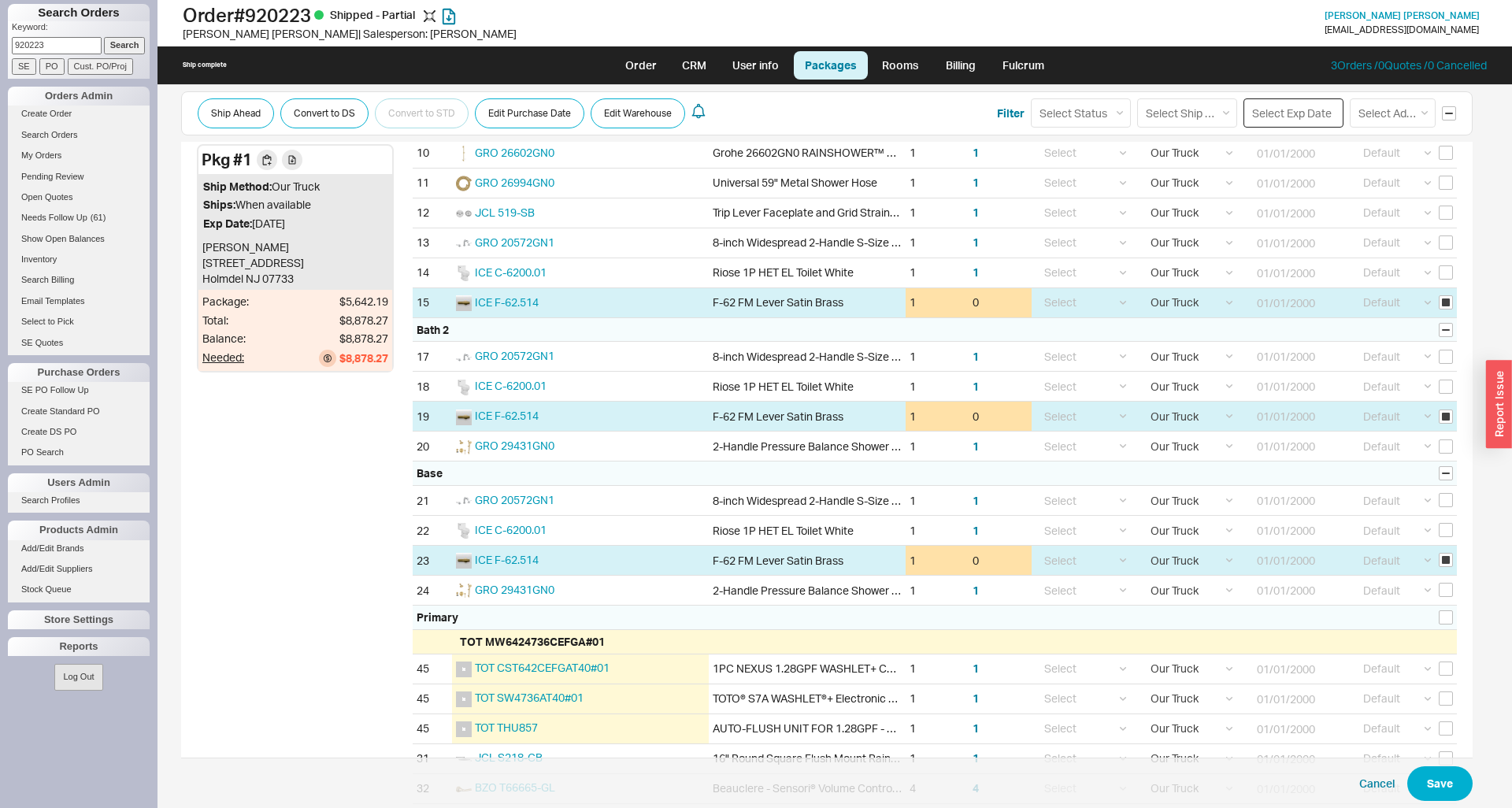
click at [1286, 112] on input at bounding box center [1293, 112] width 100 height 29
click at [1310, 282] on div "30" at bounding box center [1305, 286] width 19 height 19
type input "[DATE]"
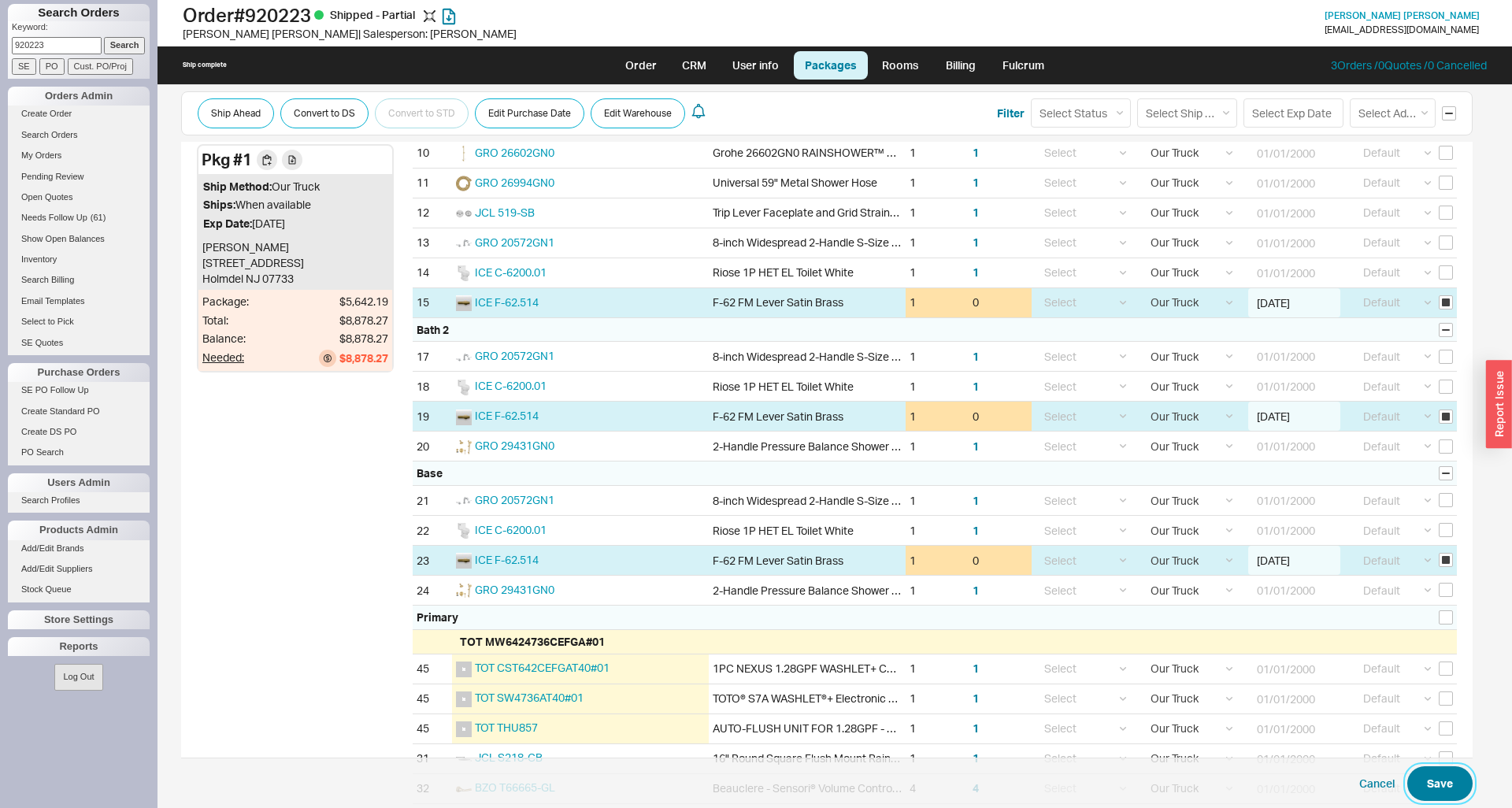
click at [1428, 776] on button "Save" at bounding box center [1440, 784] width 65 height 35
select select "8"
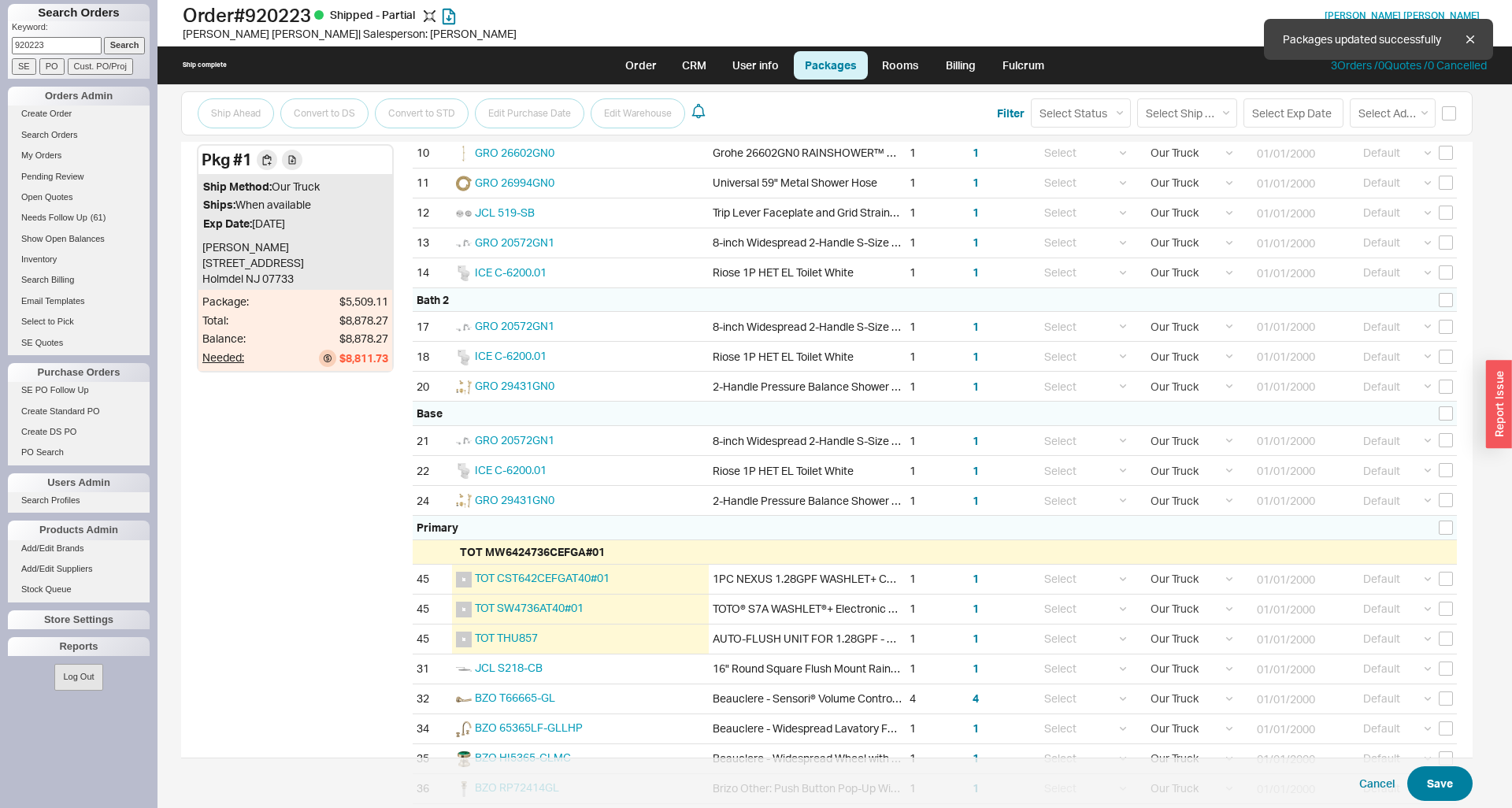
checkbox input "false"
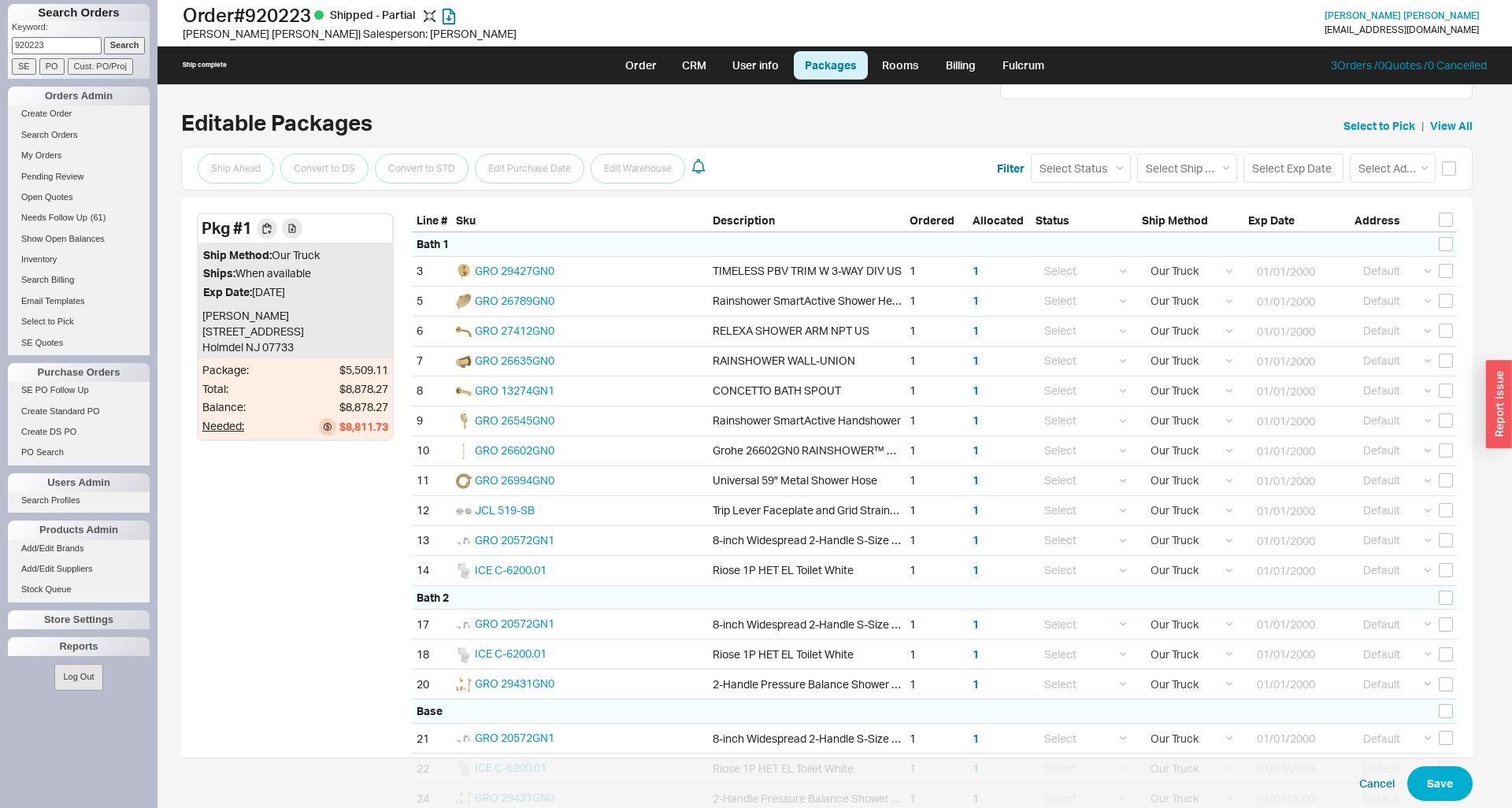
scroll to position [0, 0]
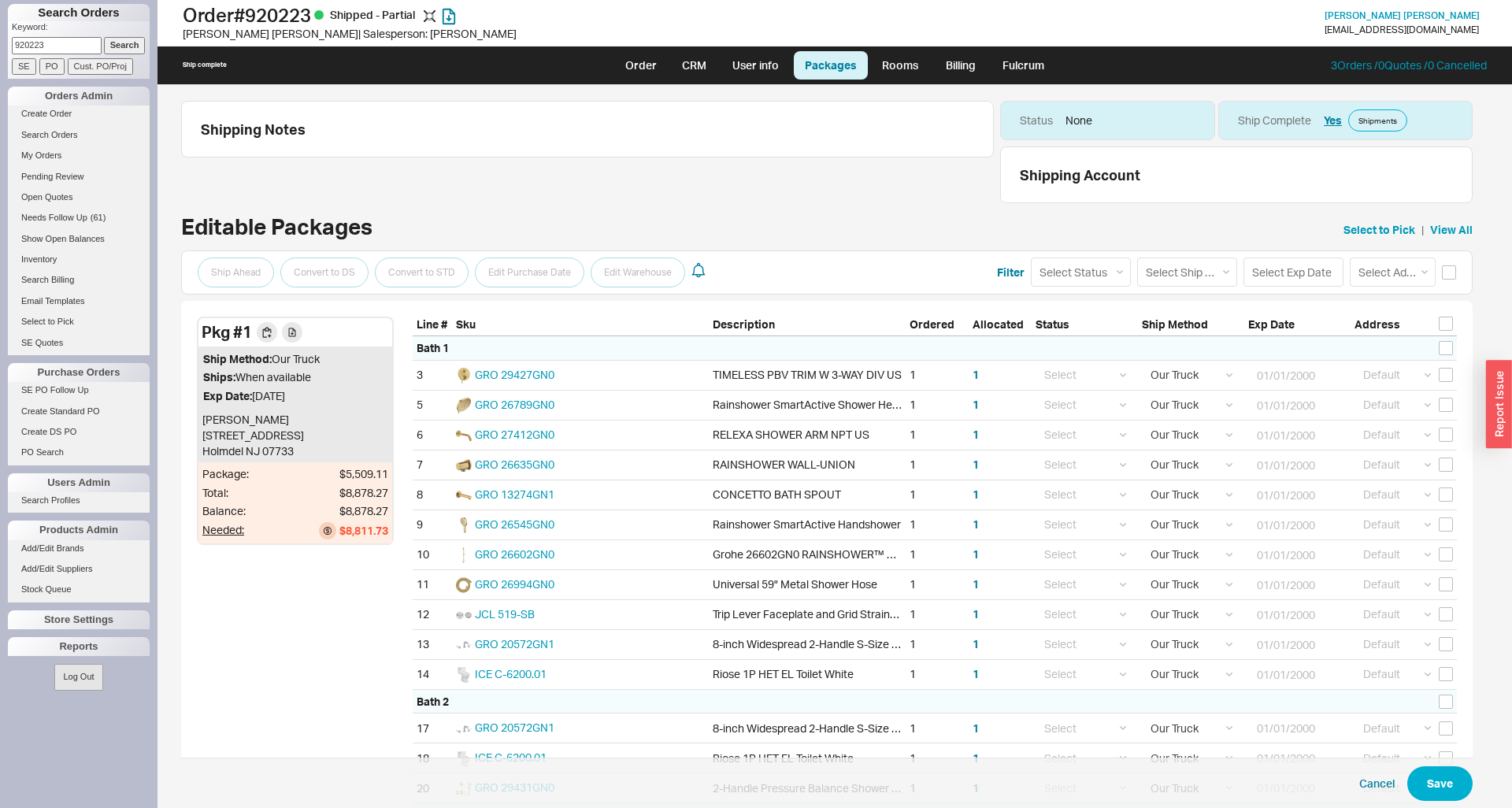
click at [647, 80] on ul "Order CRM User info Packages Rooms Billing Fulcrum" at bounding box center [835, 64] width 455 height 37
click at [645, 78] on link "Order" at bounding box center [640, 65] width 53 height 29
select select "LOW"
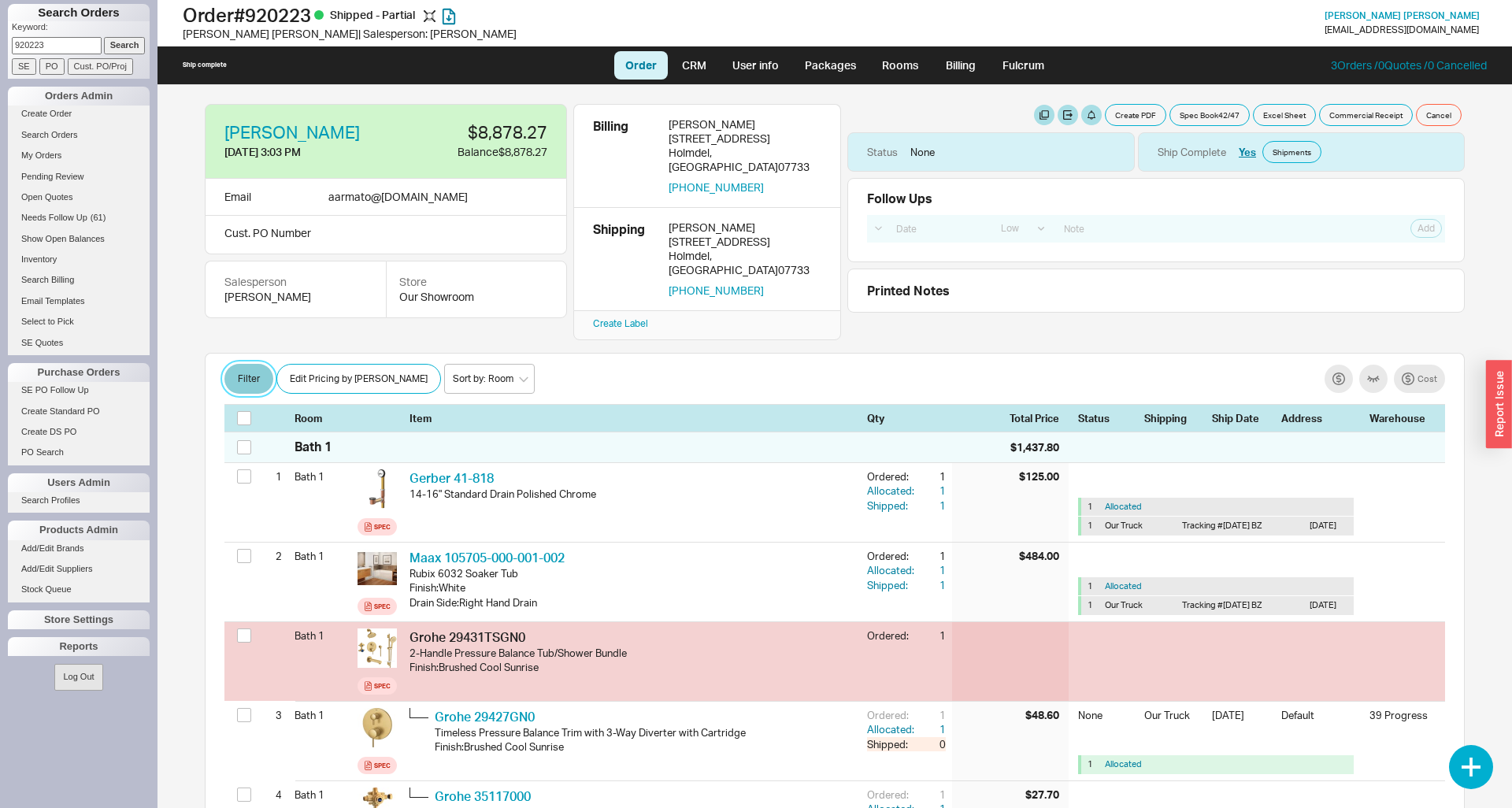
click at [248, 364] on button "Filter" at bounding box center [249, 379] width 49 height 30
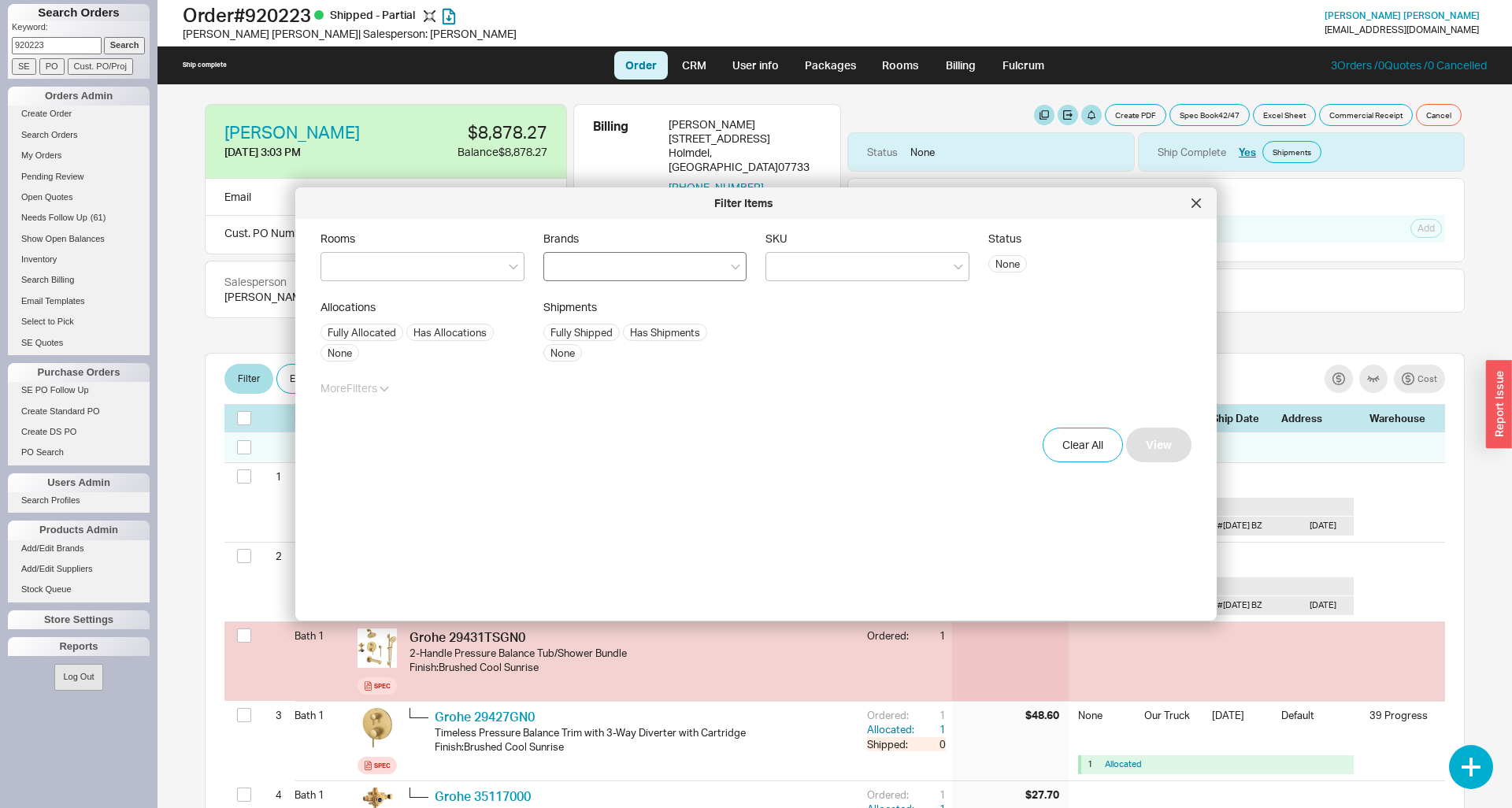
click at [645, 265] on div at bounding box center [645, 266] width 204 height 29
click at [563, 265] on input "Brands" at bounding box center [557, 266] width 11 height 18
type input "icera"
click at [1152, 436] on button "View" at bounding box center [1158, 445] width 65 height 35
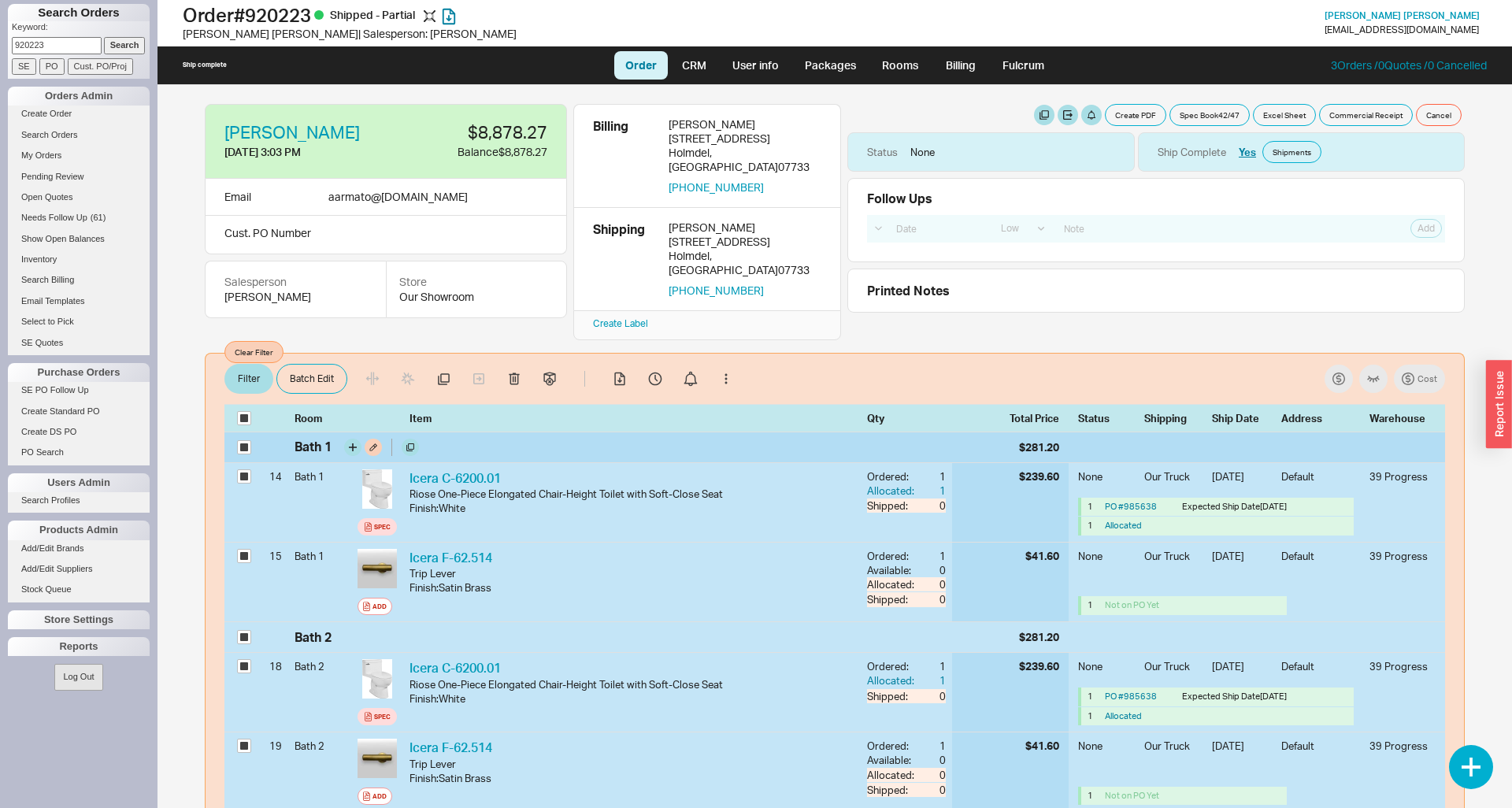
checkbox input "true"
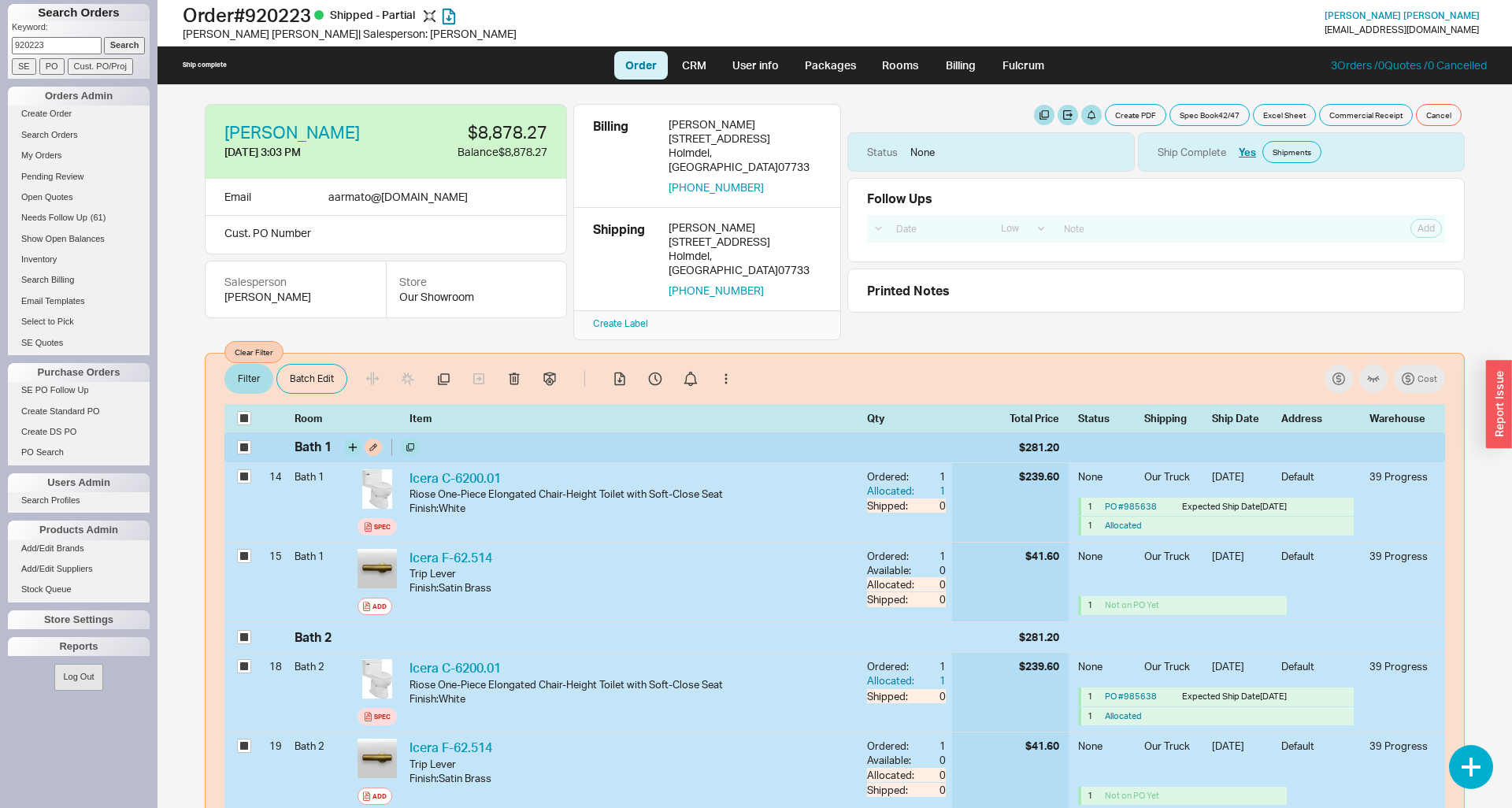
checkbox input "true"
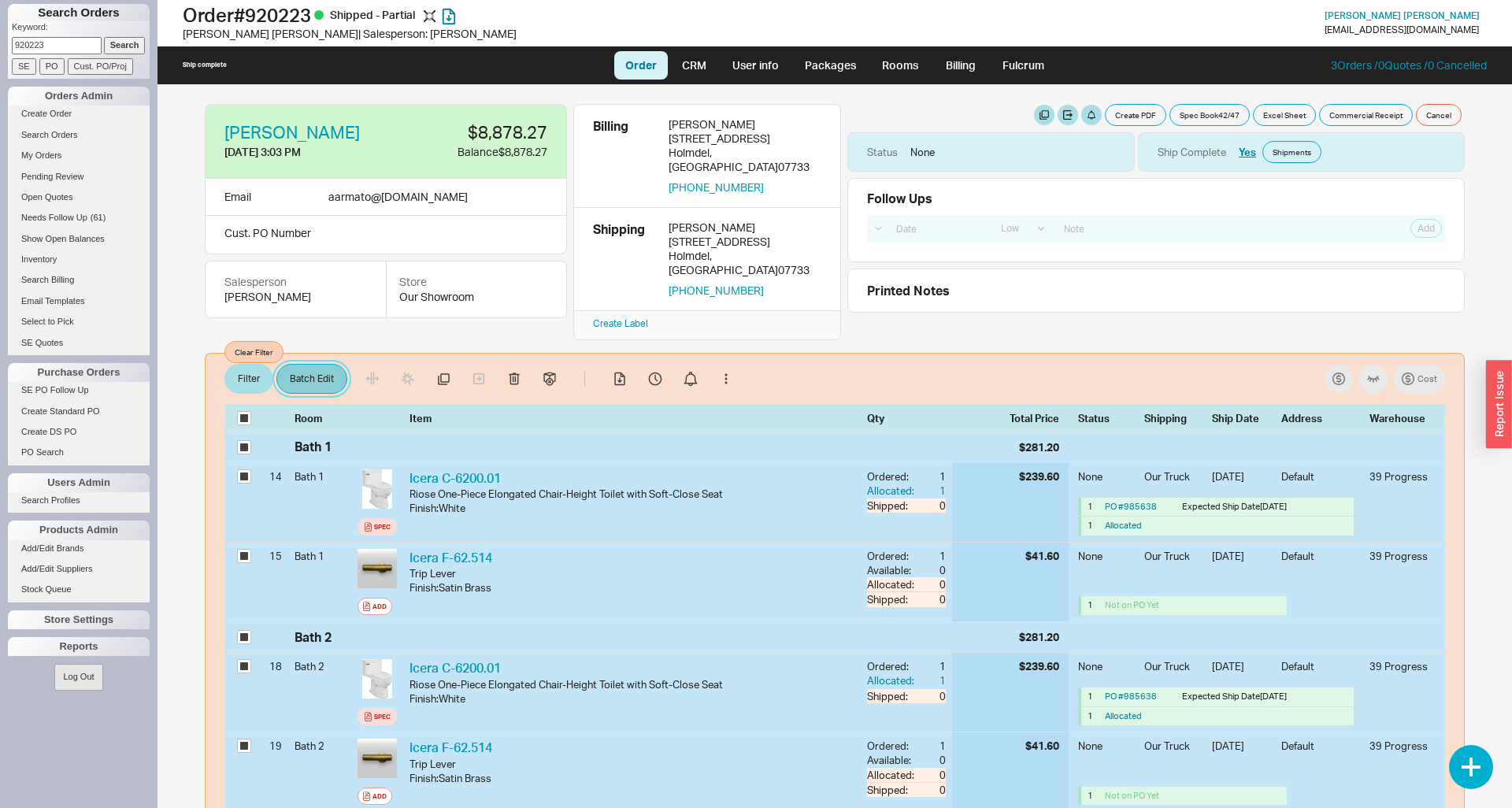
click at [307, 364] on button "Batch Edit" at bounding box center [311, 379] width 71 height 30
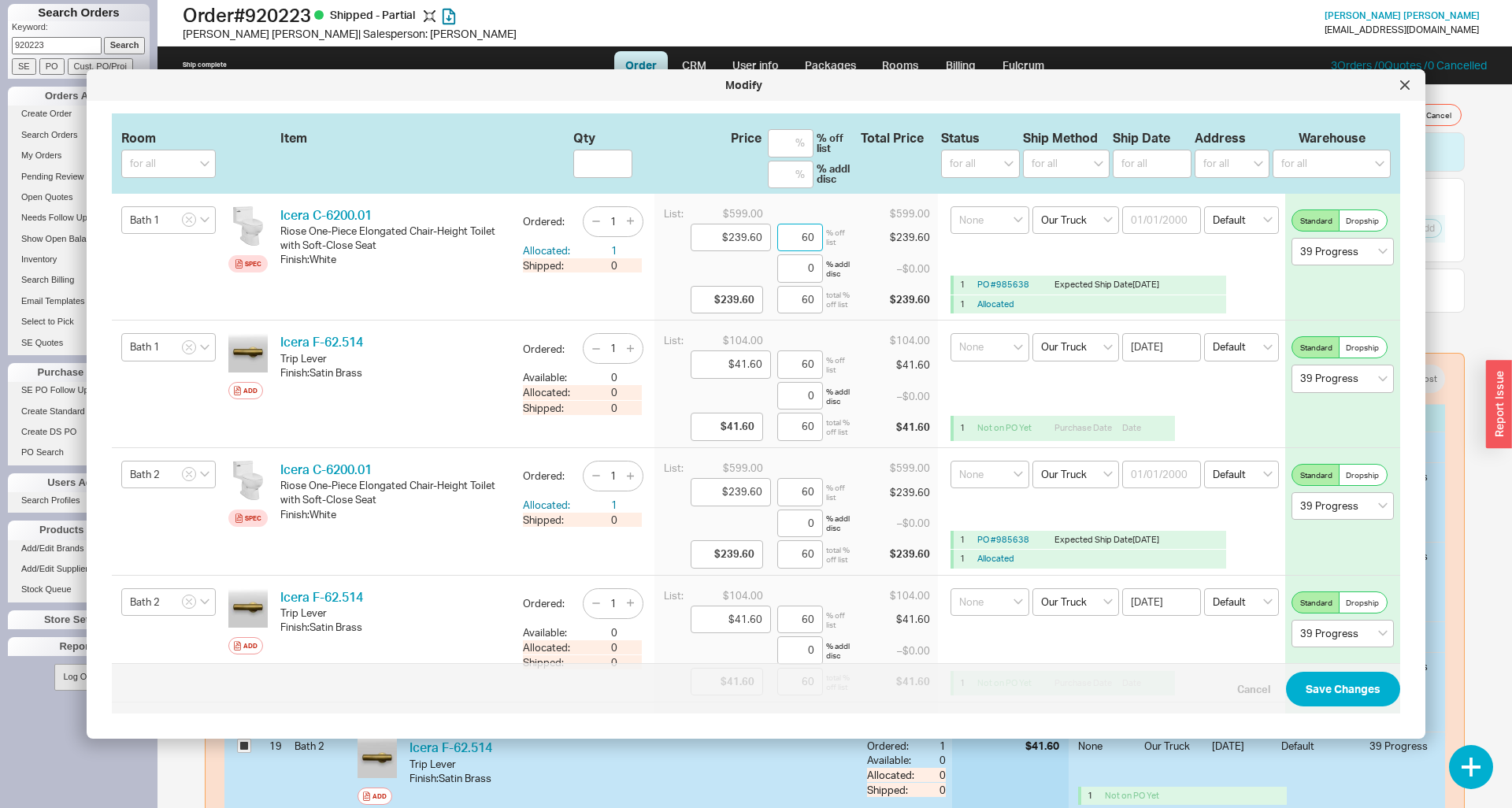
click at [812, 240] on input "60" at bounding box center [800, 238] width 45 height 29
click at [786, 152] on input at bounding box center [791, 143] width 45 height 29
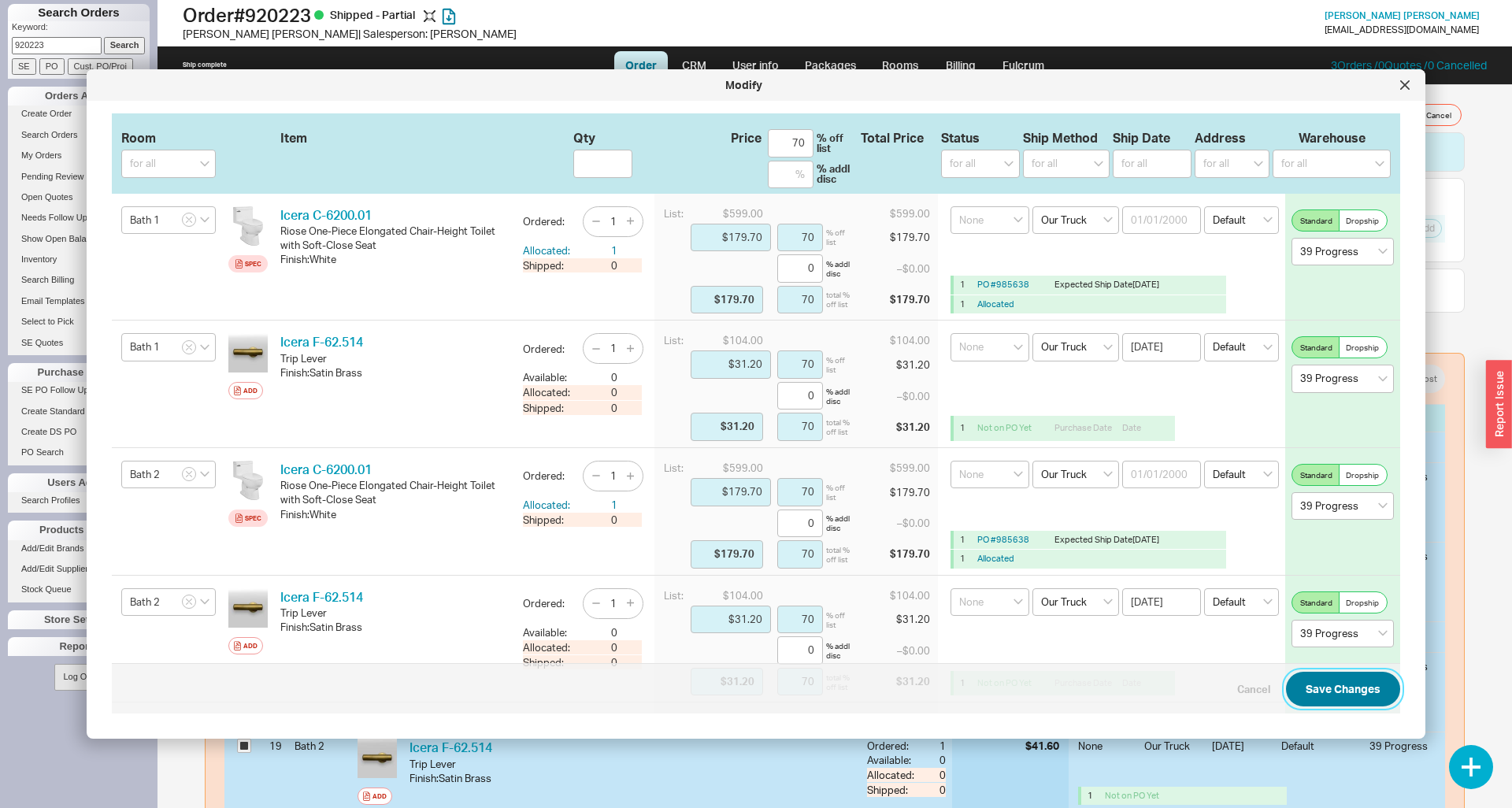
click at [1321, 693] on button "Save Changes" at bounding box center [1342, 689] width 114 height 35
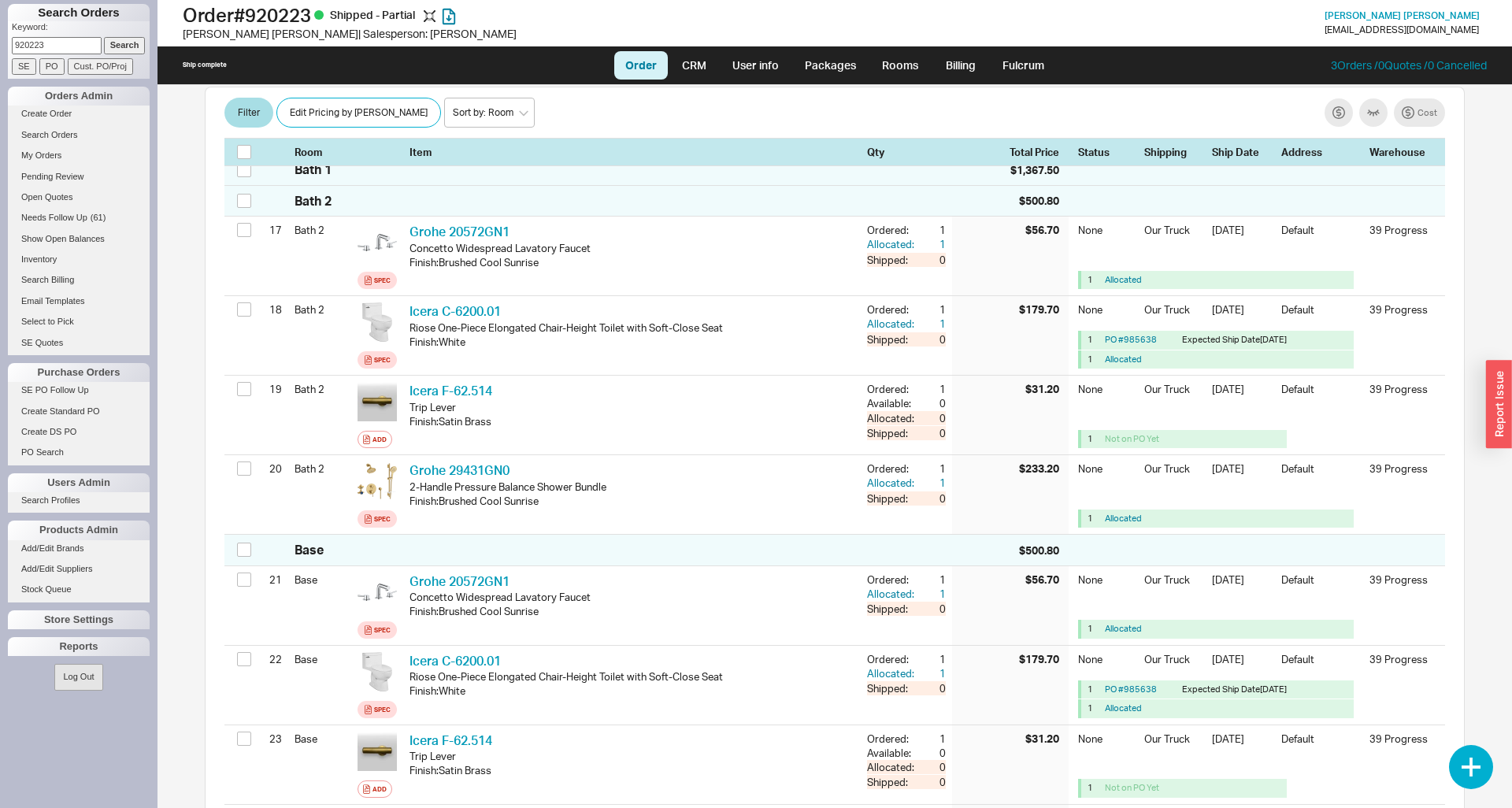
scroll to position [1606, 0]
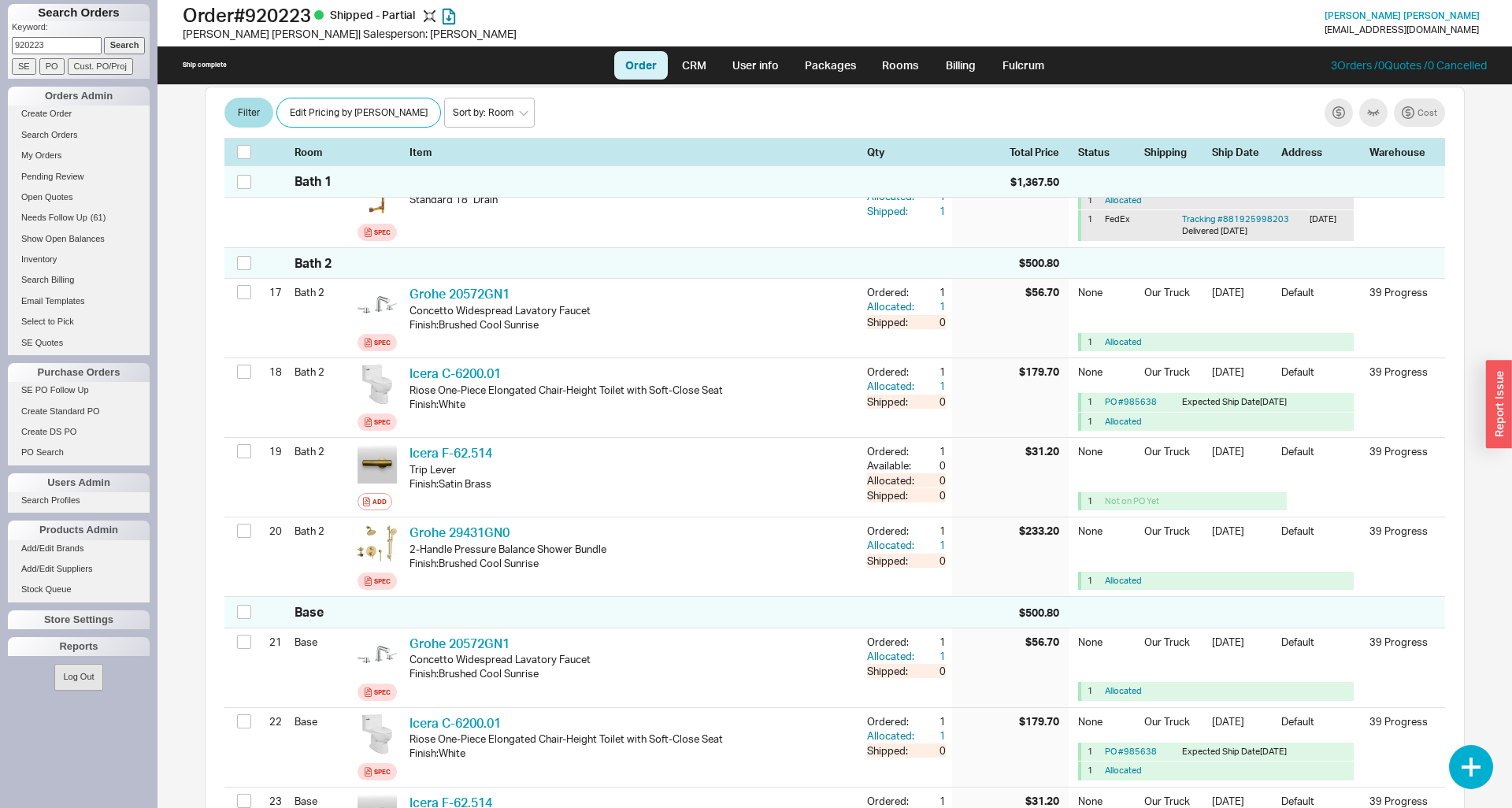
click at [624, 66] on link "Order" at bounding box center [640, 65] width 53 height 29
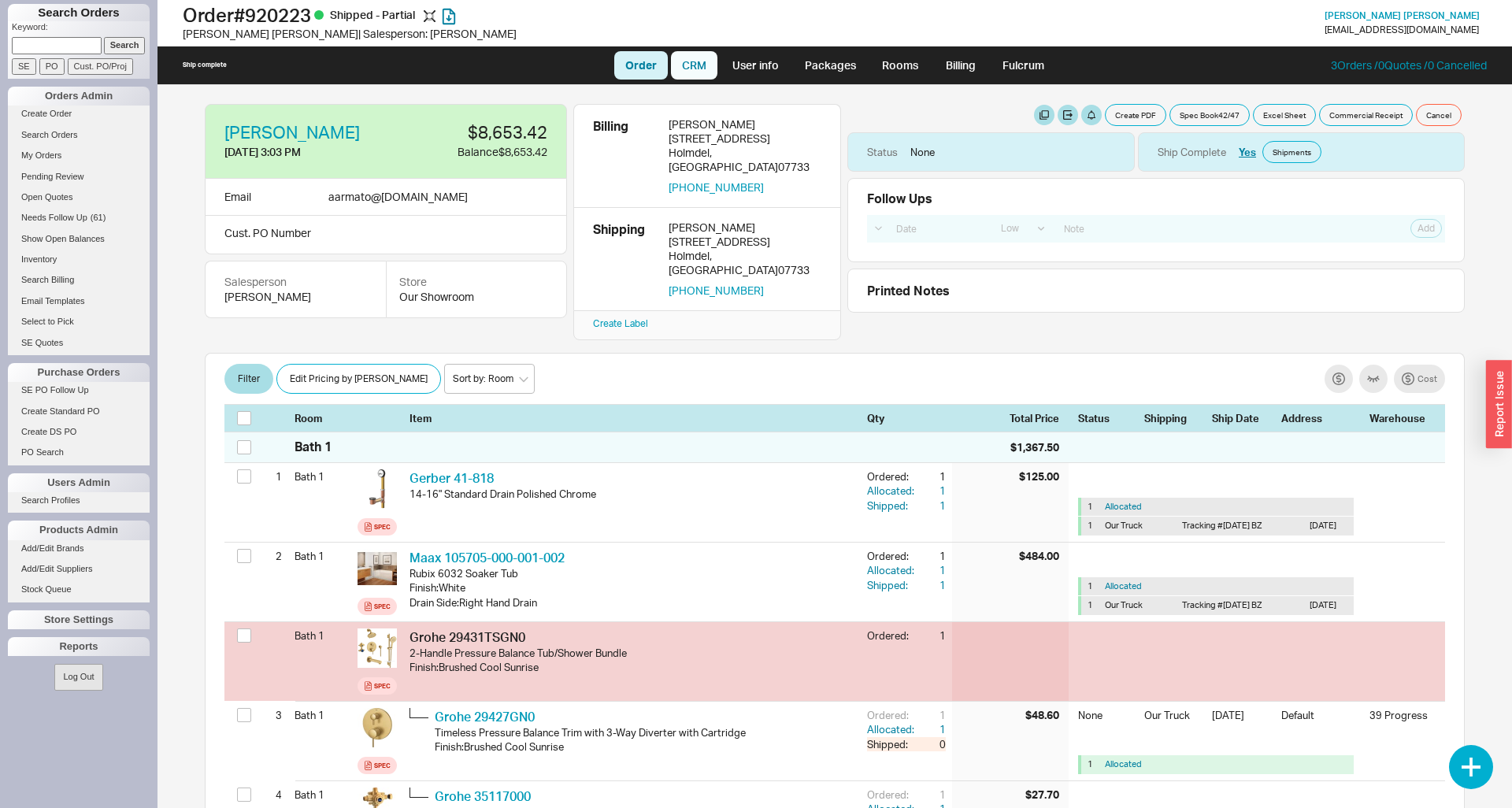
click at [701, 66] on link "CRM" at bounding box center [693, 65] width 46 height 29
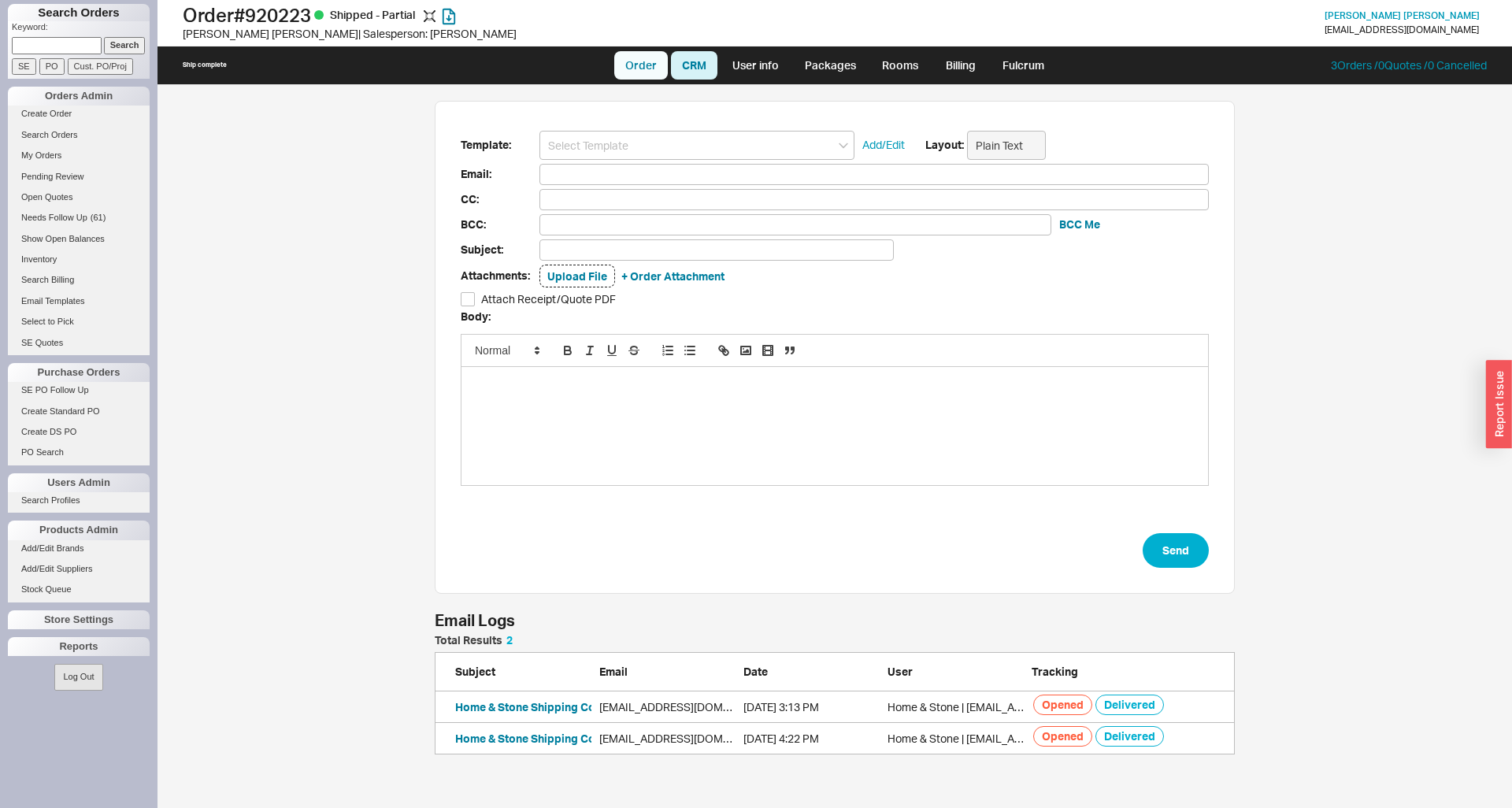
scroll to position [723, 1354]
click at [651, 64] on link "Order" at bounding box center [640, 65] width 53 height 29
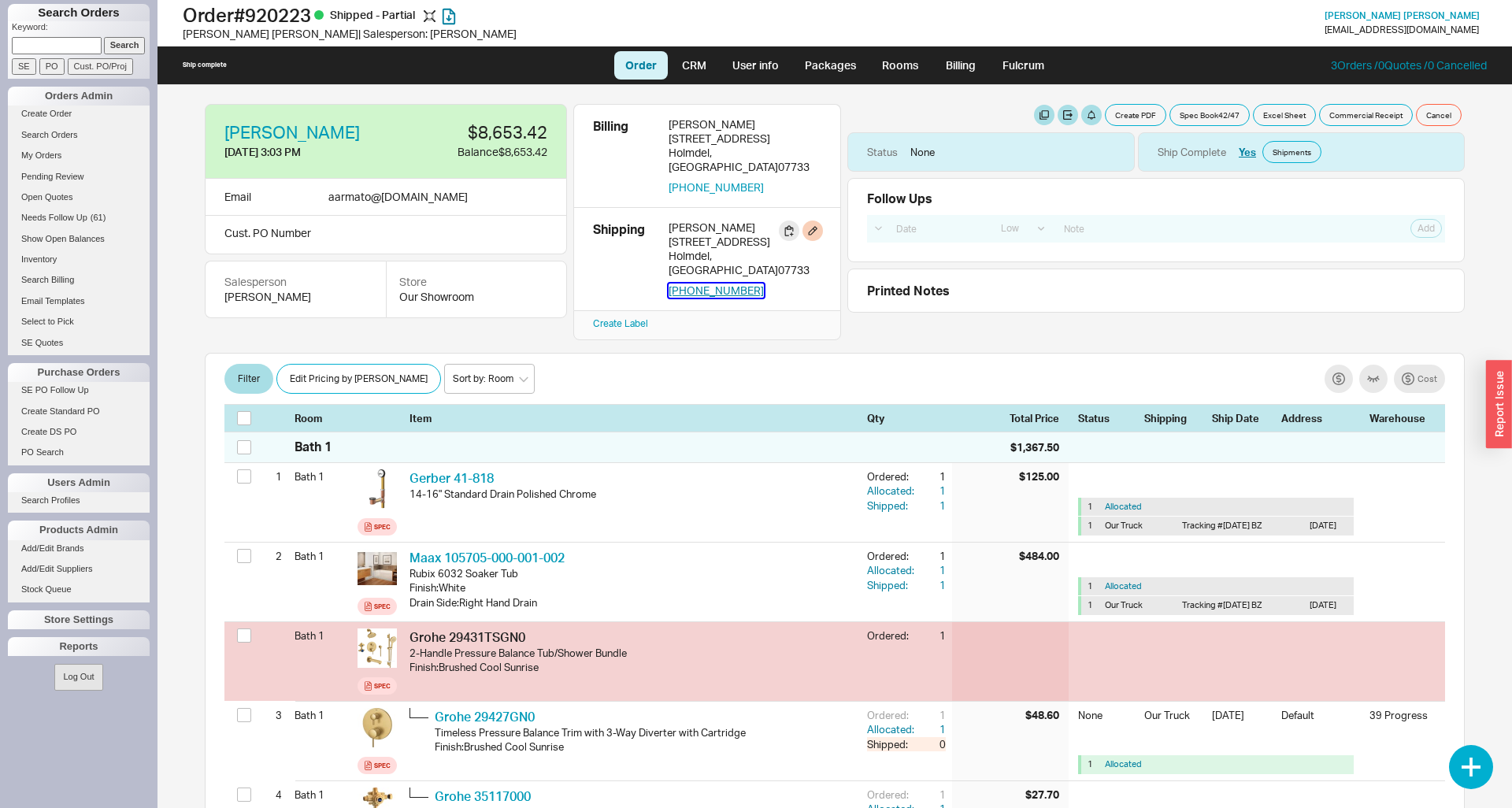
click at [720, 283] on button "[PHONE_NUMBER]" at bounding box center [716, 290] width 95 height 14
click at [681, 283] on button "[PHONE_NUMBER]" at bounding box center [716, 290] width 95 height 14
click at [1134, 118] on button "Create PDF" at bounding box center [1135, 114] width 62 height 22
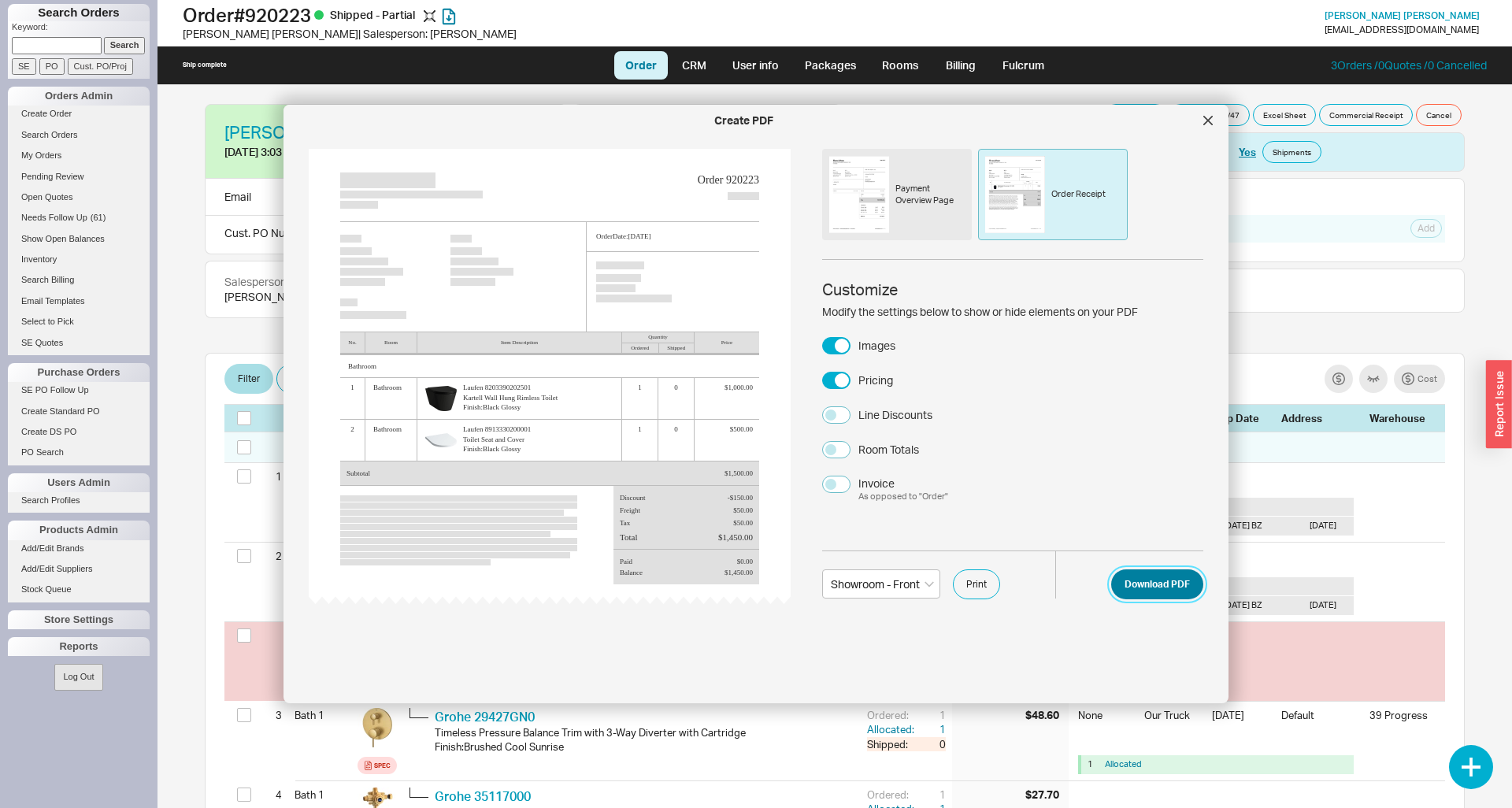
click at [1137, 586] on button "Download PDF" at bounding box center [1158, 584] width 92 height 30
